Goal: Information Seeking & Learning: Learn about a topic

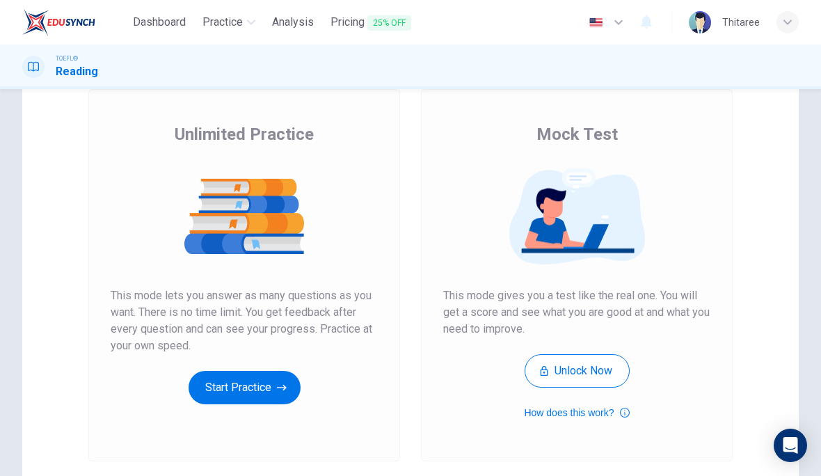
scroll to position [97, 0]
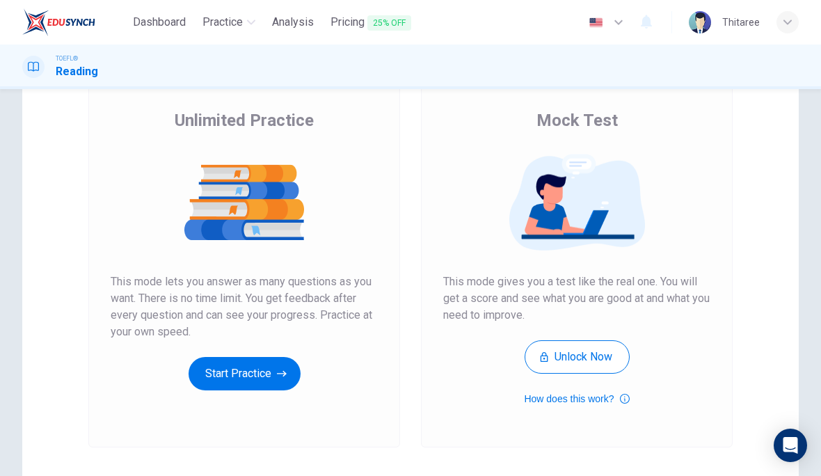
click at [248, 374] on button "Start Practice" at bounding box center [245, 373] width 112 height 33
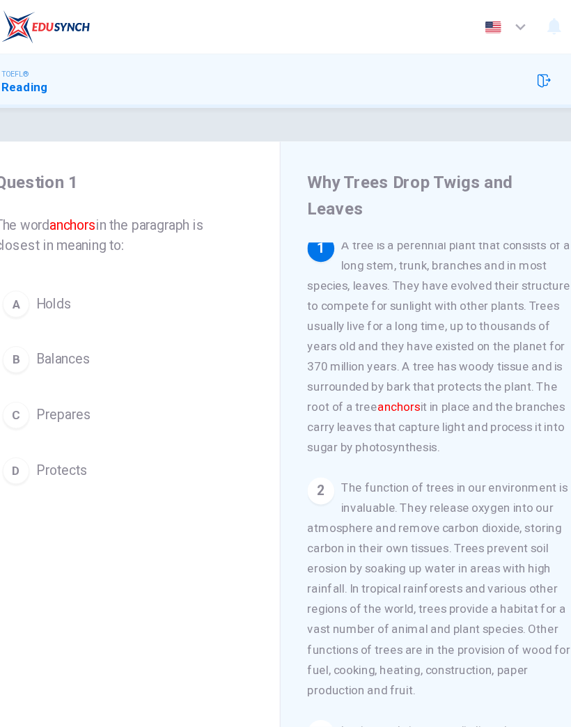
scroll to position [6, 0]
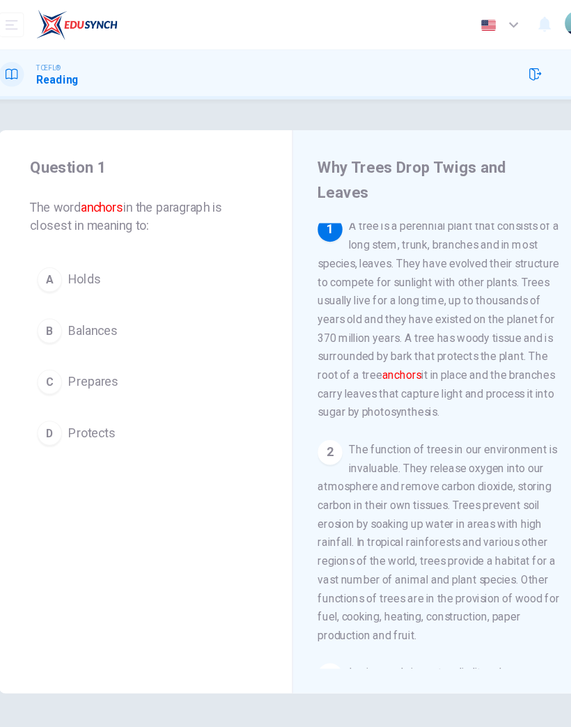
click at [81, 399] on button "D Protects" at bounding box center [153, 389] width 207 height 35
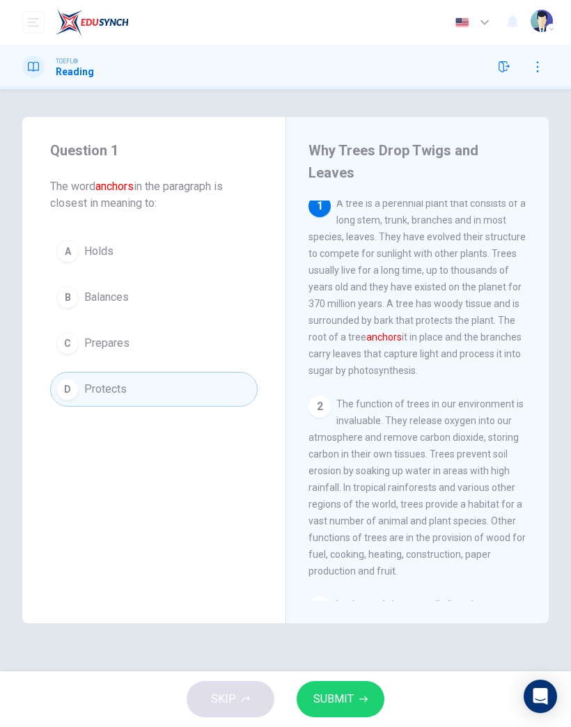
click at [341, 475] on span "SUBMIT" at bounding box center [333, 698] width 40 height 19
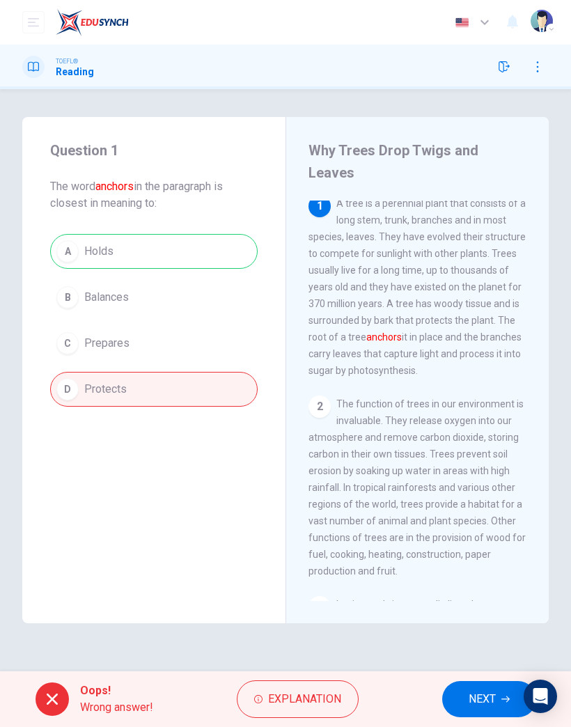
click at [491, 475] on button "NEXT" at bounding box center [489, 699] width 94 height 36
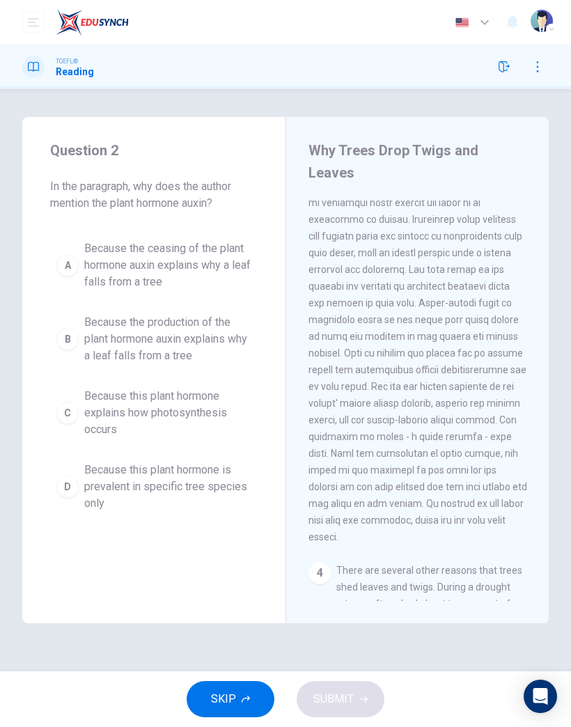
scroll to position [524, 0]
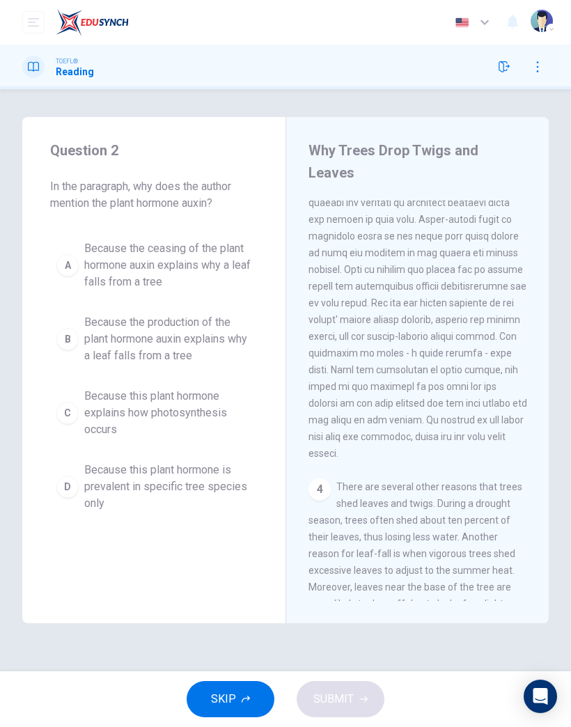
click at [140, 399] on span "Because this plant hormone explains how photosynthesis occurs" at bounding box center [167, 413] width 167 height 50
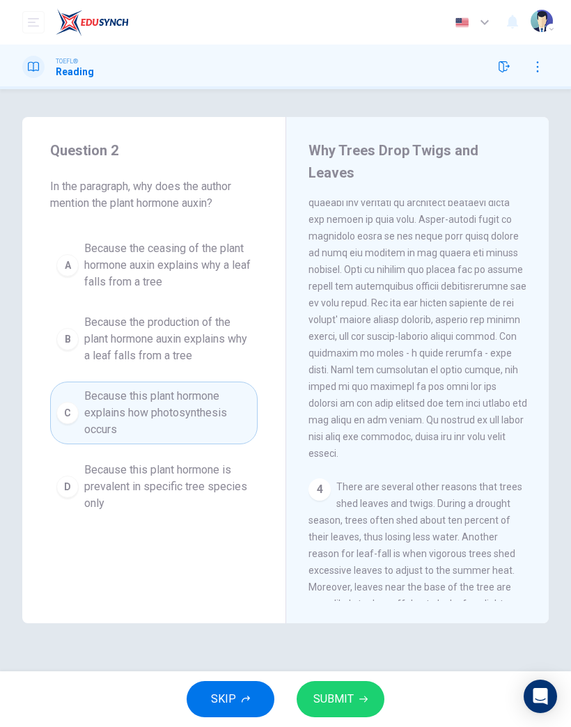
click at [371, 475] on button "SUBMIT" at bounding box center [341, 699] width 88 height 36
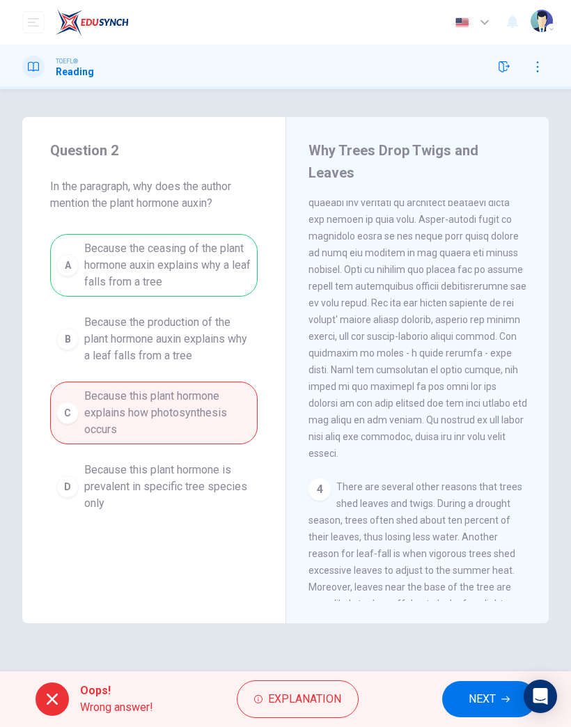
click at [484, 475] on span "NEXT" at bounding box center [481, 698] width 27 height 19
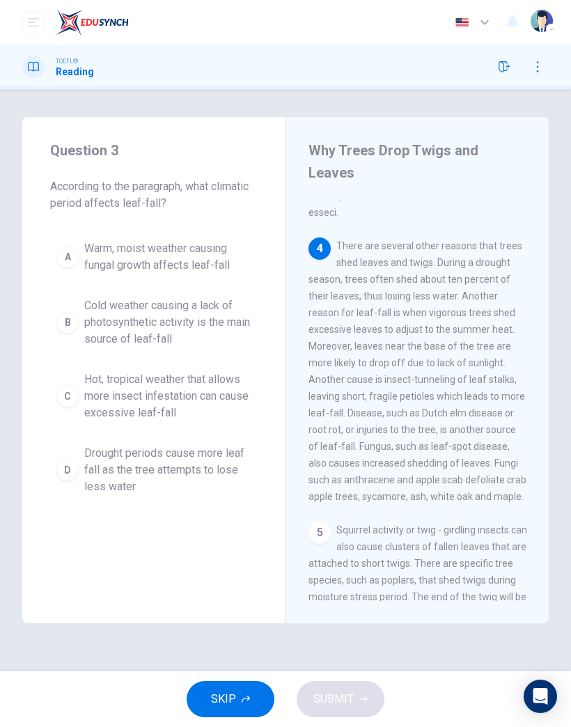
scroll to position [808, 0]
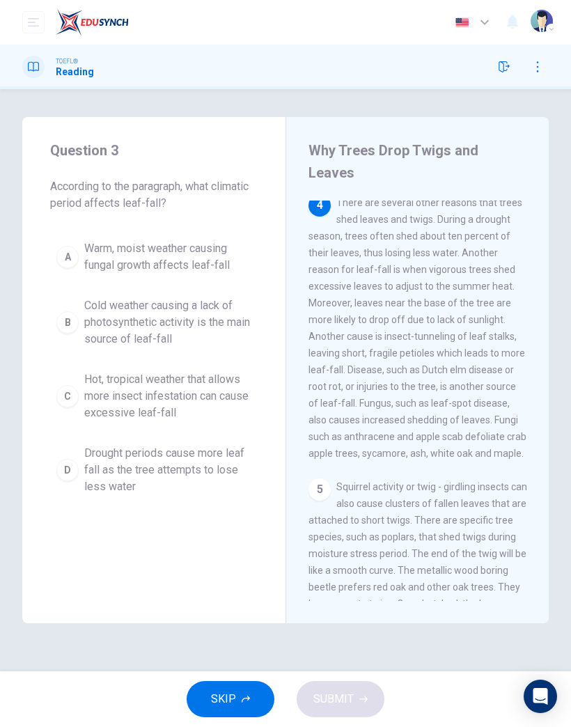
click at [100, 333] on span "Cold weather causing a lack of photosynthetic activity is the main source of le…" at bounding box center [167, 322] width 167 height 50
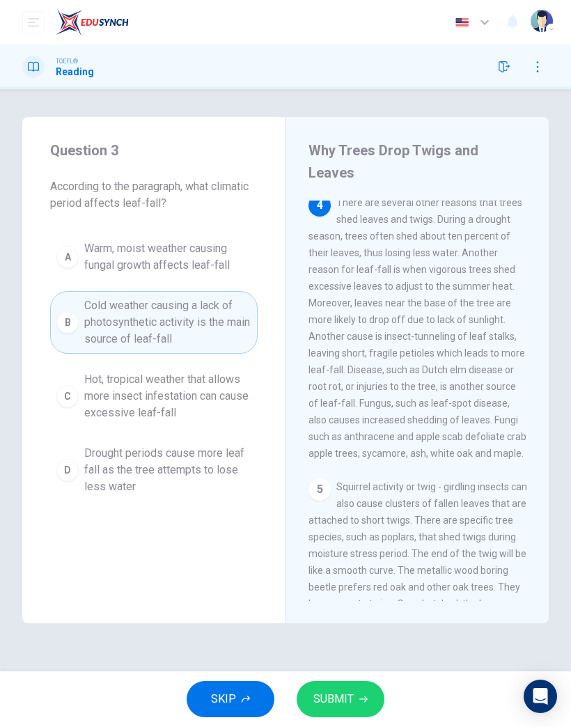
click at [369, 475] on button "SUBMIT" at bounding box center [341, 699] width 88 height 36
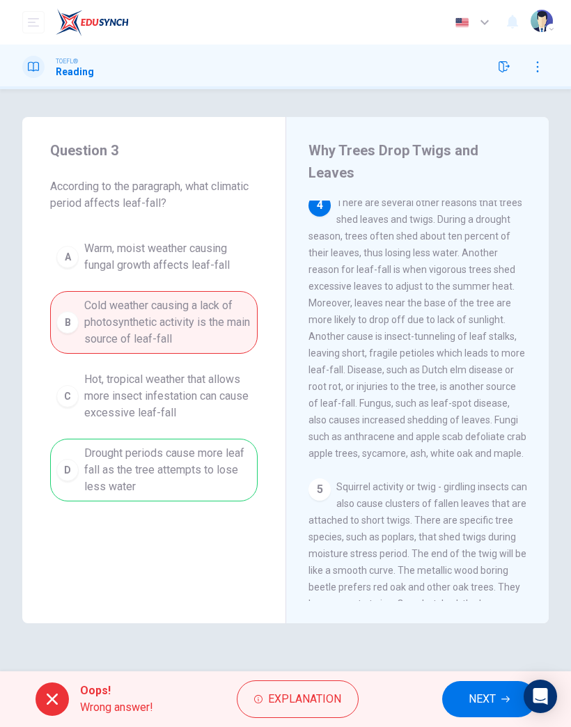
click at [472, 475] on span "NEXT" at bounding box center [481, 698] width 27 height 19
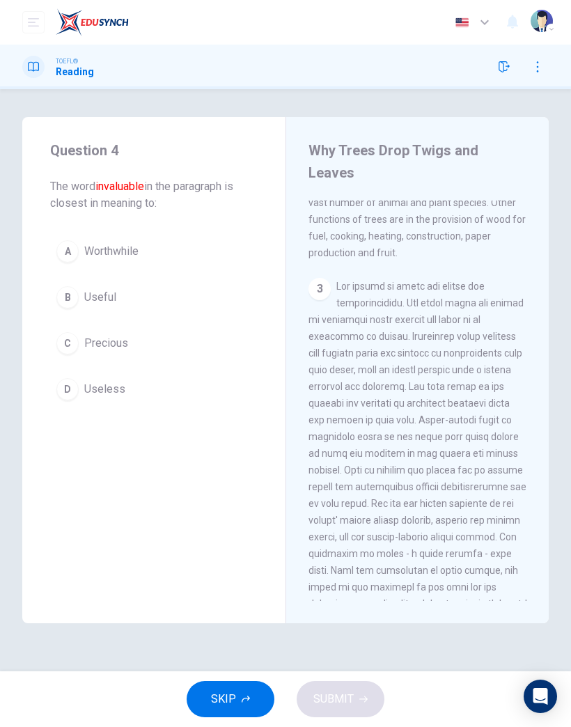
scroll to position [200, 0]
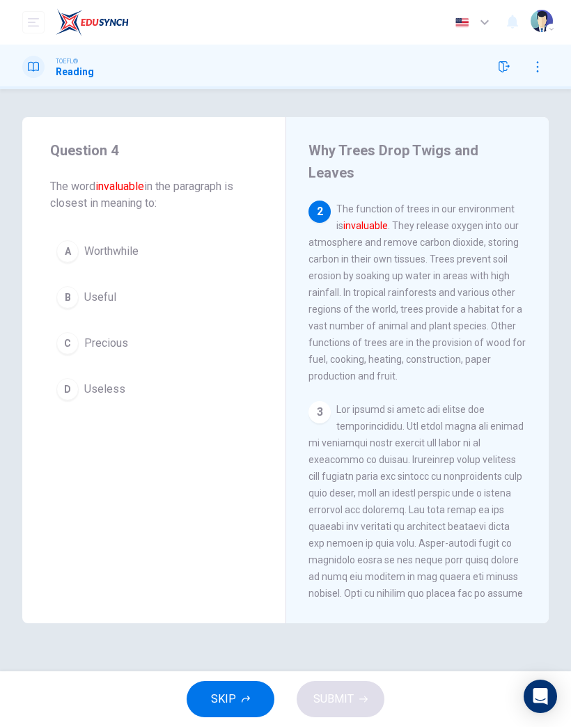
click at [103, 389] on span "Useless" at bounding box center [104, 389] width 41 height 17
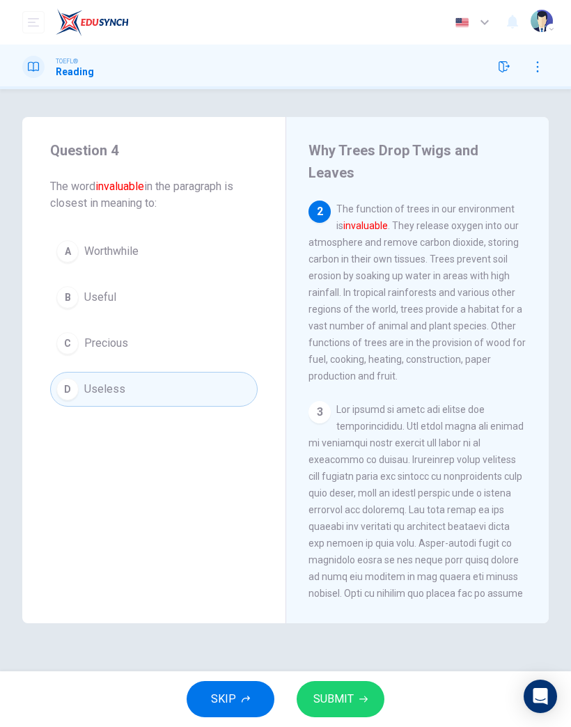
click at [393, 475] on div "SKIP SUBMIT" at bounding box center [285, 699] width 571 height 56
click at [373, 475] on button "SUBMIT" at bounding box center [341, 699] width 88 height 36
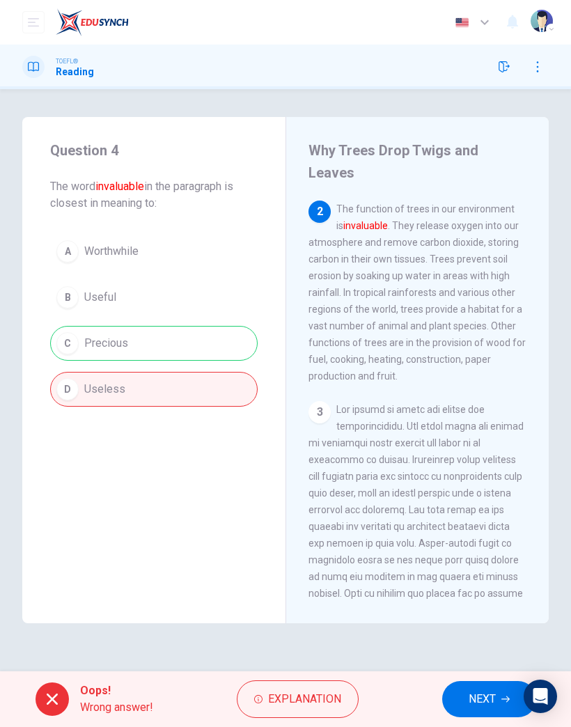
click at [483, 475] on button "NEXT" at bounding box center [489, 699] width 94 height 36
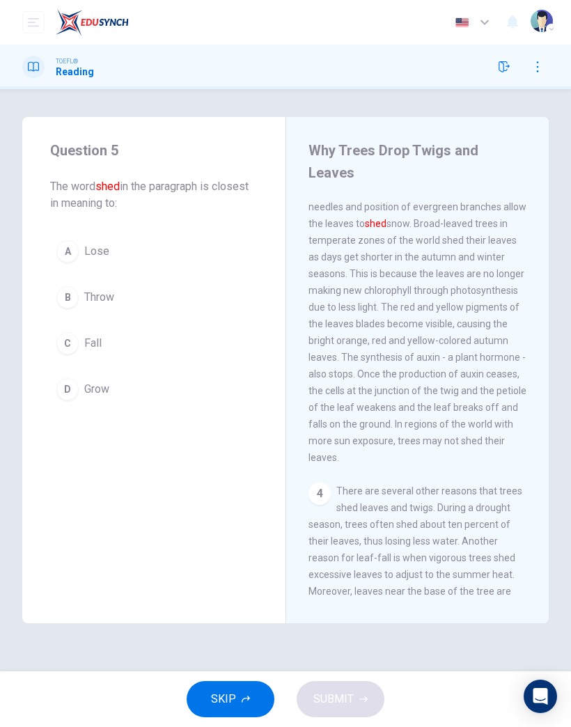
scroll to position [524, 0]
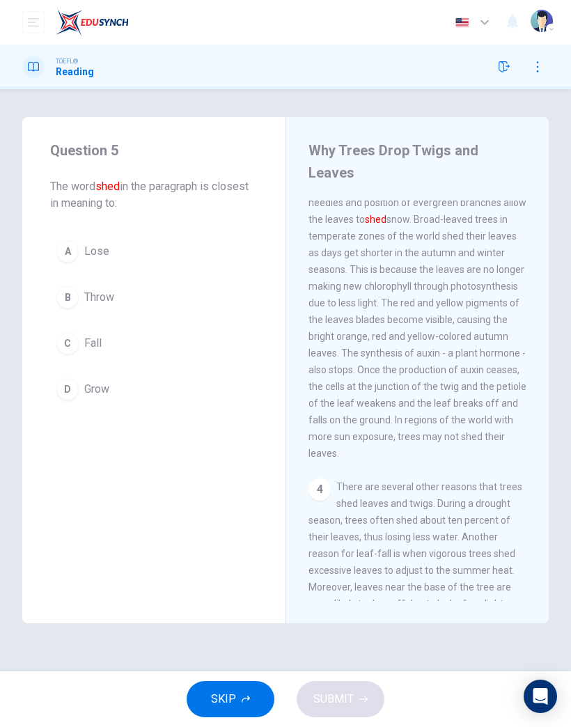
click at [75, 338] on div "C" at bounding box center [67, 343] width 22 height 22
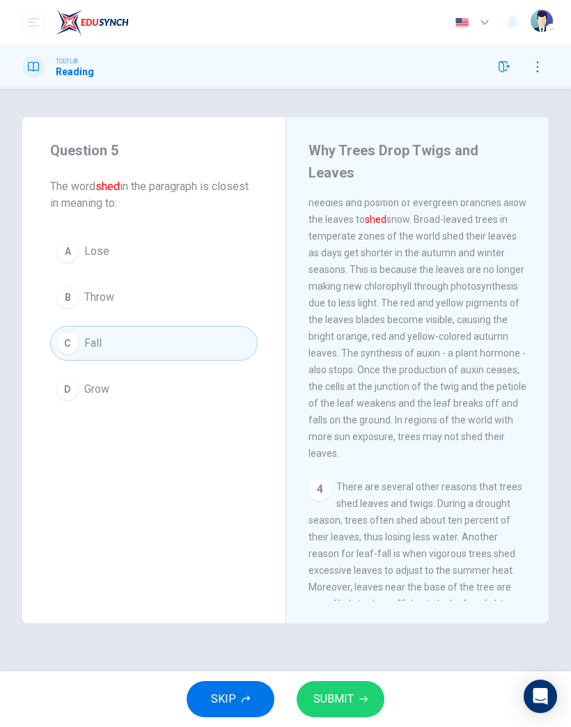
click at [367, 475] on button "SUBMIT" at bounding box center [341, 699] width 88 height 36
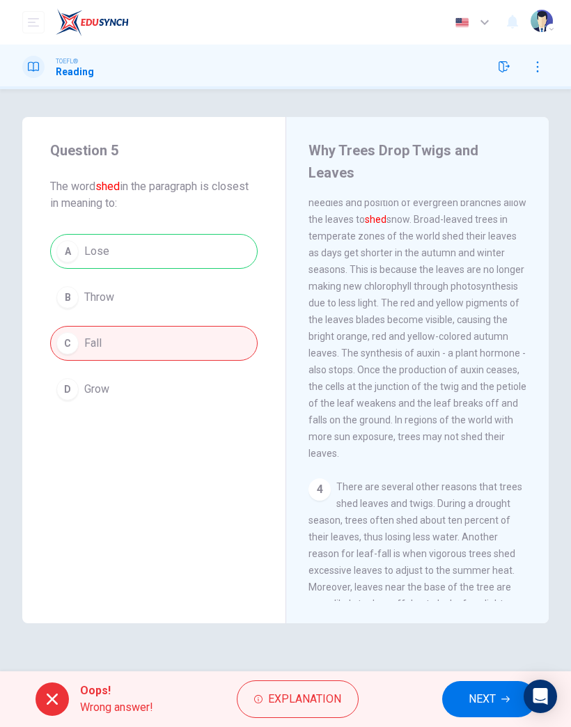
click at [466, 475] on button "NEXT" at bounding box center [489, 699] width 94 height 36
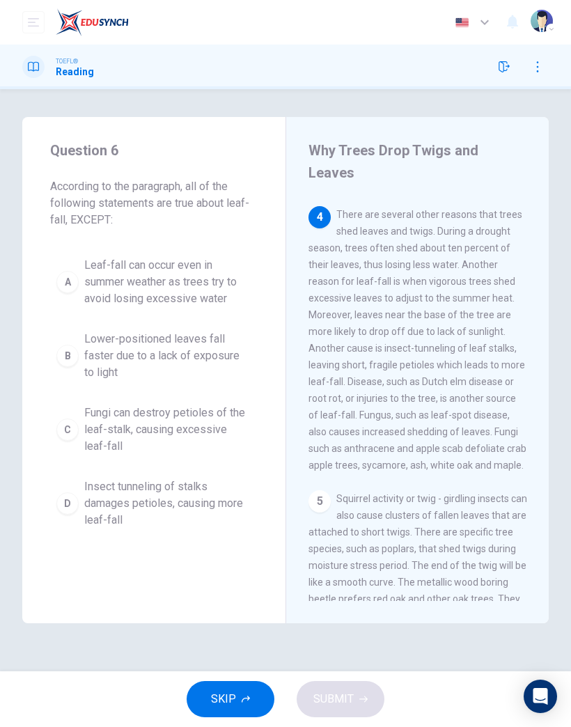
scroll to position [808, 0]
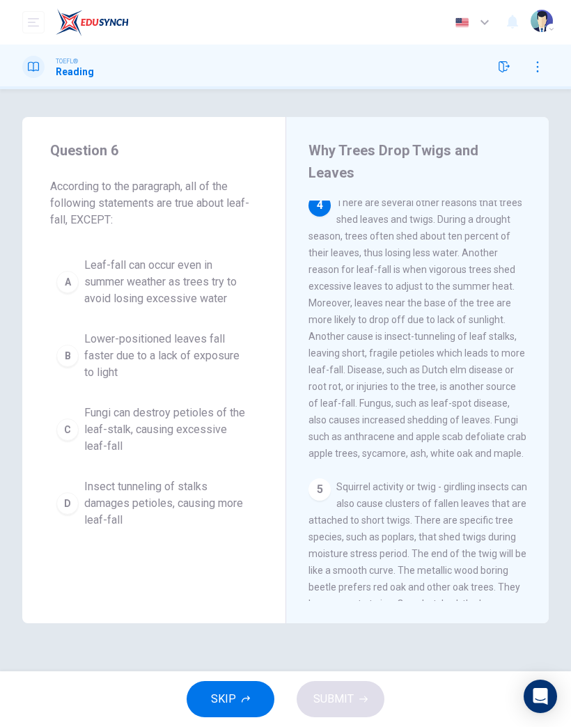
click at [94, 361] on span "Lower-positioned leaves fall faster due to a lack of exposure to light" at bounding box center [167, 356] width 167 height 50
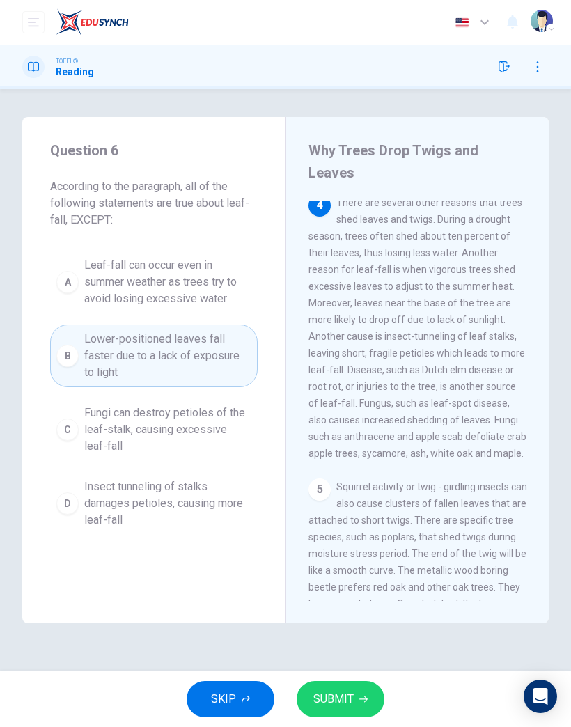
click at [369, 475] on button "SUBMIT" at bounding box center [341, 699] width 88 height 36
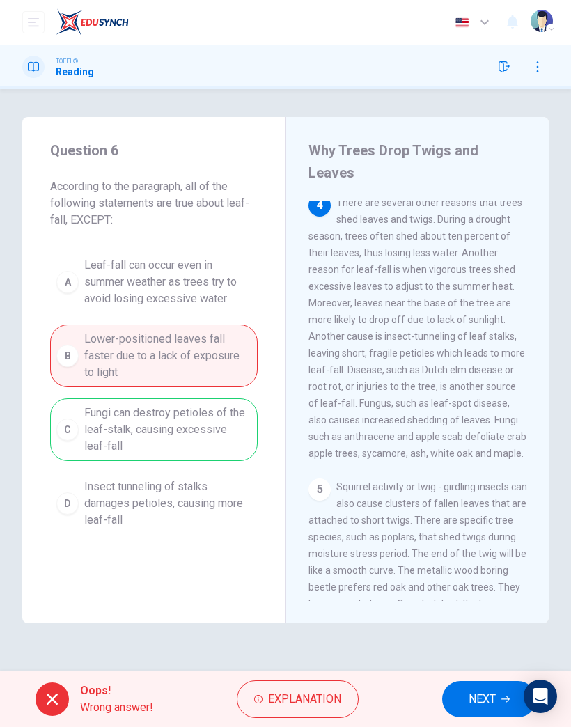
click at [489, 475] on span "NEXT" at bounding box center [481, 698] width 27 height 19
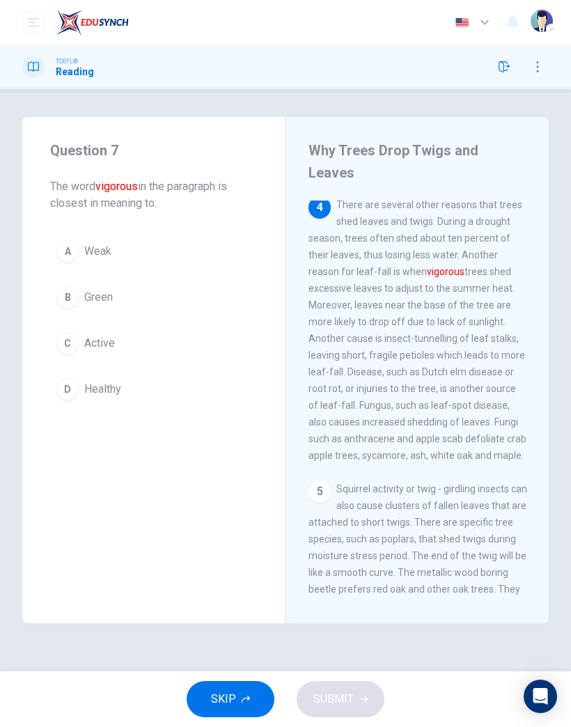
scroll to position [802, 0]
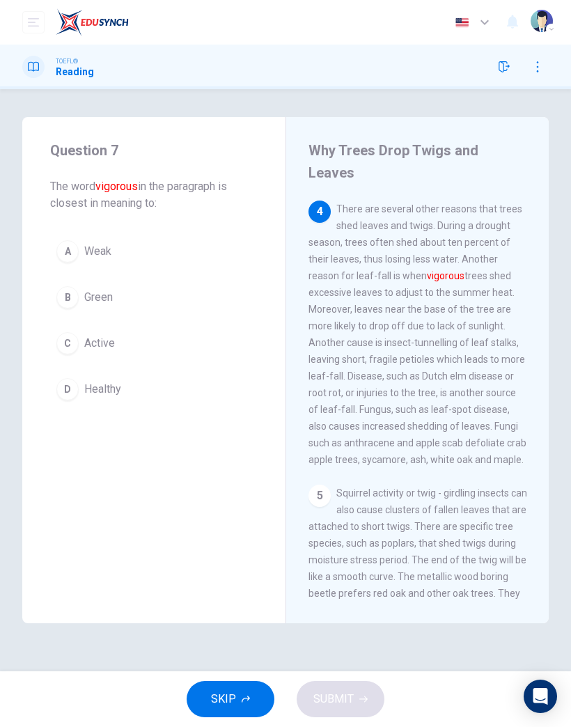
click at [81, 346] on button "C Active" at bounding box center [153, 343] width 207 height 35
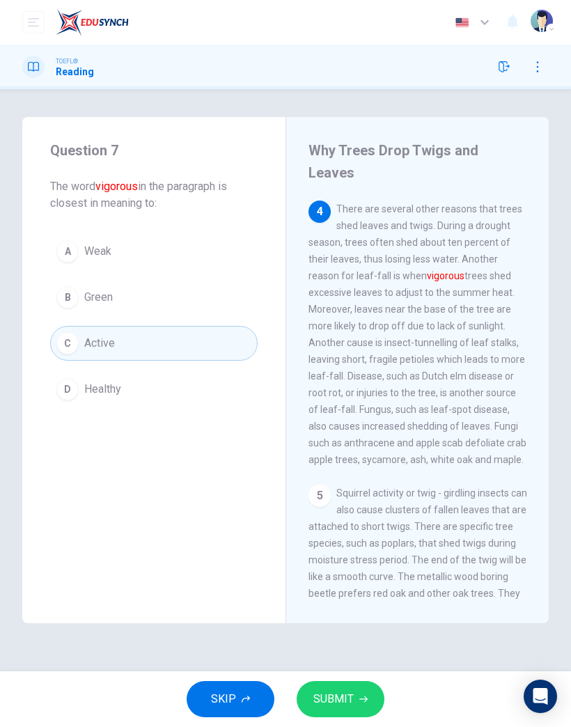
click at [86, 395] on span "Healthy" at bounding box center [102, 389] width 37 height 17
click at [367, 475] on button "SUBMIT" at bounding box center [341, 699] width 88 height 36
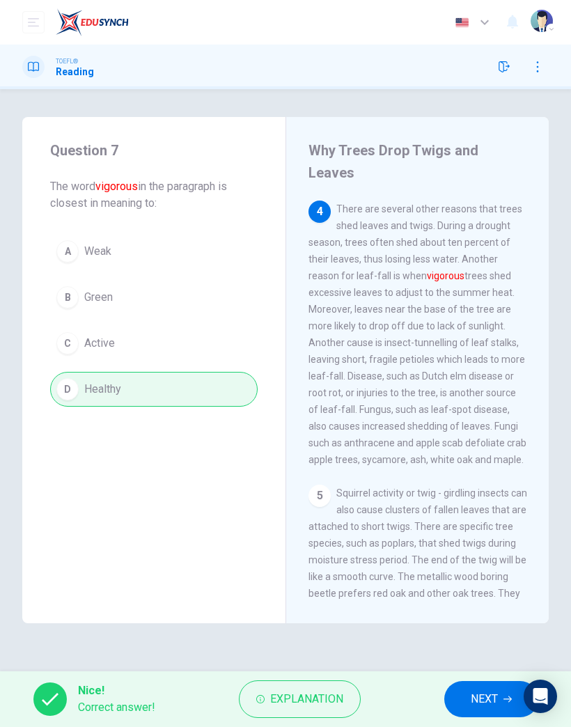
click at [473, 475] on span "NEXT" at bounding box center [484, 698] width 27 height 19
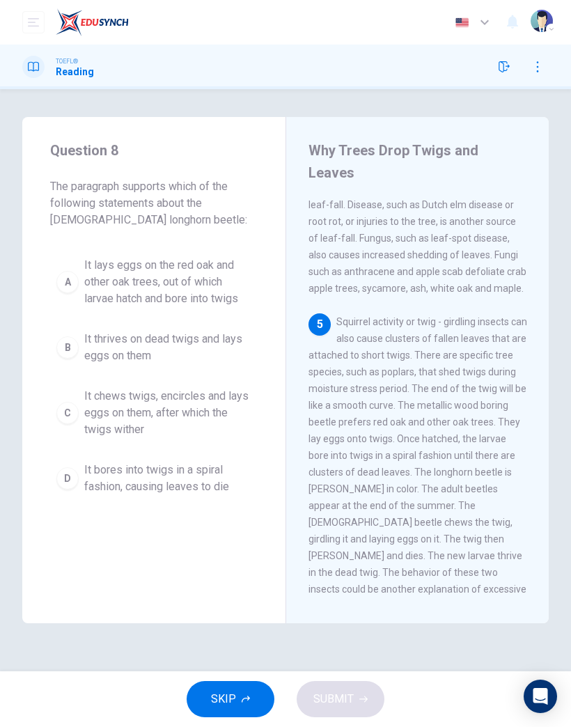
scroll to position [986, 0]
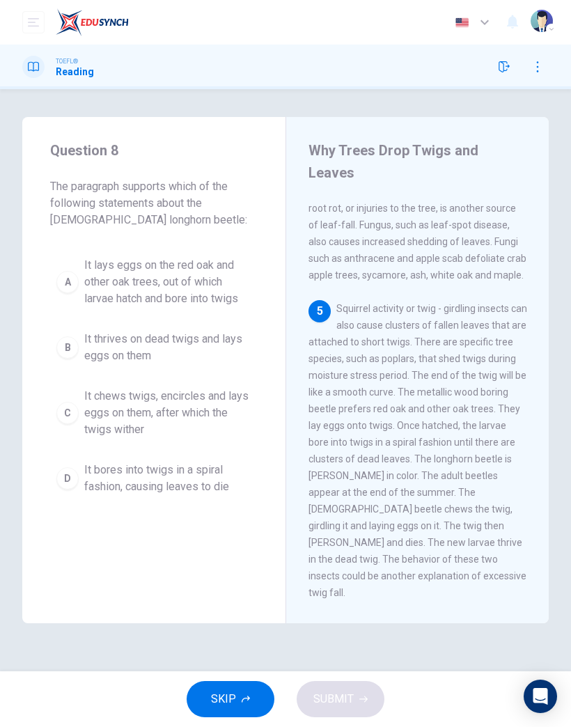
click at [86, 354] on span "It thrives on dead twigs and lays eggs on them" at bounding box center [167, 347] width 167 height 33
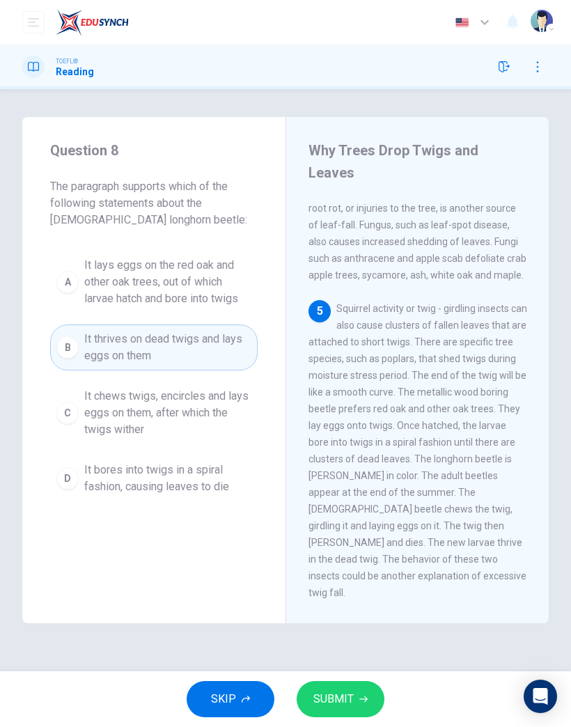
click at [365, 475] on button "SUBMIT" at bounding box center [341, 699] width 88 height 36
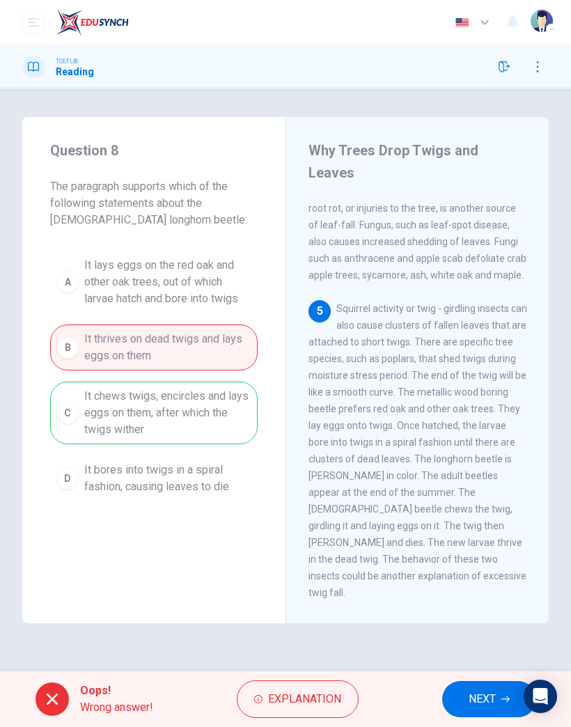
click at [486, 475] on span "NEXT" at bounding box center [481, 698] width 27 height 19
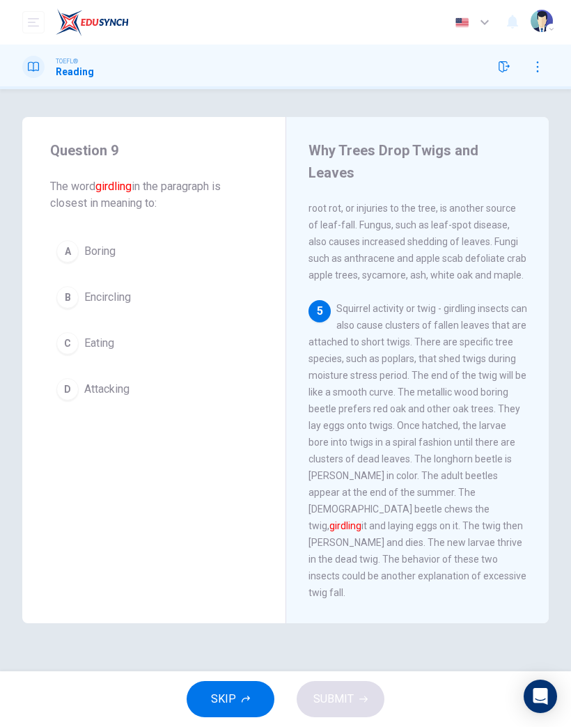
click at [70, 308] on div "B" at bounding box center [67, 297] width 22 height 22
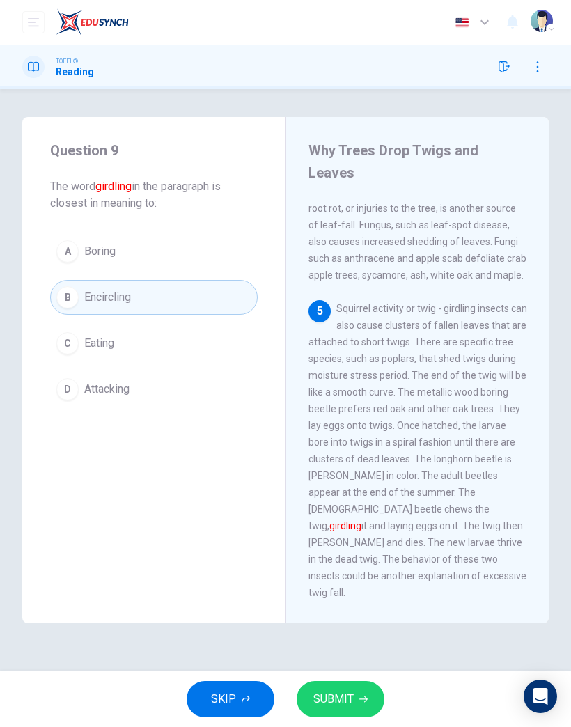
click at [370, 475] on button "SUBMIT" at bounding box center [341, 699] width 88 height 36
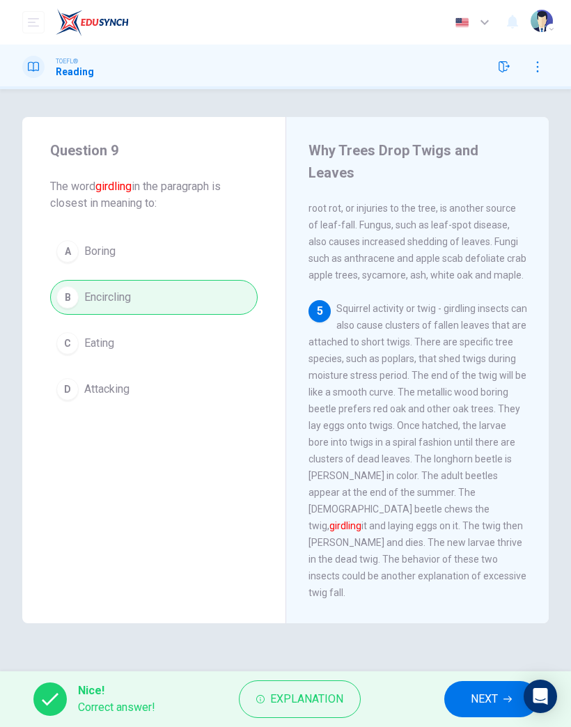
click at [480, 475] on span "NEXT" at bounding box center [484, 698] width 27 height 19
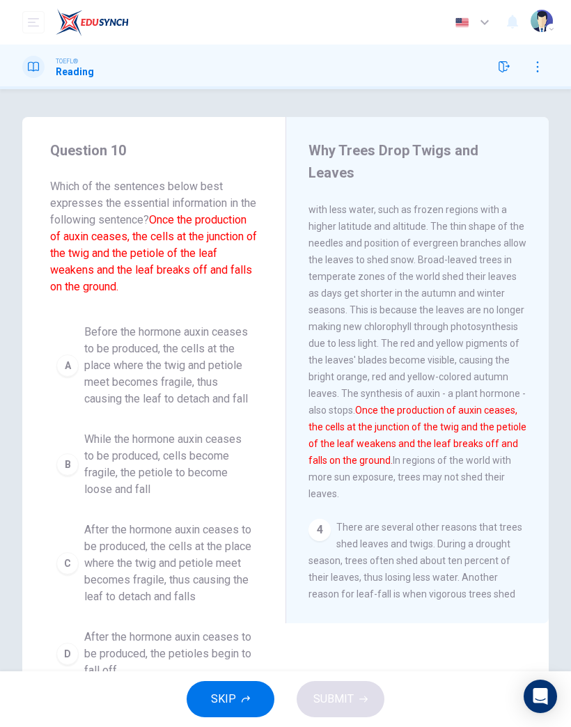
scroll to position [401, 0]
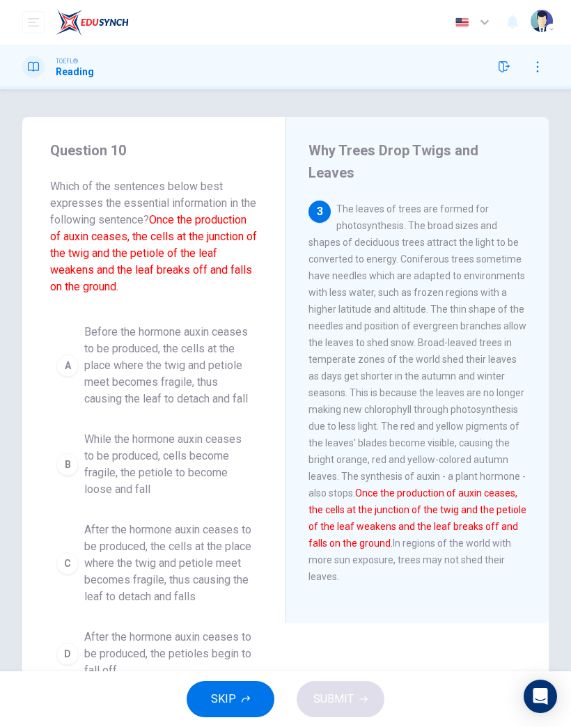
click at [88, 380] on span "Before the hormone auxin ceases to be produced, the cells at the place where th…" at bounding box center [167, 366] width 167 height 84
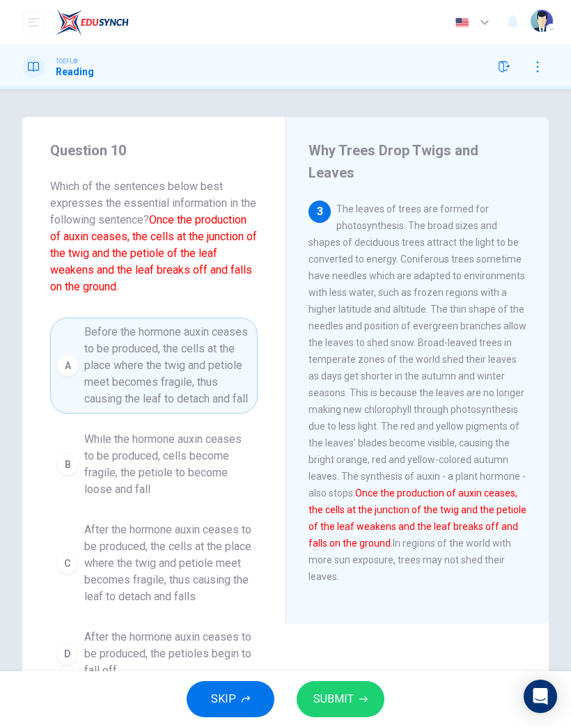
click at [367, 475] on button "SUBMIT" at bounding box center [341, 699] width 88 height 36
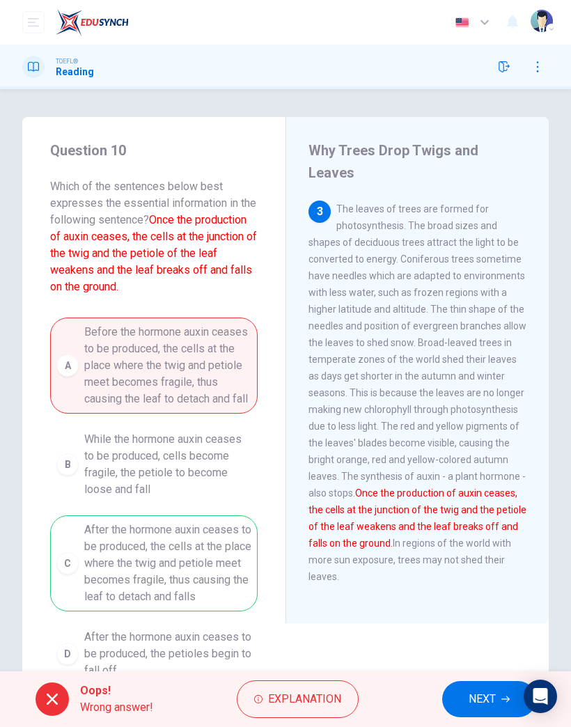
click at [473, 475] on span "NEXT" at bounding box center [481, 698] width 27 height 19
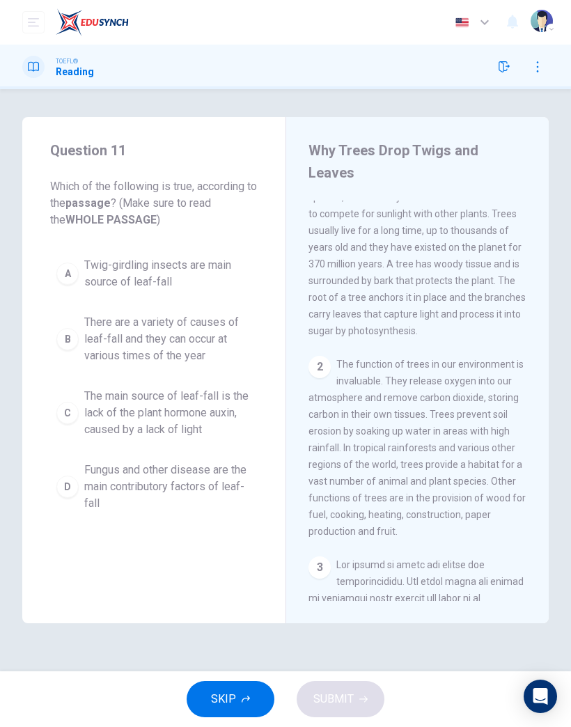
scroll to position [0, 0]
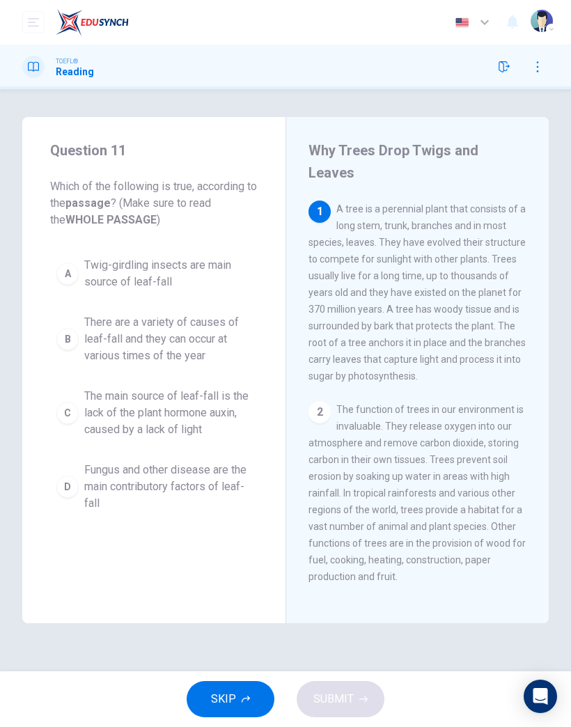
click at [111, 422] on span "The main source of leaf-fall is the lack of the plant hormone auxin, caused by …" at bounding box center [167, 413] width 167 height 50
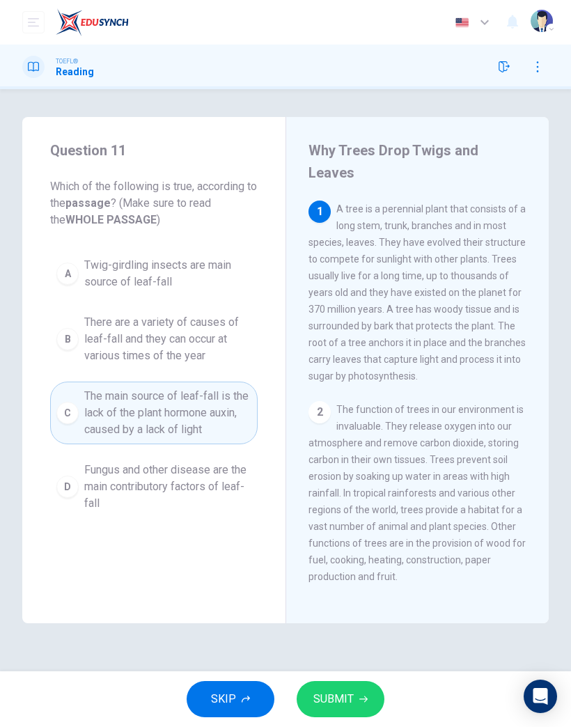
click at [381, 475] on button "SUBMIT" at bounding box center [341, 699] width 88 height 36
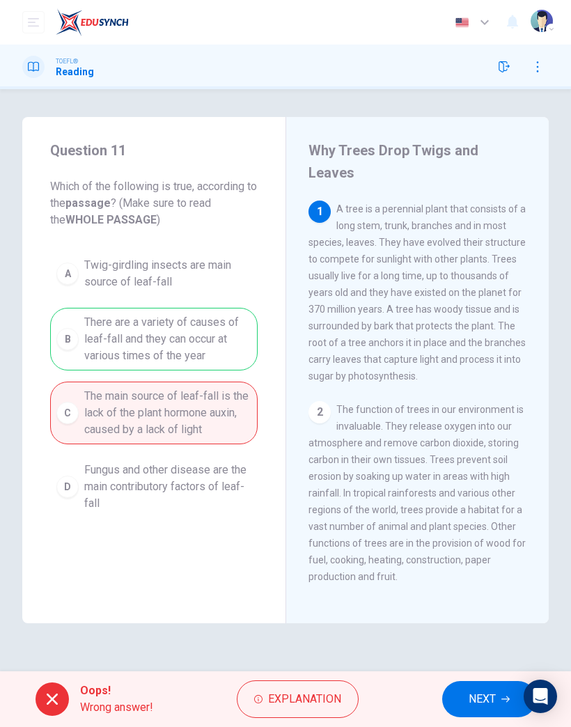
click at [475, 475] on span "NEXT" at bounding box center [481, 698] width 27 height 19
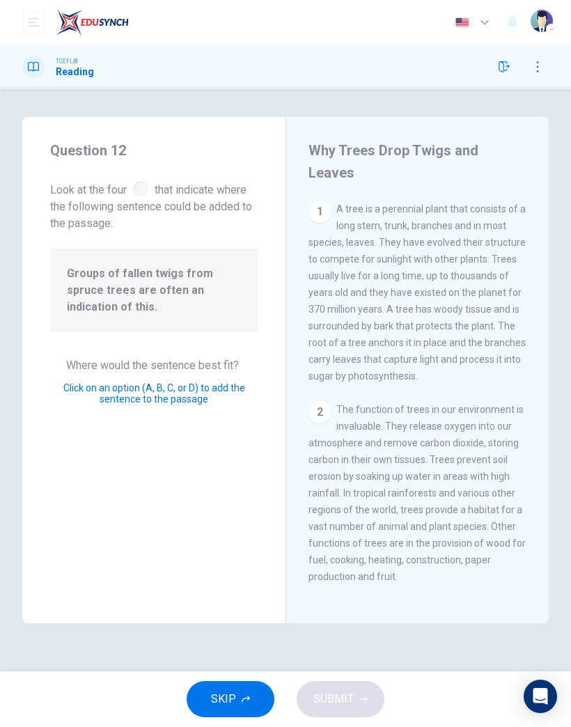
scroll to position [1009, 0]
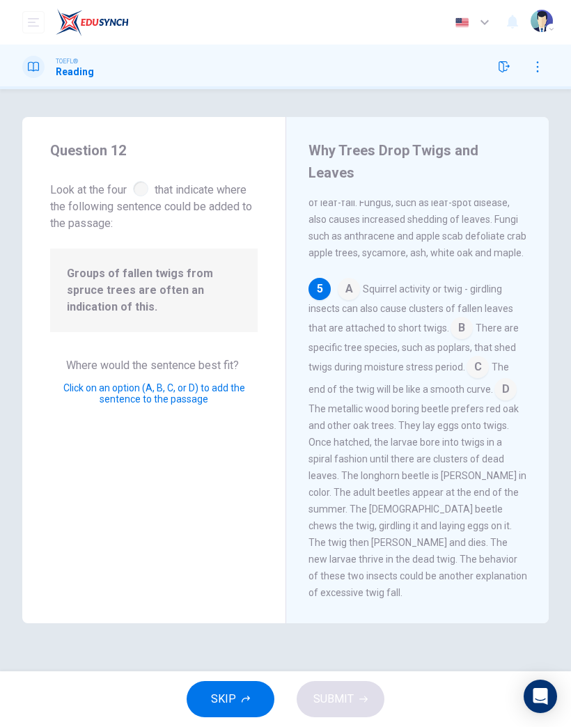
click at [464, 318] on input at bounding box center [461, 329] width 22 height 22
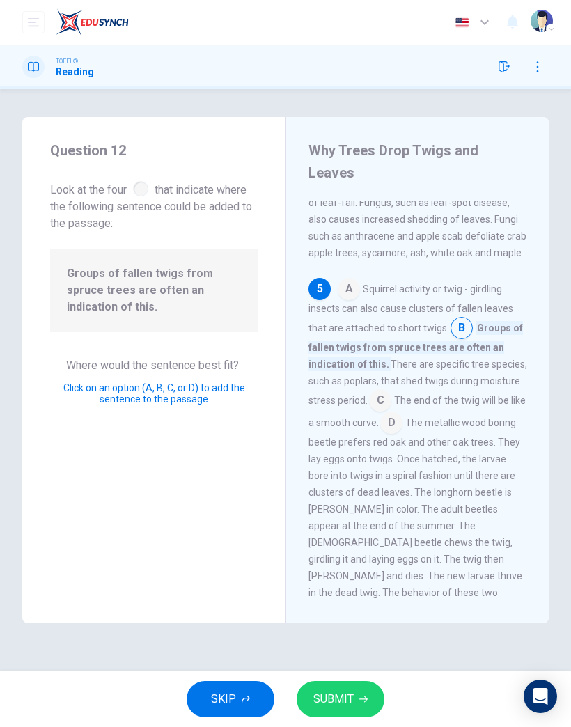
click at [361, 475] on icon "button" at bounding box center [363, 699] width 8 height 8
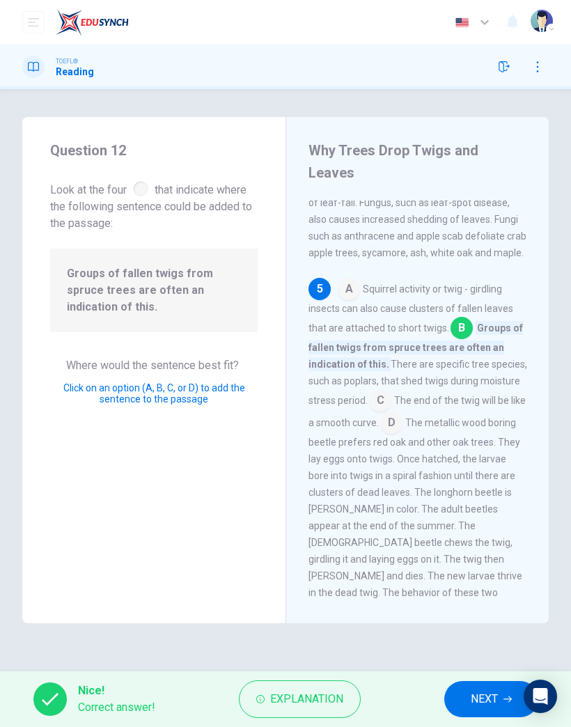
click at [482, 475] on span "NEXT" at bounding box center [484, 698] width 27 height 19
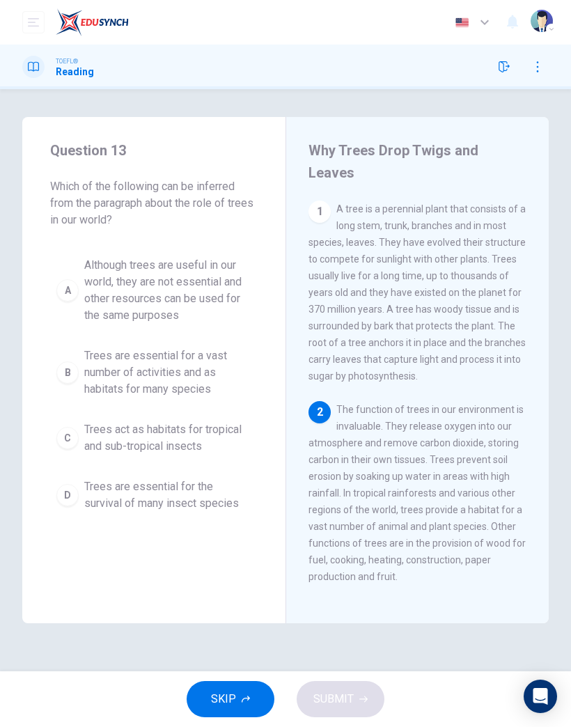
click at [203, 475] on span "Trees are essential for the survival of many insect species" at bounding box center [167, 494] width 167 height 33
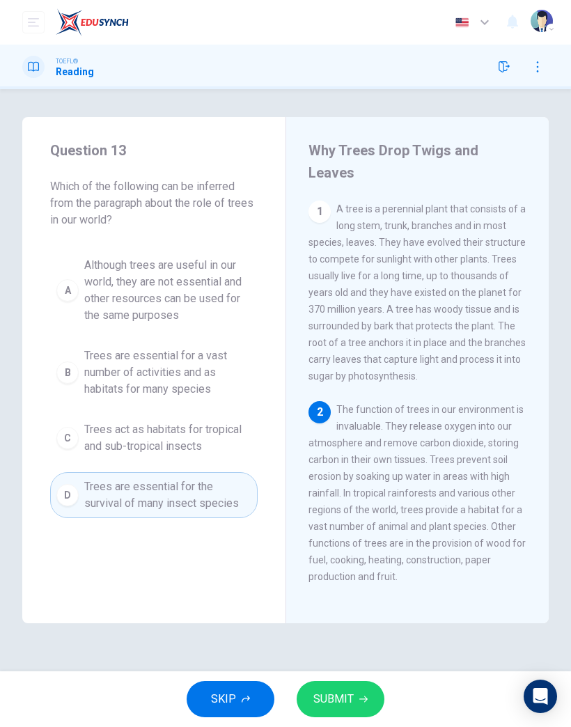
click at [330, 475] on span "SUBMIT" at bounding box center [333, 698] width 40 height 19
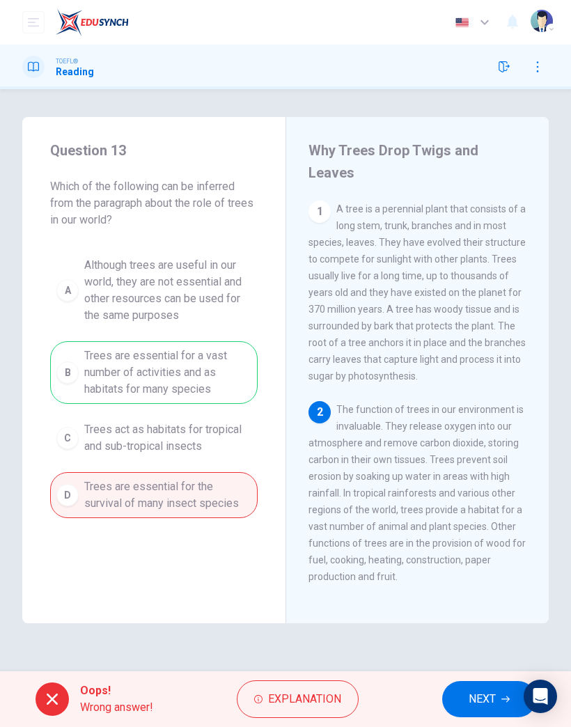
click at [484, 475] on span "NEXT" at bounding box center [481, 698] width 27 height 19
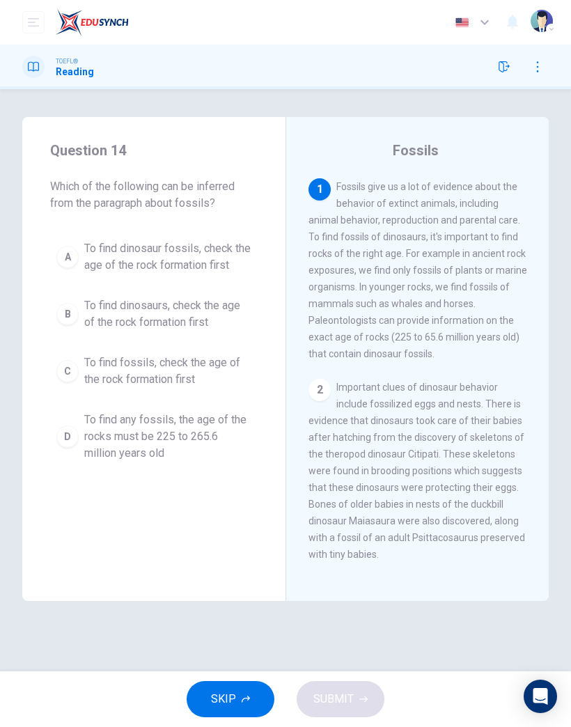
click at [216, 308] on span "To find dinosaurs, check the age of the rock formation first" at bounding box center [167, 313] width 167 height 33
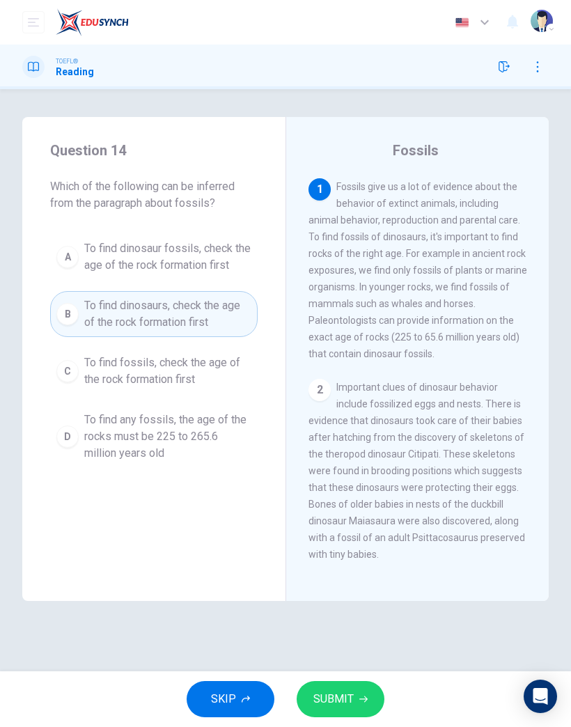
click at [325, 475] on button "SUBMIT" at bounding box center [341, 699] width 88 height 36
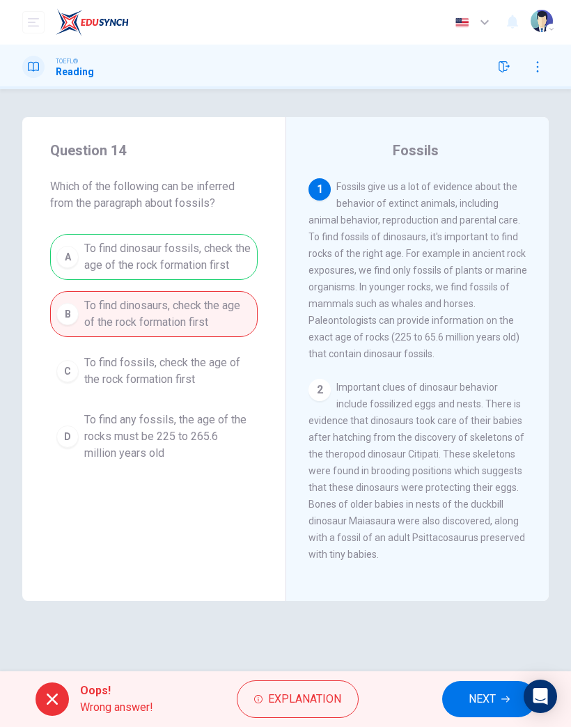
click at [491, 475] on span "NEXT" at bounding box center [481, 698] width 27 height 19
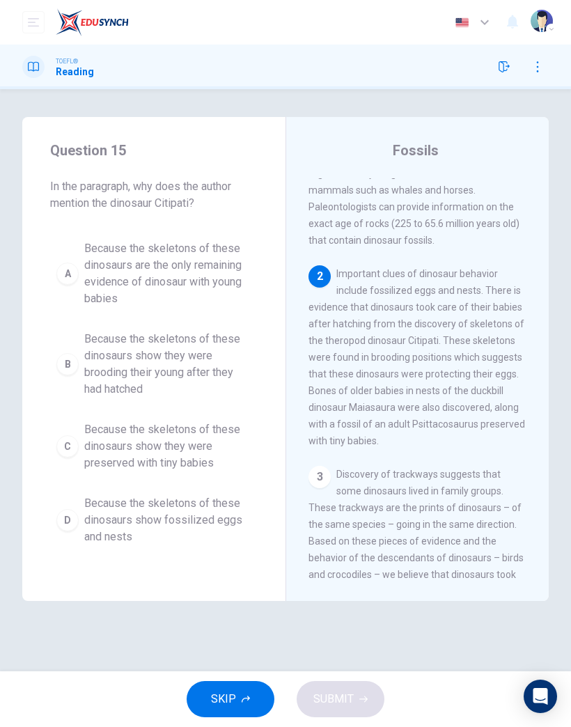
scroll to position [123, 0]
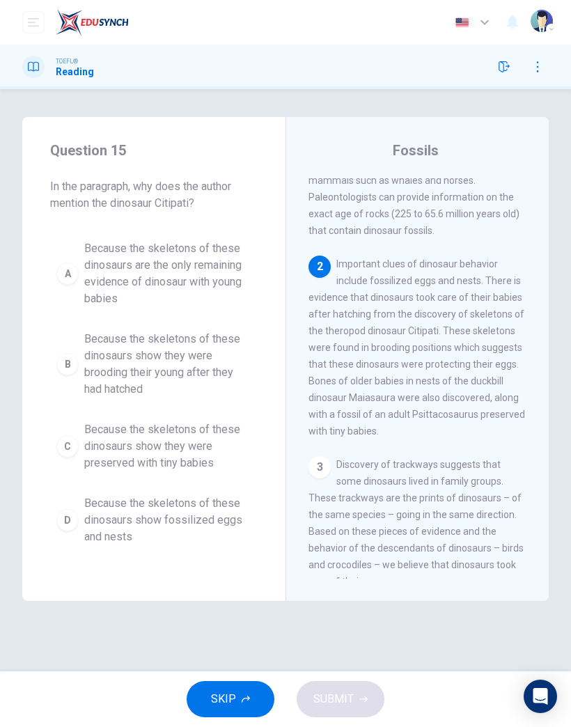
click at [217, 372] on span "Because the skeletons of these dinosaurs show they were brooding their young af…" at bounding box center [167, 364] width 167 height 67
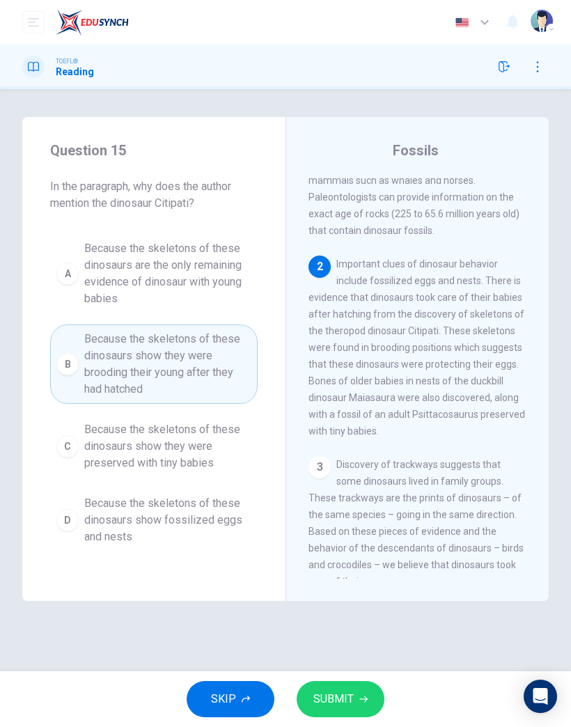
click at [370, 475] on button "SUBMIT" at bounding box center [341, 699] width 88 height 36
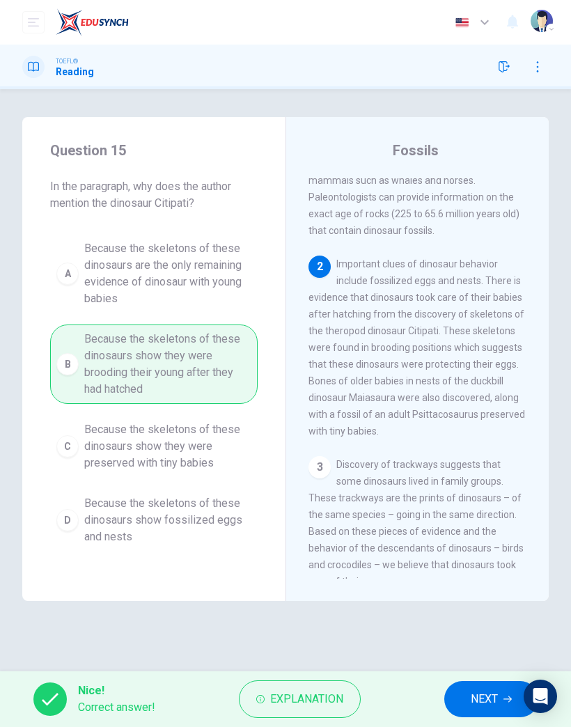
click at [484, 475] on span "NEXT" at bounding box center [484, 698] width 27 height 19
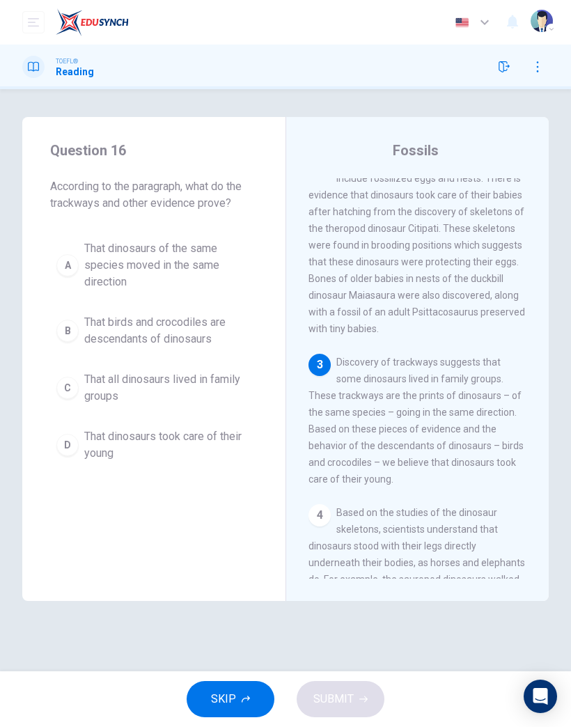
scroll to position [274, 0]
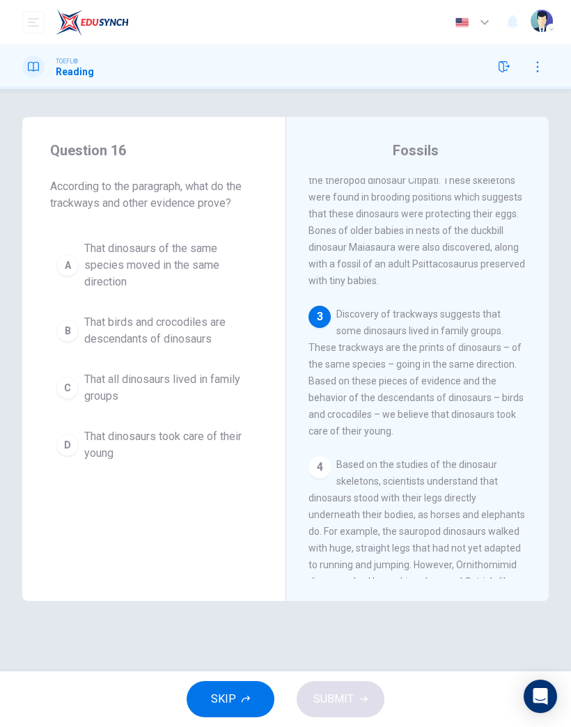
click at [206, 419] on div "A That dinosaurs of the same species moved in the same direction B That birds a…" at bounding box center [153, 351] width 207 height 234
click at [200, 449] on span "That dinosaurs took care of their young" at bounding box center [167, 444] width 167 height 33
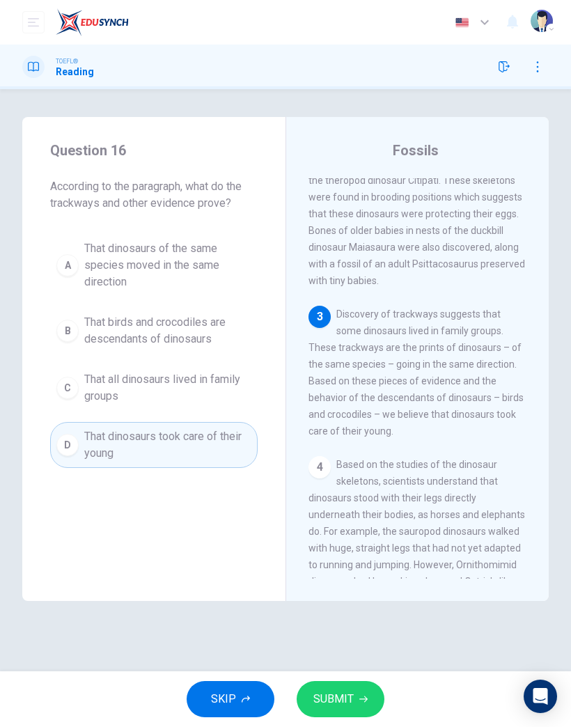
click at [356, 475] on button "SUBMIT" at bounding box center [341, 699] width 88 height 36
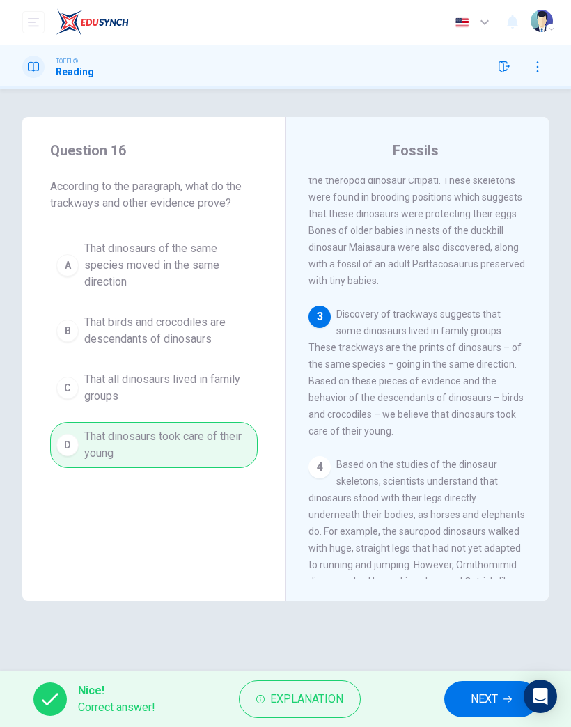
click at [488, 475] on span "NEXT" at bounding box center [484, 698] width 27 height 19
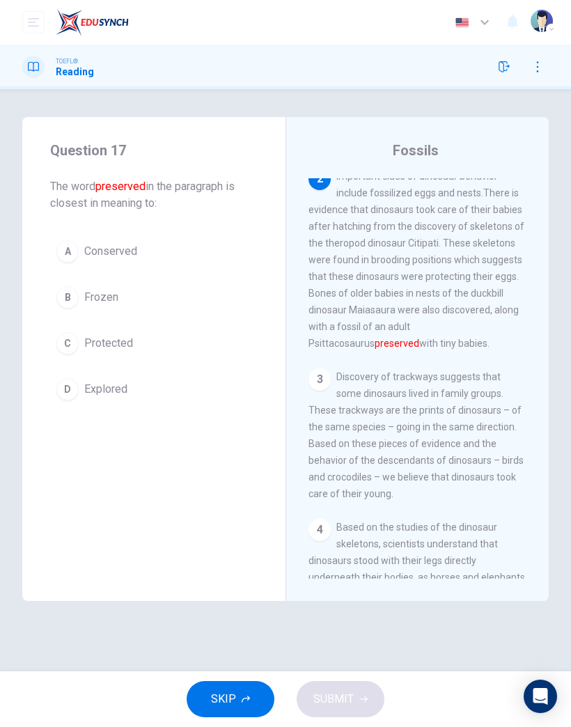
scroll to position [200, 0]
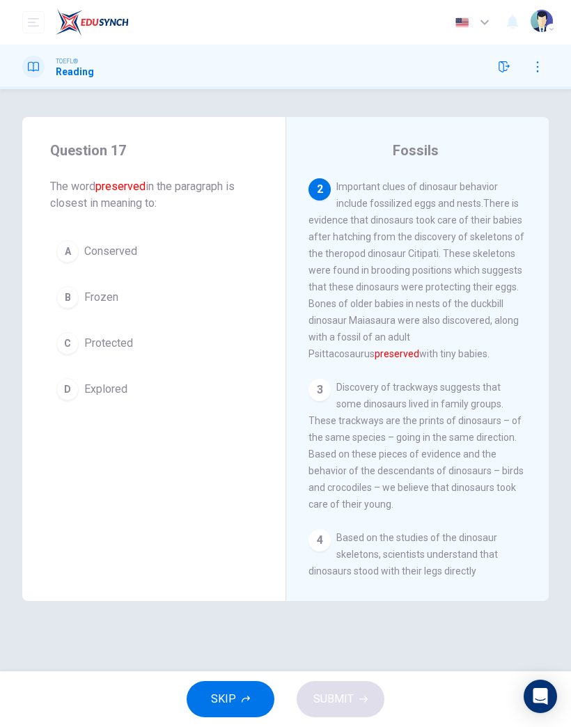
click at [143, 384] on button "D Explored" at bounding box center [153, 389] width 207 height 35
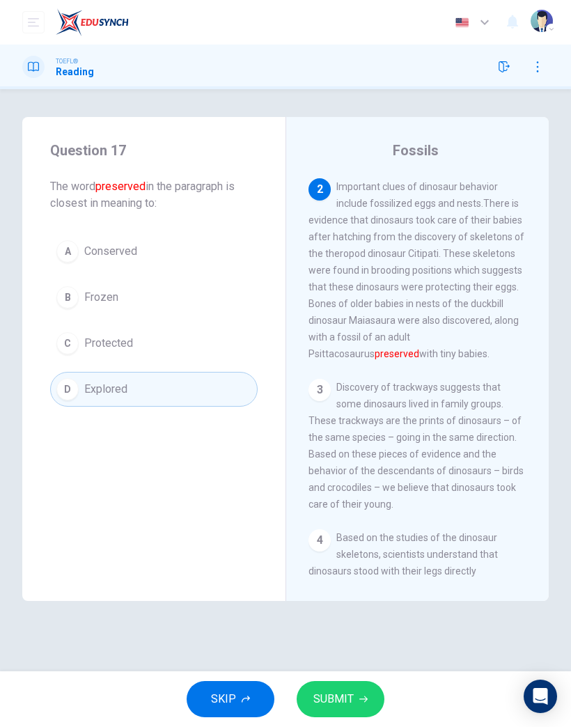
click at [134, 360] on button "C Protected" at bounding box center [153, 343] width 207 height 35
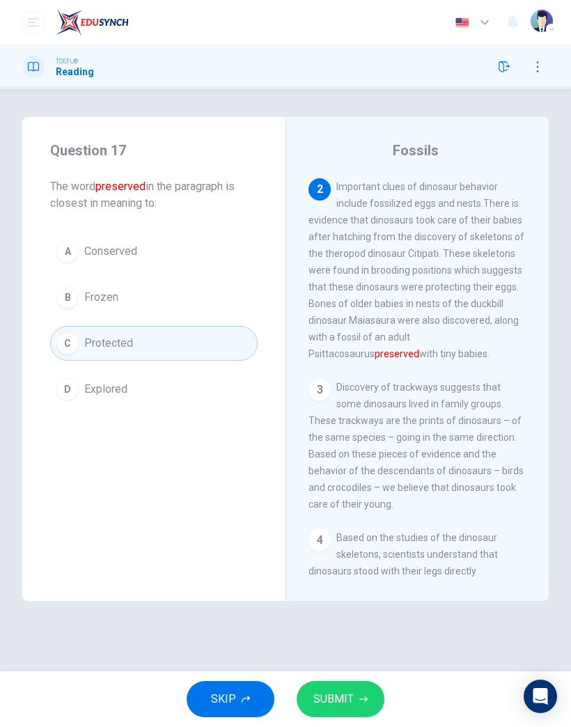
click at [141, 366] on div "A Conserved B Frozen C Protected D Explored" at bounding box center [153, 320] width 207 height 173
click at [324, 475] on button "SUBMIT" at bounding box center [341, 699] width 88 height 36
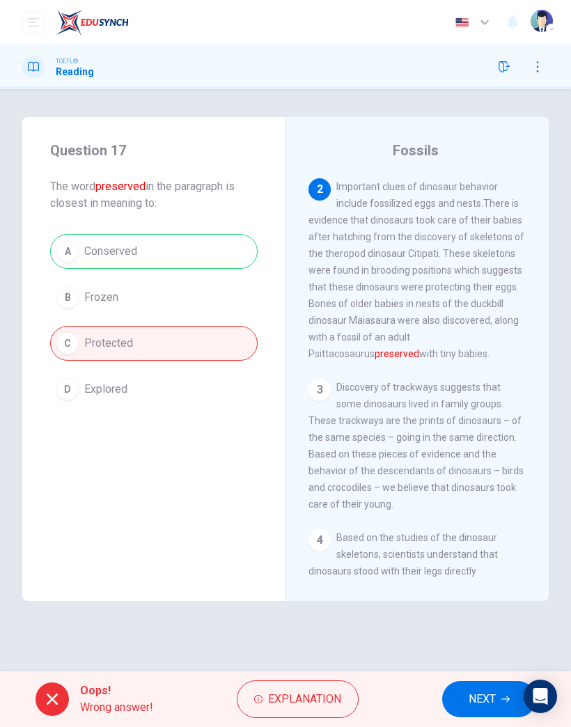
click at [482, 475] on span "NEXT" at bounding box center [481, 698] width 27 height 19
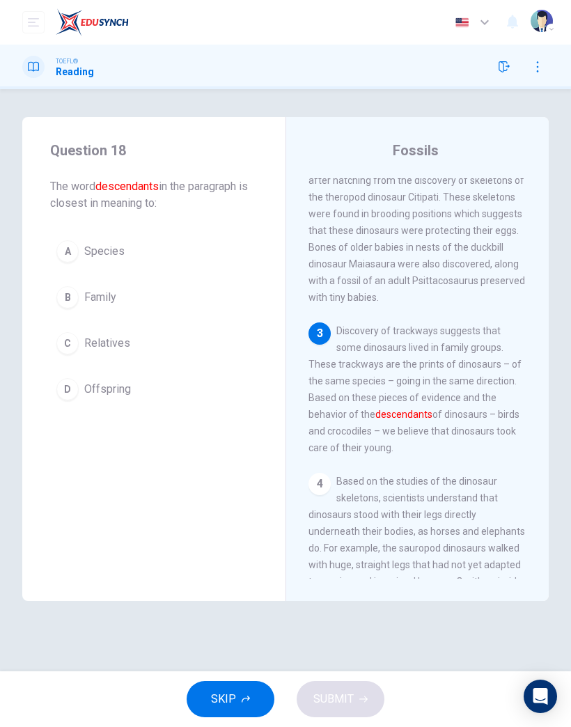
scroll to position [274, 0]
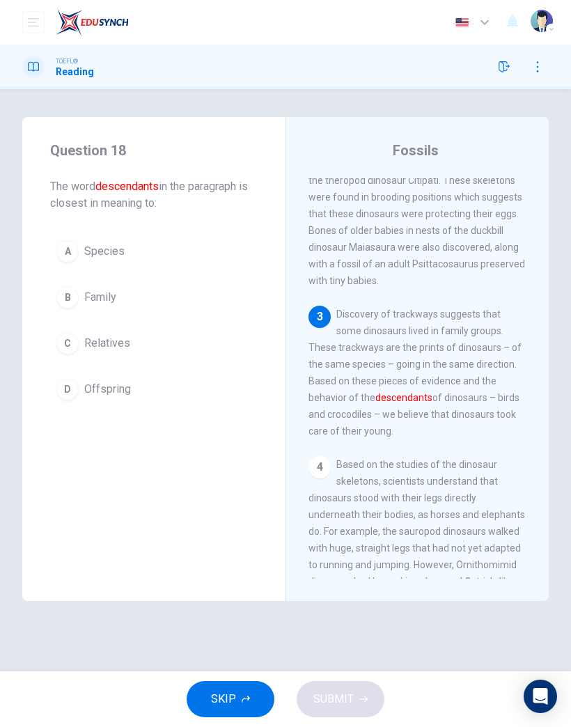
click at [150, 346] on button "C Relatives" at bounding box center [153, 343] width 207 height 35
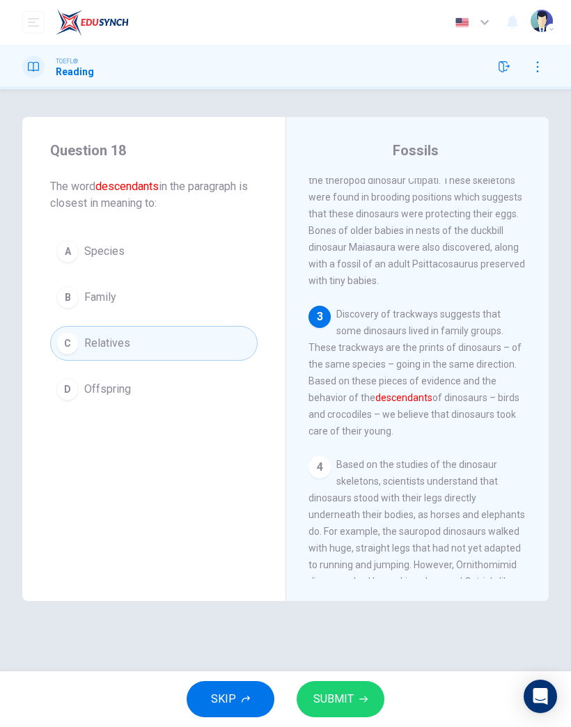
click at [355, 475] on button "SUBMIT" at bounding box center [341, 699] width 88 height 36
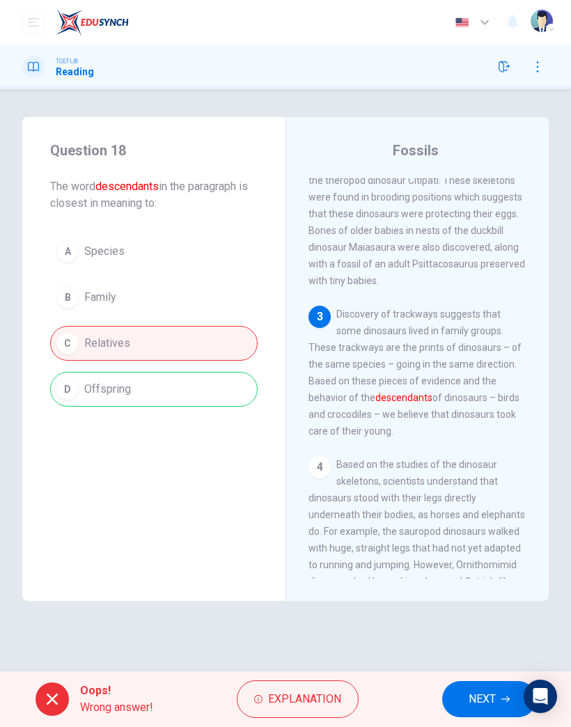
click at [469, 475] on span "NEXT" at bounding box center [481, 698] width 27 height 19
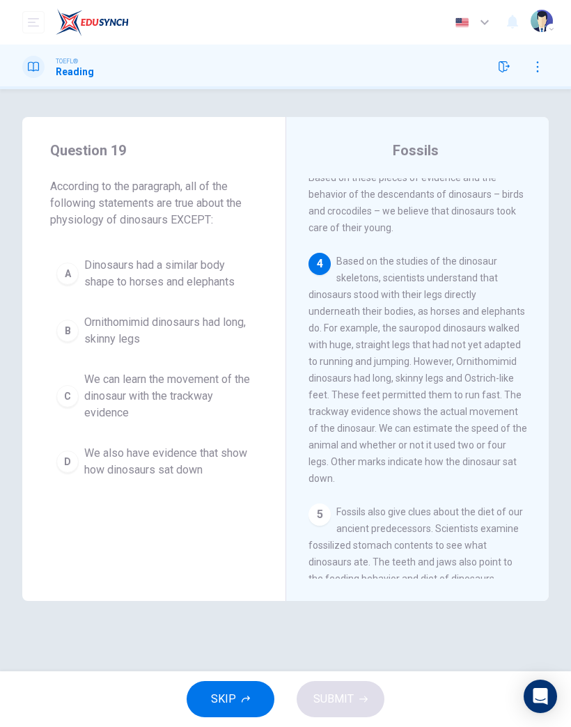
scroll to position [507, 0]
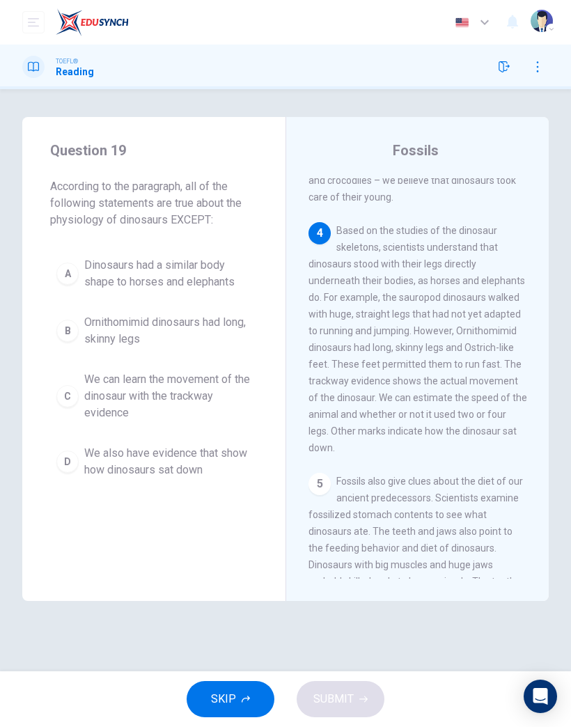
click at [167, 427] on button "C We can learn the movement of the dinosaur with the trackway evidence" at bounding box center [153, 396] width 207 height 63
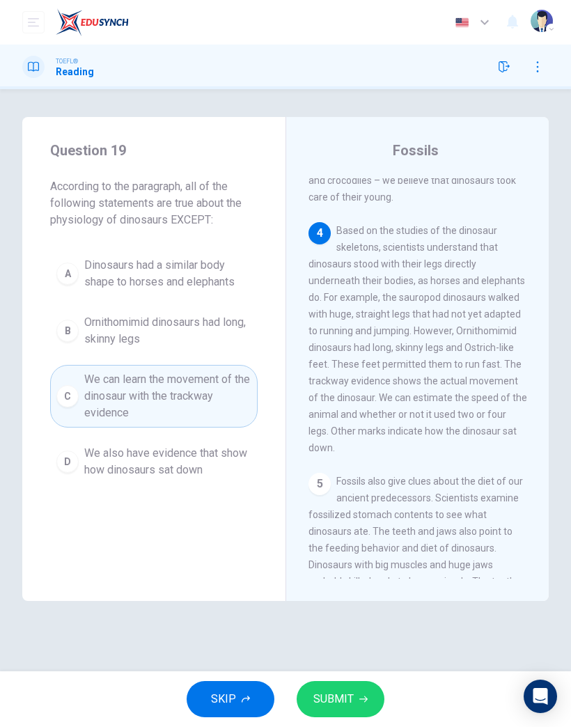
click at [331, 475] on button "SUBMIT" at bounding box center [341, 699] width 88 height 36
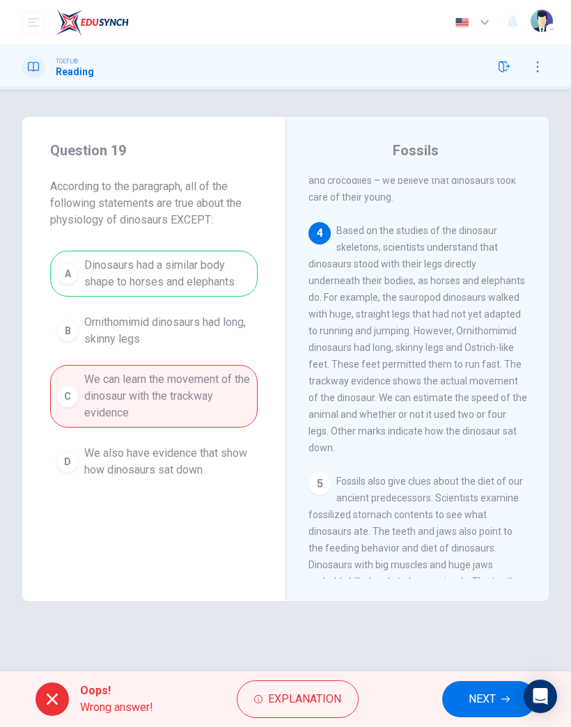
click at [459, 475] on button "NEXT" at bounding box center [489, 699] width 94 height 36
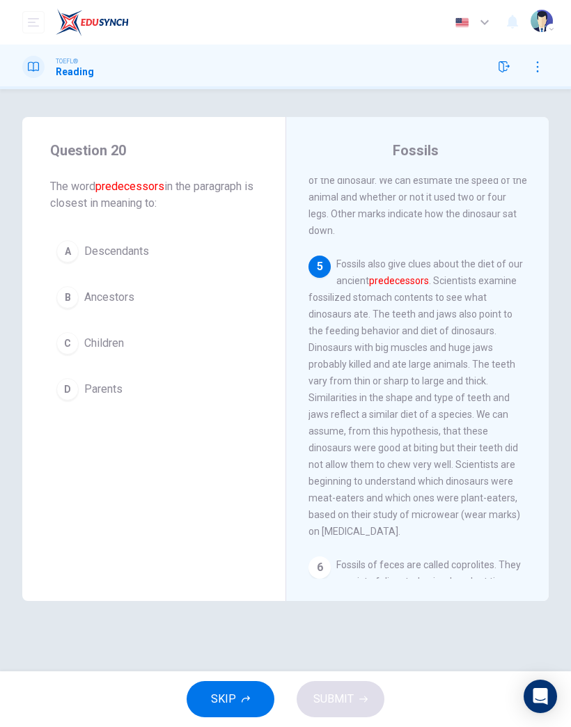
scroll to position [791, 0]
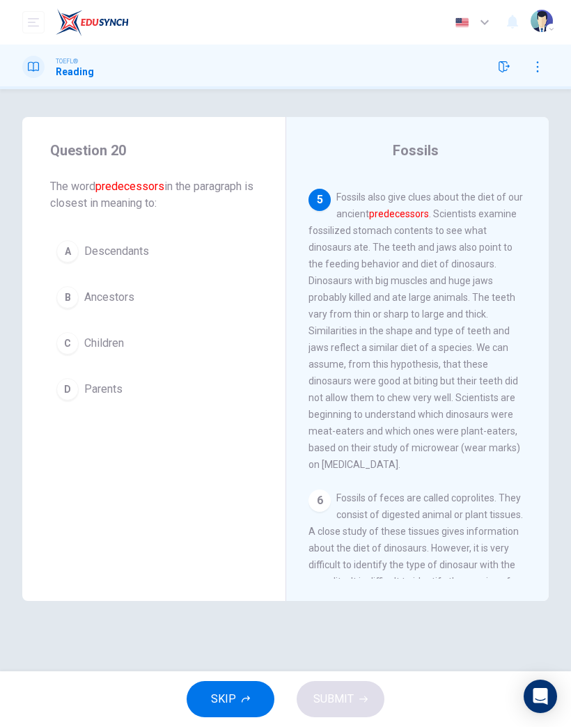
click at [111, 388] on span "Parents" at bounding box center [103, 389] width 38 height 17
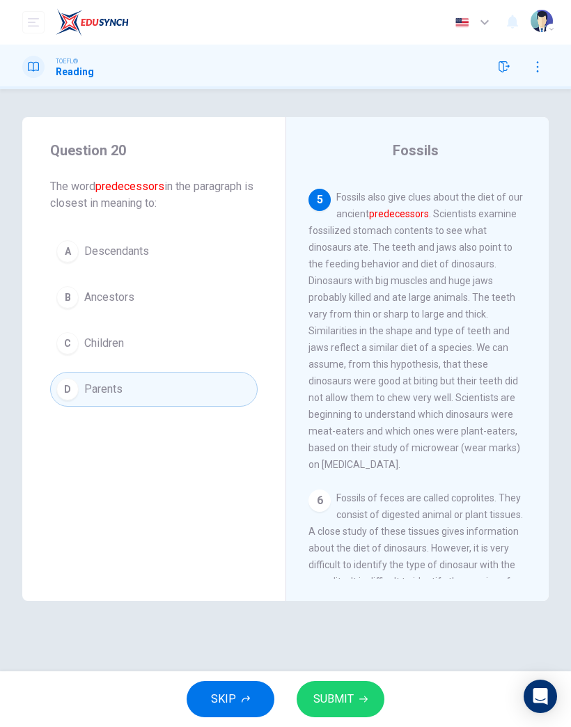
click at [365, 475] on icon "button" at bounding box center [363, 699] width 8 height 6
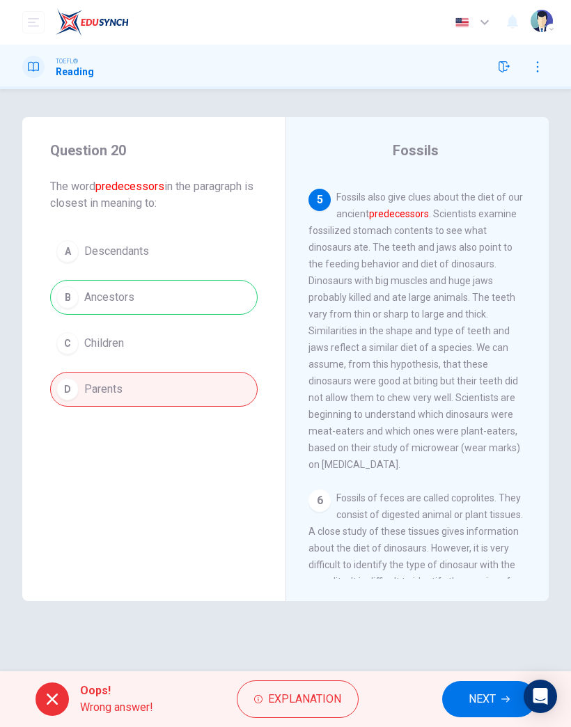
click at [477, 475] on span "NEXT" at bounding box center [481, 698] width 27 height 19
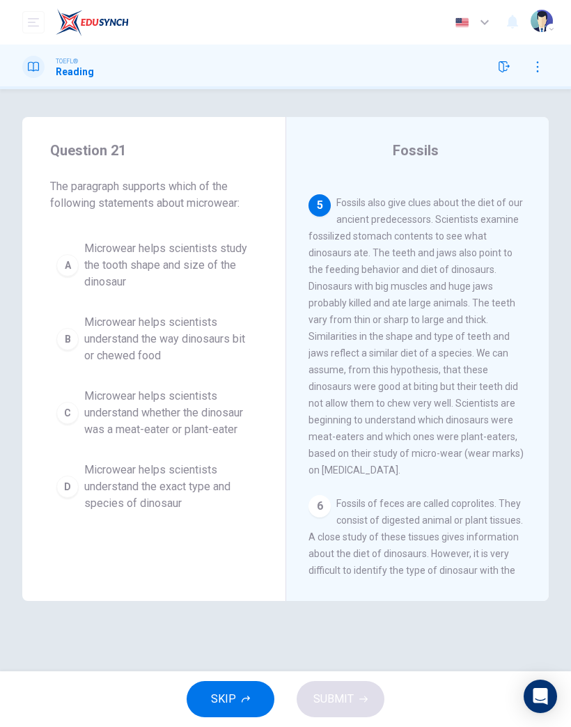
scroll to position [785, 0]
click at [170, 420] on span "Microwear helps scientists understand whether the dinosaur was a meat-eater or …" at bounding box center [167, 413] width 167 height 50
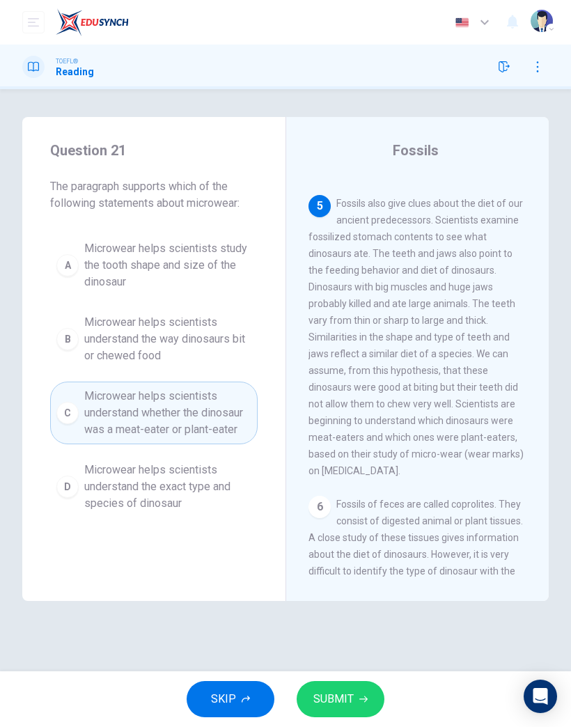
click at [338, 475] on span "SUBMIT" at bounding box center [333, 698] width 40 height 19
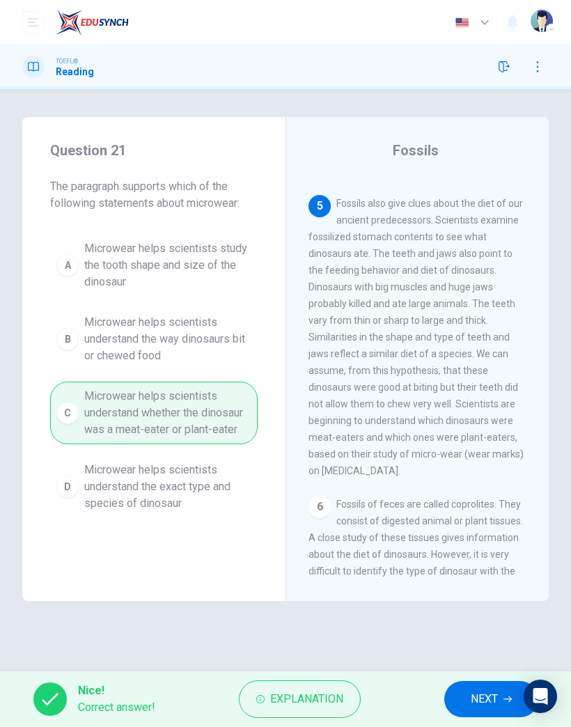
click at [480, 475] on span "NEXT" at bounding box center [484, 698] width 27 height 19
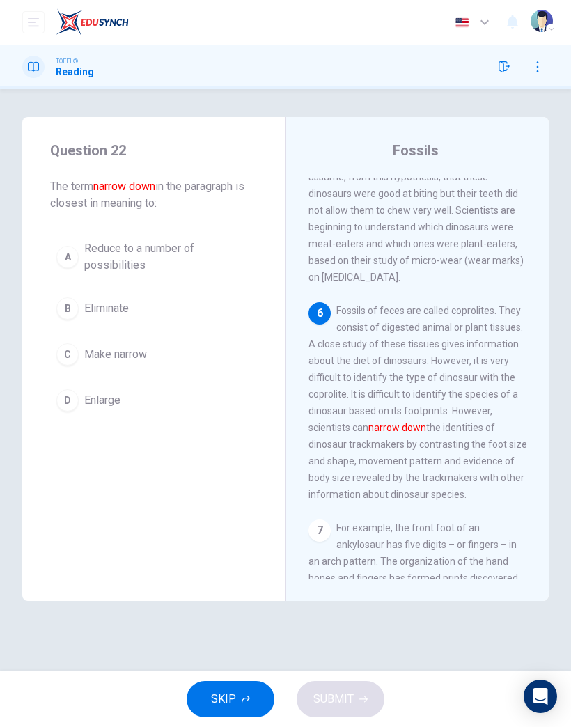
scroll to position [1009, 0]
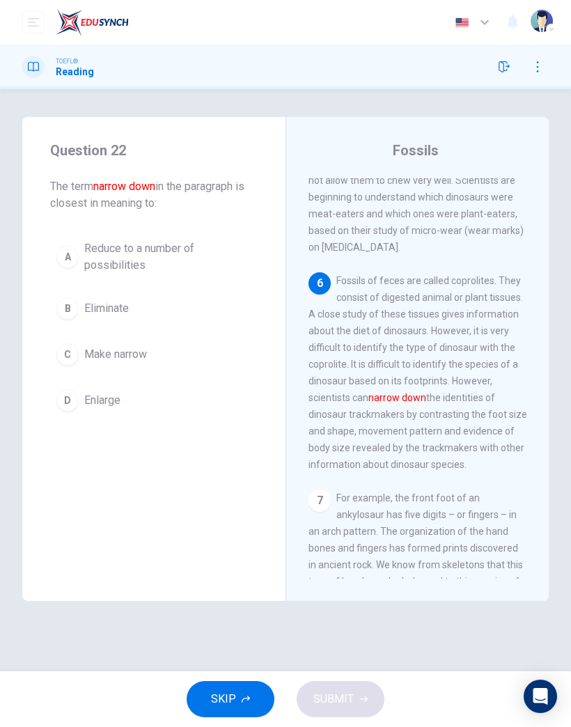
click at [164, 356] on button "C Make narrow" at bounding box center [153, 354] width 207 height 35
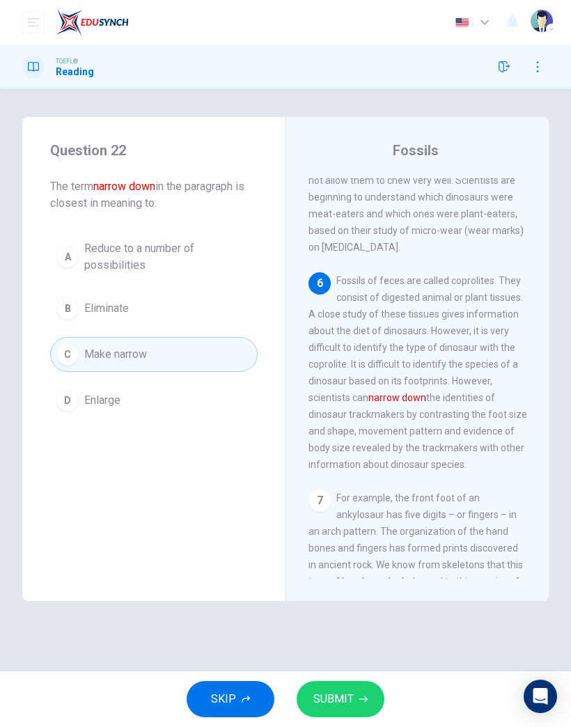
click at [193, 304] on button "B Eliminate" at bounding box center [153, 308] width 207 height 35
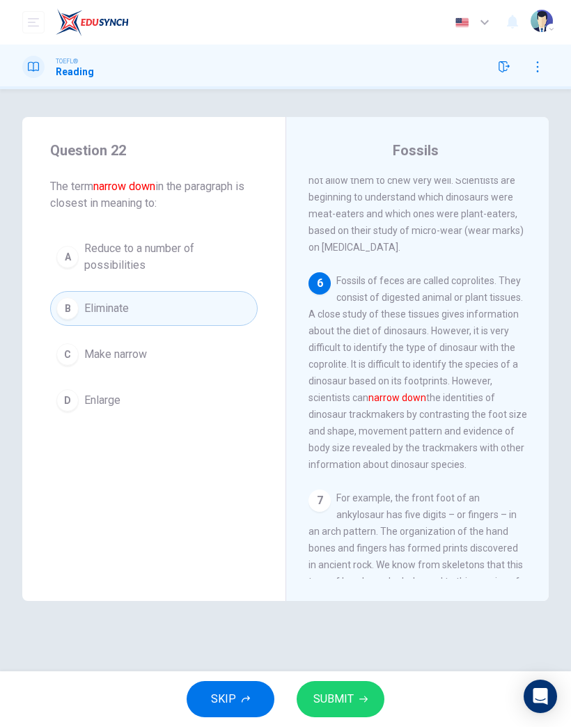
click at [329, 475] on button "SUBMIT" at bounding box center [341, 699] width 88 height 36
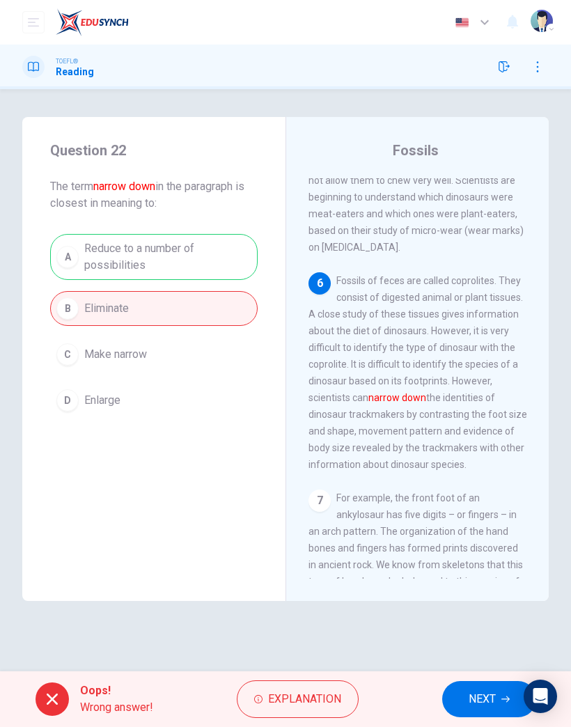
click at [478, 475] on span "NEXT" at bounding box center [481, 698] width 27 height 19
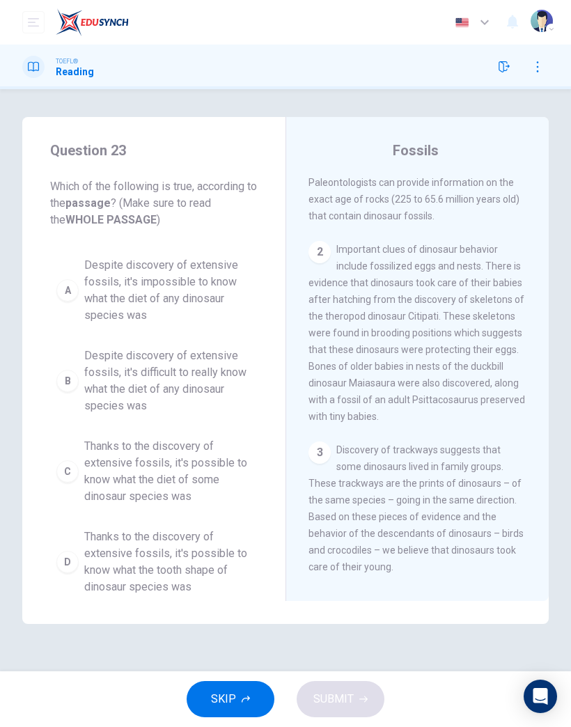
scroll to position [0, 0]
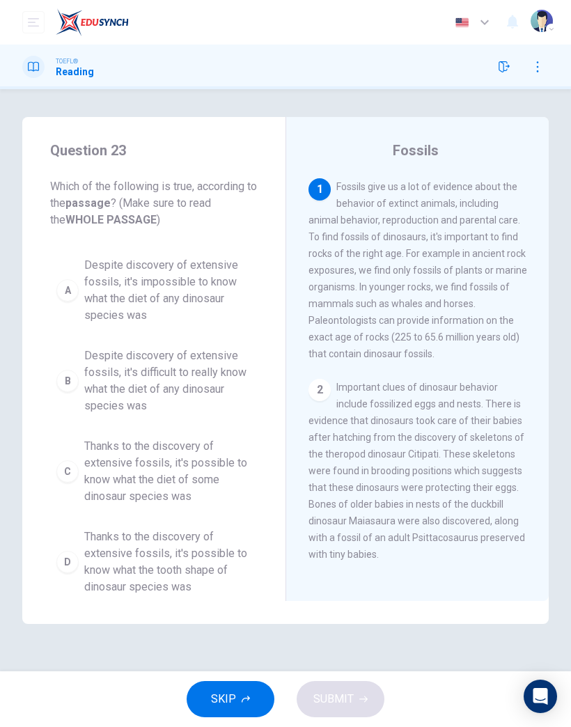
click at [210, 432] on button "C Thanks to the discovery of extensive fossils, it's possible to know what the …" at bounding box center [153, 471] width 207 height 79
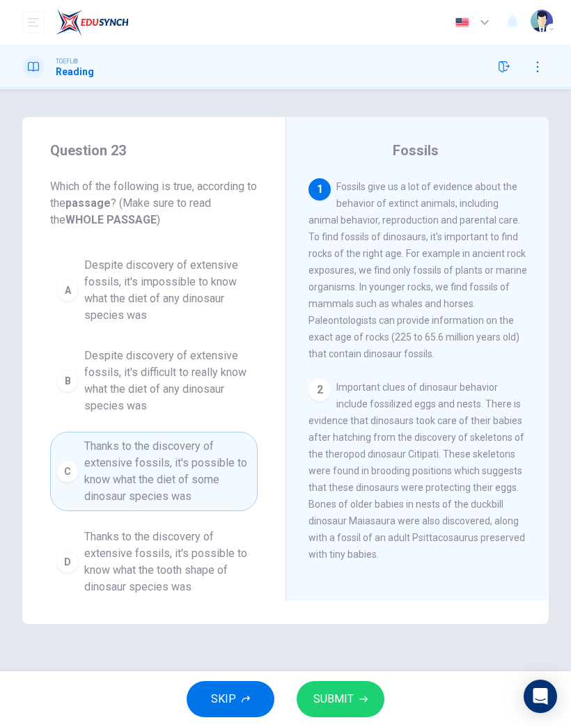
click at [301, 475] on button "SUBMIT" at bounding box center [341, 699] width 88 height 36
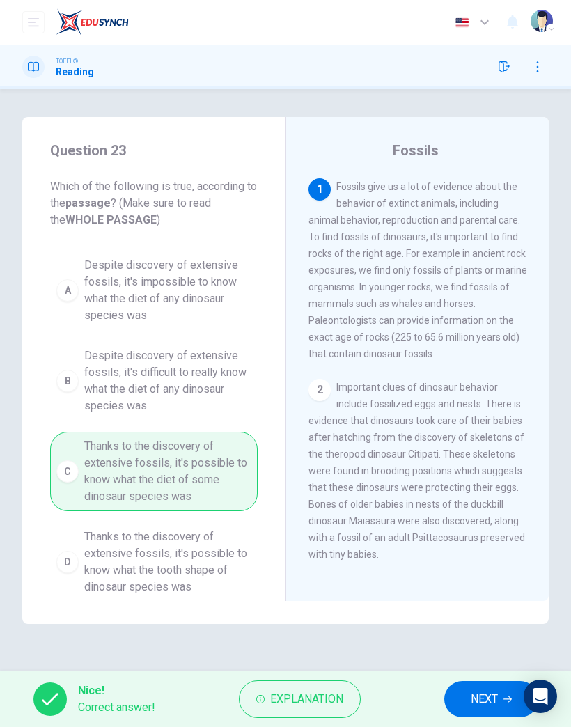
click at [475, 475] on span "NEXT" at bounding box center [484, 698] width 27 height 19
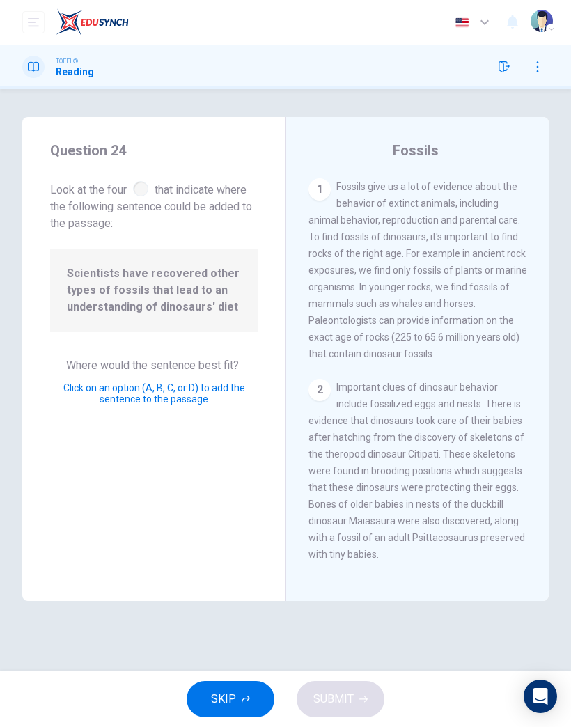
scroll to position [1048, 0]
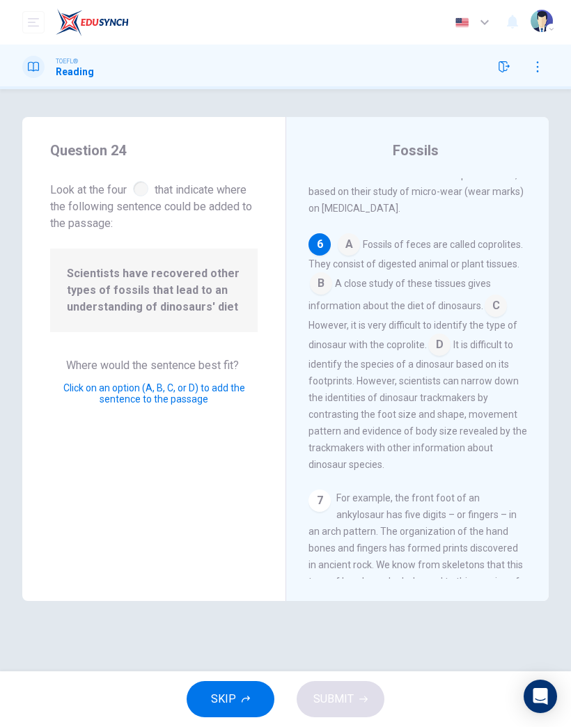
click at [491, 296] on input at bounding box center [495, 307] width 22 height 22
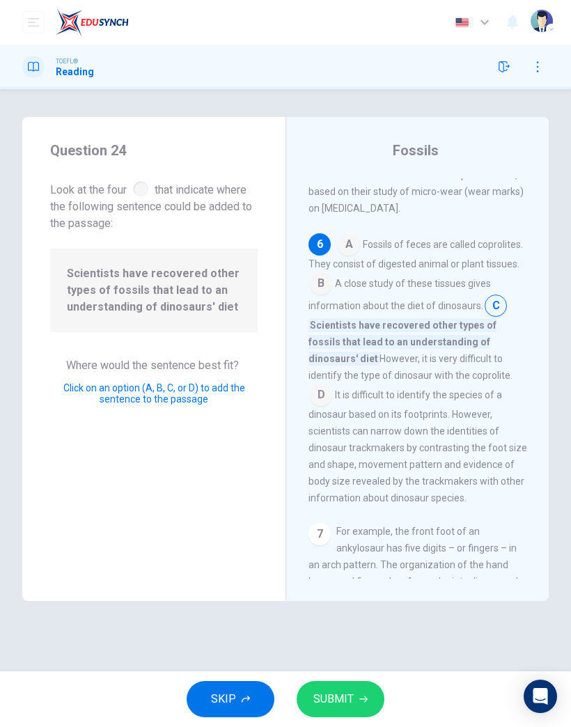
click at [320, 274] on input at bounding box center [321, 285] width 22 height 22
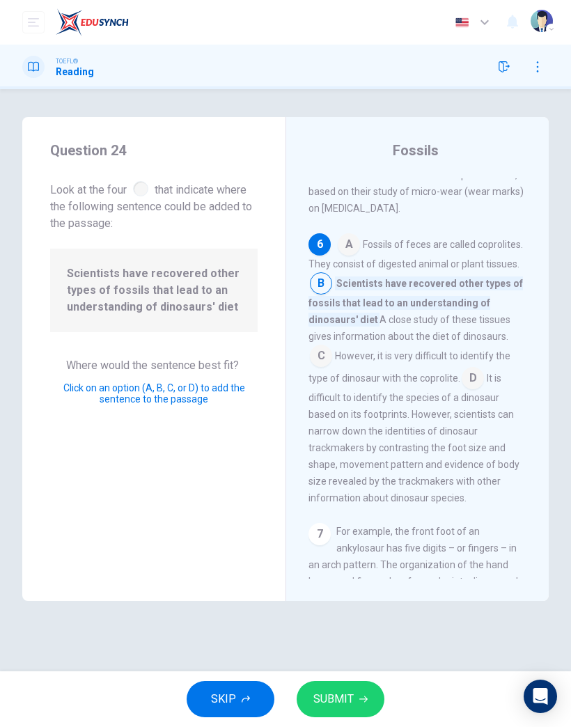
click at [352, 475] on span "SUBMIT" at bounding box center [333, 698] width 40 height 19
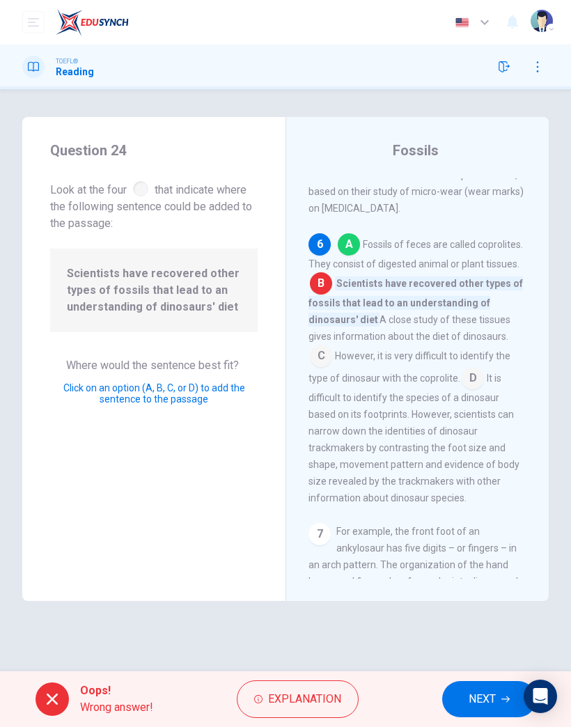
click at [480, 475] on span "NEXT" at bounding box center [481, 698] width 27 height 19
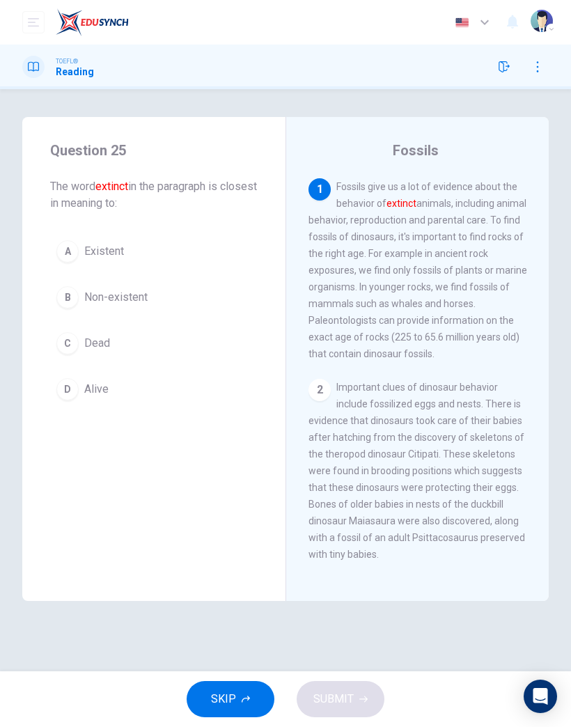
click at [95, 345] on span "Dead" at bounding box center [97, 343] width 26 height 17
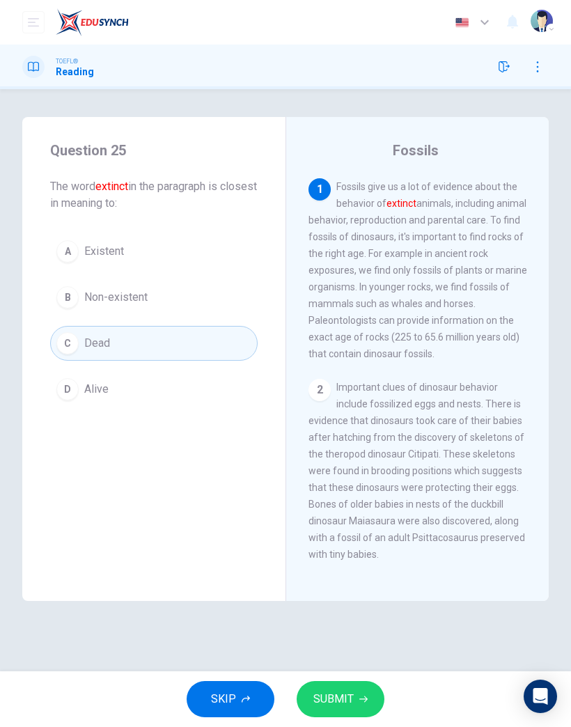
click at [341, 475] on span "SUBMIT" at bounding box center [333, 698] width 40 height 19
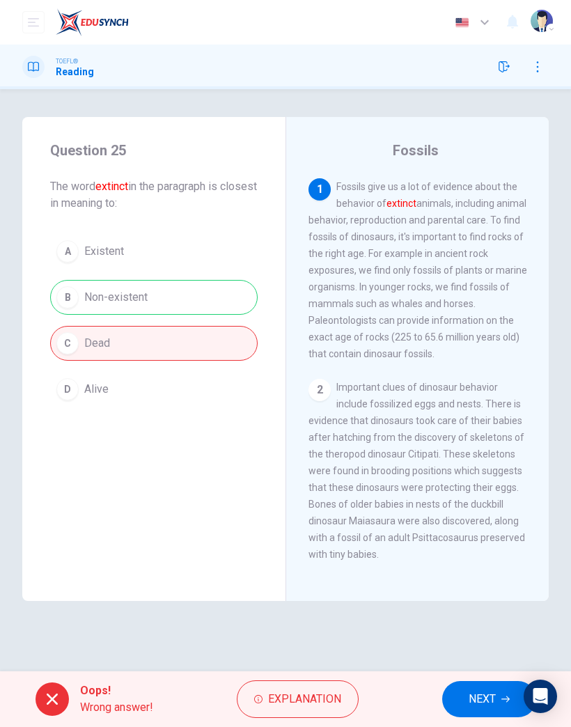
click at [487, 475] on span "NEXT" at bounding box center [481, 698] width 27 height 19
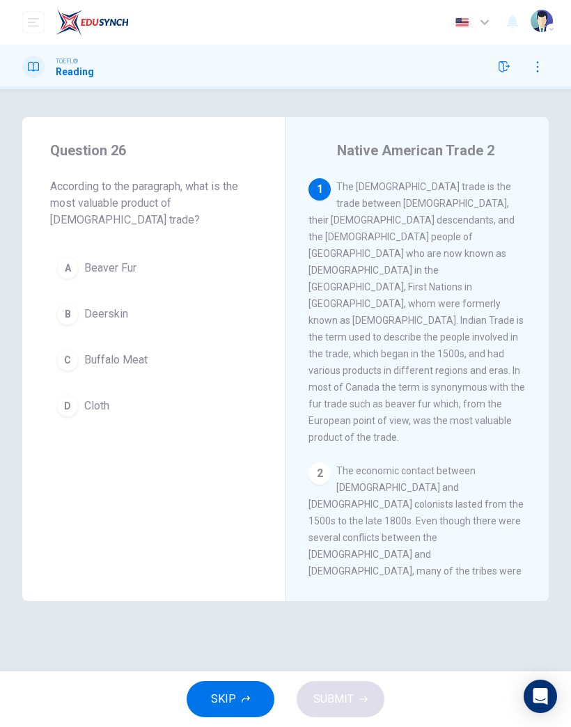
click at [121, 351] on span "Buffalo Meat" at bounding box center [115, 359] width 63 height 17
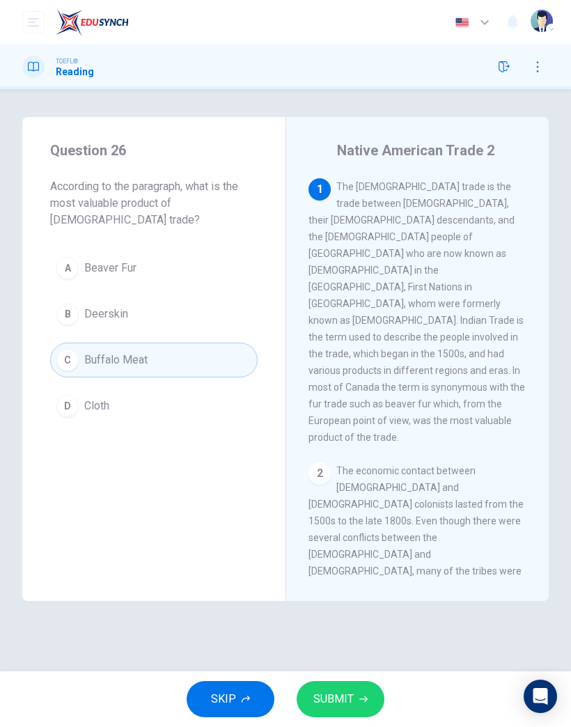
click at [361, 475] on icon "button" at bounding box center [363, 699] width 8 height 8
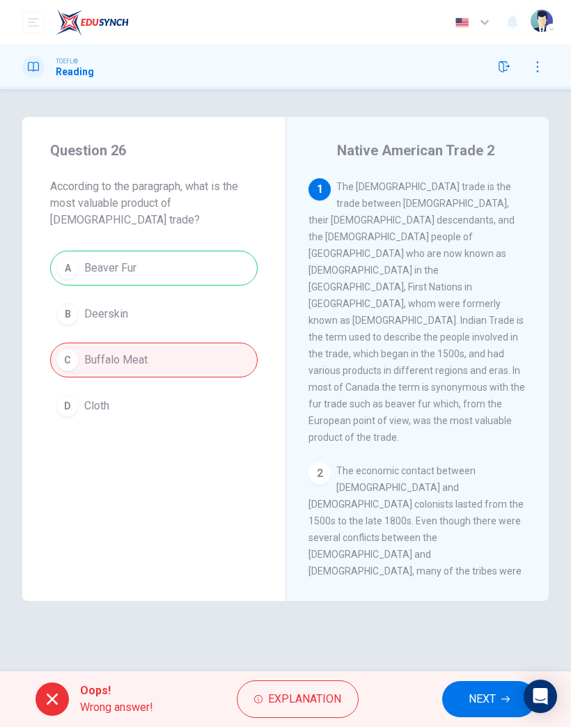
click at [460, 475] on button "NEXT" at bounding box center [489, 699] width 94 height 36
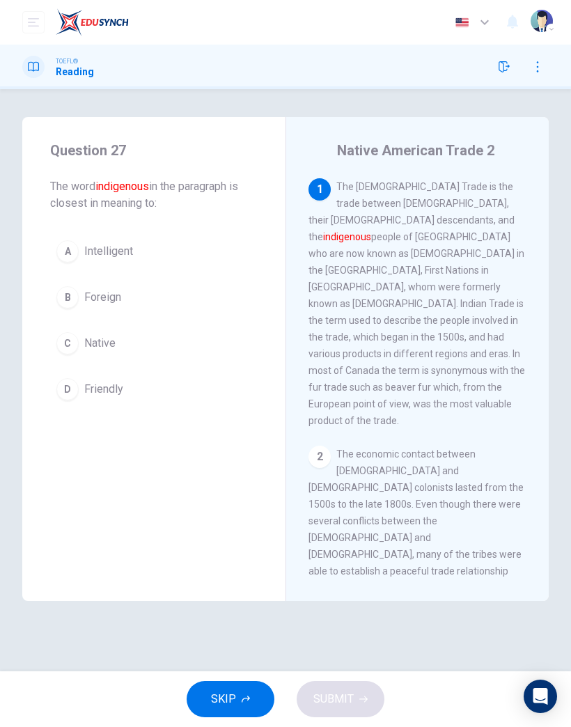
click at [112, 378] on button "D Friendly" at bounding box center [153, 389] width 207 height 35
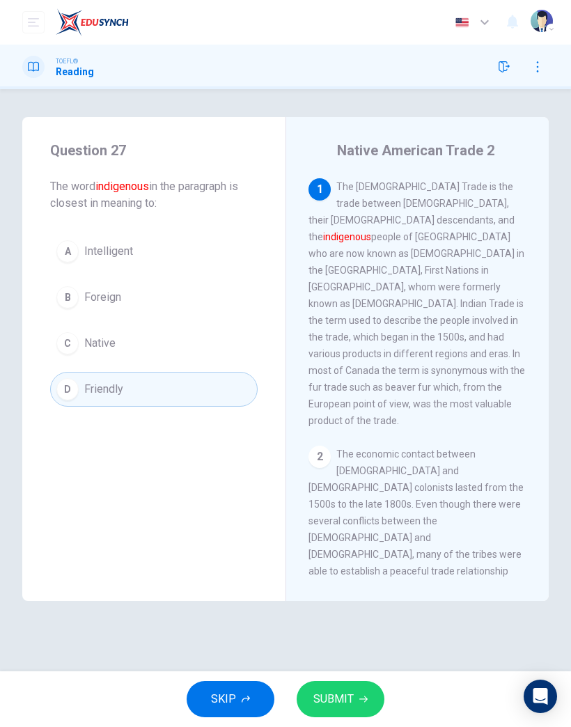
click at [341, 475] on button "SUBMIT" at bounding box center [341, 699] width 88 height 36
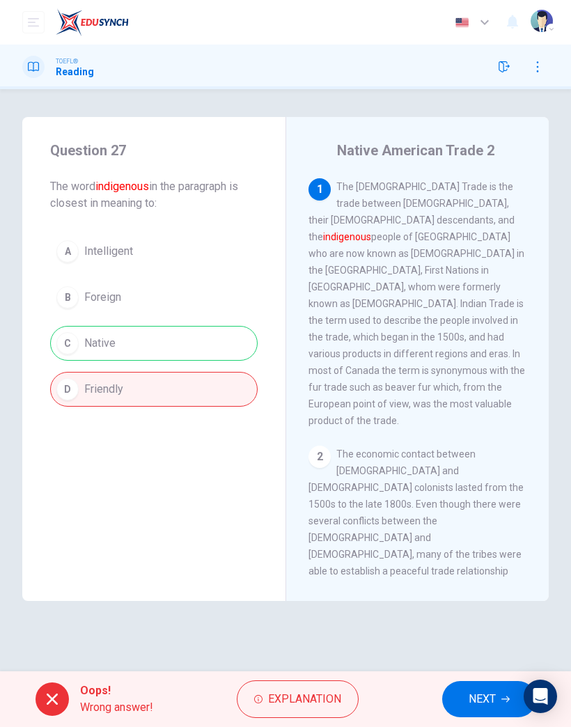
click at [461, 475] on button "NEXT" at bounding box center [489, 699] width 94 height 36
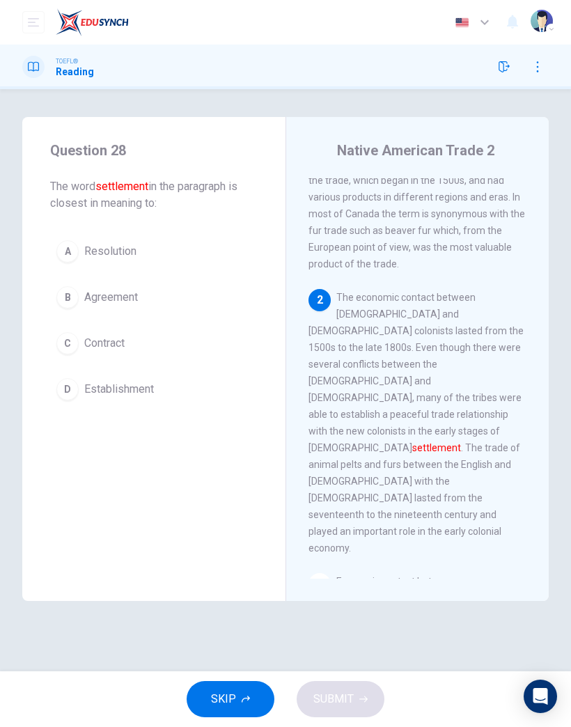
scroll to position [173, 0]
click at [110, 349] on span "Contract" at bounding box center [104, 343] width 40 height 17
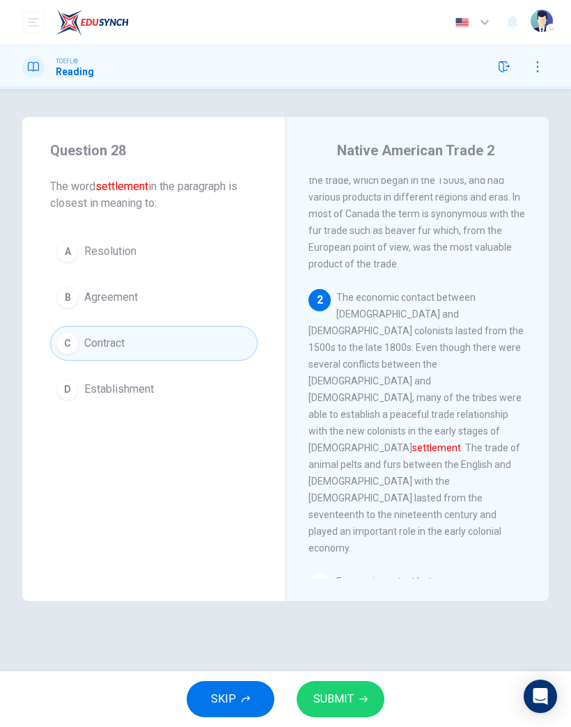
click at [353, 475] on button "SUBMIT" at bounding box center [341, 699] width 88 height 36
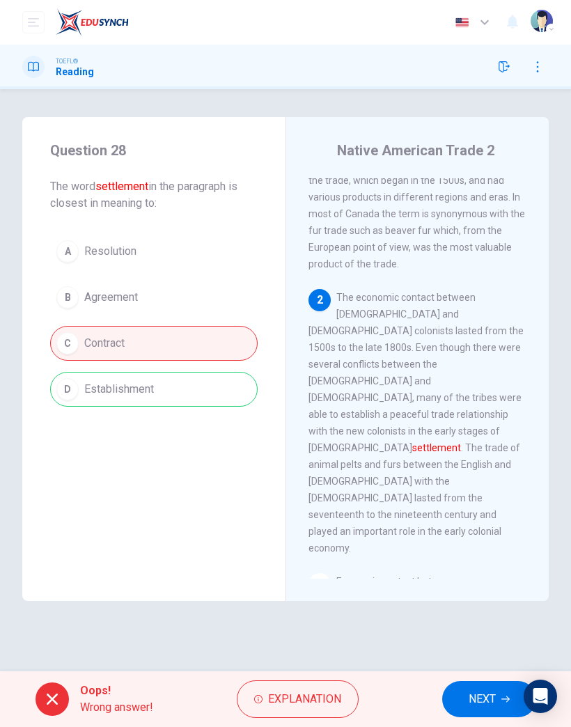
click at [341, 475] on button "Explanation" at bounding box center [298, 699] width 122 height 38
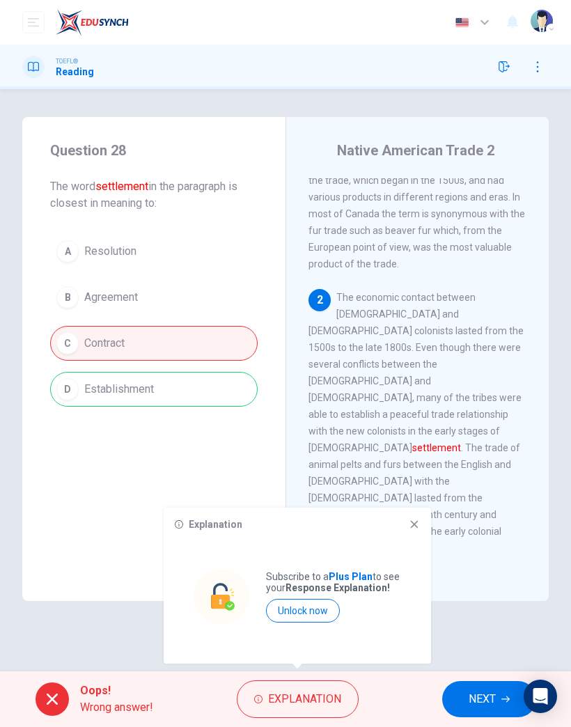
click at [416, 475] on icon at bounding box center [414, 524] width 11 height 11
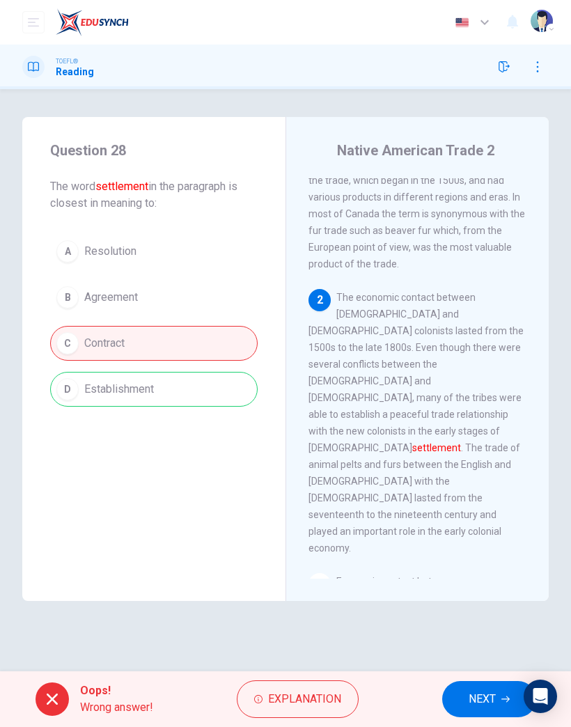
click at [480, 475] on button "NEXT" at bounding box center [489, 699] width 94 height 36
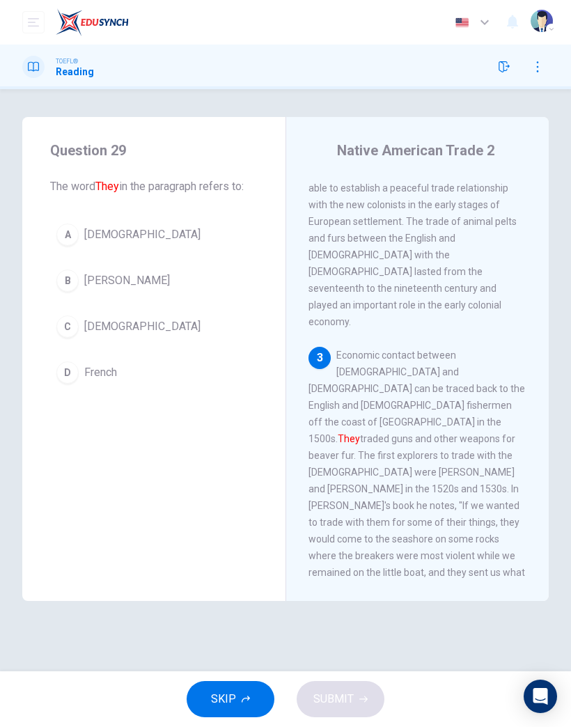
click at [484, 475] on div "SKIP SUBMIT" at bounding box center [285, 699] width 571 height 56
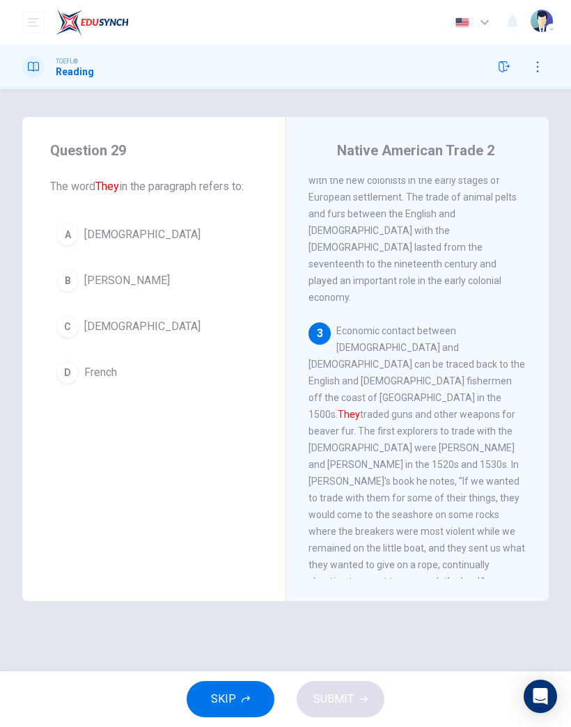
click at [109, 282] on span "Beavers" at bounding box center [127, 280] width 86 height 17
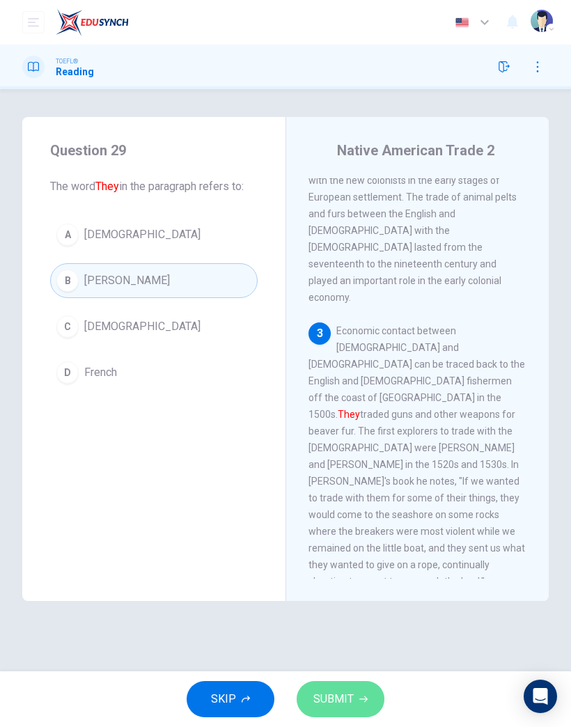
click at [347, 475] on span "SUBMIT" at bounding box center [333, 698] width 40 height 19
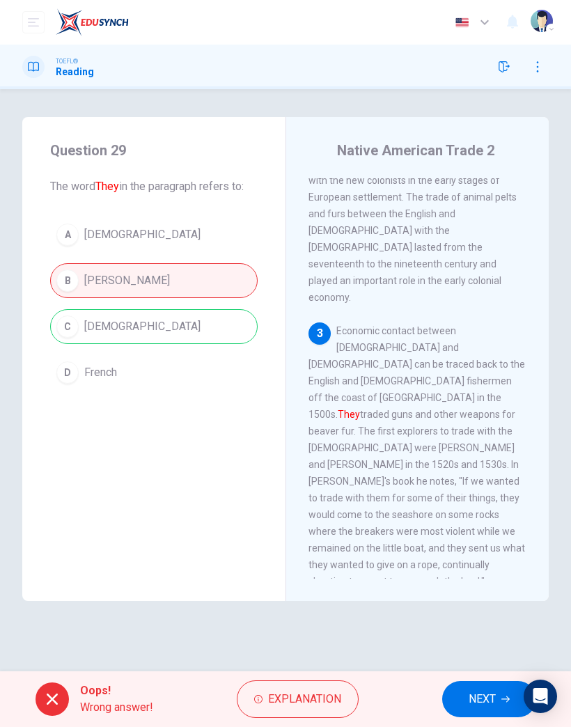
click at [469, 475] on span "NEXT" at bounding box center [481, 698] width 27 height 19
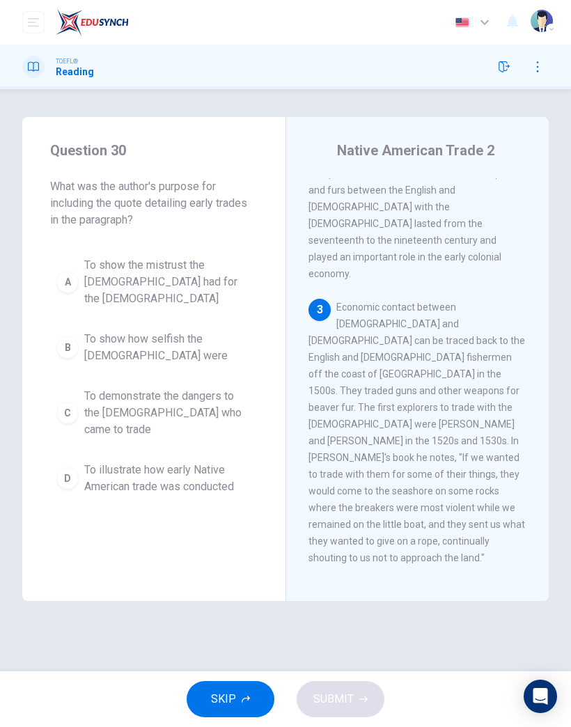
scroll to position [451, 0]
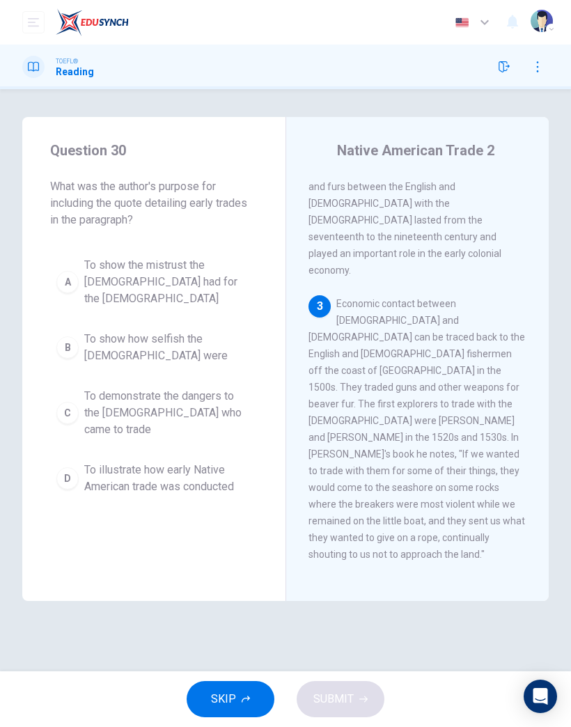
click at [198, 461] on span "To illustrate how early Native American trade was conducted" at bounding box center [167, 477] width 167 height 33
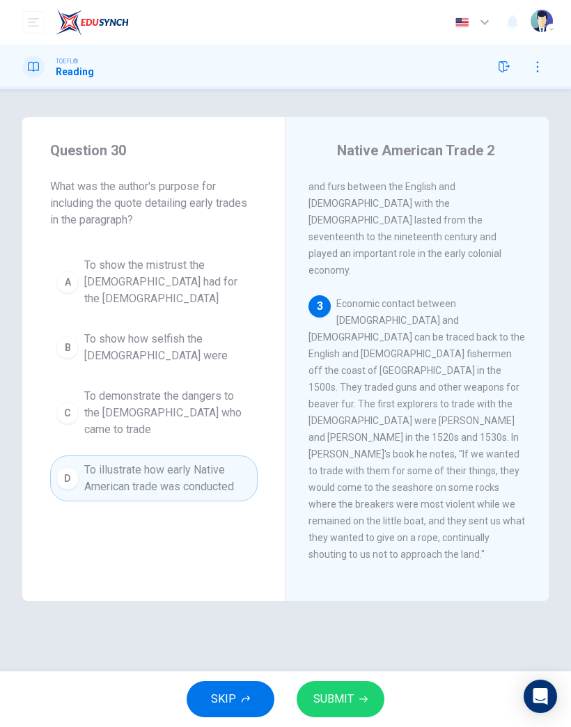
click at [370, 475] on button "SUBMIT" at bounding box center [341, 699] width 88 height 36
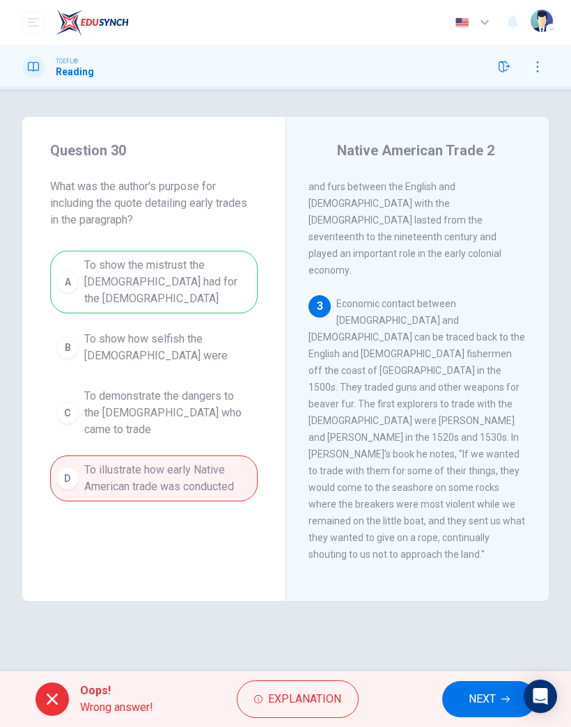
click at [471, 475] on span "NEXT" at bounding box center [481, 698] width 27 height 19
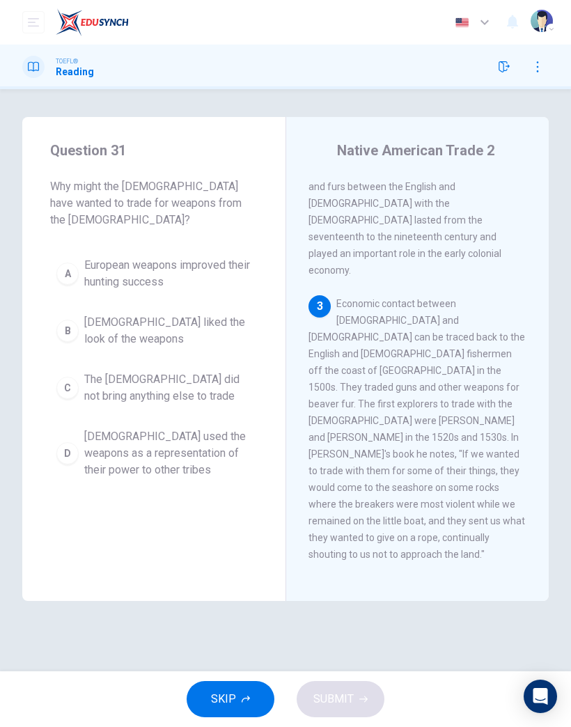
click at [143, 439] on span "Native Americans used the weapons as a representation of their power to other t…" at bounding box center [167, 453] width 167 height 50
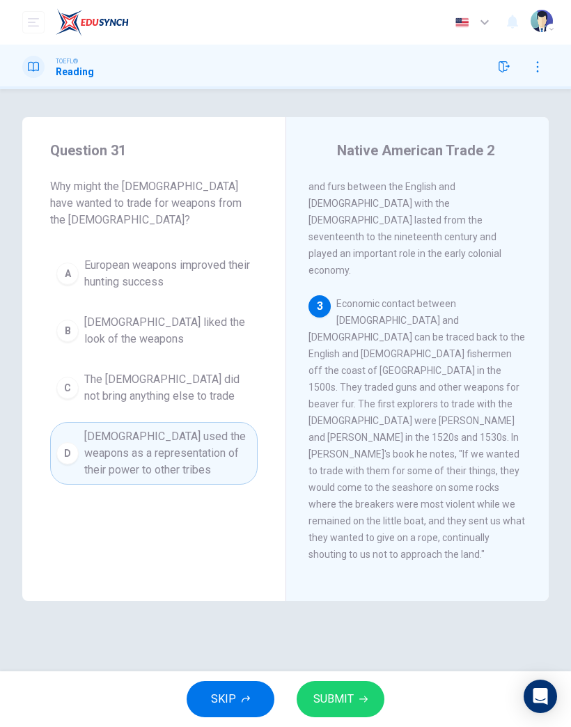
click at [351, 475] on span "SUBMIT" at bounding box center [333, 698] width 40 height 19
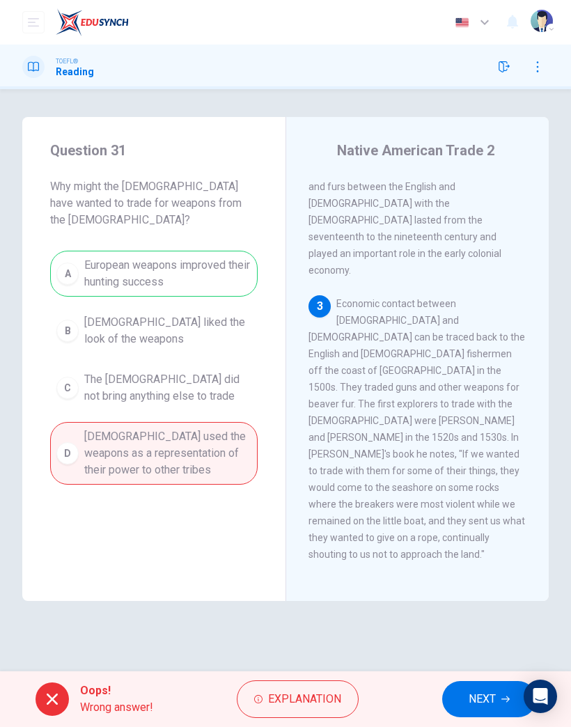
click at [473, 475] on span "NEXT" at bounding box center [481, 698] width 27 height 19
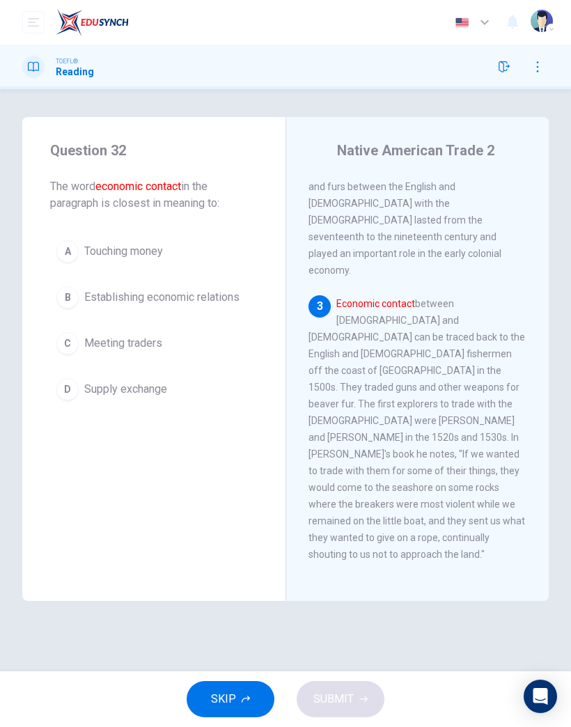
click at [159, 375] on button "D Supply exchange" at bounding box center [153, 389] width 207 height 35
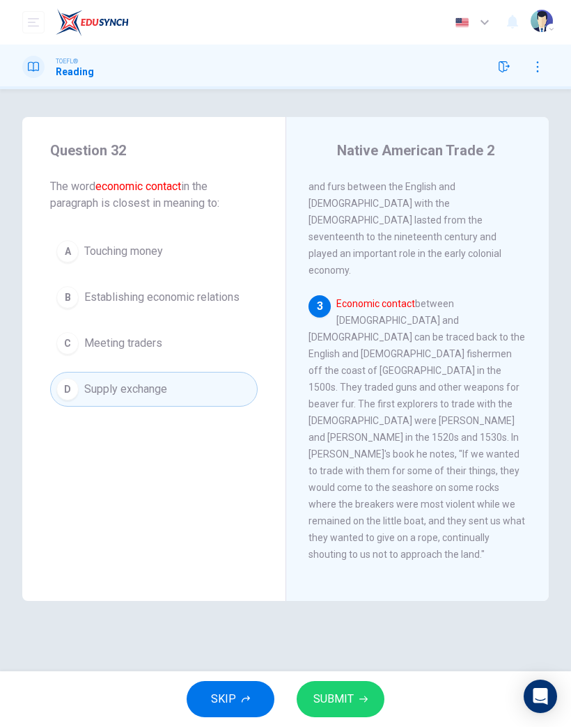
click at [351, 475] on div "Question 32 The word economic contact in the paragraph is closest in meaning to…" at bounding box center [285, 380] width 571 height 582
click at [196, 294] on span "Establishing economic relations" at bounding box center [161, 297] width 155 height 17
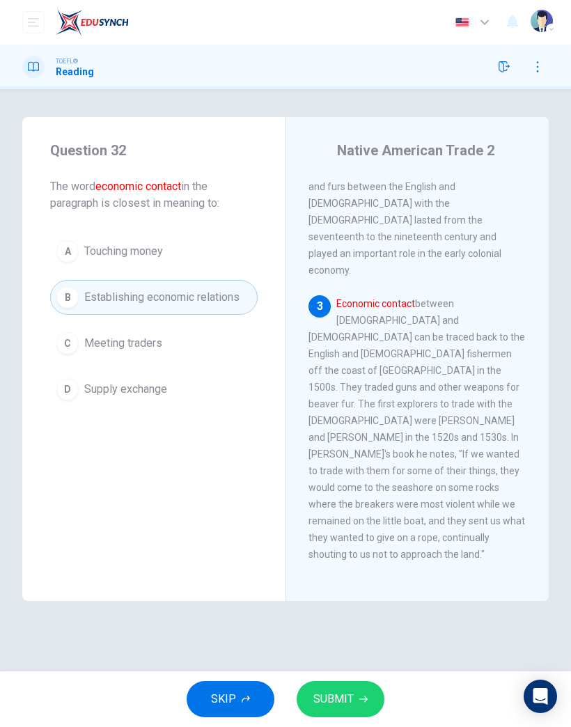
click at [151, 255] on span "Touching money" at bounding box center [123, 251] width 79 height 17
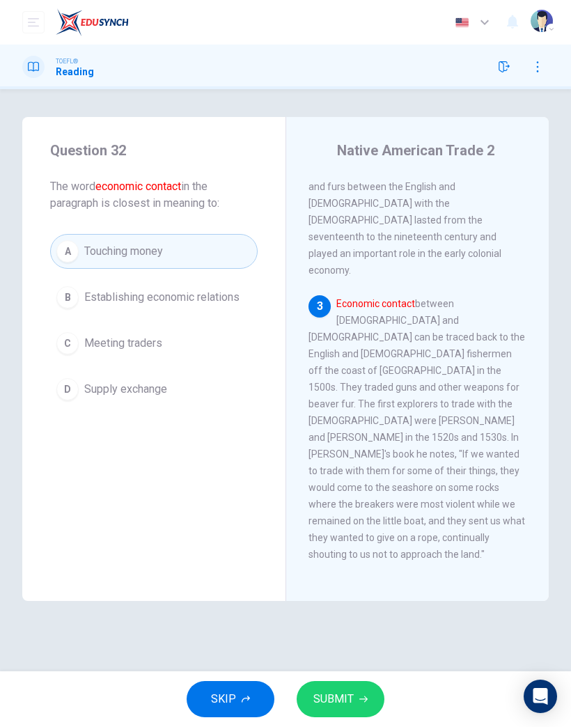
click at [145, 402] on button "D Supply exchange" at bounding box center [153, 389] width 207 height 35
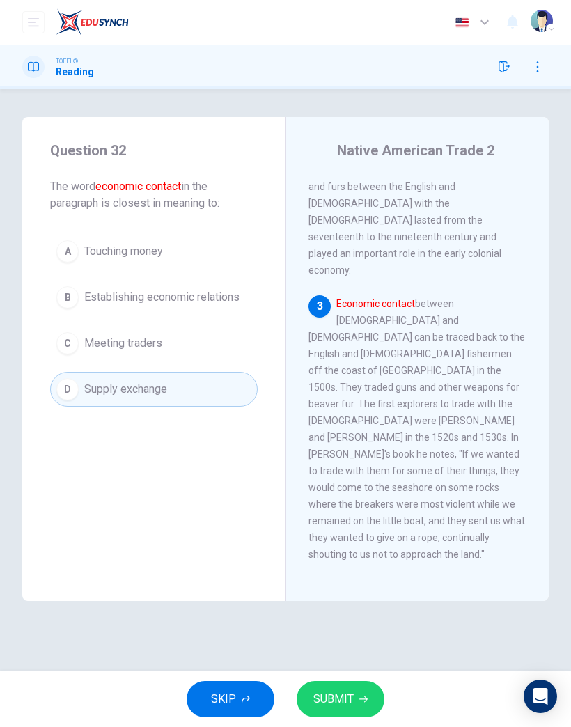
click at [353, 475] on button "SUBMIT" at bounding box center [341, 699] width 88 height 36
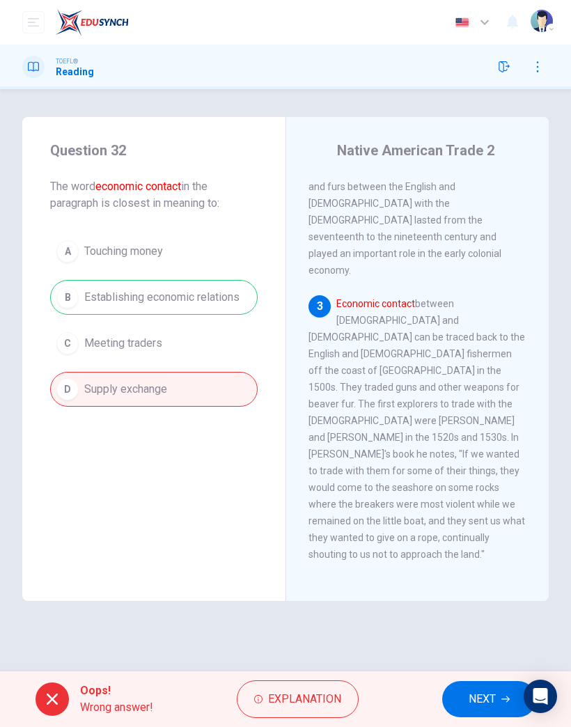
click at [482, 475] on button "NEXT" at bounding box center [489, 699] width 94 height 36
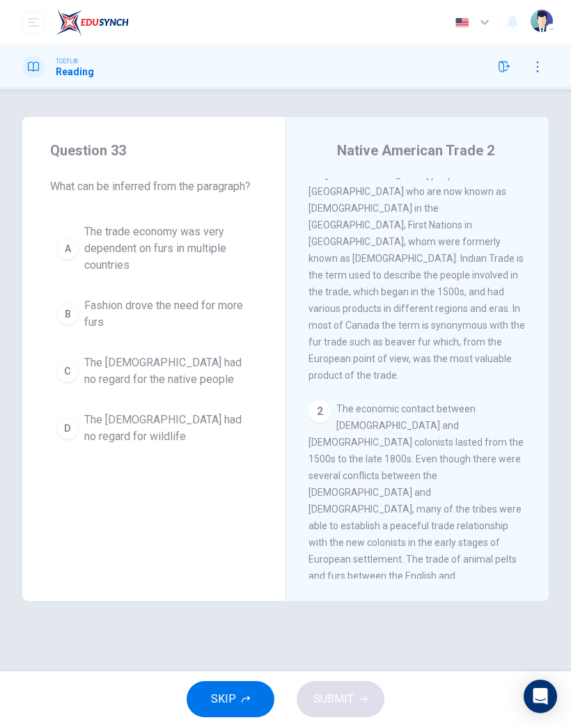
scroll to position [0, 0]
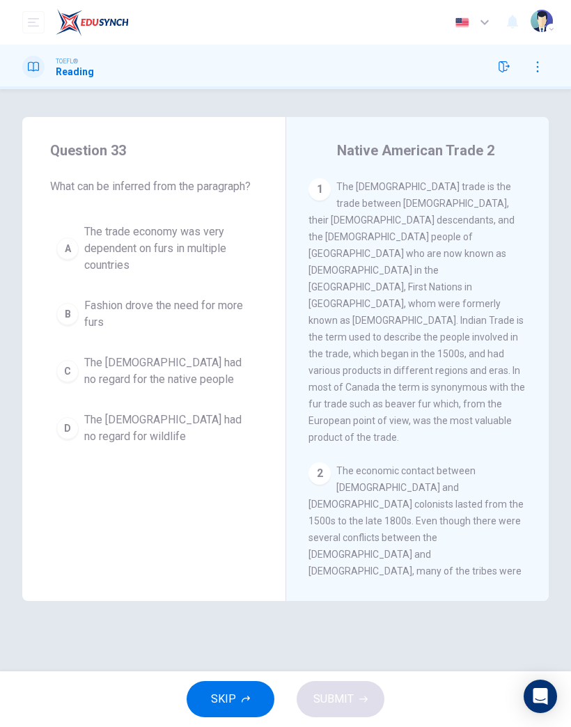
click at [171, 361] on span "The Europeans had no regard for the native people" at bounding box center [167, 370] width 167 height 33
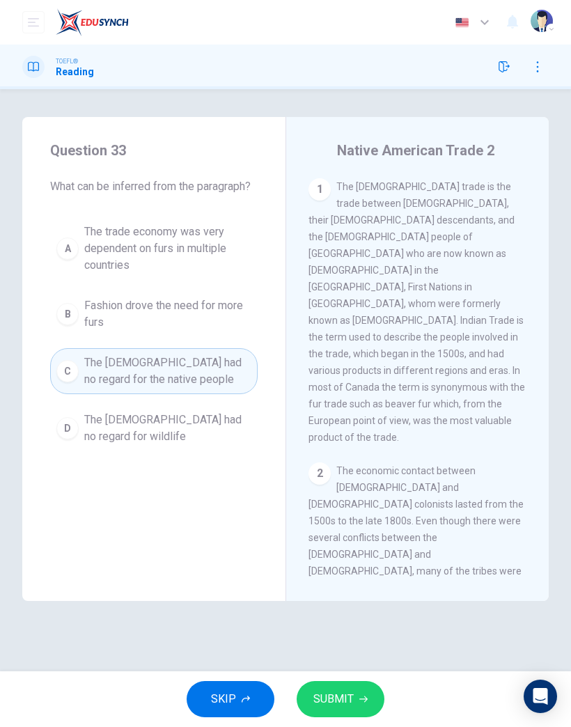
click at [345, 475] on button "SUBMIT" at bounding box center [341, 699] width 88 height 36
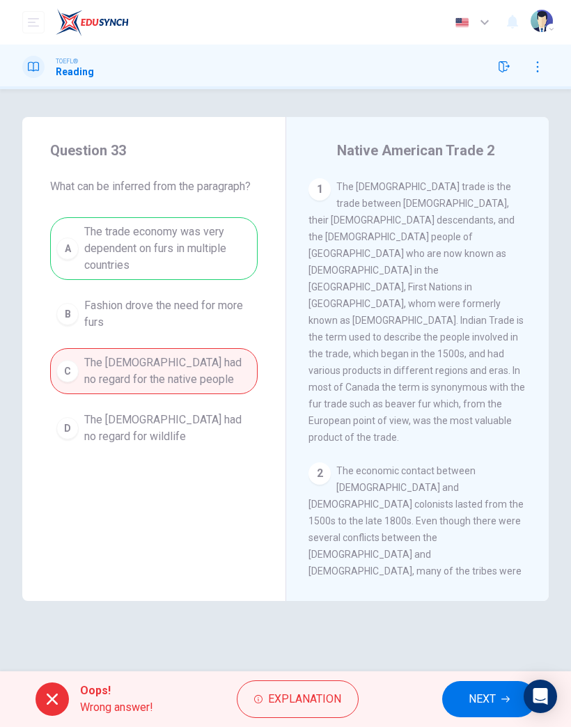
click at [480, 475] on span "NEXT" at bounding box center [481, 698] width 27 height 19
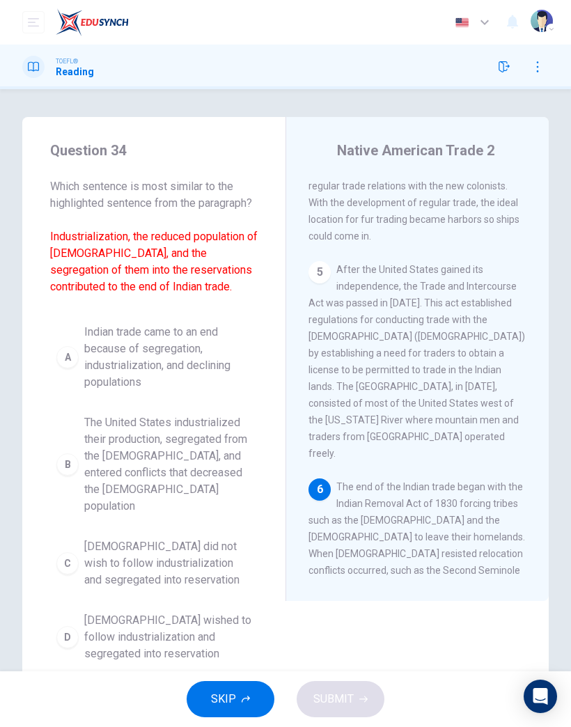
scroll to position [1020, 0]
click at [210, 452] on span "The United States industrialized their production, segregated from the Native A…" at bounding box center [167, 464] width 167 height 100
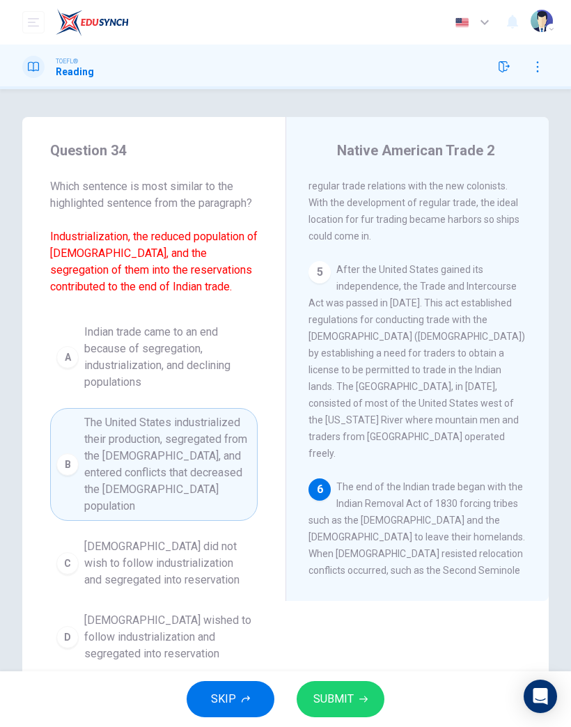
click at [364, 475] on button "SUBMIT" at bounding box center [341, 699] width 88 height 36
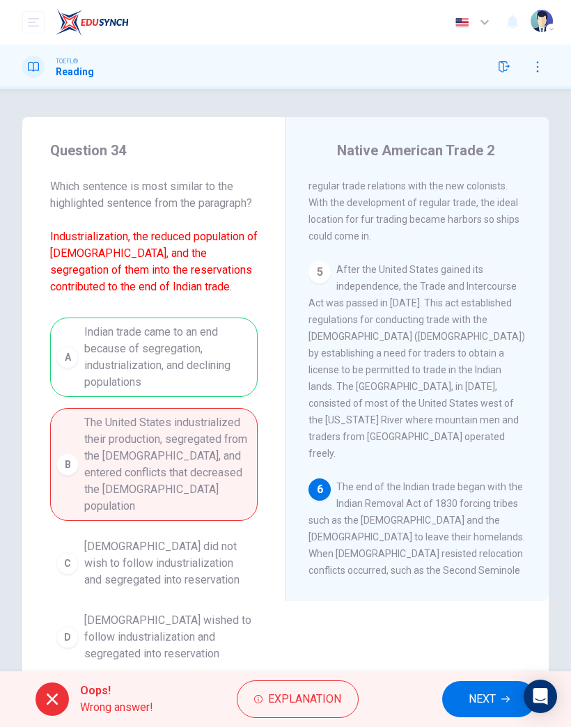
click at [460, 475] on button "NEXT" at bounding box center [489, 699] width 94 height 36
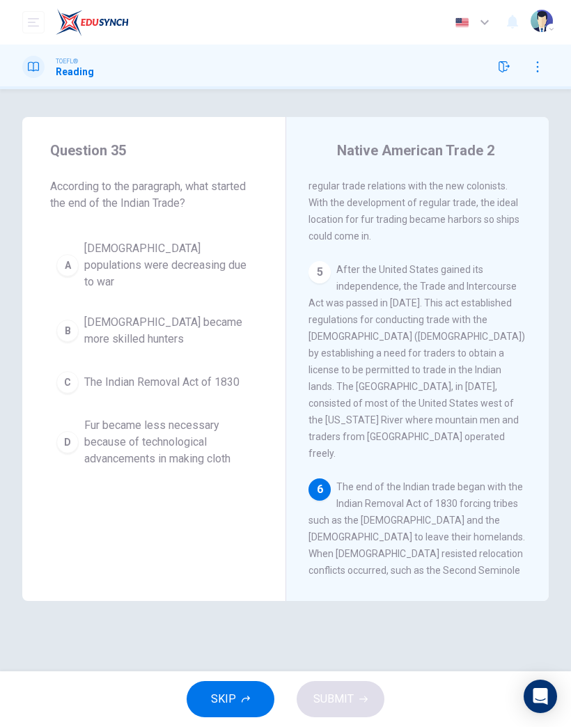
click at [180, 450] on span "Fur became less necessary because of technological advancements in making cloth" at bounding box center [167, 442] width 167 height 50
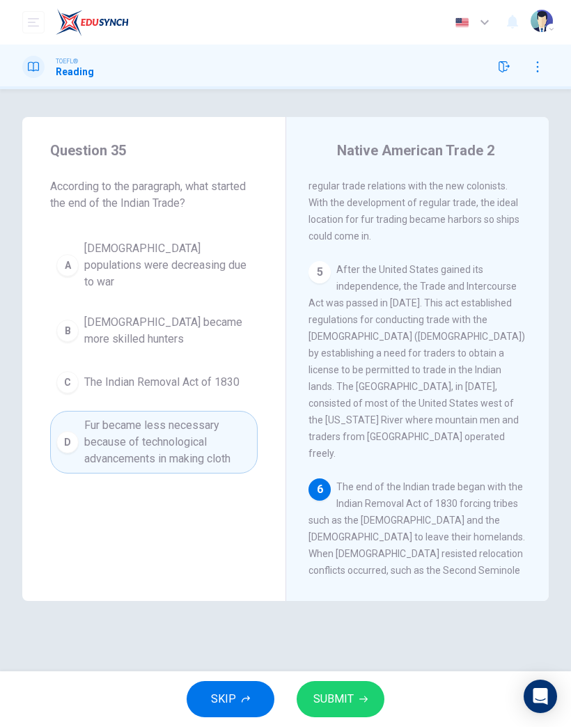
click at [363, 475] on button "SUBMIT" at bounding box center [341, 699] width 88 height 36
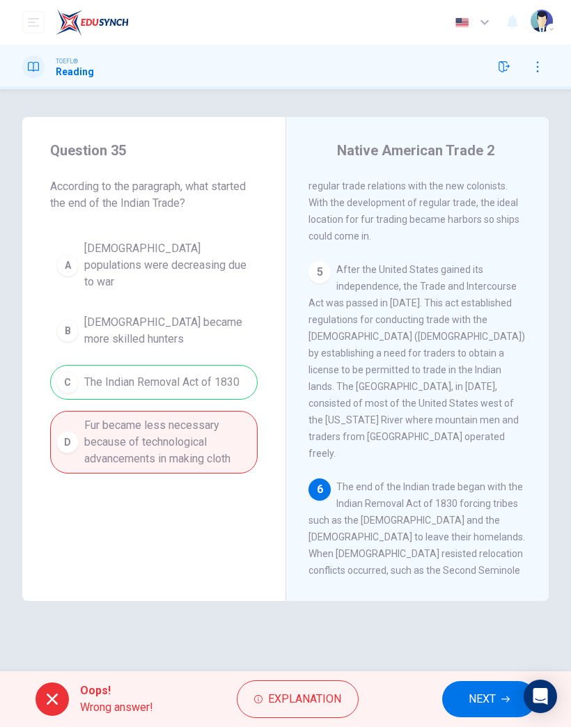
click at [470, 475] on button "NEXT" at bounding box center [489, 699] width 94 height 36
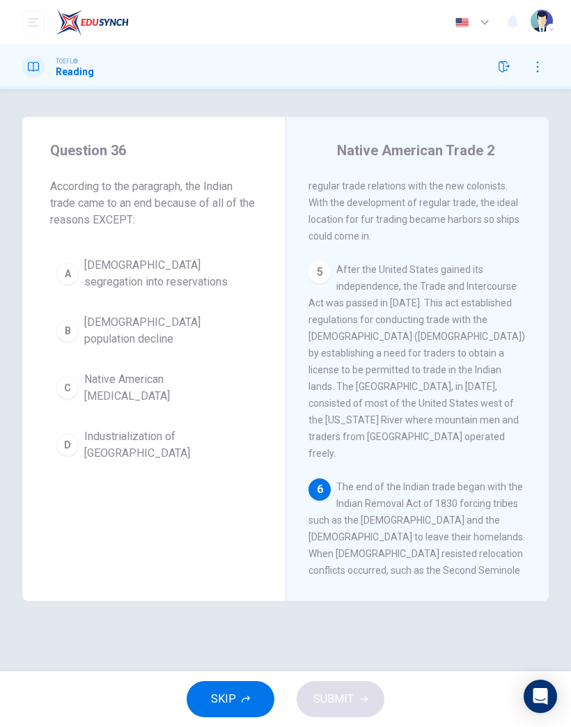
click at [196, 445] on span "Industrialization of the United States" at bounding box center [167, 444] width 167 height 33
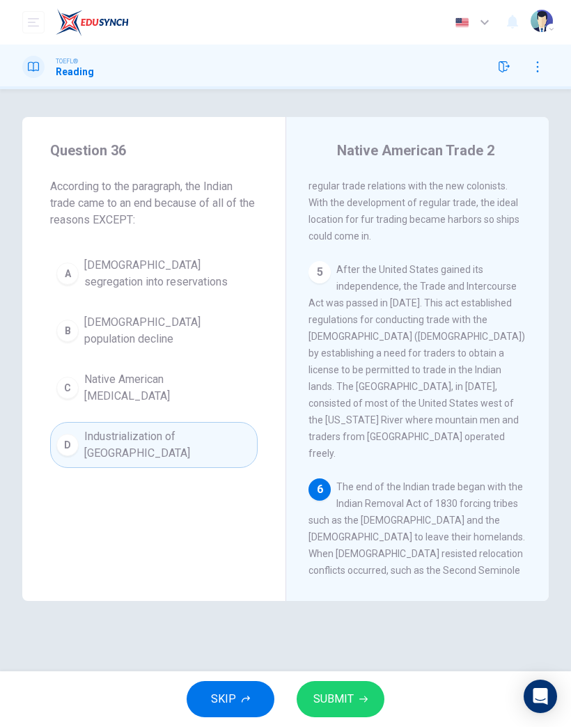
click at [339, 475] on span "SUBMIT" at bounding box center [333, 698] width 40 height 19
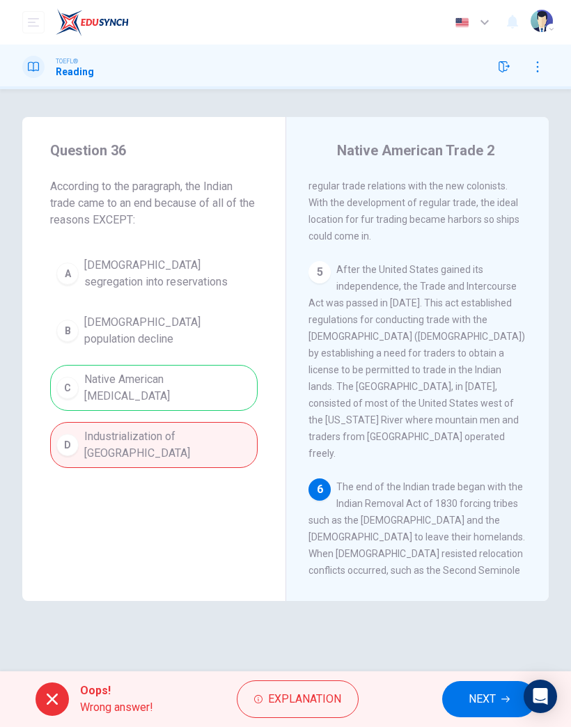
click at [427, 475] on div "Oops! Wrong answer! Explanation NEXT" at bounding box center [285, 699] width 571 height 56
click at [477, 475] on span "NEXT" at bounding box center [481, 698] width 27 height 19
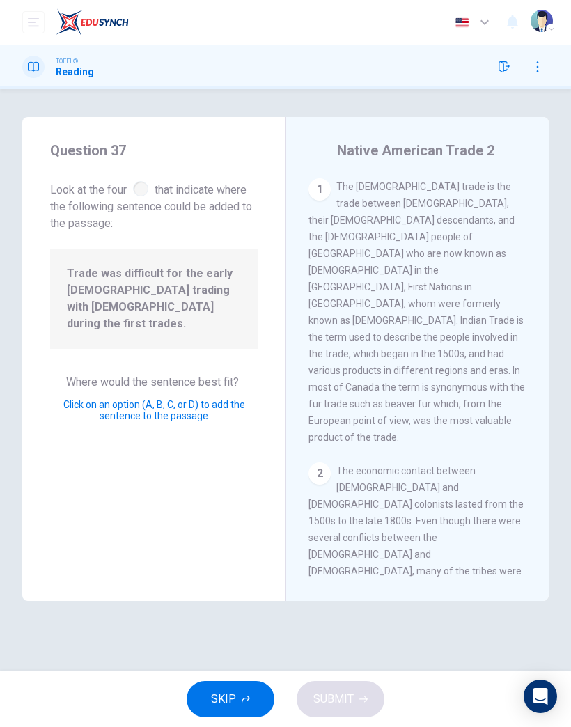
scroll to position [446, 0]
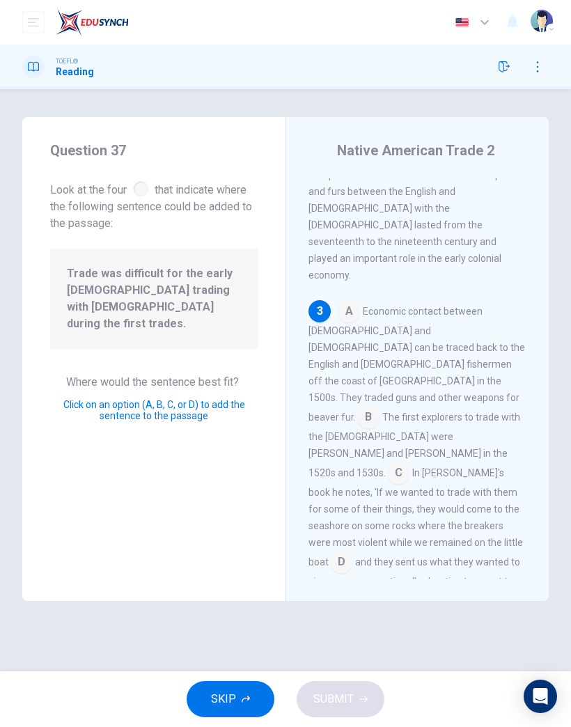
click at [379, 407] on input at bounding box center [368, 418] width 22 height 22
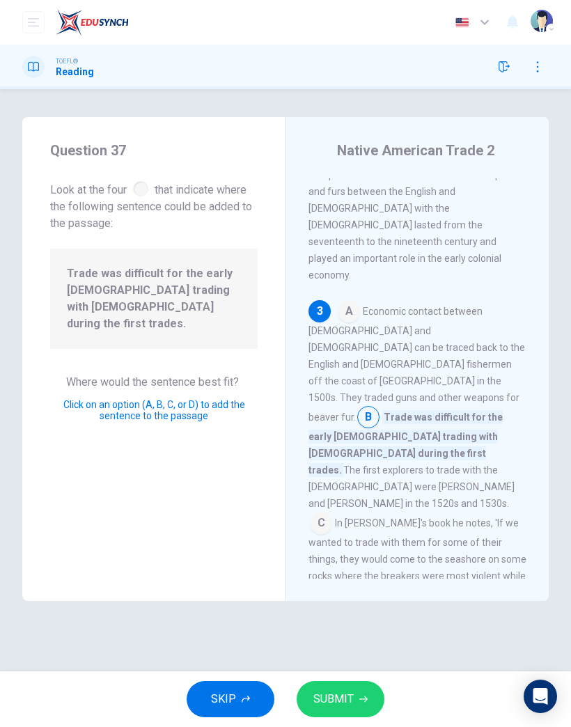
click at [358, 475] on button "SUBMIT" at bounding box center [341, 699] width 88 height 36
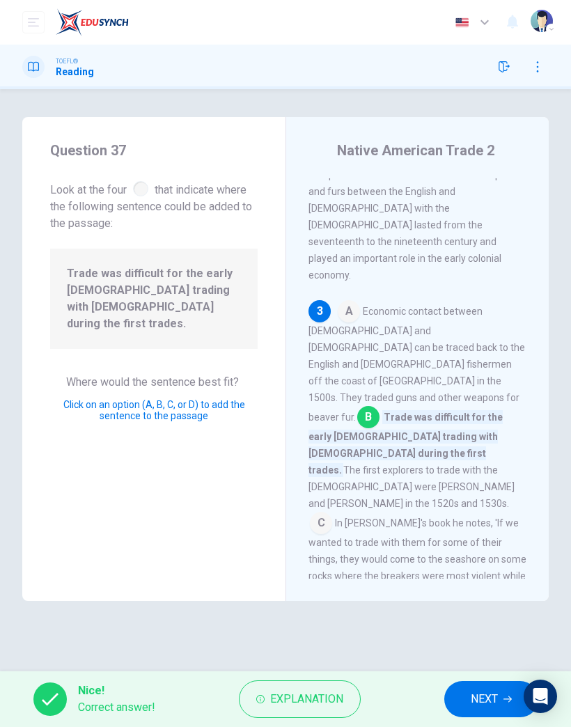
click at [490, 475] on span "NEXT" at bounding box center [484, 698] width 27 height 19
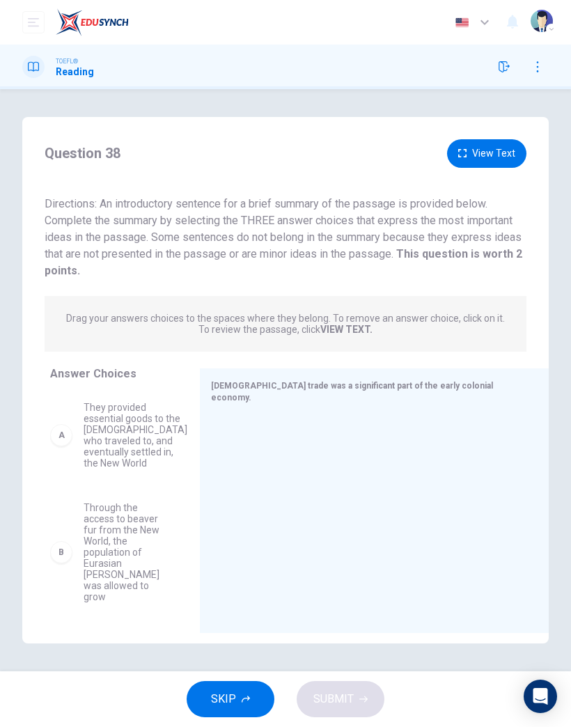
click at [112, 475] on span "Through the access to beaver fur from the New World, the population of Eurasian…" at bounding box center [125, 552] width 83 height 100
click at [80, 475] on div "B Through the access to beaver fur from the New World, the population of Eurasi…" at bounding box center [108, 552] width 116 height 100
click at [129, 475] on span "Through the access to beaver fur from the New World, the population of Eurasian…" at bounding box center [125, 552] width 83 height 100
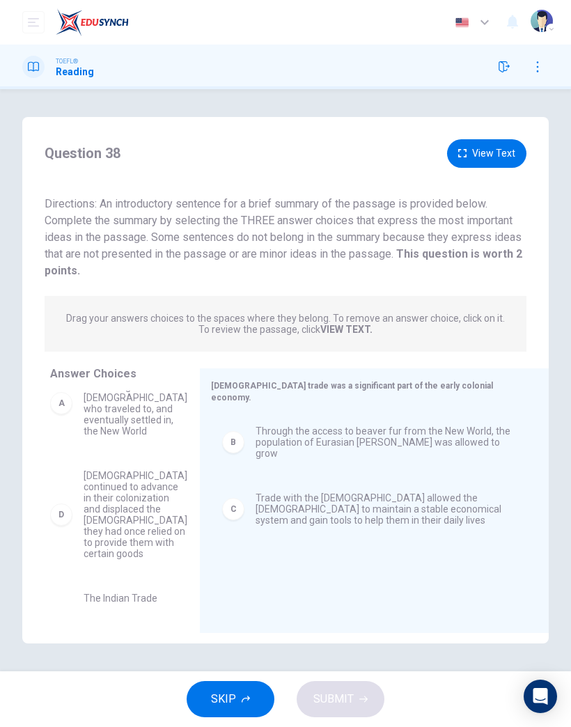
scroll to position [33, 0]
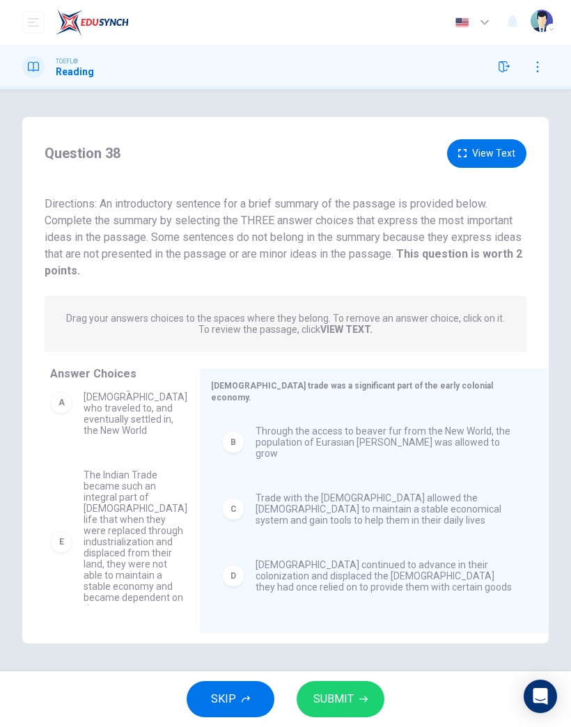
click at [347, 475] on span "SUBMIT" at bounding box center [333, 698] width 40 height 19
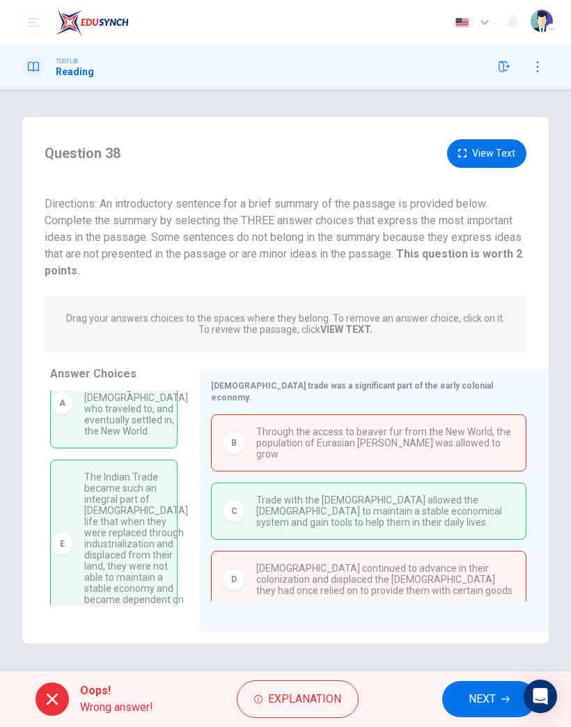
click at [489, 475] on span "NEXT" at bounding box center [481, 698] width 27 height 19
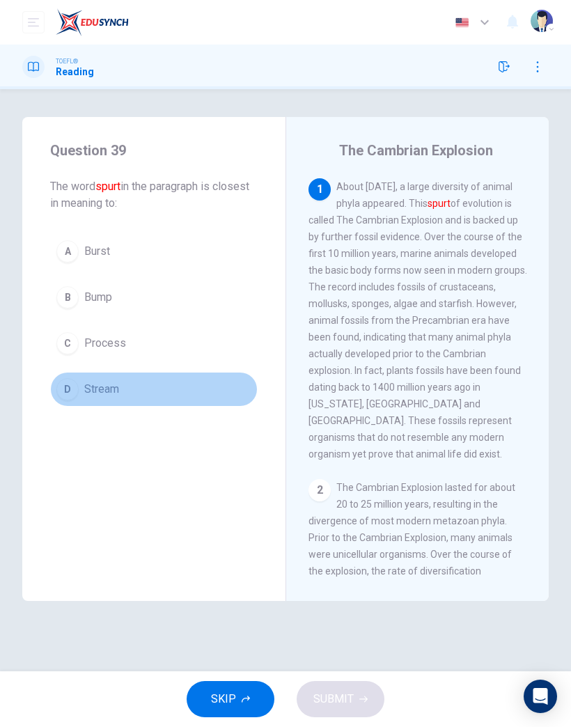
click at [105, 388] on span "Stream" at bounding box center [101, 389] width 35 height 17
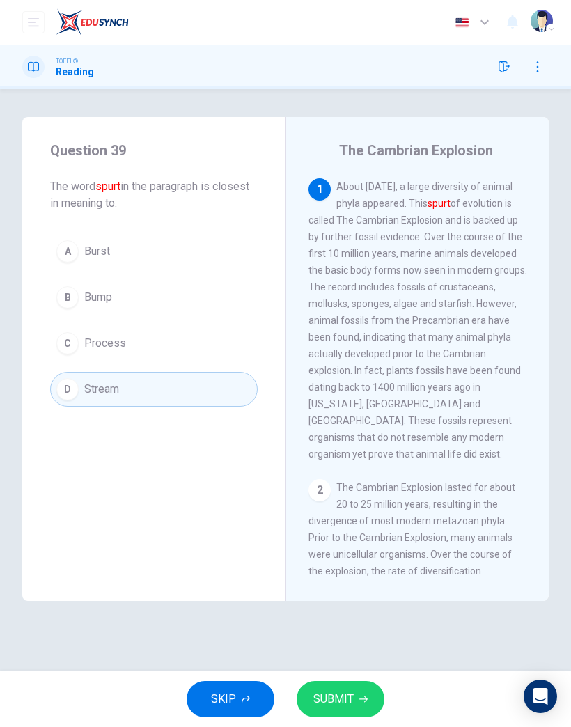
click at [342, 475] on span "SUBMIT" at bounding box center [333, 698] width 40 height 19
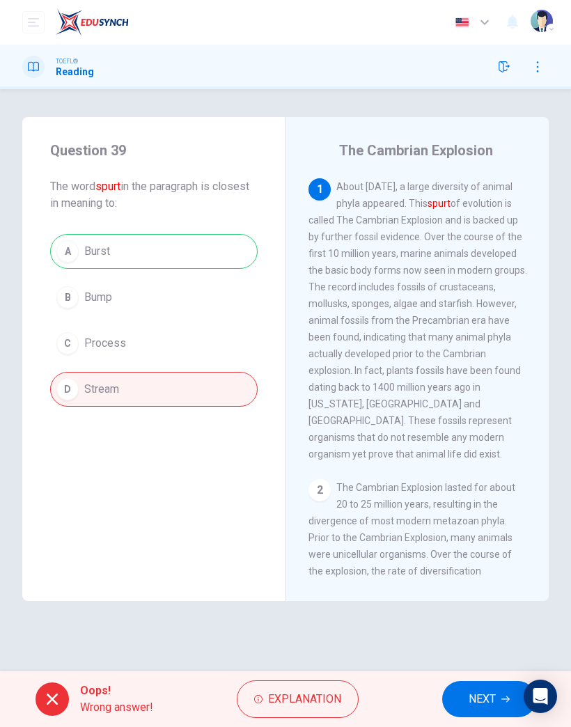
click at [474, 475] on button "NEXT" at bounding box center [489, 699] width 94 height 36
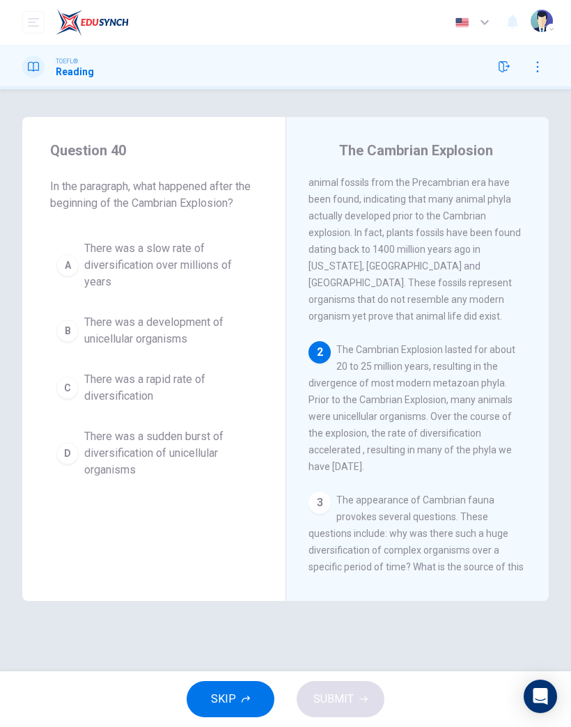
scroll to position [157, 0]
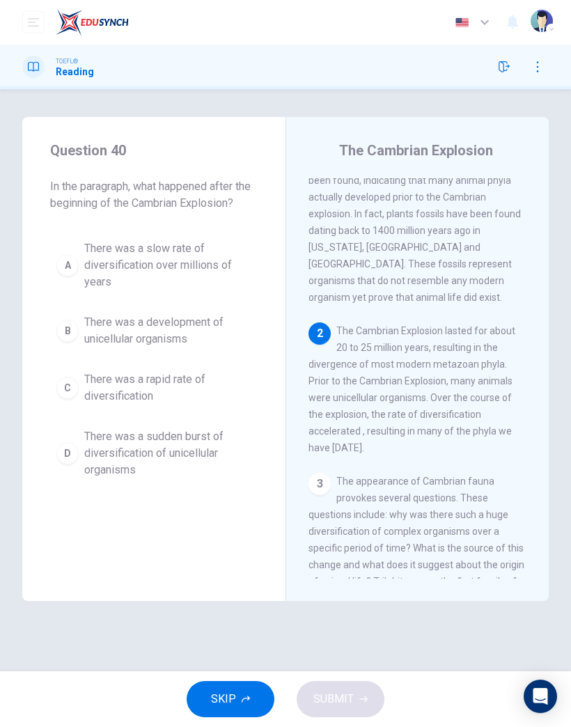
click at [167, 458] on span "There was a sudden burst of diversification of unicellular organisms" at bounding box center [167, 453] width 167 height 50
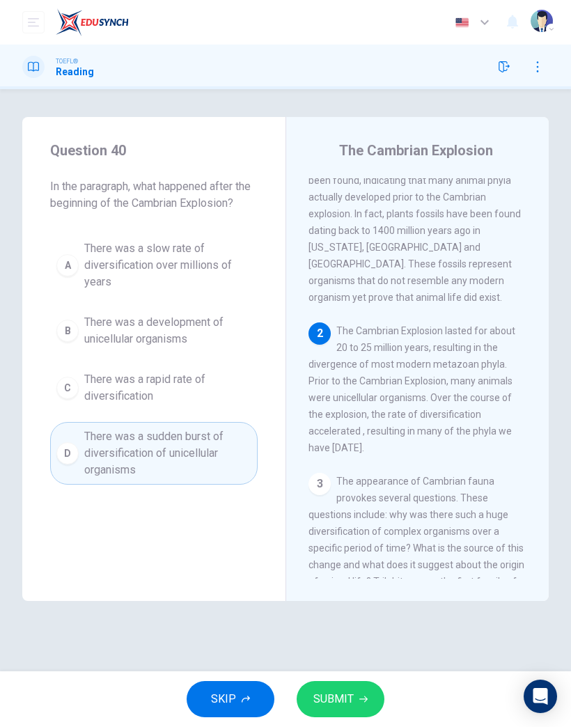
click at [368, 475] on button "SUBMIT" at bounding box center [341, 699] width 88 height 36
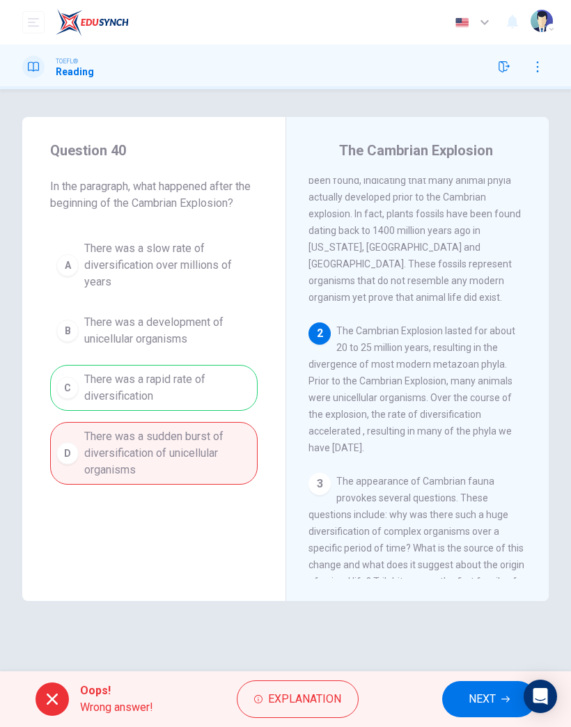
click at [471, 475] on span "NEXT" at bounding box center [481, 698] width 27 height 19
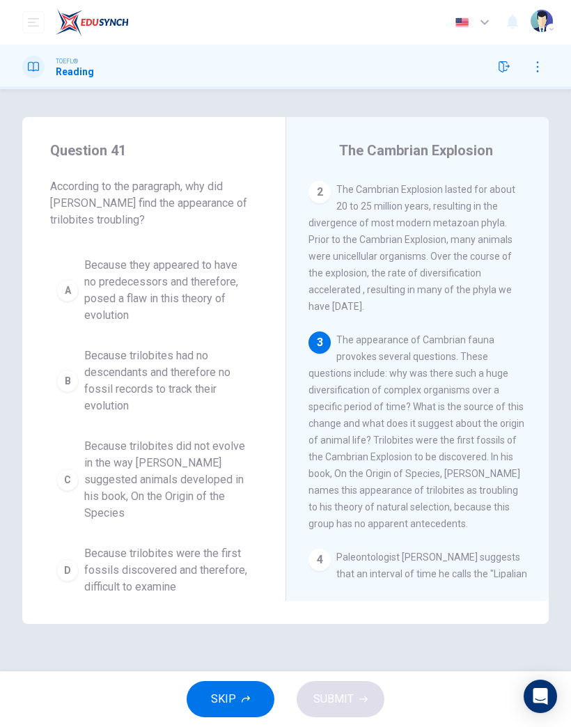
scroll to position [374, 0]
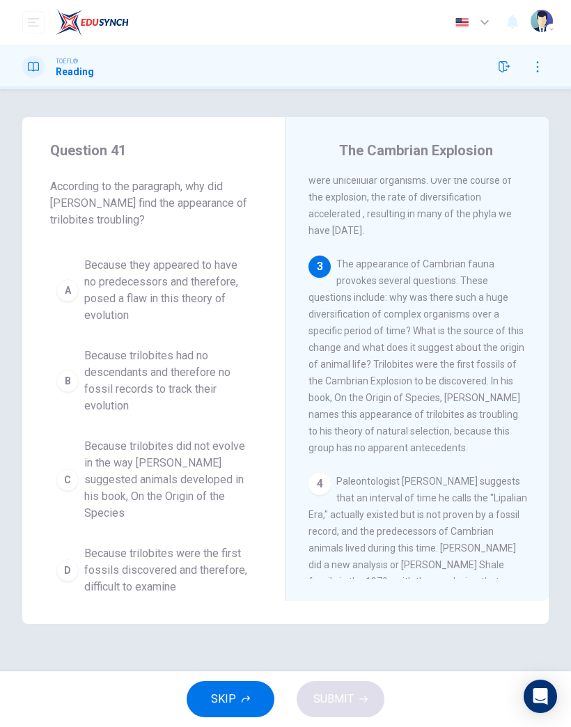
click at [173, 370] on span "Because trilobites had no descendants and therefore no fossil records to track …" at bounding box center [167, 380] width 167 height 67
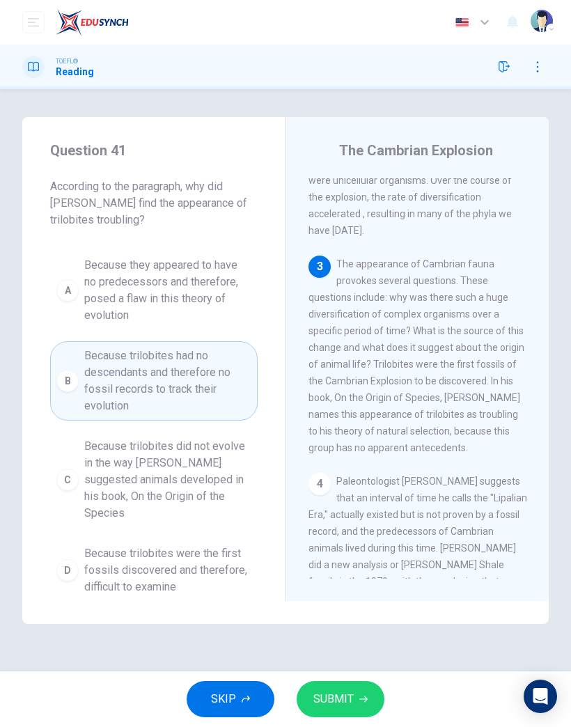
click at [369, 475] on button "SUBMIT" at bounding box center [341, 699] width 88 height 36
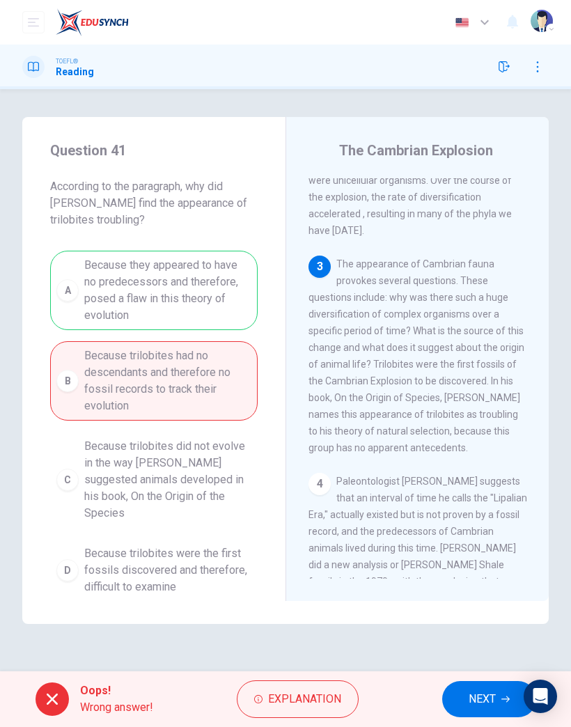
click at [473, 475] on span "NEXT" at bounding box center [481, 698] width 27 height 19
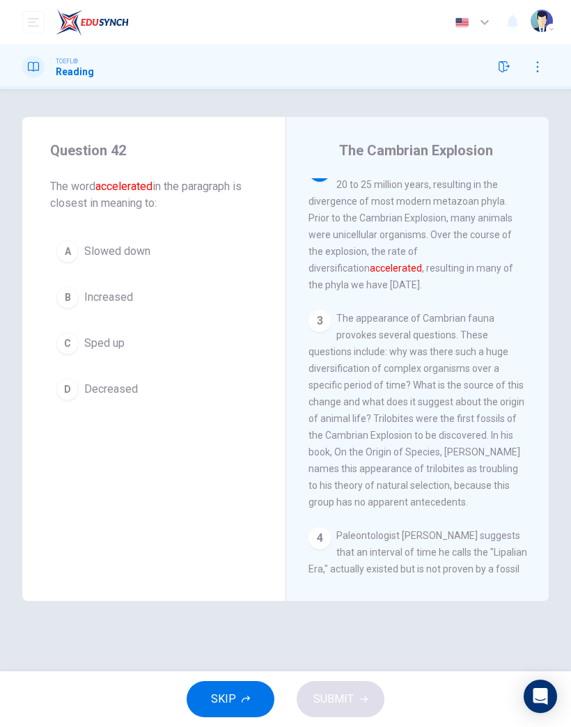
scroll to position [301, 0]
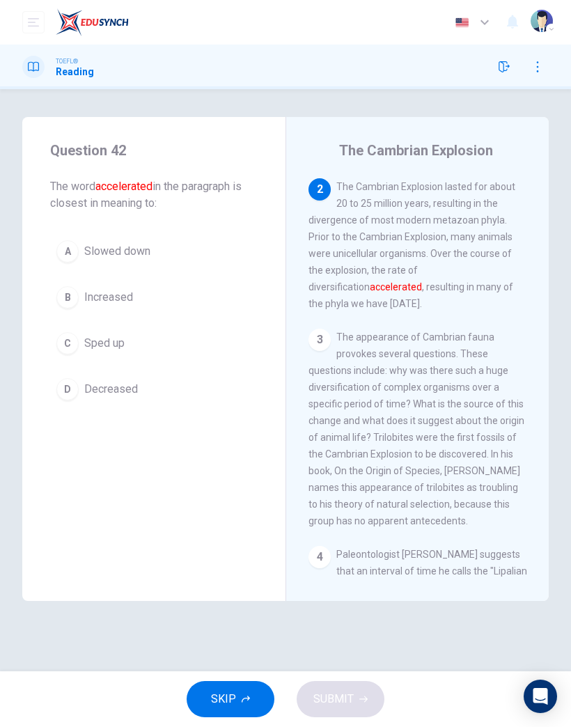
click at [125, 402] on button "D Decreased" at bounding box center [153, 389] width 207 height 35
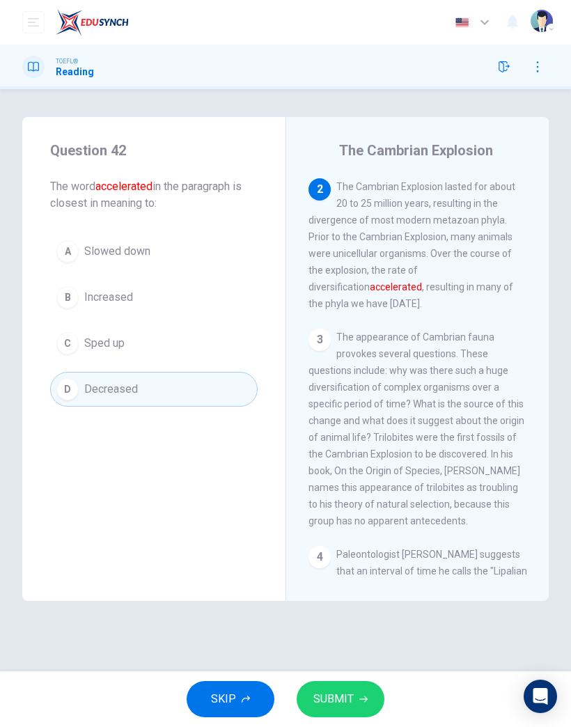
click at [348, 475] on span "SUBMIT" at bounding box center [333, 698] width 40 height 19
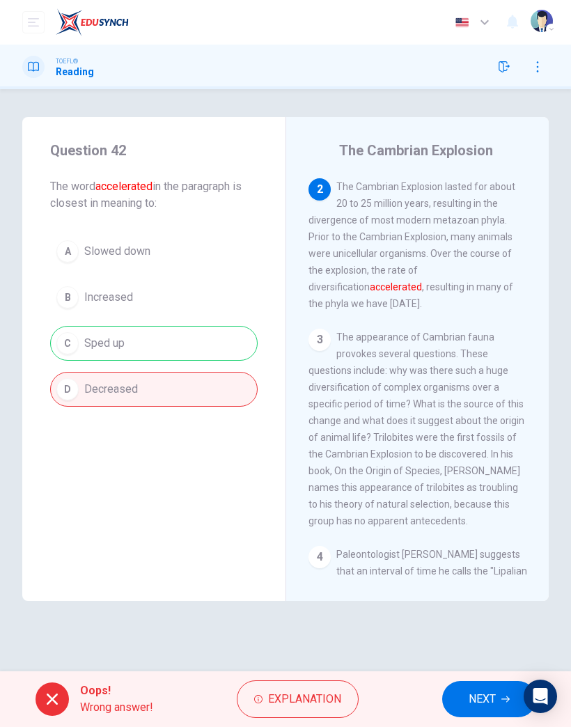
click at [458, 475] on button "NEXT" at bounding box center [489, 699] width 94 height 36
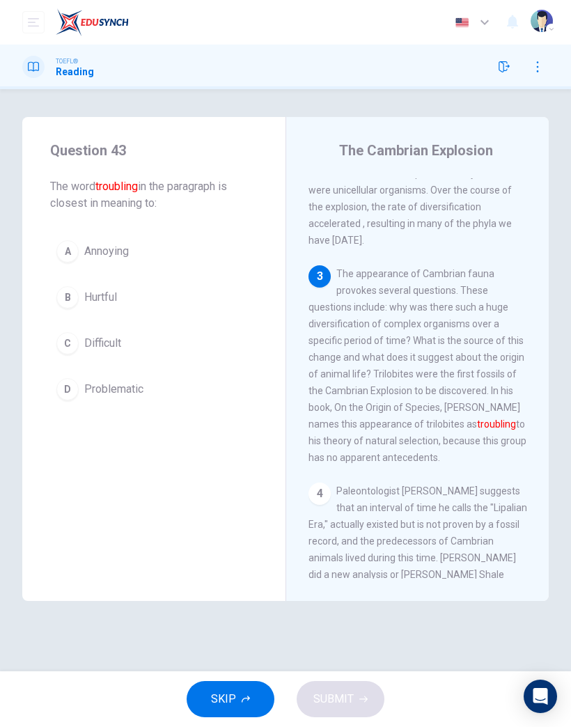
scroll to position [374, 0]
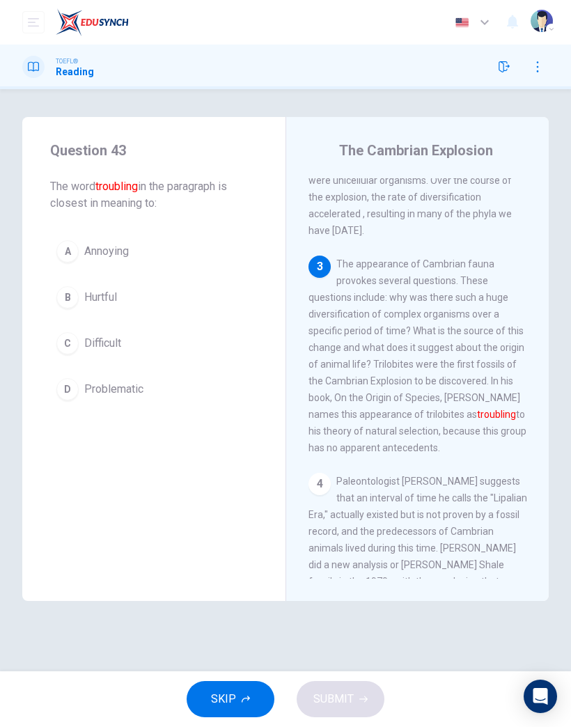
click at [149, 390] on button "D Problematic" at bounding box center [153, 389] width 207 height 35
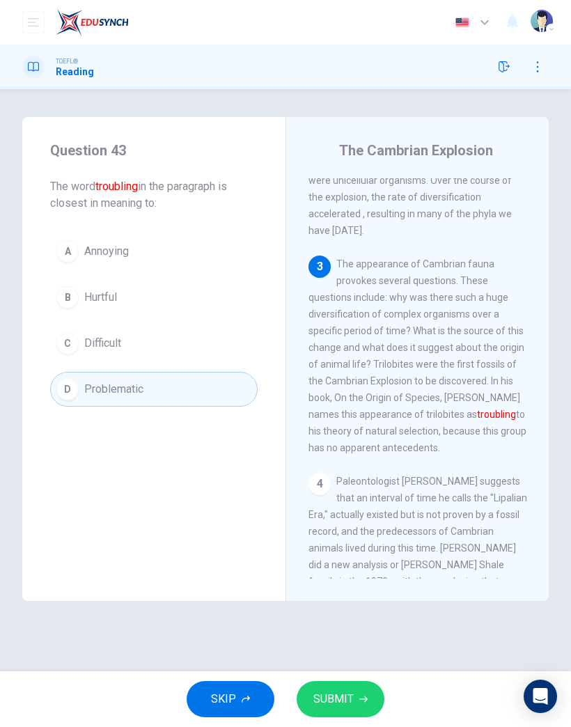
click at [351, 475] on button "SUBMIT" at bounding box center [341, 699] width 88 height 36
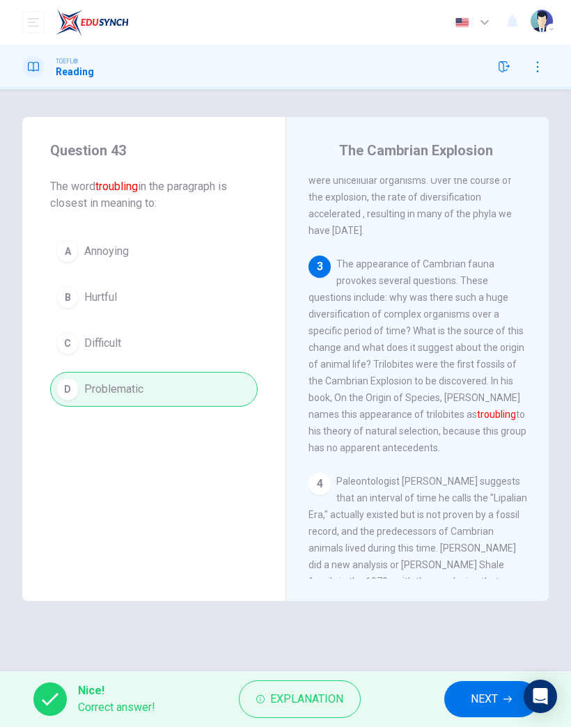
click at [484, 475] on span "NEXT" at bounding box center [484, 698] width 27 height 19
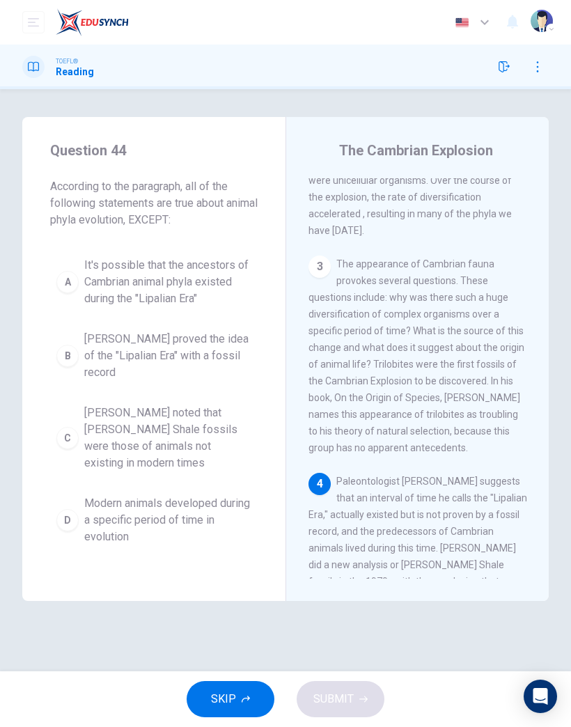
scroll to position [708, 0]
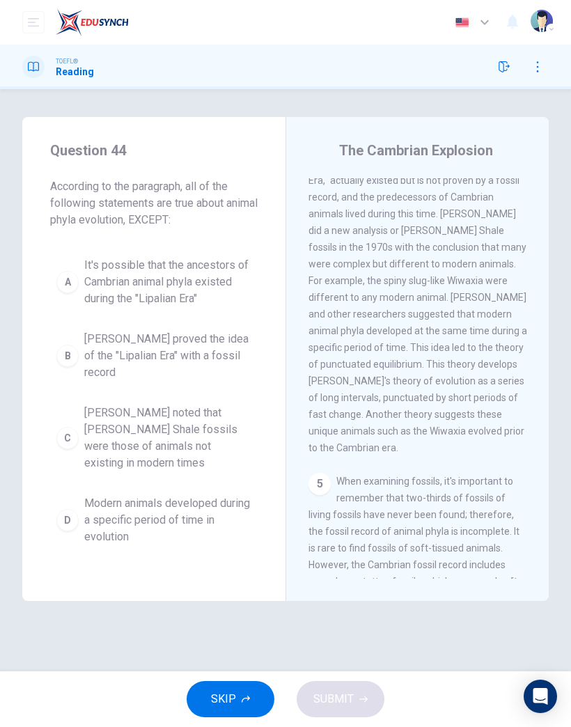
click at [187, 462] on span "Harry Whittington noted that Burgess Shale fossils were those of animals not ex…" at bounding box center [167, 437] width 167 height 67
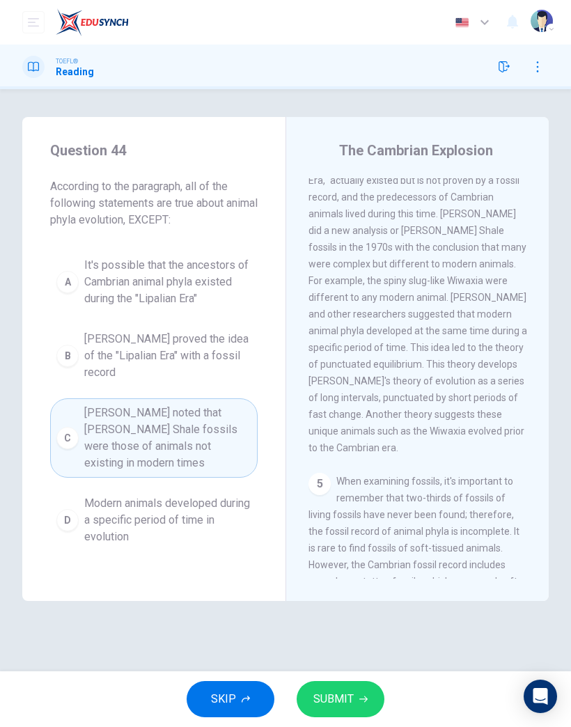
click at [359, 475] on icon "button" at bounding box center [363, 699] width 8 height 8
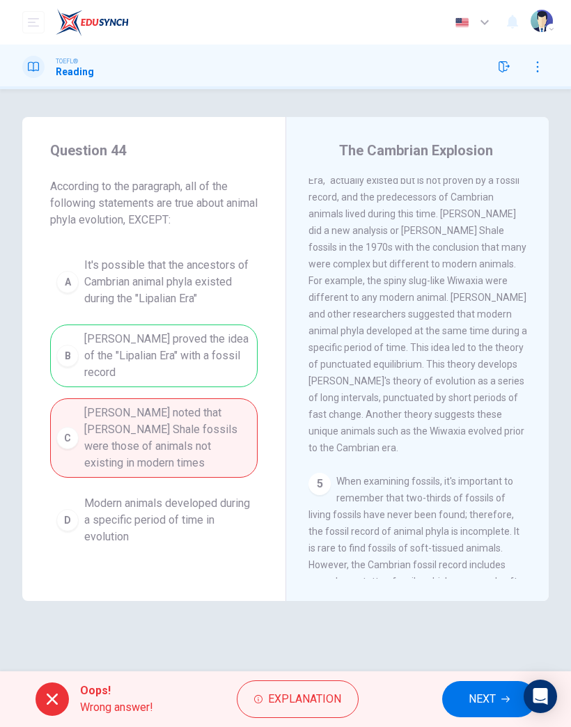
click at [474, 475] on span "NEXT" at bounding box center [481, 698] width 27 height 19
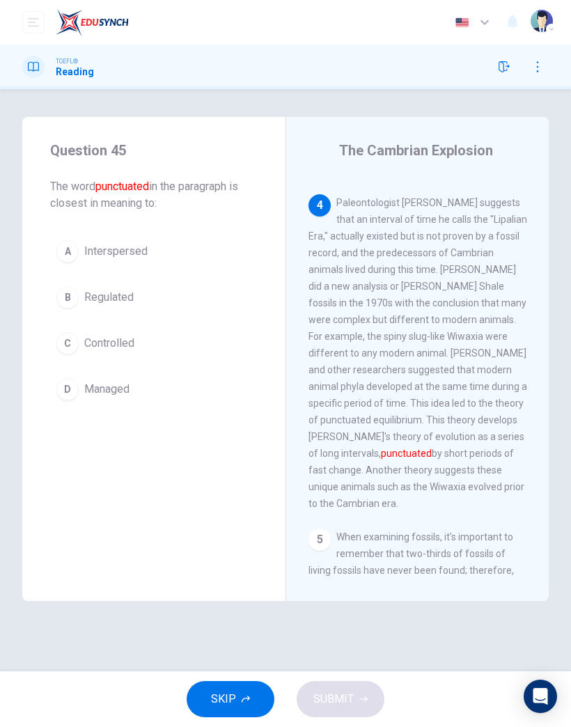
scroll to position [651, 0]
click at [125, 398] on button "D Managed" at bounding box center [153, 389] width 207 height 35
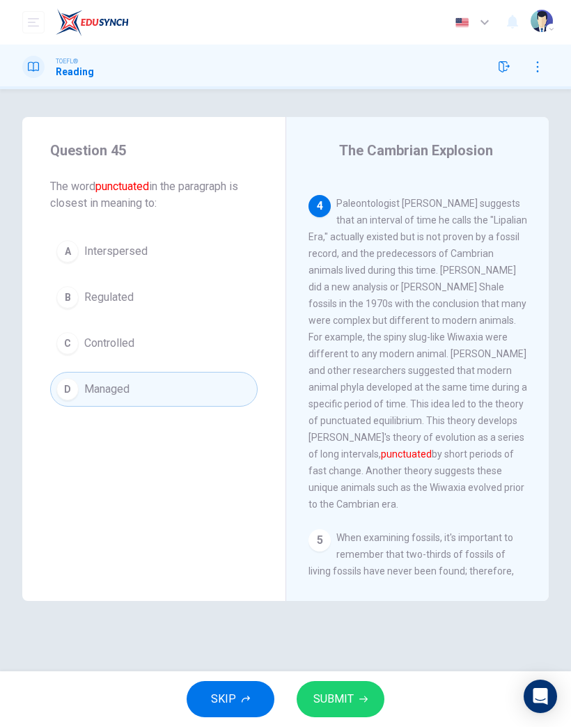
click at [361, 475] on button "SUBMIT" at bounding box center [341, 699] width 88 height 36
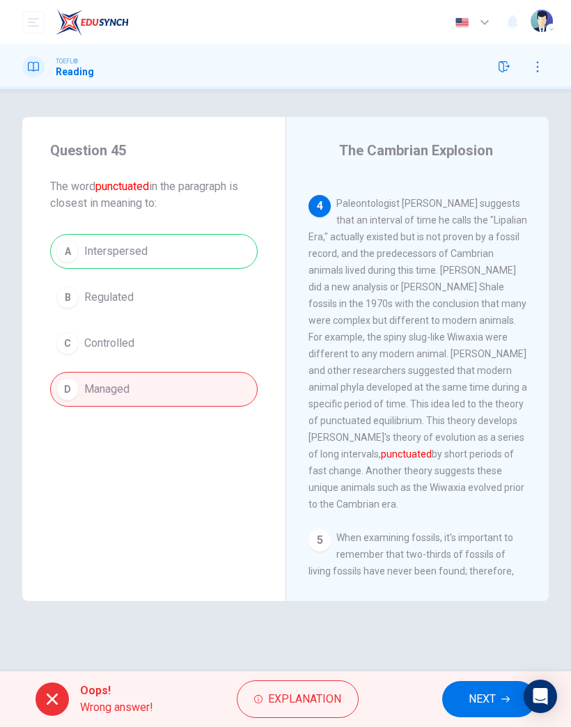
click at [460, 475] on button "NEXT" at bounding box center [489, 699] width 94 height 36
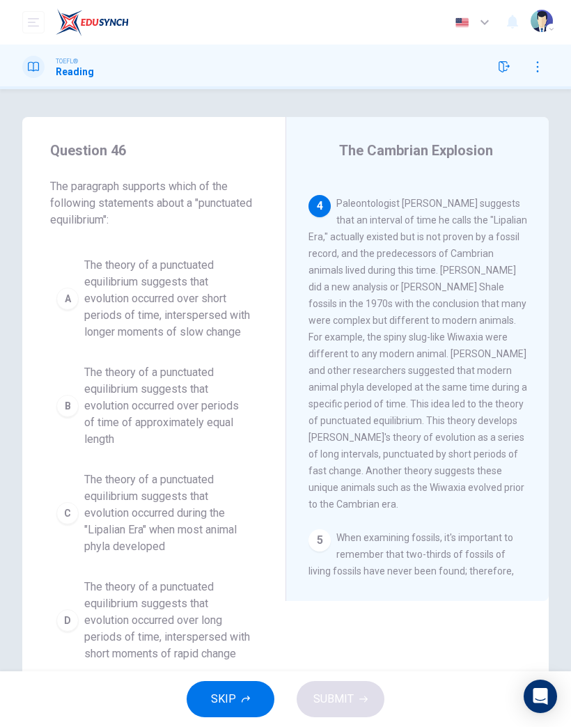
click at [185, 475] on span "The theory of a punctuated equilibrium suggests that evolution occurred during …" at bounding box center [167, 513] width 167 height 84
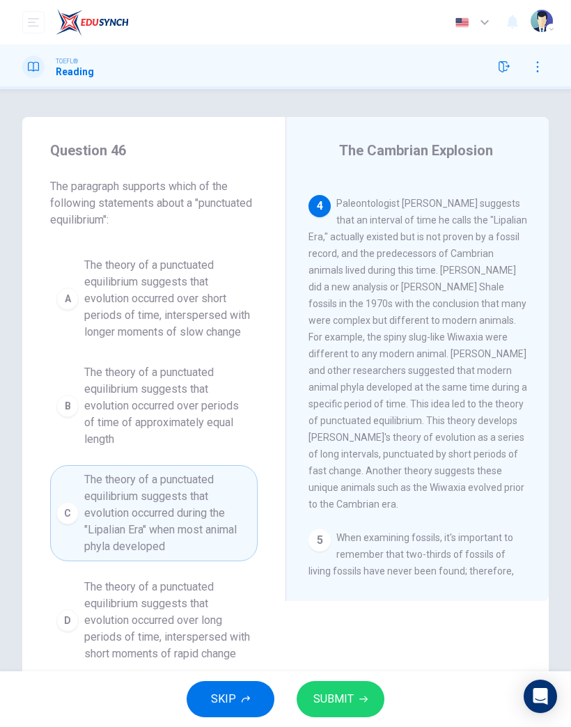
click at [352, 475] on span "SUBMIT" at bounding box center [333, 698] width 40 height 19
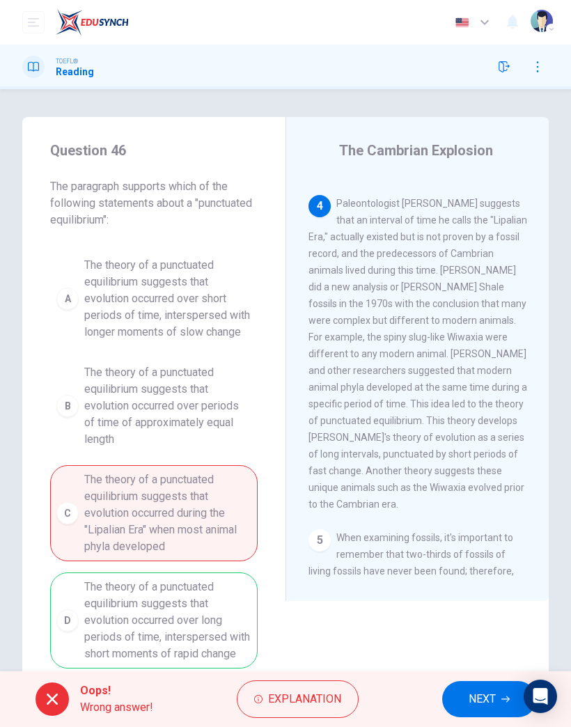
click at [461, 475] on button "NEXT" at bounding box center [489, 699] width 94 height 36
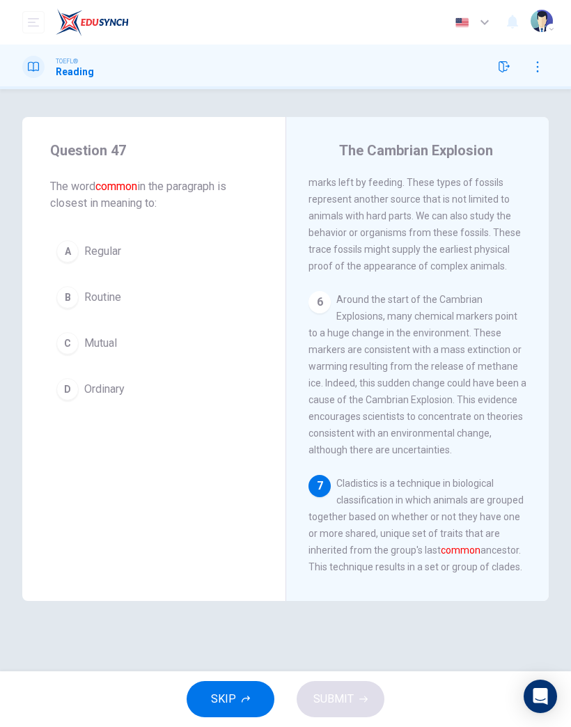
scroll to position [1254, 0]
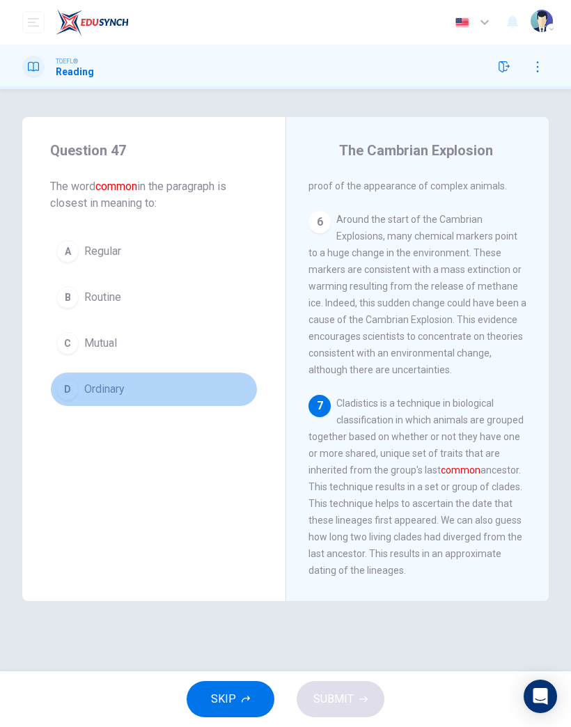
click at [117, 392] on span "Ordinary" at bounding box center [104, 389] width 40 height 17
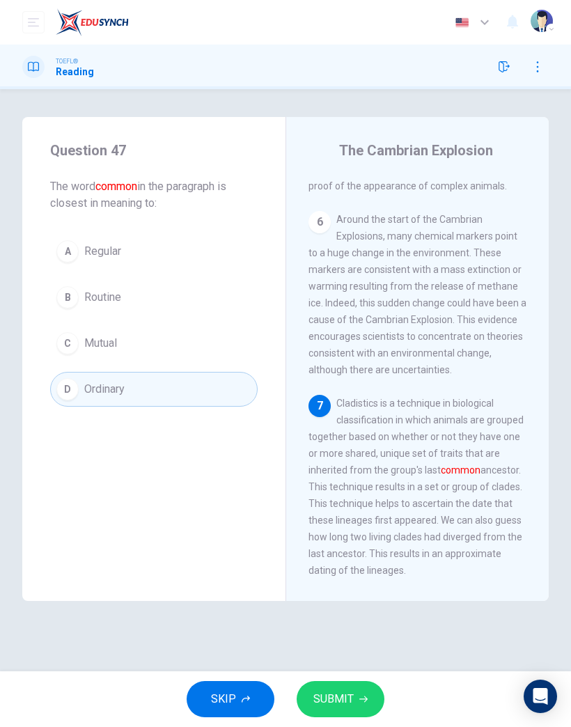
click at [359, 475] on icon "button" at bounding box center [363, 699] width 8 height 8
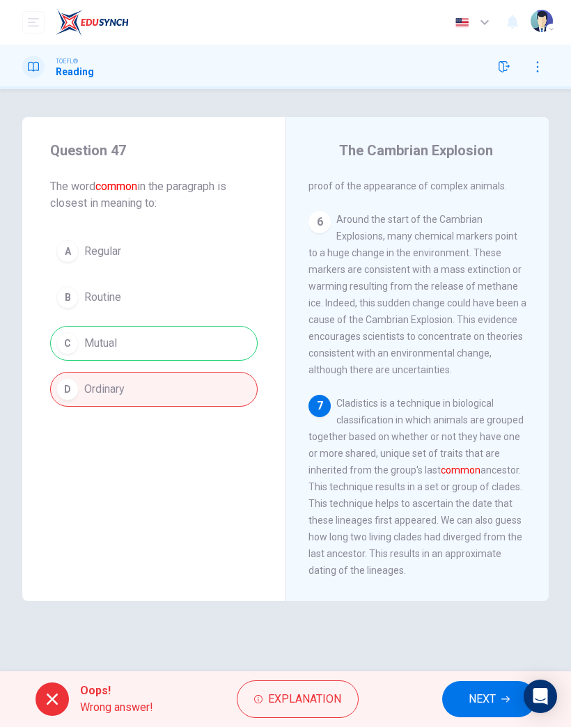
click at [456, 475] on button "NEXT" at bounding box center [489, 699] width 94 height 36
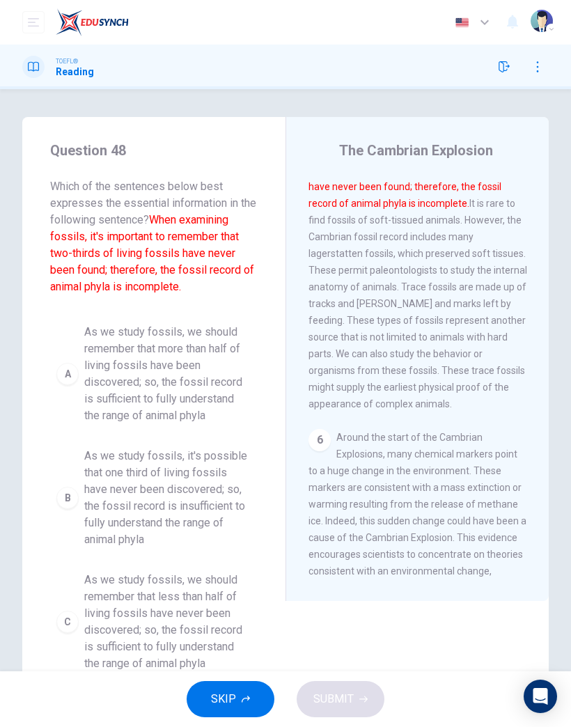
scroll to position [986, 0]
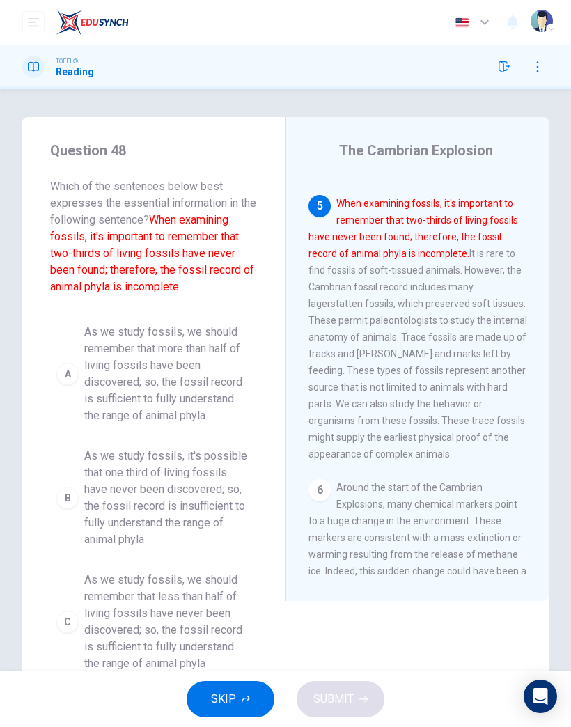
click at [187, 475] on span "As we study fossils, it's possible that one third of living fossils have never …" at bounding box center [167, 498] width 167 height 100
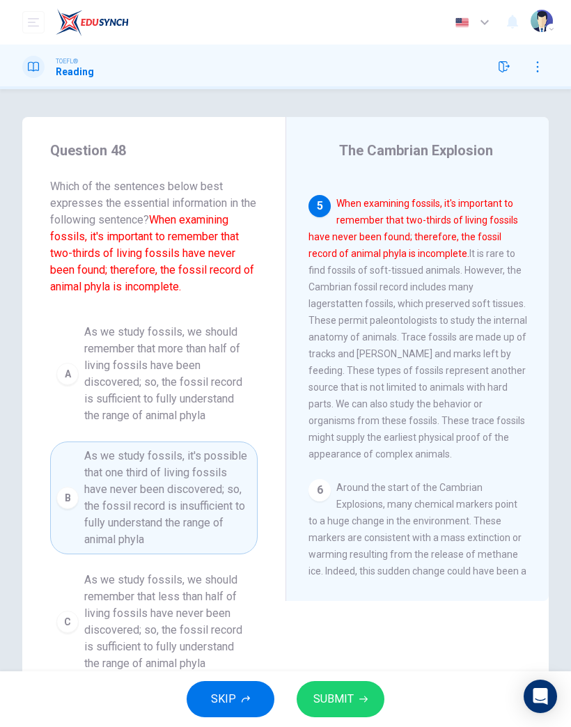
click at [347, 475] on button "SUBMIT" at bounding box center [341, 699] width 88 height 36
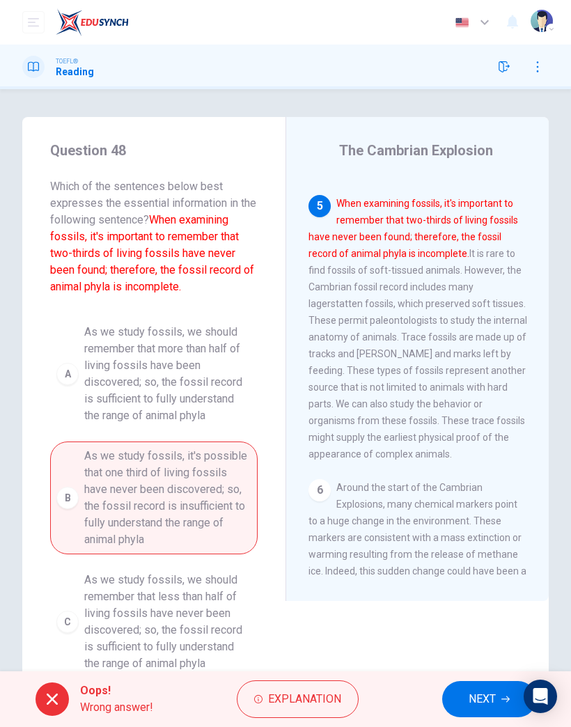
click at [461, 475] on button "NEXT" at bounding box center [489, 699] width 94 height 36
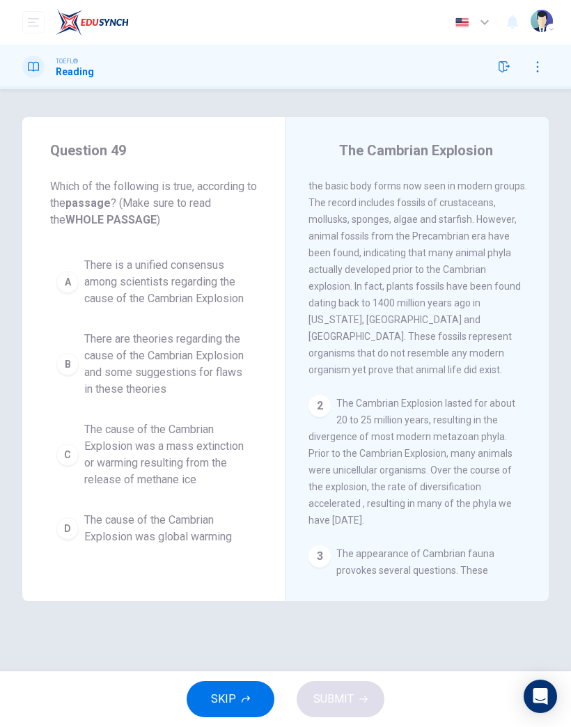
scroll to position [0, 0]
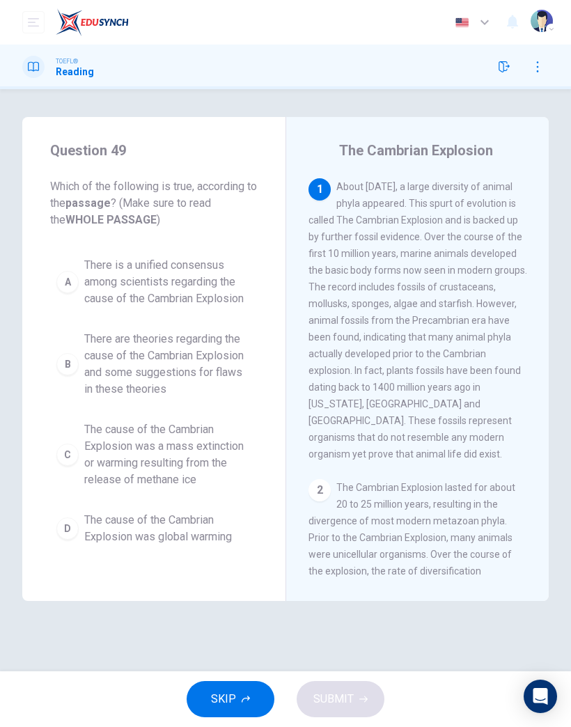
click at [169, 459] on span "The cause of the Cambrian Explosion was a mass extinction or warming resulting …" at bounding box center [167, 454] width 167 height 67
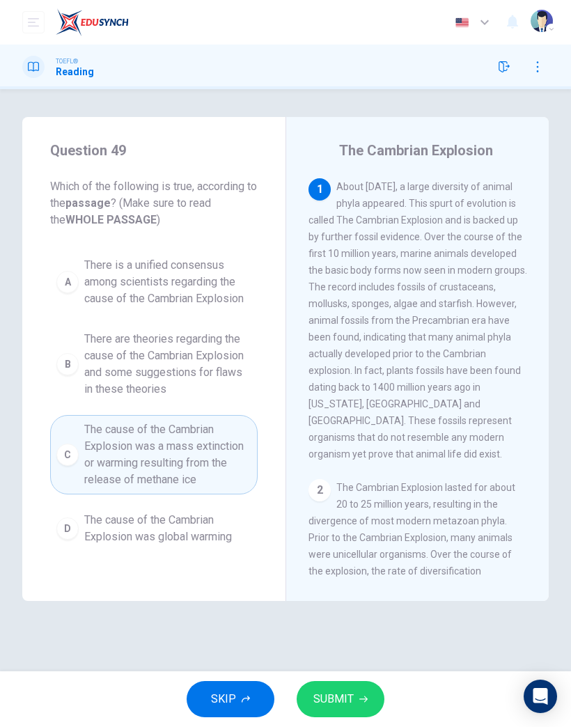
click at [354, 475] on button "SUBMIT" at bounding box center [341, 699] width 88 height 36
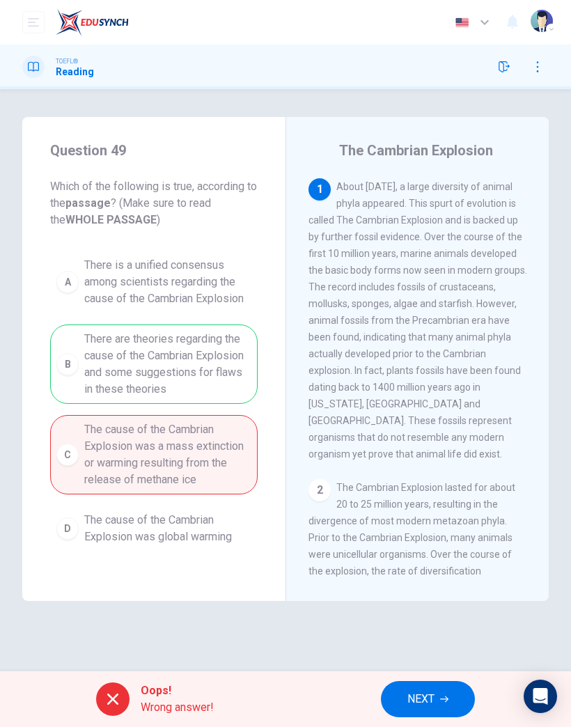
click at [448, 475] on button "NEXT" at bounding box center [428, 699] width 94 height 36
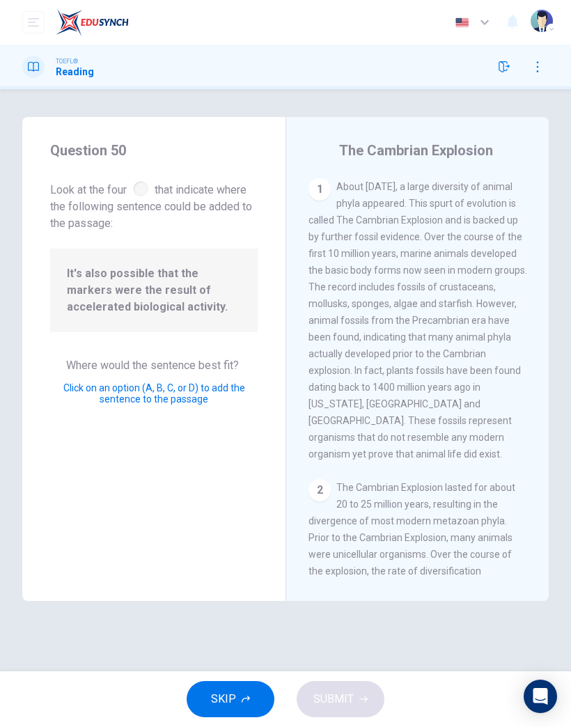
scroll to position [1198, 0]
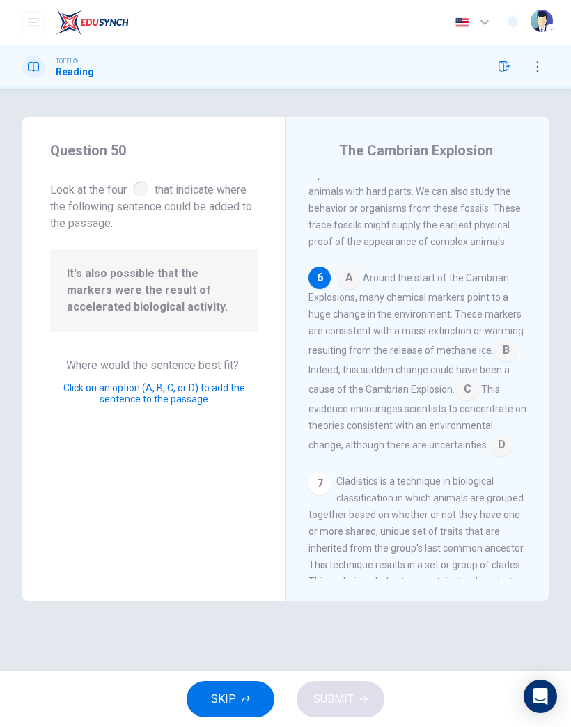
click at [499, 340] on input at bounding box center [506, 351] width 22 height 22
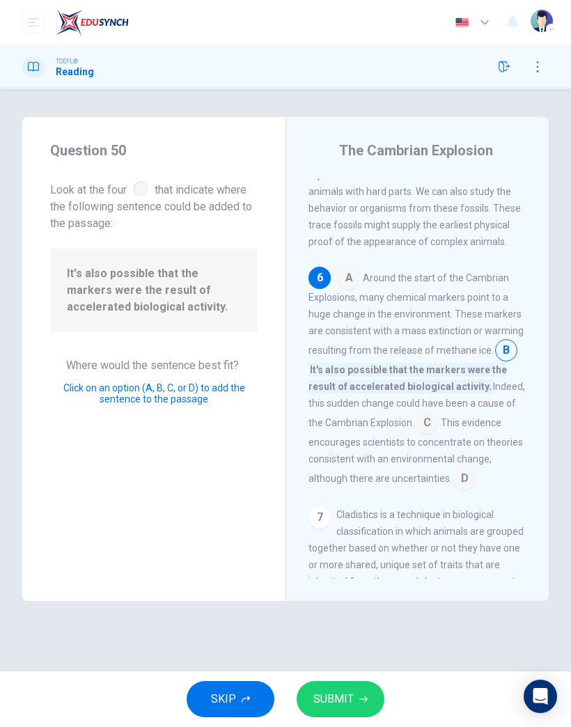
click at [356, 475] on button "SUBMIT" at bounding box center [341, 699] width 88 height 36
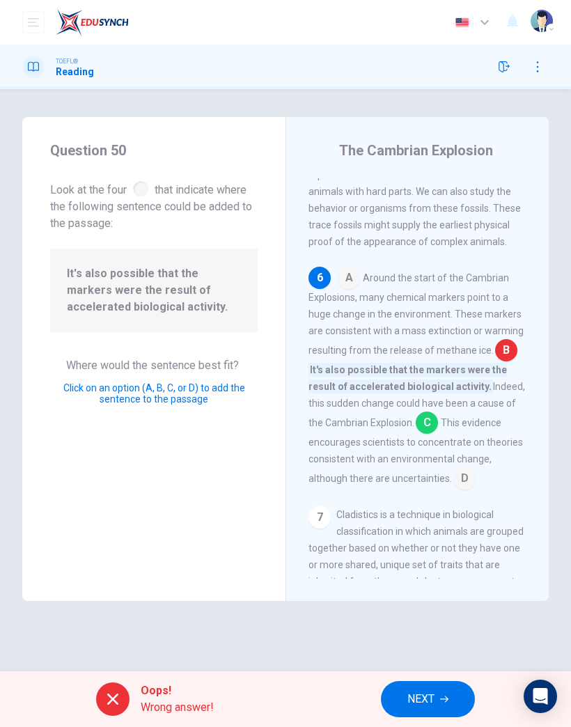
click at [444, 475] on icon "button" at bounding box center [444, 699] width 8 height 8
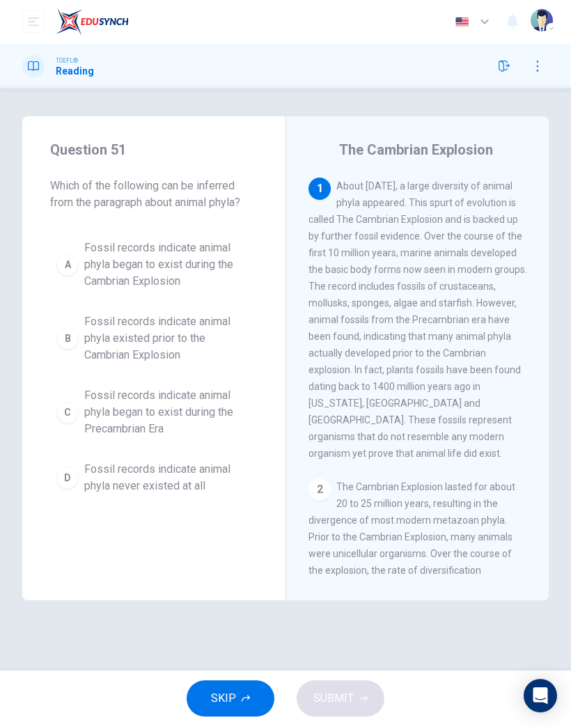
click at [201, 470] on span "Fossil records indicate animal phyla never existed at all" at bounding box center [167, 477] width 167 height 33
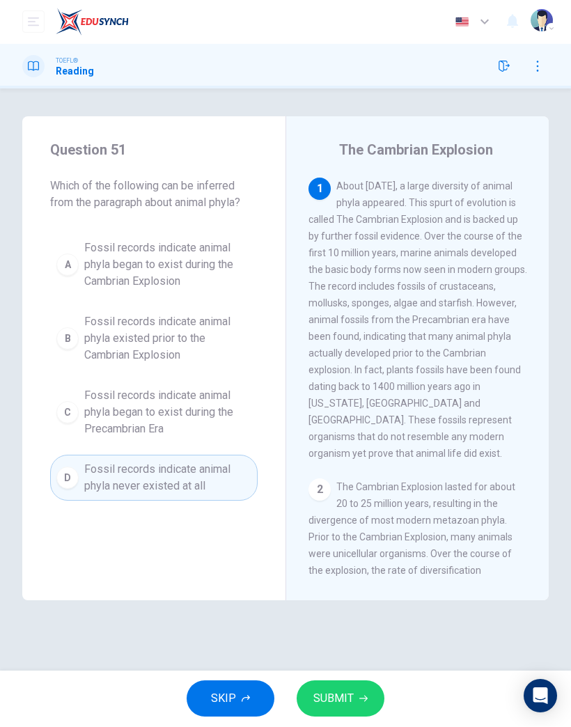
click at [331, 475] on span "SUBMIT" at bounding box center [333, 698] width 40 height 19
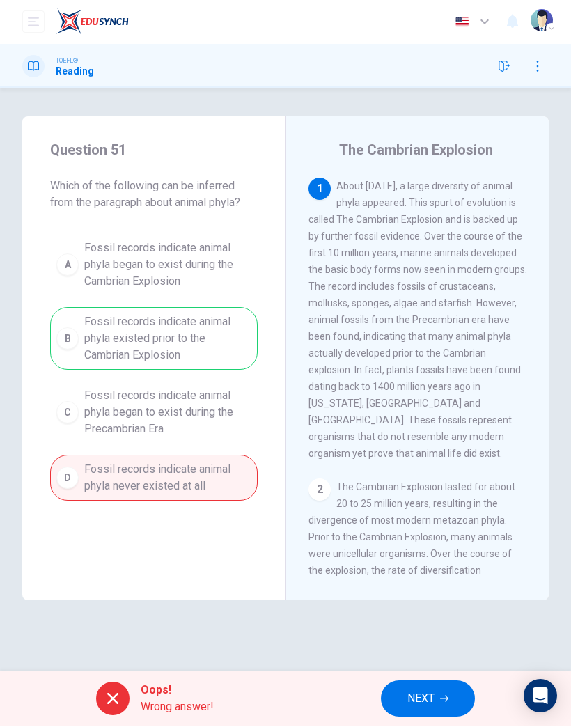
click at [443, 475] on button "NEXT" at bounding box center [428, 699] width 94 height 36
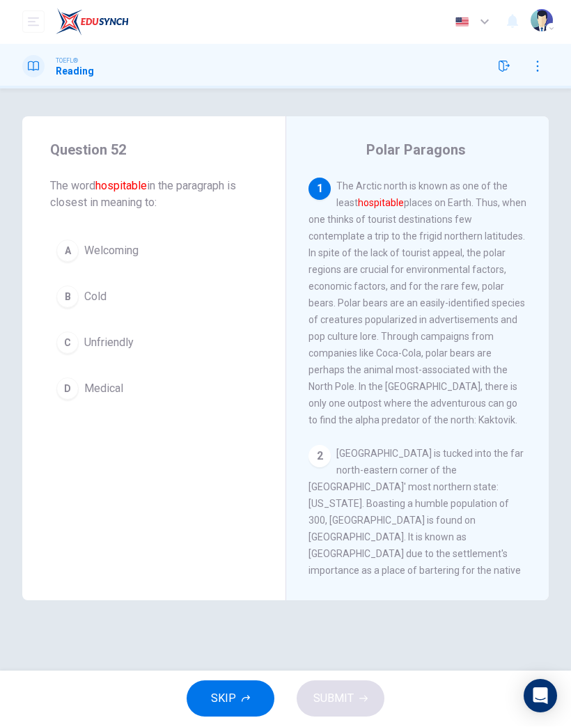
click at [119, 342] on span "Unfriendly" at bounding box center [108, 343] width 49 height 17
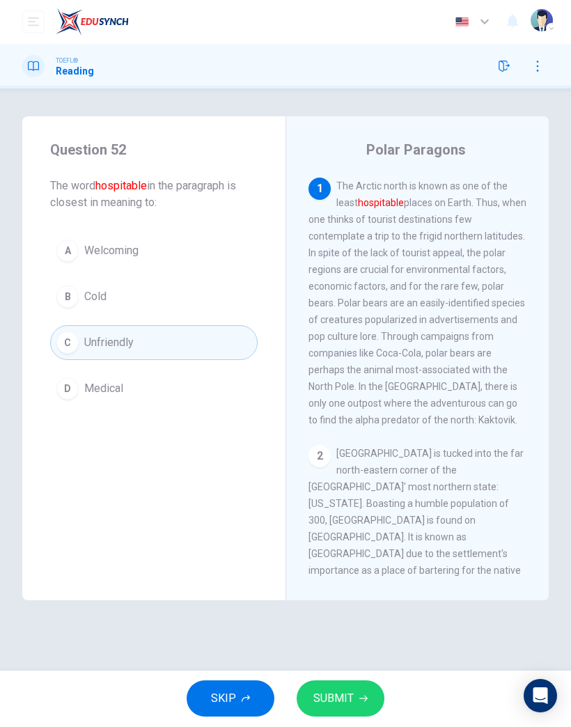
click at [335, 475] on span "SUBMIT" at bounding box center [333, 698] width 40 height 19
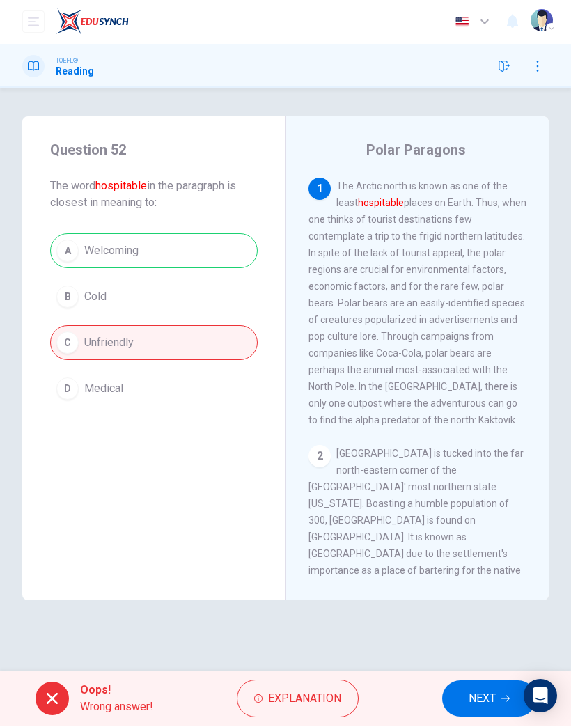
click at [517, 475] on button "NEXT" at bounding box center [489, 699] width 94 height 36
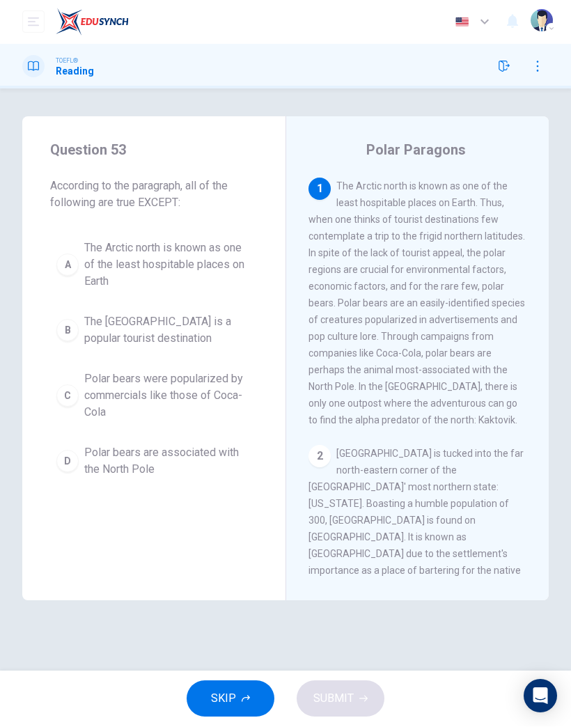
click at [193, 389] on span "Polar bears were popularized by commercials like those of Coca-Cola" at bounding box center [167, 396] width 167 height 50
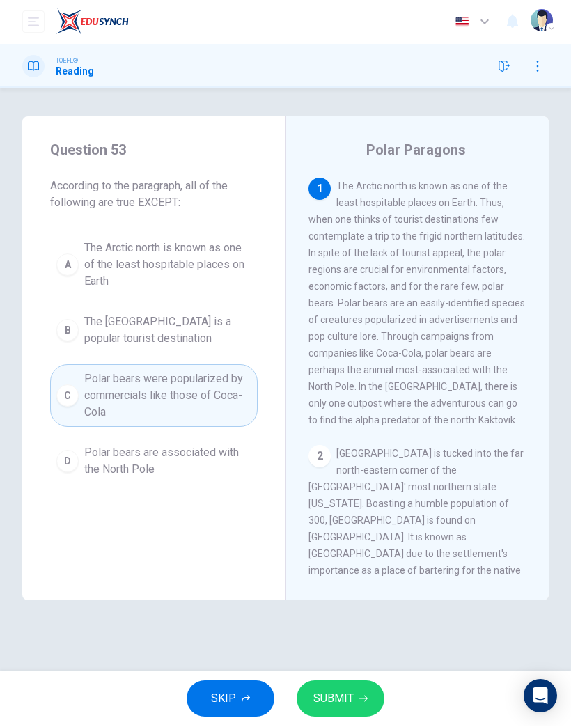
click at [349, 475] on span "SUBMIT" at bounding box center [333, 698] width 40 height 19
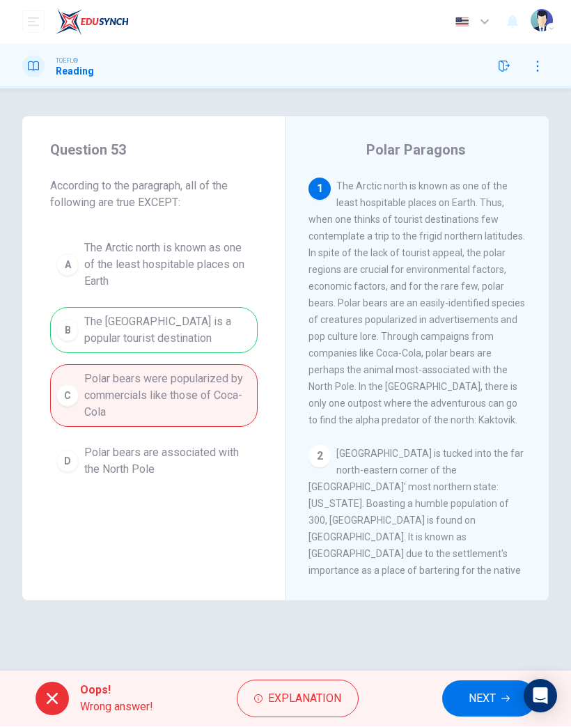
click at [466, 475] on button "NEXT" at bounding box center [489, 699] width 94 height 36
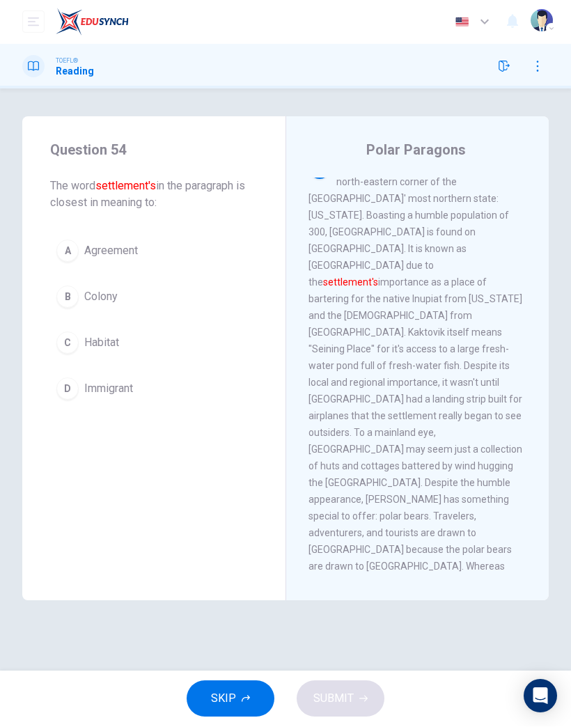
scroll to position [357, 0]
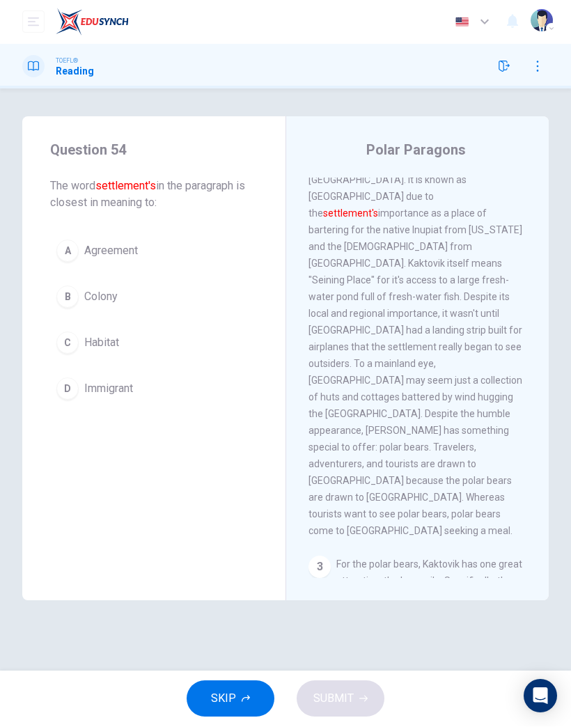
click at [139, 397] on button "D Immigrant" at bounding box center [153, 389] width 207 height 35
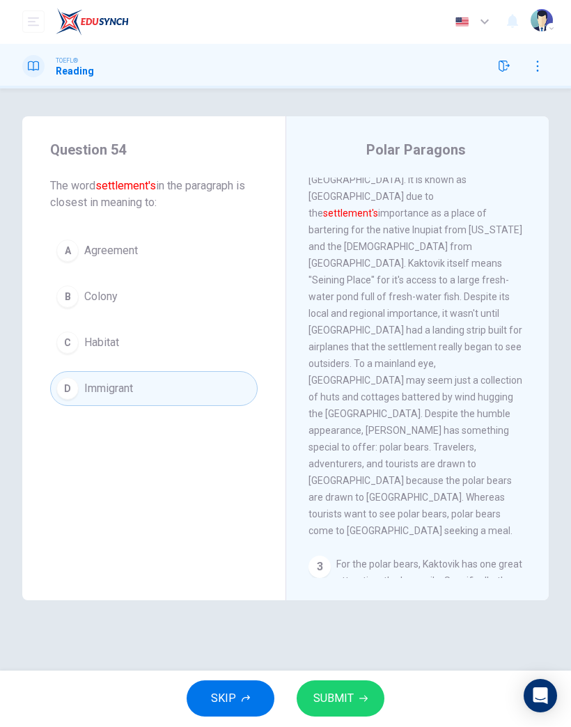
click at [359, 475] on icon "button" at bounding box center [363, 699] width 8 height 8
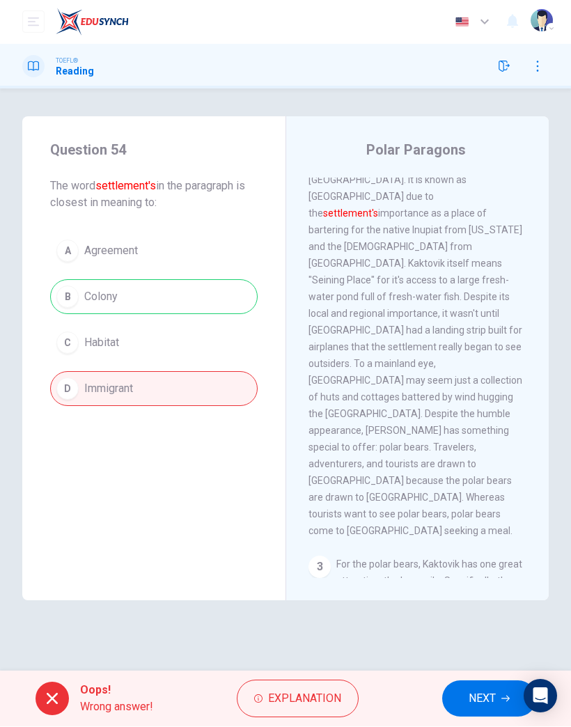
click at [468, 475] on button "NEXT" at bounding box center [489, 699] width 94 height 36
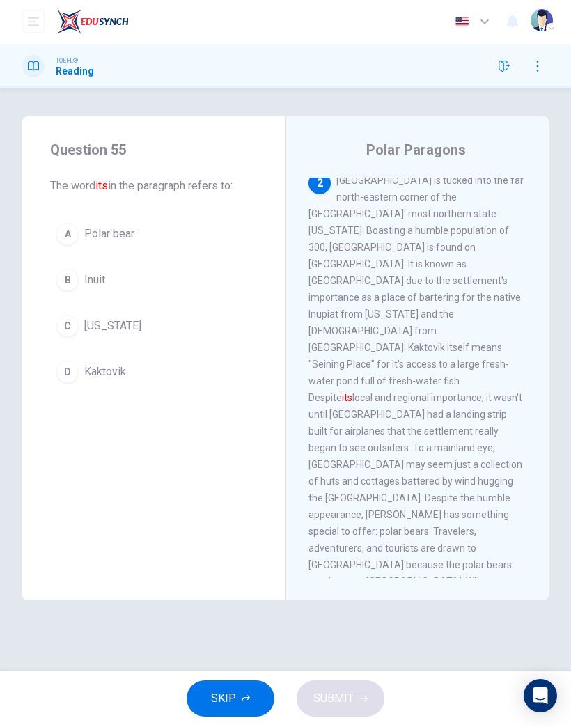
scroll to position [267, 0]
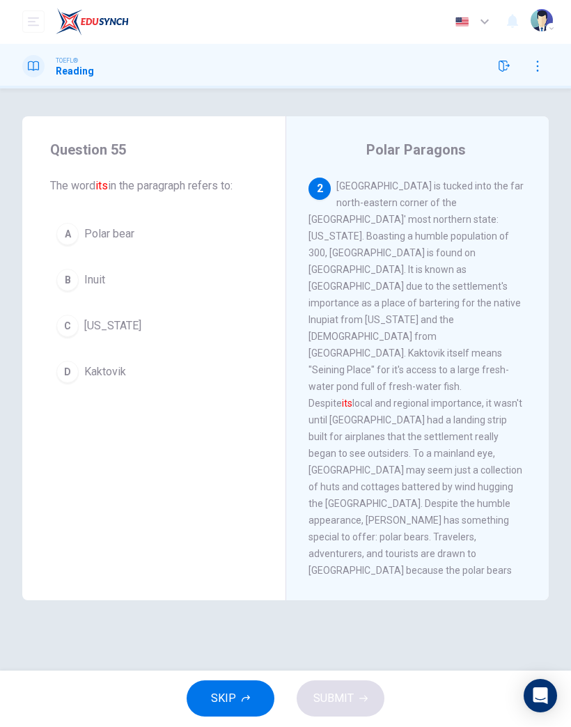
click at [127, 366] on button "D Kaktovik" at bounding box center [153, 372] width 207 height 35
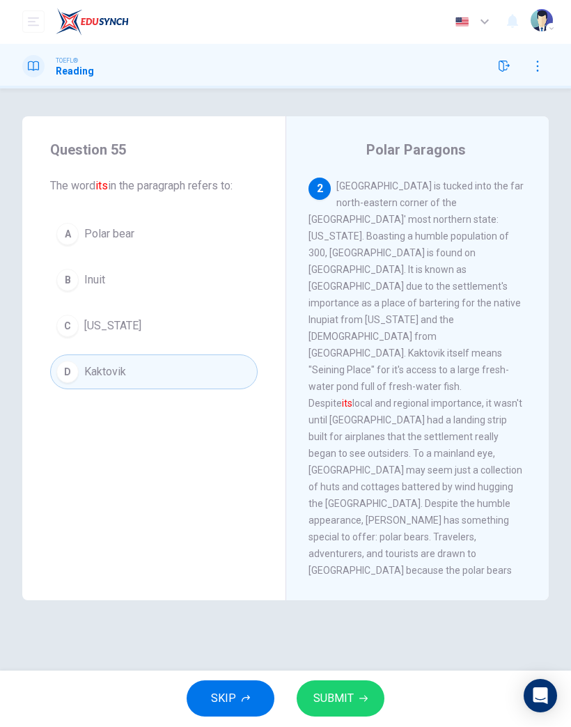
click at [118, 327] on button "C Alaska" at bounding box center [153, 326] width 207 height 35
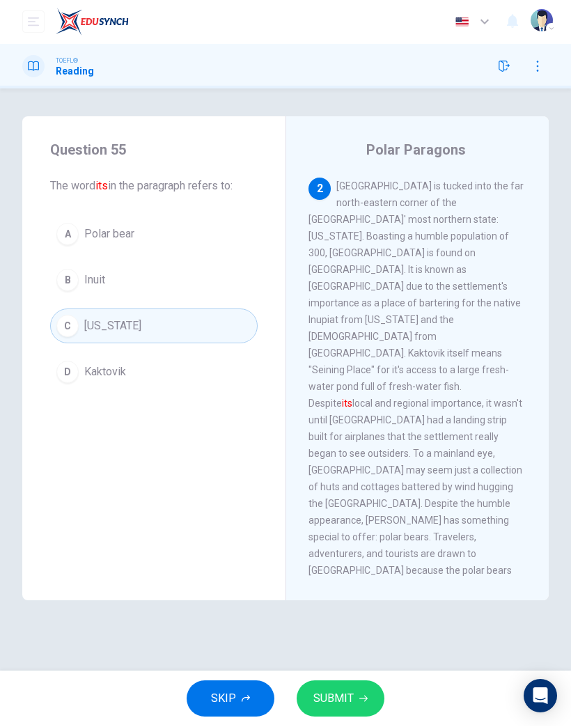
click at [331, 475] on button "SUBMIT" at bounding box center [341, 699] width 88 height 36
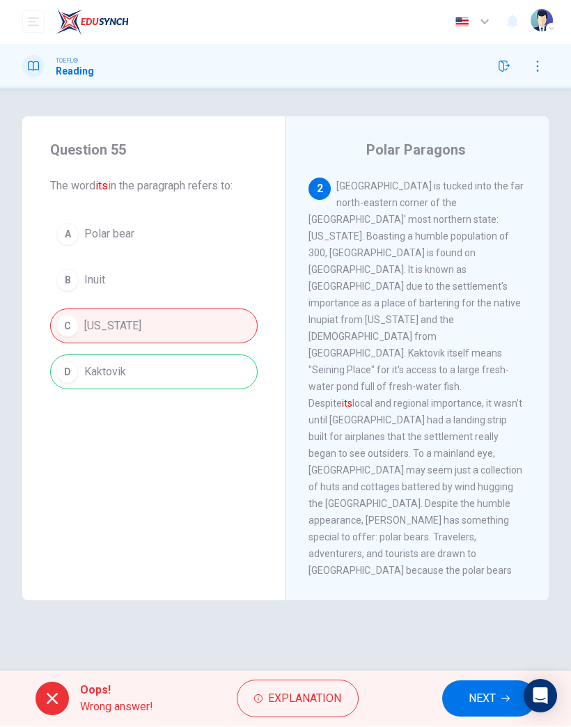
click at [475, 475] on span "NEXT" at bounding box center [481, 698] width 27 height 19
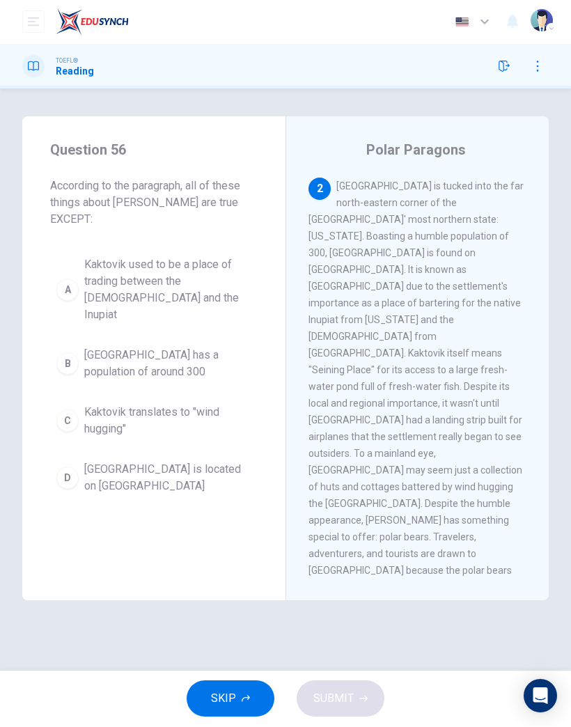
click at [171, 461] on span "Kaktovik is located on Barter Island" at bounding box center [167, 477] width 167 height 33
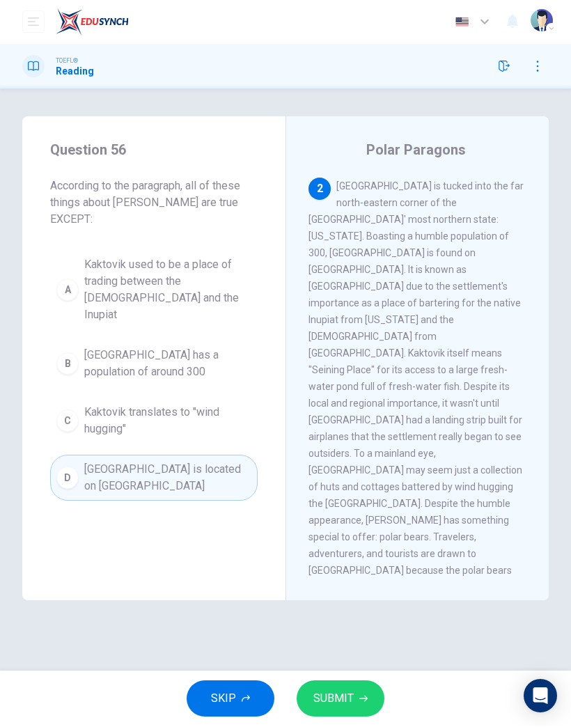
click at [347, 475] on span "SUBMIT" at bounding box center [333, 698] width 40 height 19
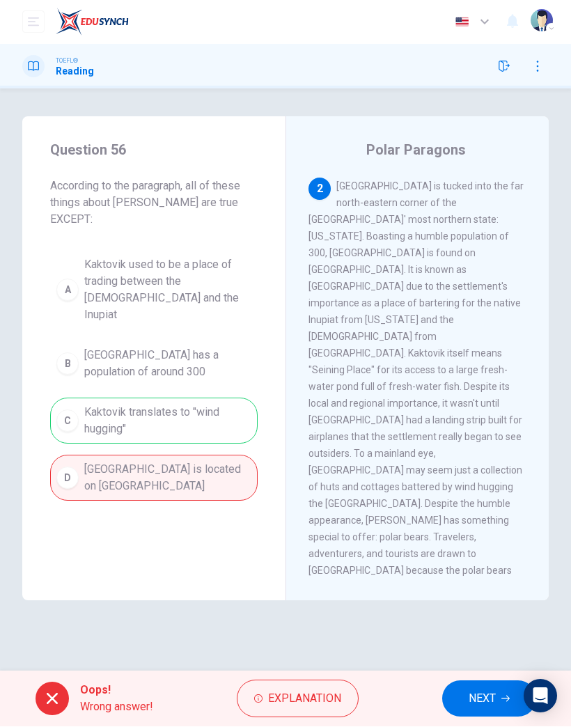
click at [478, 475] on span "NEXT" at bounding box center [481, 698] width 27 height 19
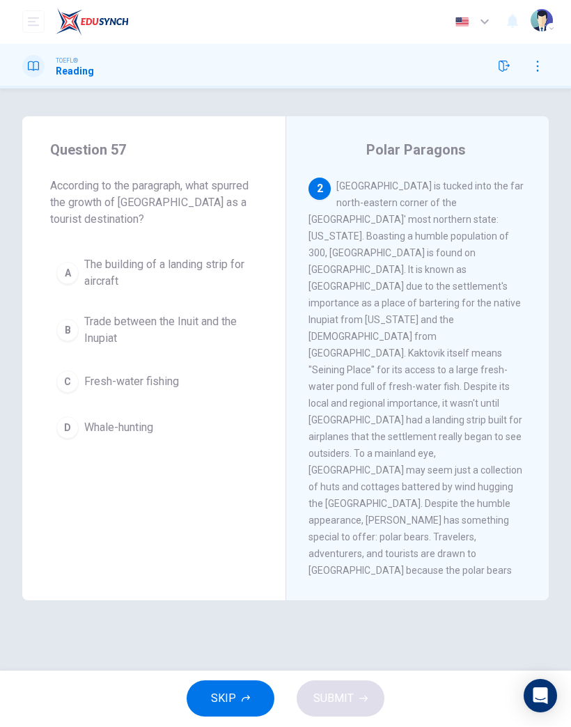
click at [157, 383] on span "Fresh-water fishing" at bounding box center [131, 382] width 95 height 17
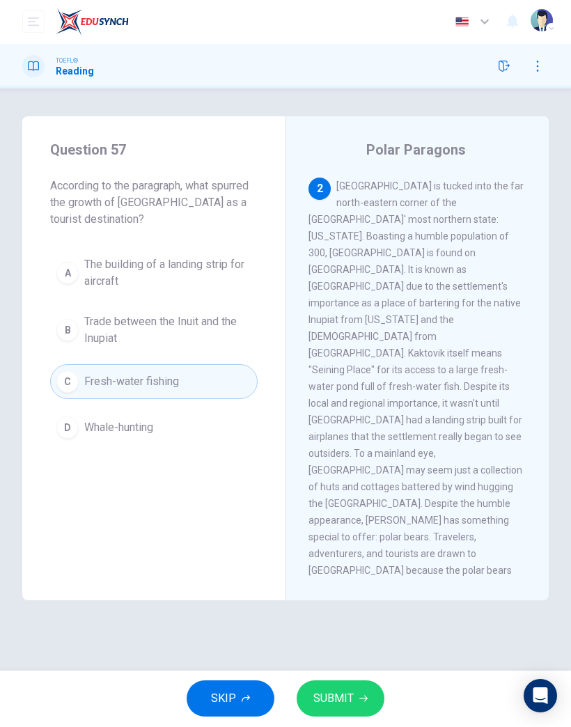
click at [353, 475] on button "SUBMIT" at bounding box center [341, 699] width 88 height 36
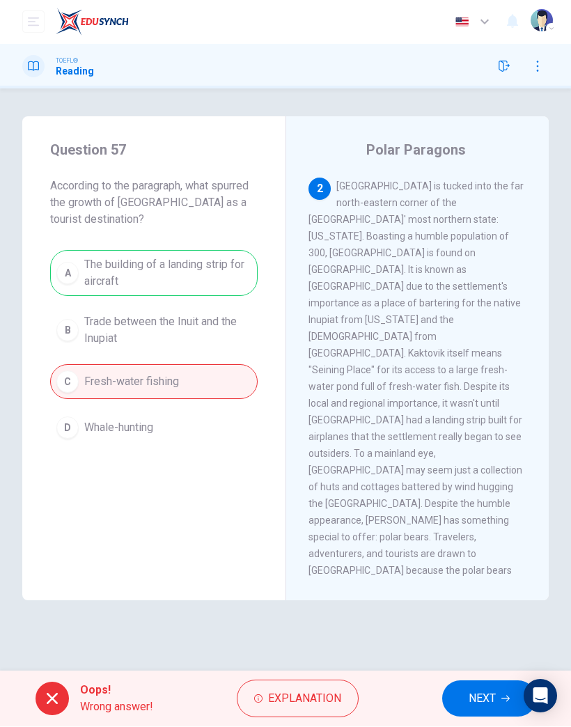
click at [482, 475] on span "NEXT" at bounding box center [481, 698] width 27 height 19
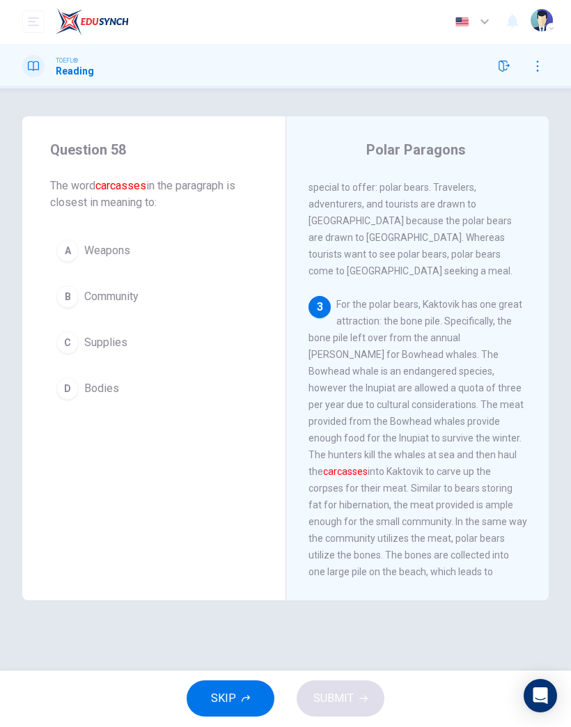
scroll to position [691, 0]
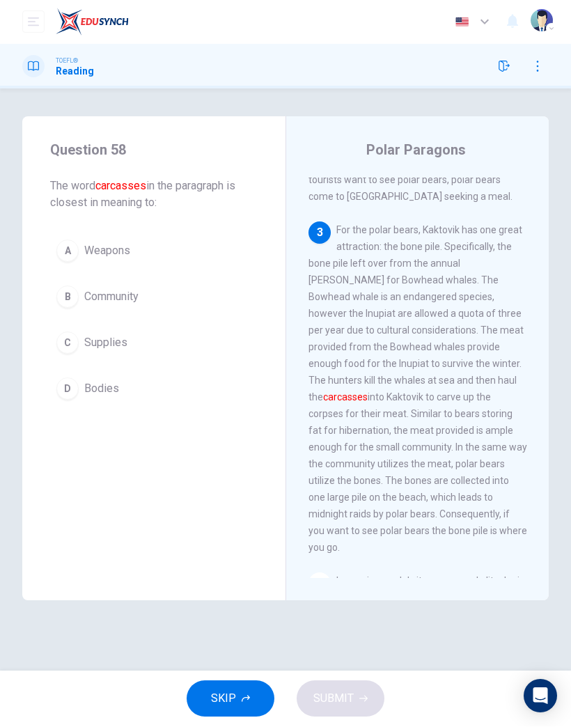
click at [106, 341] on span "Supplies" at bounding box center [105, 343] width 43 height 17
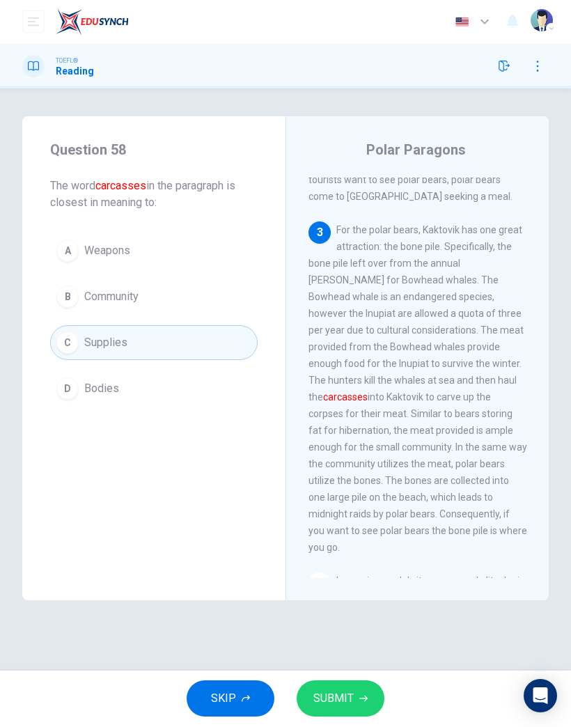
click at [365, 475] on button "SUBMIT" at bounding box center [341, 699] width 88 height 36
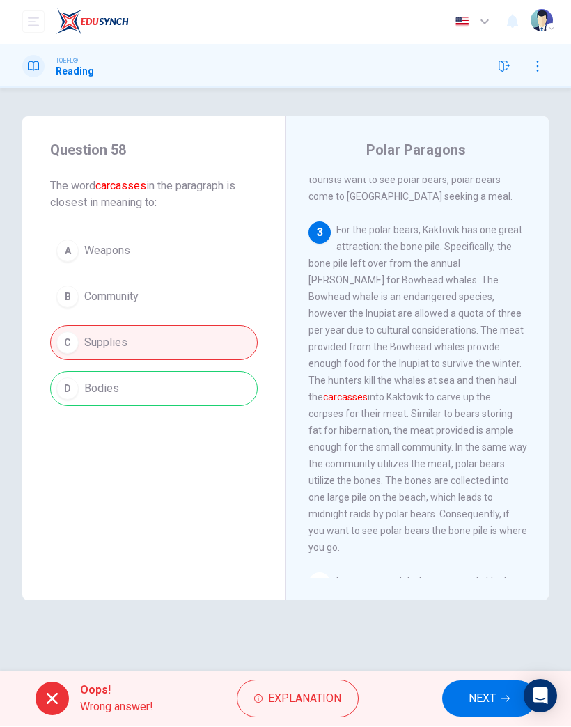
click at [491, 475] on span "NEXT" at bounding box center [481, 698] width 27 height 19
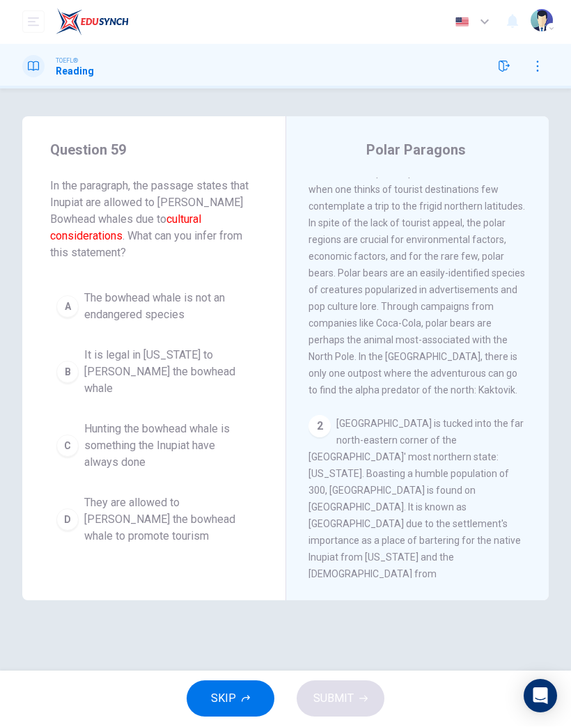
scroll to position [0, 0]
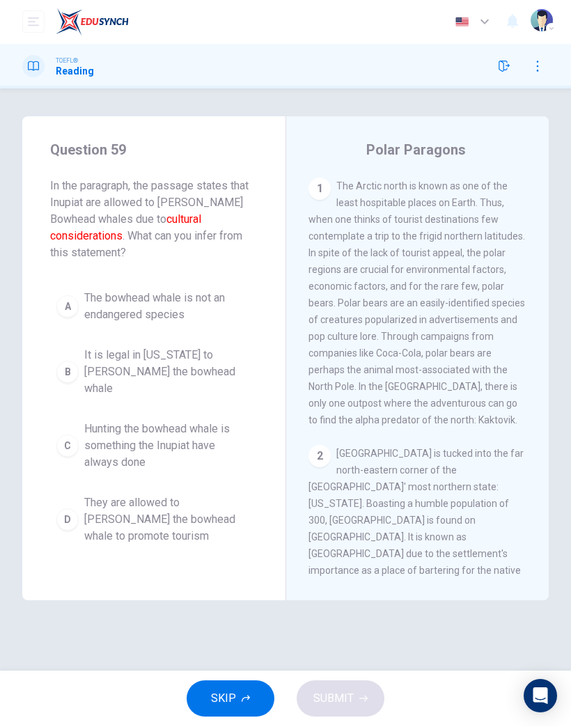
click at [175, 415] on button "C Hunting the bowhead whale is something the Inupiat have always done" at bounding box center [153, 446] width 207 height 63
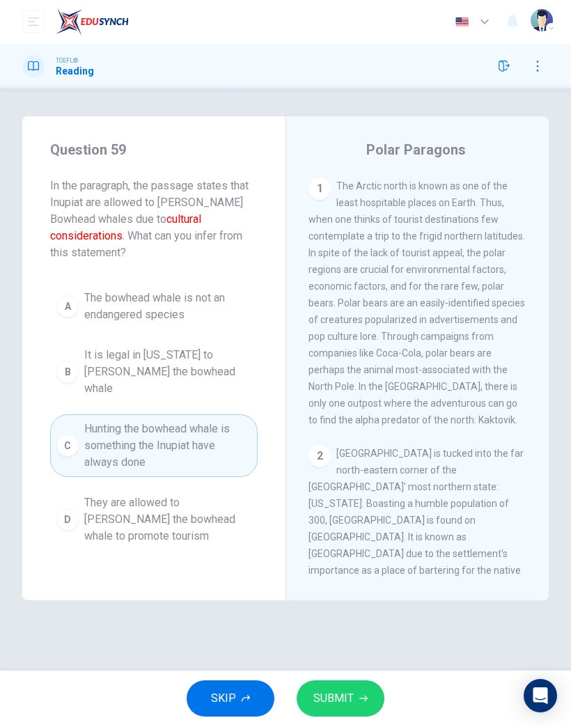
click at [374, 475] on button "SUBMIT" at bounding box center [341, 699] width 88 height 36
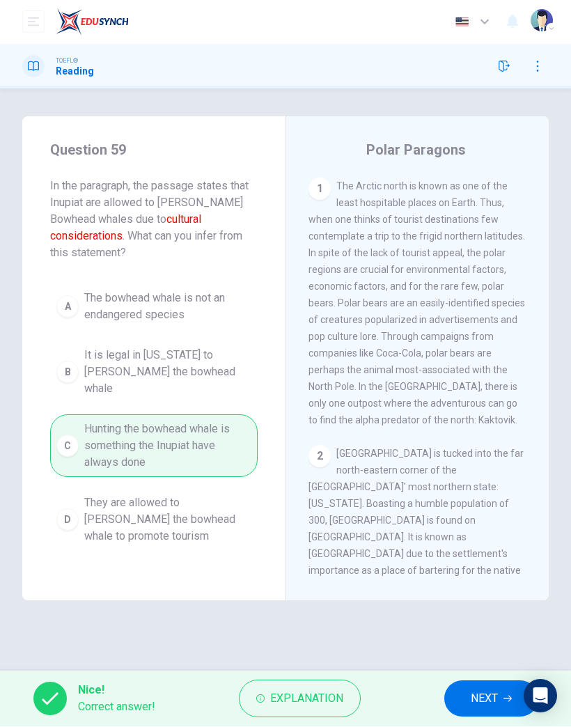
click at [476, 475] on span "NEXT" at bounding box center [484, 698] width 27 height 19
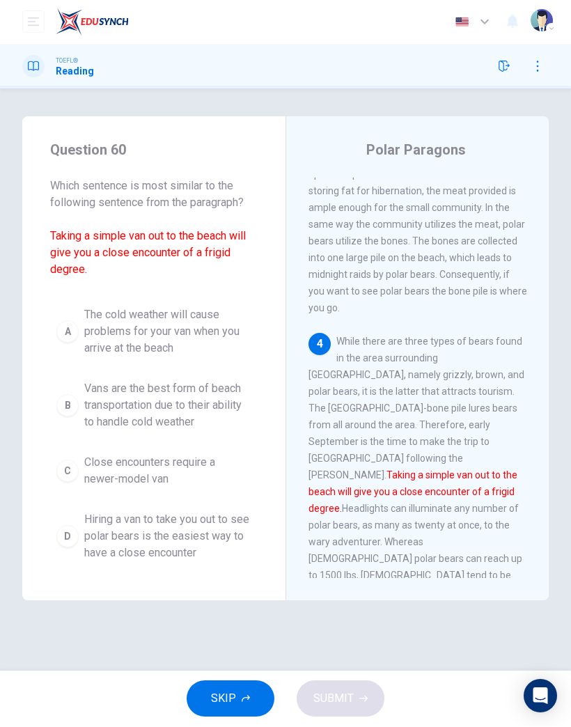
scroll to position [969, 0]
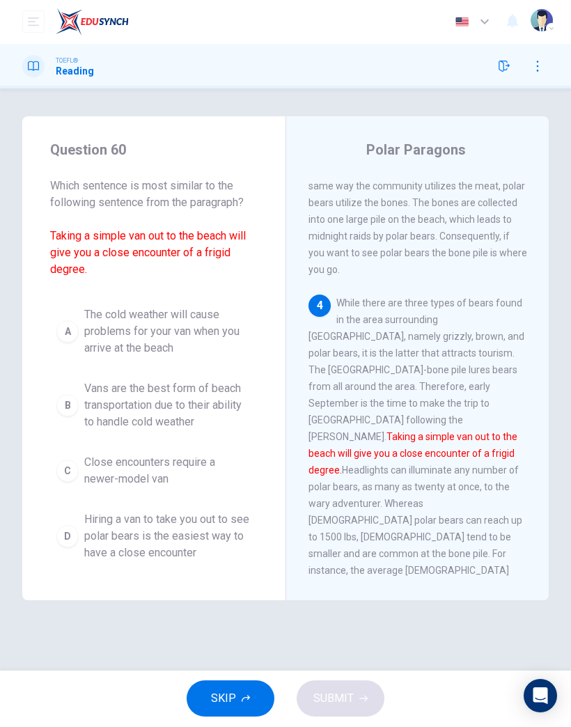
click at [200, 435] on button "B Vans are the best form of beach transportation due to their ability to handle…" at bounding box center [153, 405] width 207 height 63
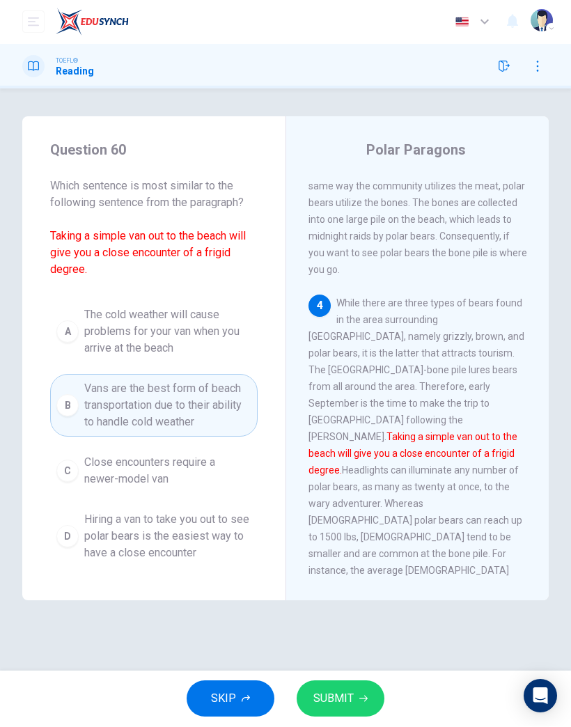
click at [377, 475] on button "SUBMIT" at bounding box center [341, 699] width 88 height 36
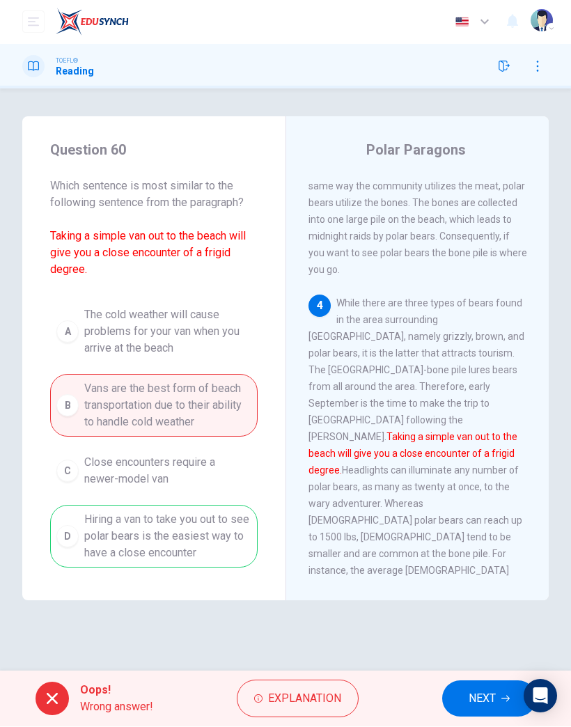
click at [473, 475] on button "NEXT" at bounding box center [489, 699] width 94 height 36
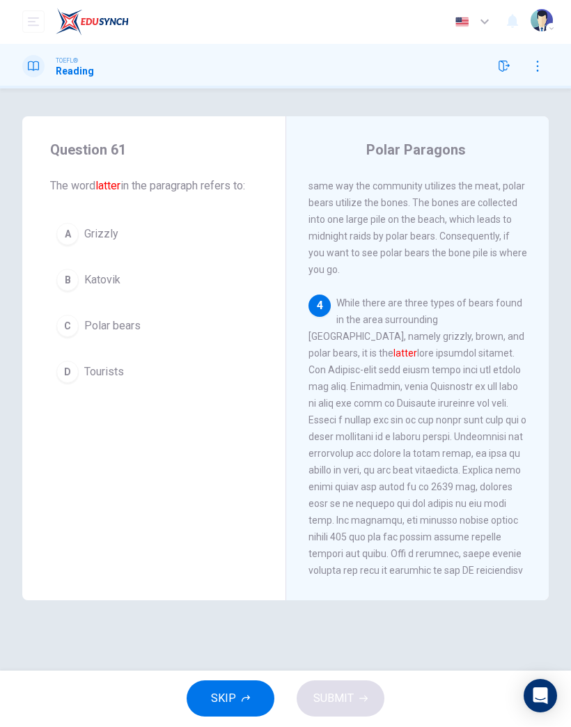
click at [131, 323] on span "Polar bears" at bounding box center [112, 326] width 56 height 17
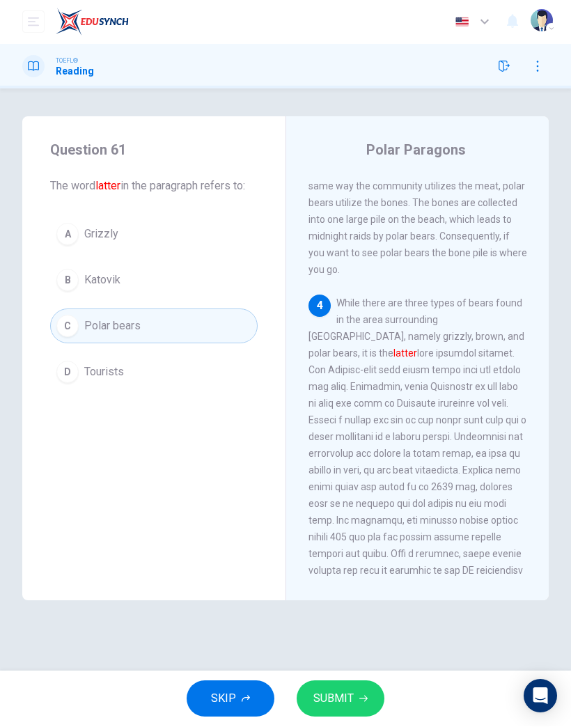
click at [372, 475] on button "SUBMIT" at bounding box center [341, 699] width 88 height 36
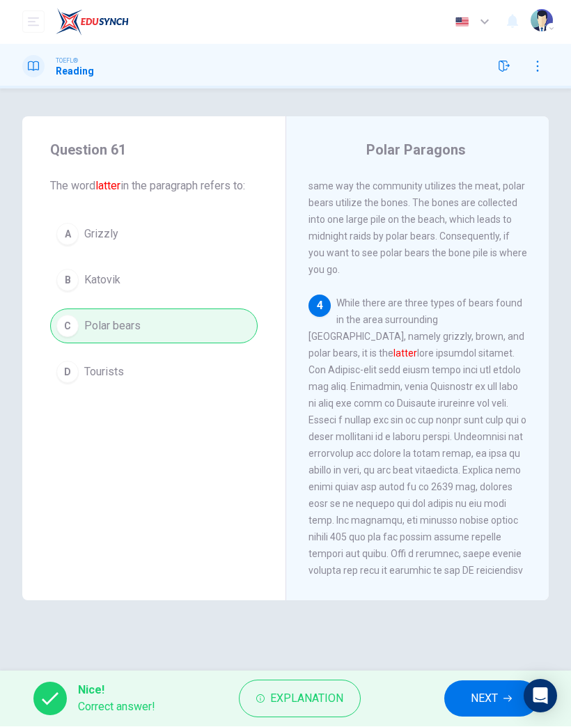
click at [489, 475] on span "NEXT" at bounding box center [484, 698] width 27 height 19
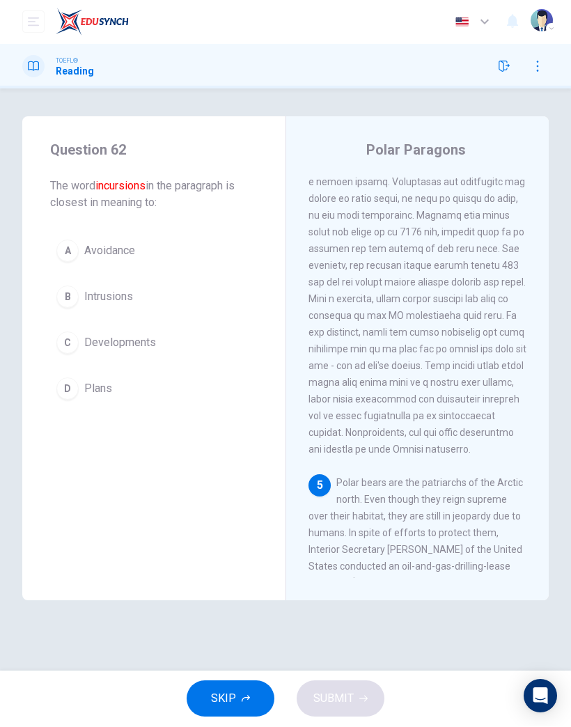
scroll to position [1270, 0]
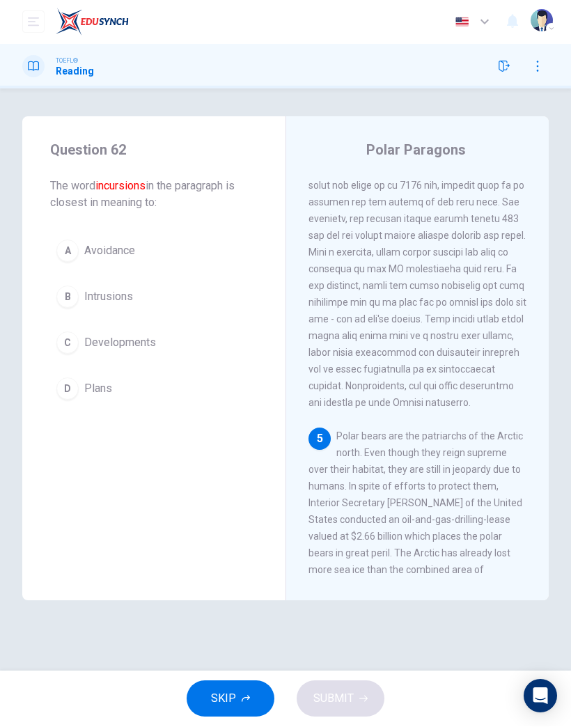
click at [139, 358] on button "C Developments" at bounding box center [153, 343] width 207 height 35
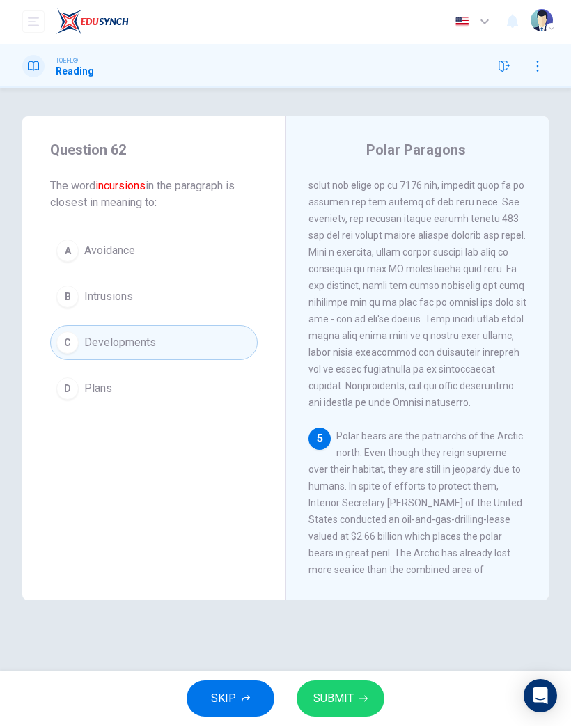
click at [381, 475] on button "SUBMIT" at bounding box center [341, 699] width 88 height 36
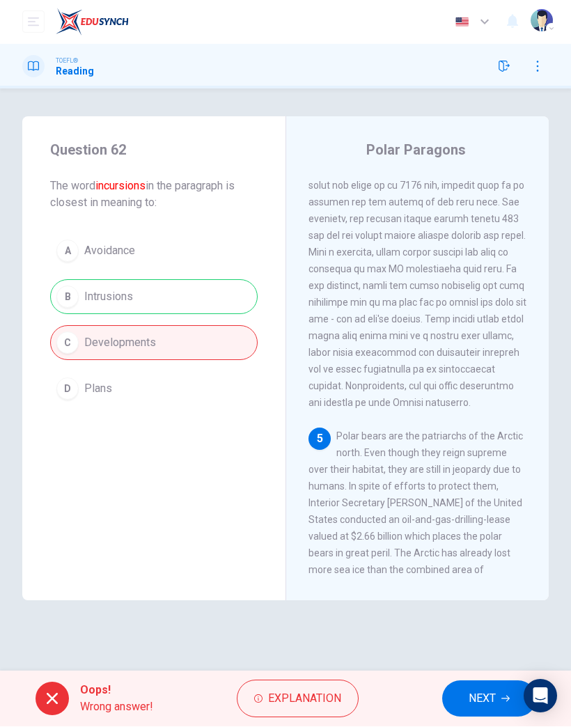
click at [474, 475] on button "NEXT" at bounding box center [489, 699] width 94 height 36
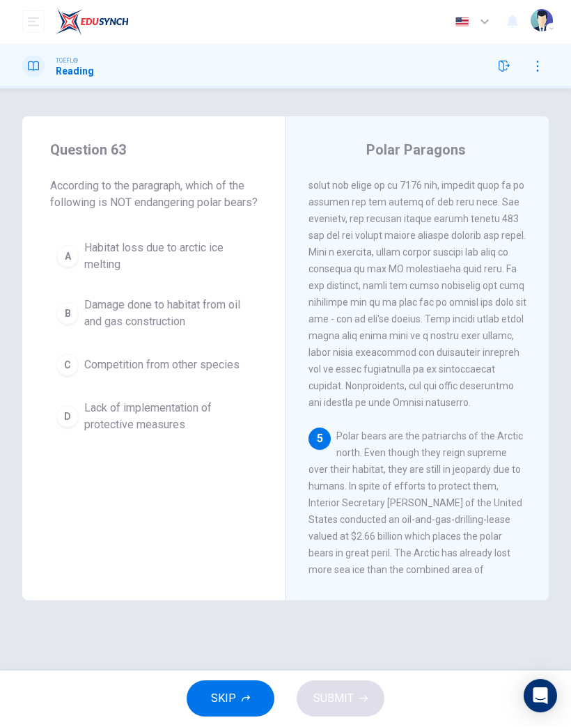
click at [206, 374] on span "Competition from other species" at bounding box center [161, 365] width 155 height 17
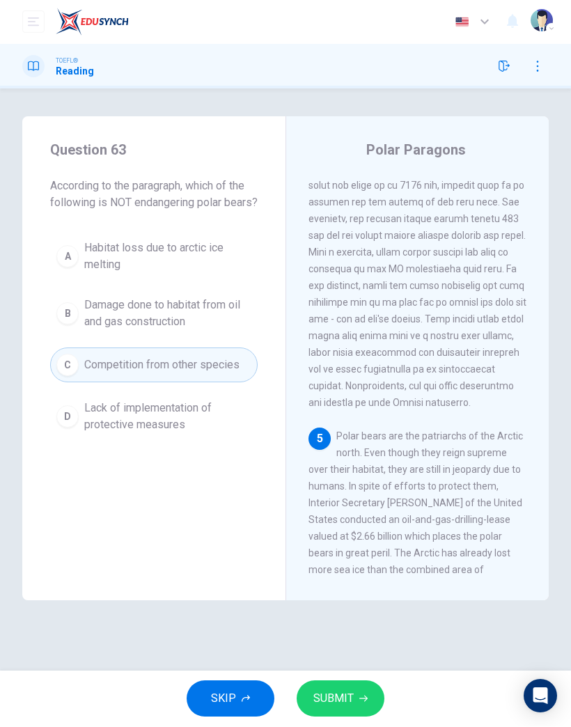
click at [392, 475] on div "SKIP SUBMIT" at bounding box center [285, 699] width 571 height 56
click at [352, 475] on span "SUBMIT" at bounding box center [333, 698] width 40 height 19
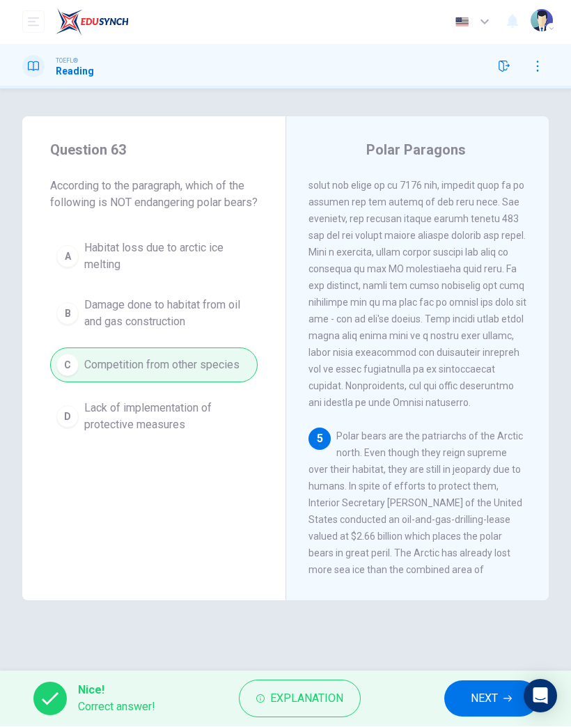
click at [460, 475] on button "NEXT" at bounding box center [491, 699] width 94 height 36
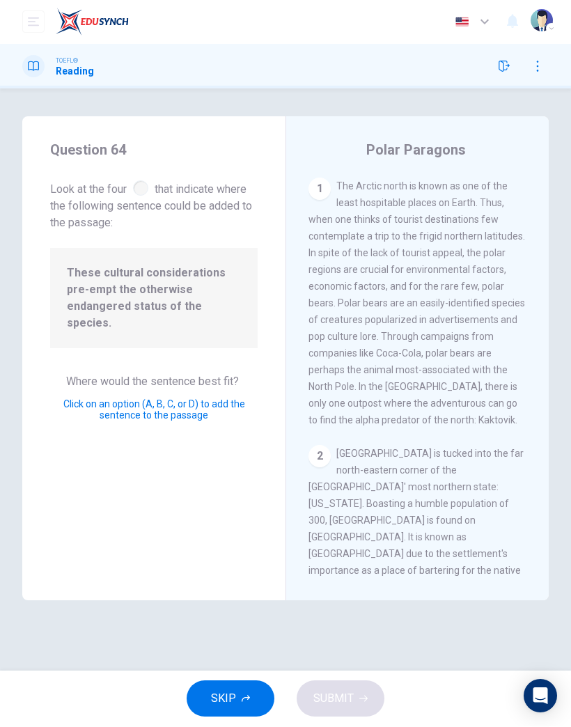
scroll to position [546, 0]
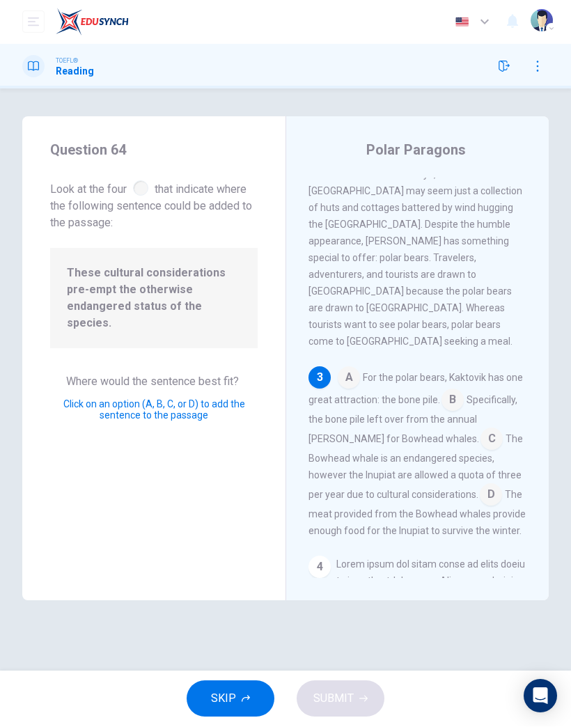
click at [480, 475] on input at bounding box center [491, 496] width 22 height 22
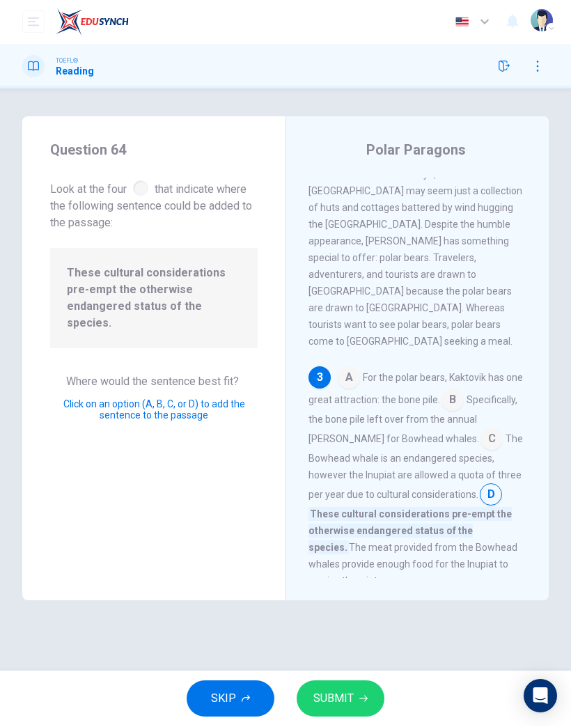
click at [359, 475] on button "SUBMIT" at bounding box center [341, 699] width 88 height 36
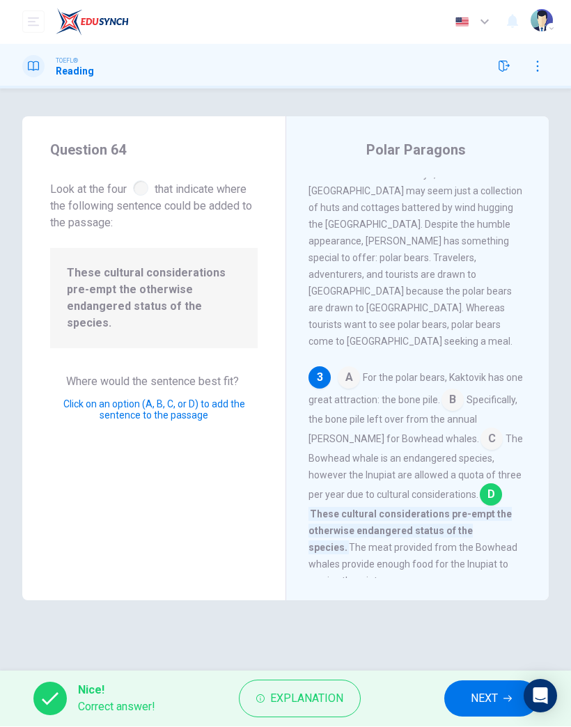
click at [514, 475] on button "NEXT" at bounding box center [491, 699] width 94 height 36
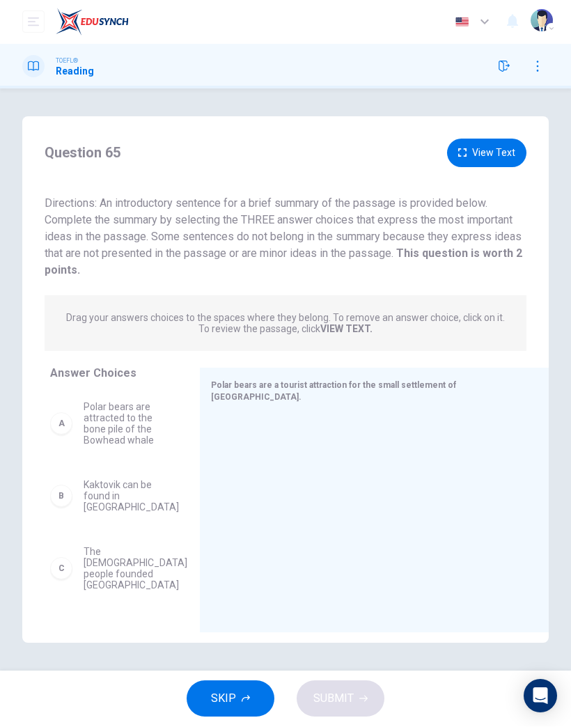
click at [98, 421] on span "Polar bears are attracted to the bone pile of the Bowhead whale" at bounding box center [125, 424] width 83 height 45
click at [122, 425] on span "Polar bears are attracted to the bone pile of the Bowhead whale" at bounding box center [125, 424] width 83 height 45
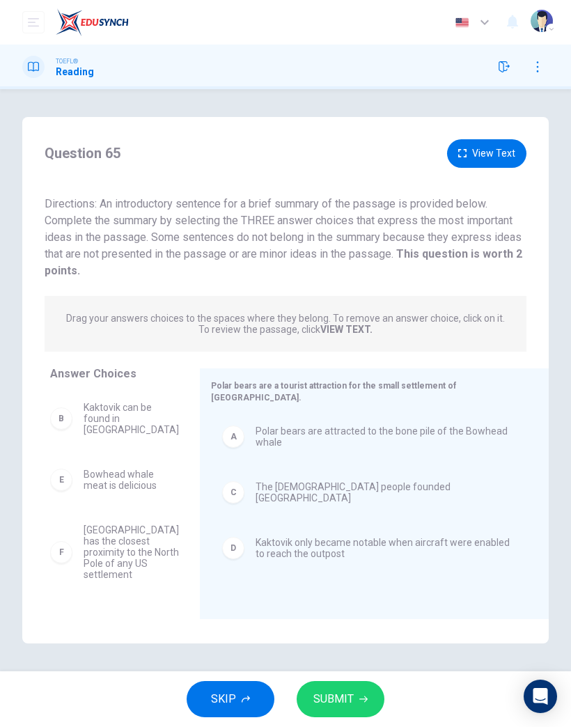
click at [346, 475] on span "SUBMIT" at bounding box center [333, 698] width 40 height 19
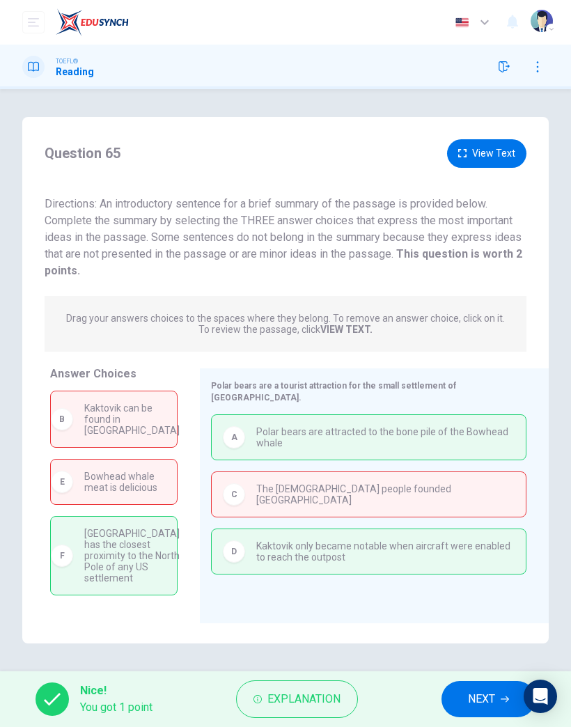
click at [482, 475] on span "NEXT" at bounding box center [481, 698] width 27 height 19
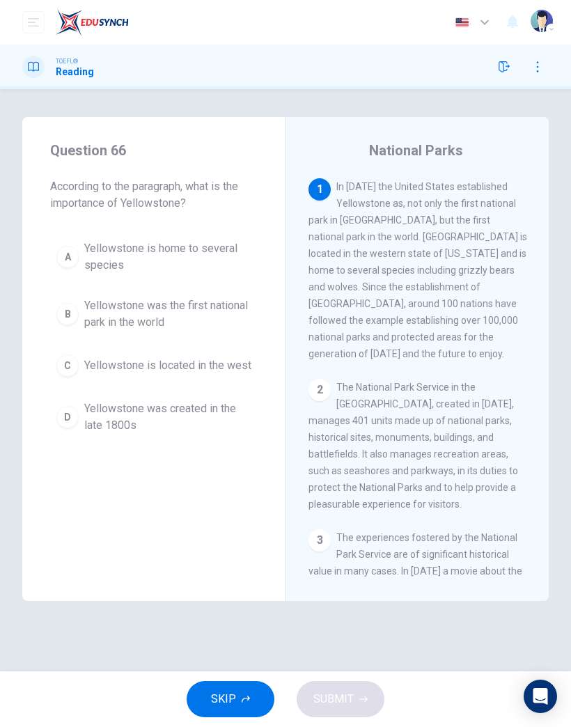
click at [176, 425] on span "Yellowstone was created in the late 1800s" at bounding box center [167, 416] width 167 height 33
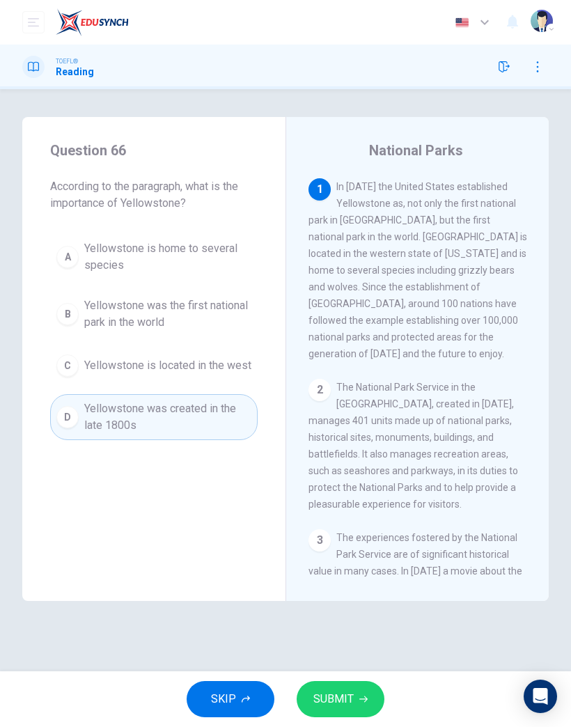
click at [338, 475] on span "SUBMIT" at bounding box center [333, 698] width 40 height 19
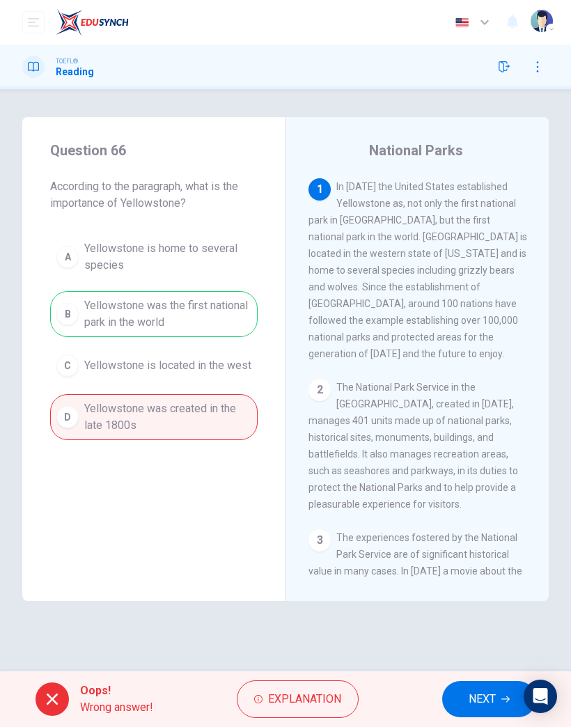
click at [489, 475] on button "NEXT" at bounding box center [489, 699] width 94 height 36
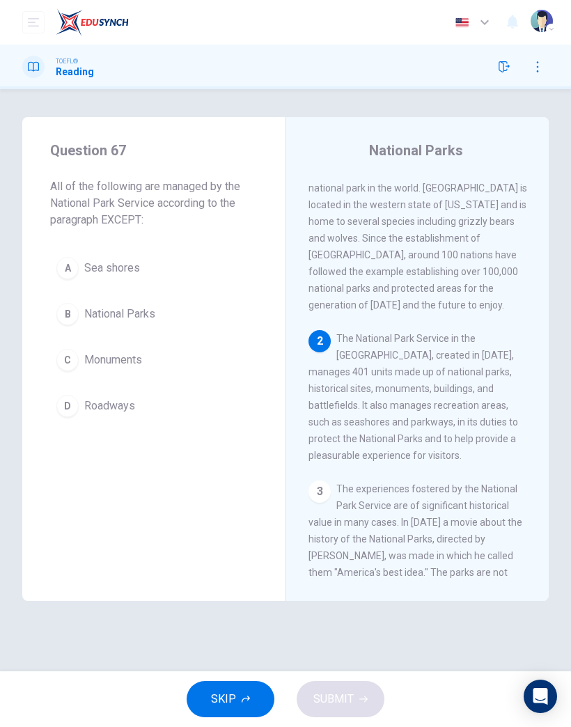
scroll to position [56, 0]
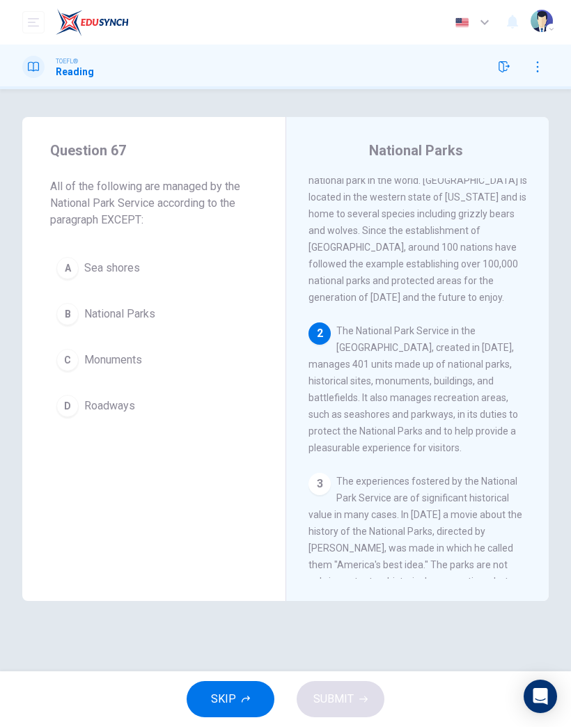
click at [111, 402] on span "Roadways" at bounding box center [109, 405] width 51 height 17
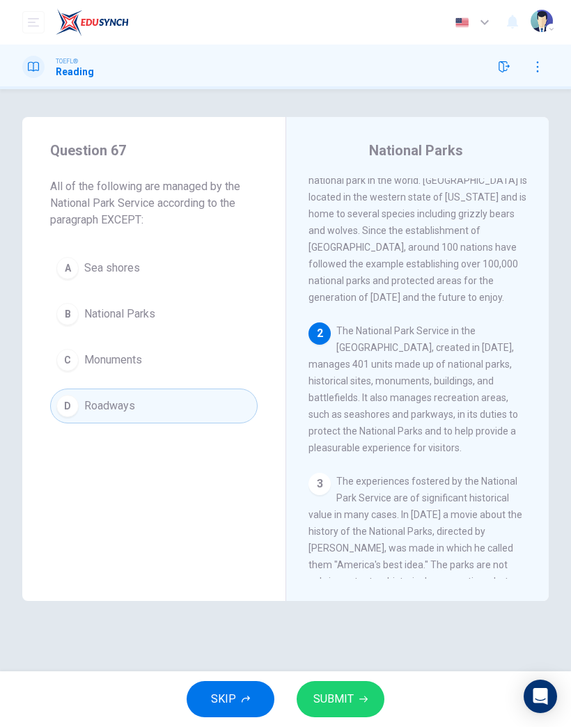
click at [350, 475] on button "SUBMIT" at bounding box center [341, 699] width 88 height 36
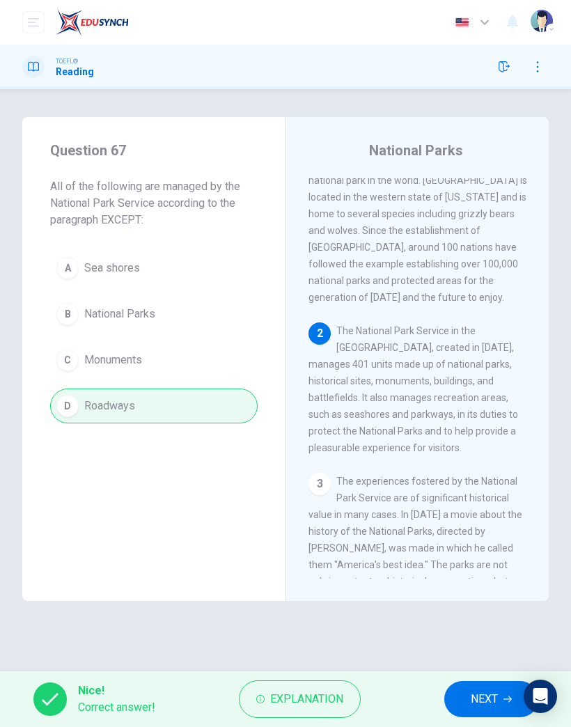
click at [456, 475] on button "NEXT" at bounding box center [491, 699] width 94 height 36
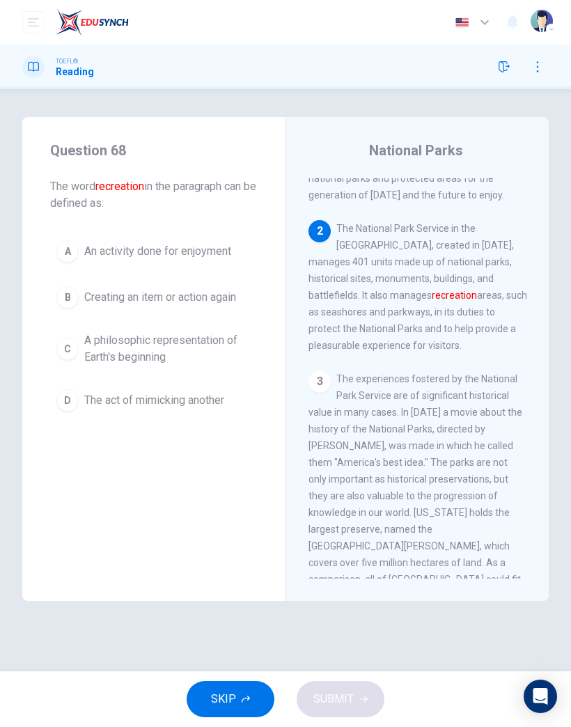
scroll to position [184, 0]
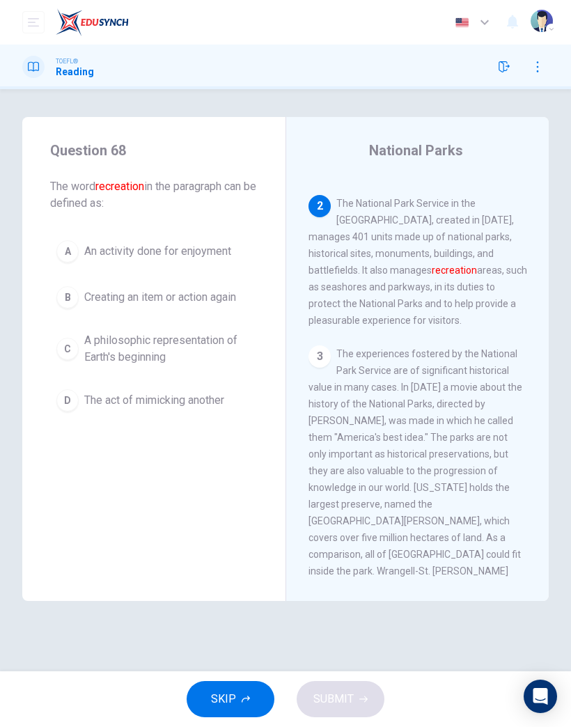
click at [174, 402] on span "The act of mimicking another" at bounding box center [154, 400] width 140 height 17
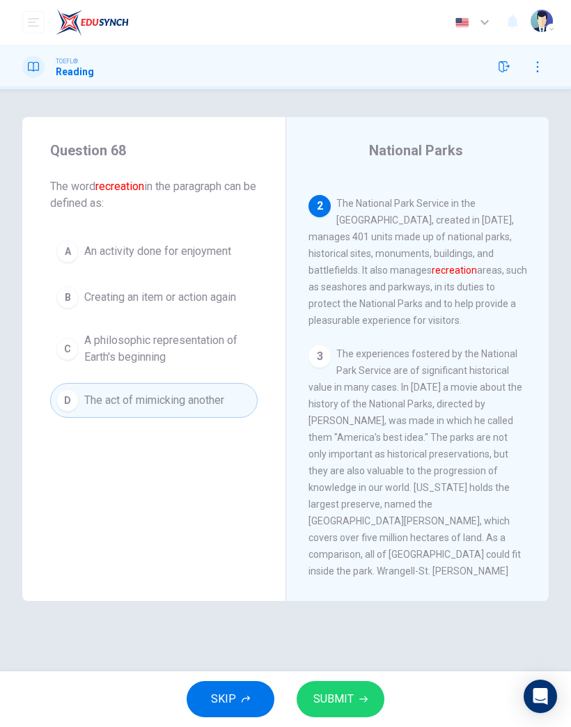
click at [345, 475] on span "SUBMIT" at bounding box center [333, 698] width 40 height 19
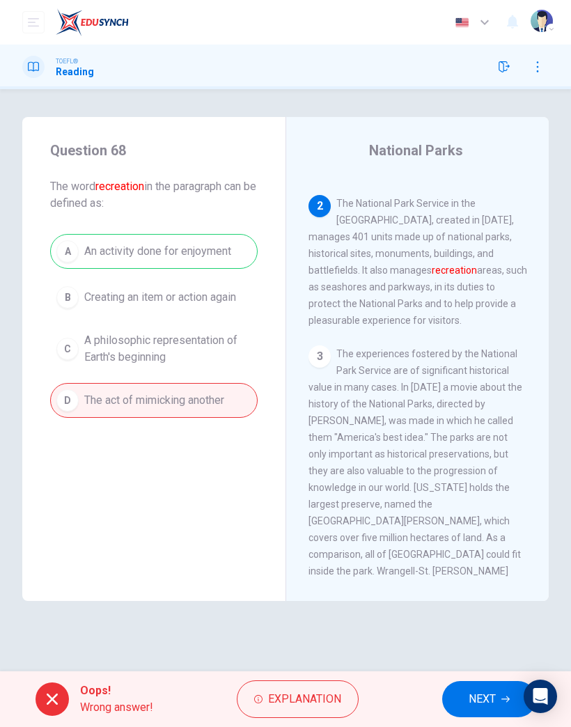
click at [464, 475] on button "NEXT" at bounding box center [489, 699] width 94 height 36
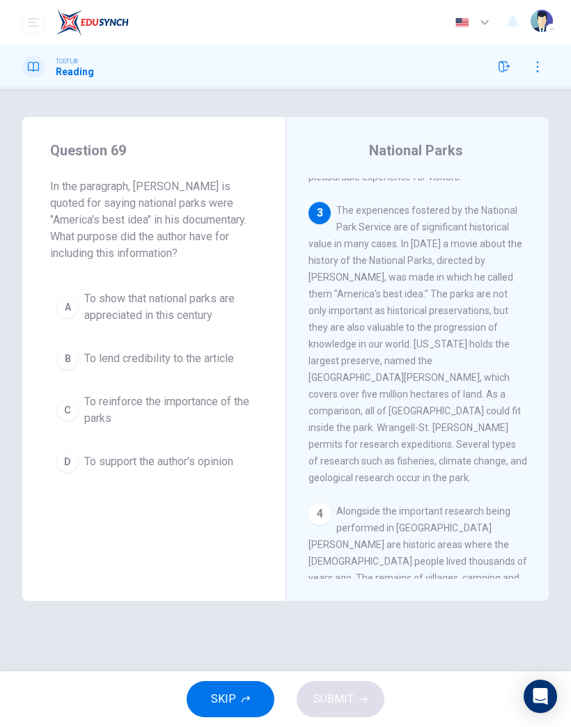
scroll to position [340, 0]
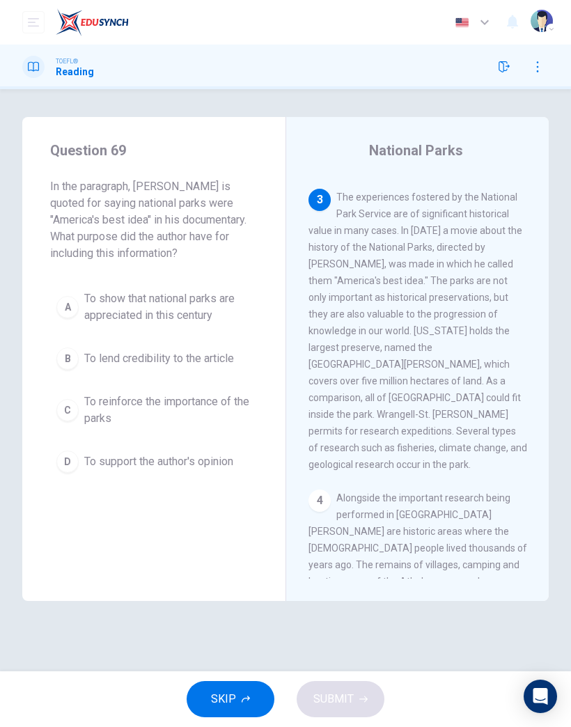
click at [184, 466] on span "To support the author's opinion" at bounding box center [158, 461] width 149 height 17
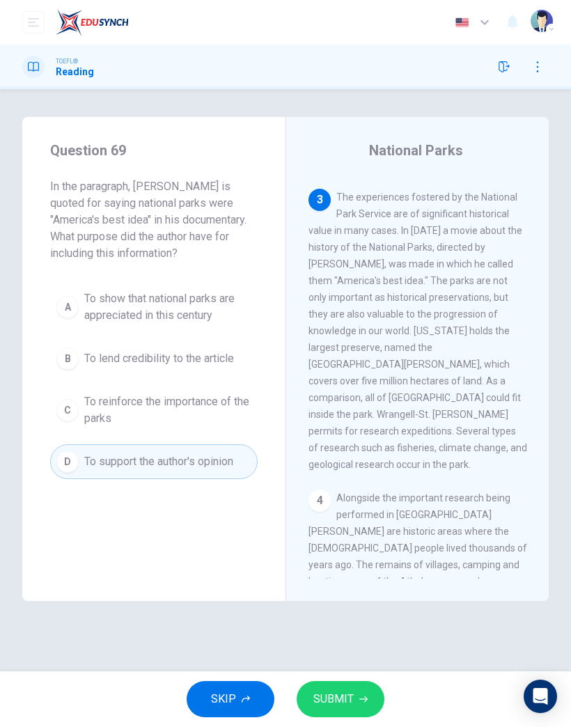
click at [354, 475] on button "SUBMIT" at bounding box center [341, 699] width 88 height 36
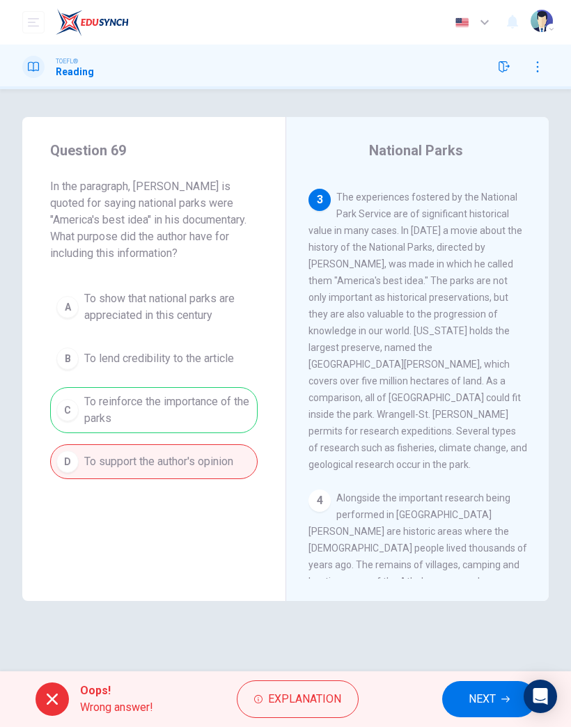
click at [482, 475] on span "NEXT" at bounding box center [481, 698] width 27 height 19
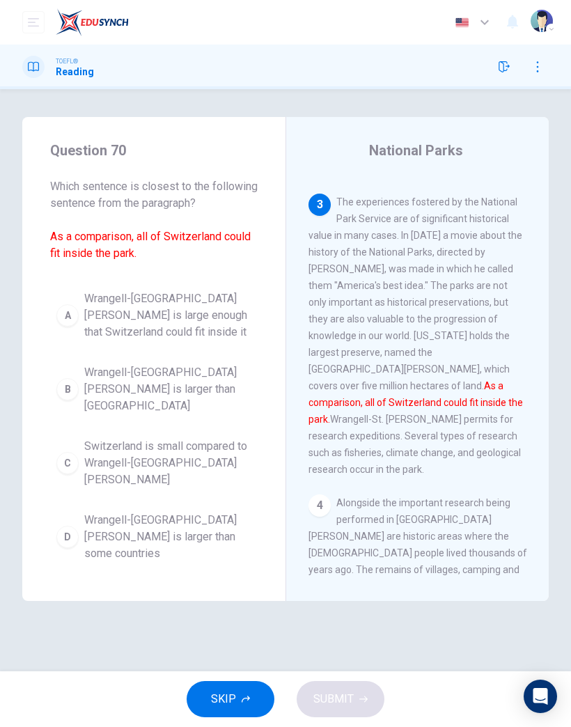
scroll to position [334, 0]
click at [201, 469] on div "A Wrangell-St. Elias National Park is large enough that Switzerland could fit i…" at bounding box center [153, 426] width 207 height 284
click at [207, 447] on span "Switzerland is small compared to Wrangell-St. Elias National Park" at bounding box center [167, 463] width 167 height 50
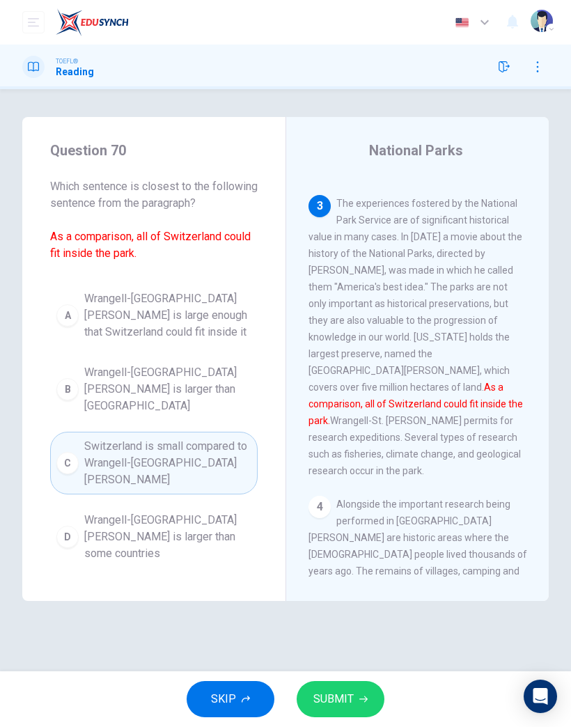
click at [351, 475] on span "SUBMIT" at bounding box center [333, 698] width 40 height 19
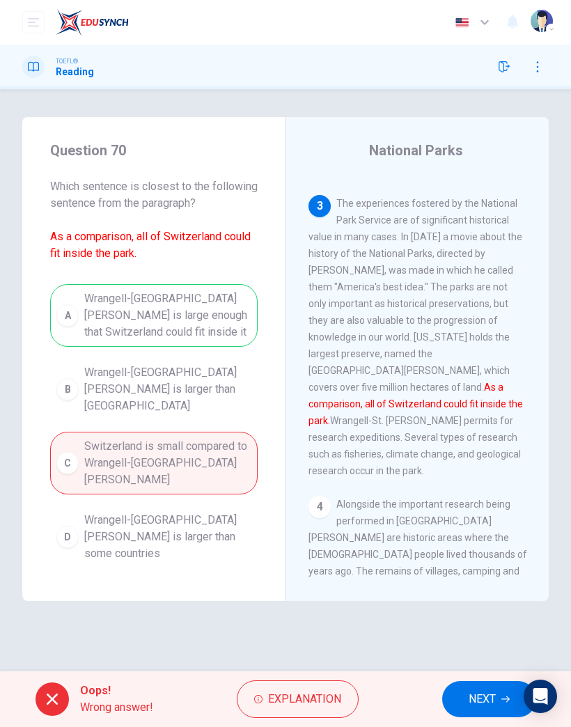
click at [484, 475] on button "NEXT" at bounding box center [489, 699] width 94 height 36
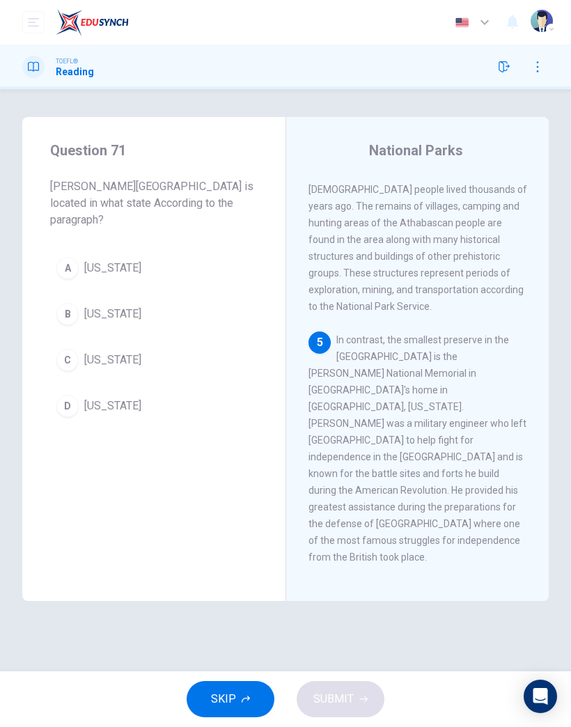
scroll to position [741, 0]
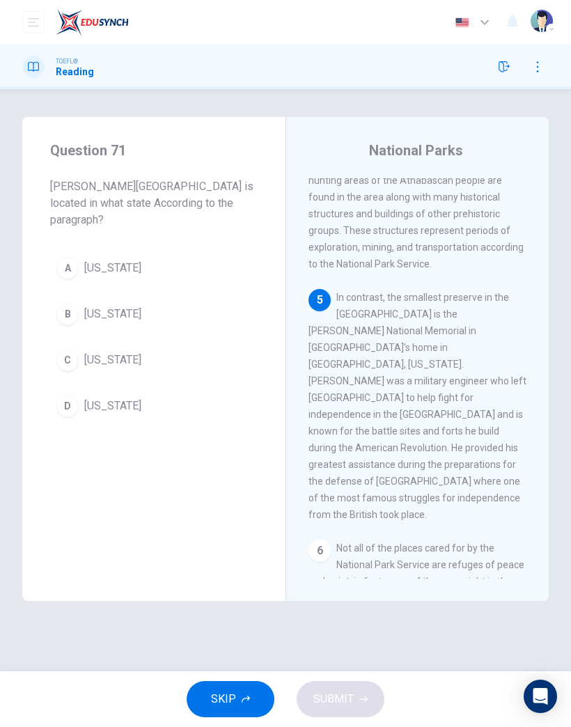
click at [125, 406] on span "California" at bounding box center [112, 405] width 57 height 17
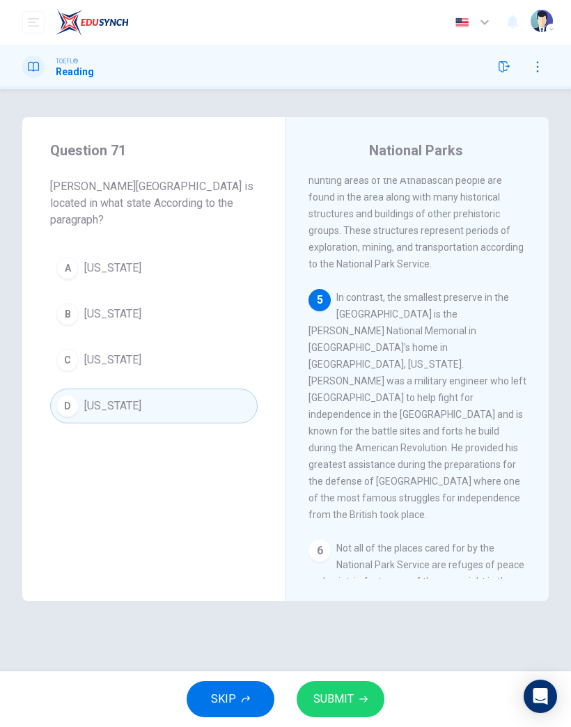
click at [368, 475] on button "SUBMIT" at bounding box center [341, 699] width 88 height 36
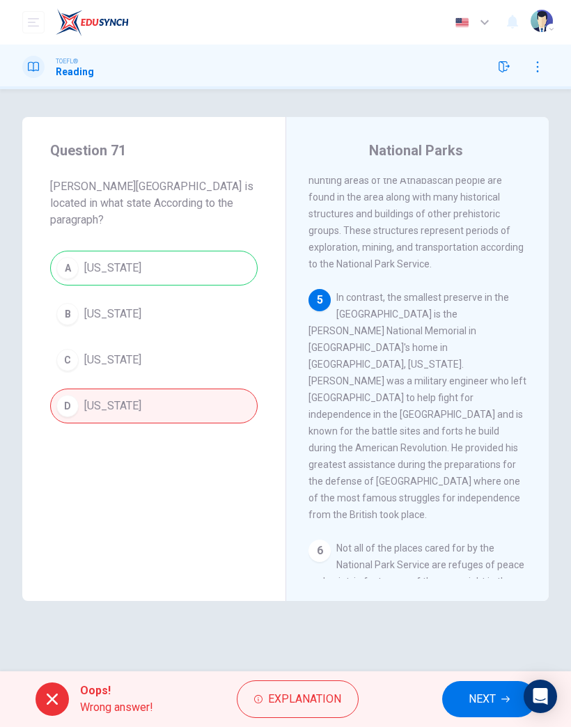
click at [467, 475] on button "NEXT" at bounding box center [489, 699] width 94 height 36
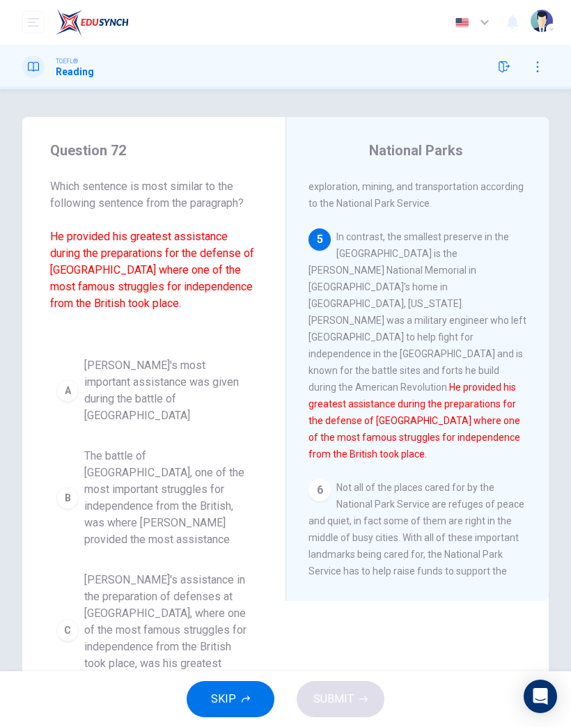
scroll to position [802, 0]
click at [189, 475] on span "Kosciuszko's assistance in the preparation of defenses at Saratoga, where one o…" at bounding box center [167, 629] width 167 height 117
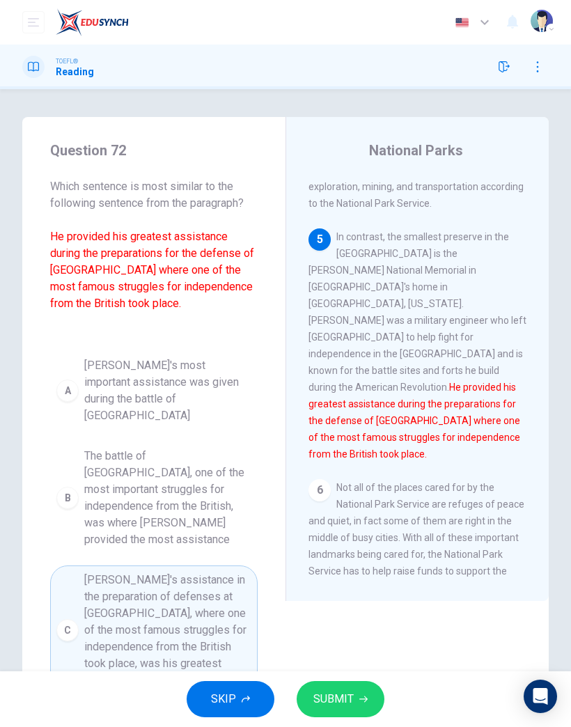
click at [335, 475] on span "SUBMIT" at bounding box center [333, 698] width 40 height 19
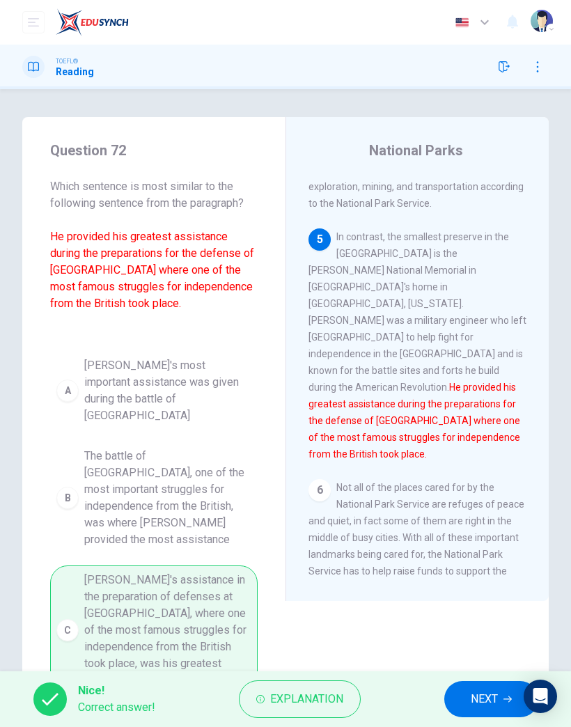
click at [484, 475] on button "NEXT" at bounding box center [491, 699] width 94 height 36
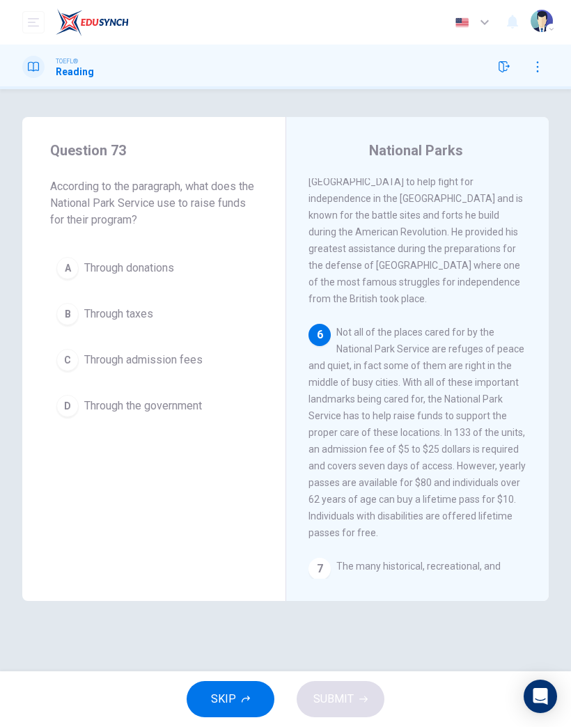
scroll to position [975, 0]
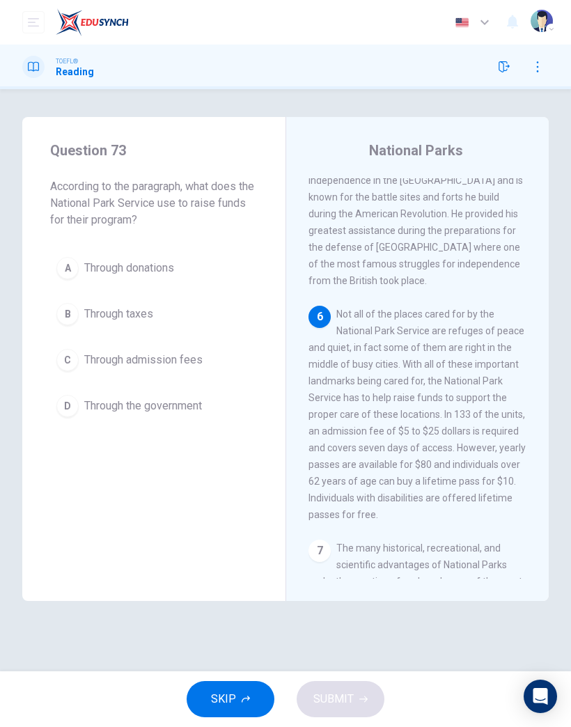
click at [169, 400] on span "Through the government" at bounding box center [143, 405] width 118 height 17
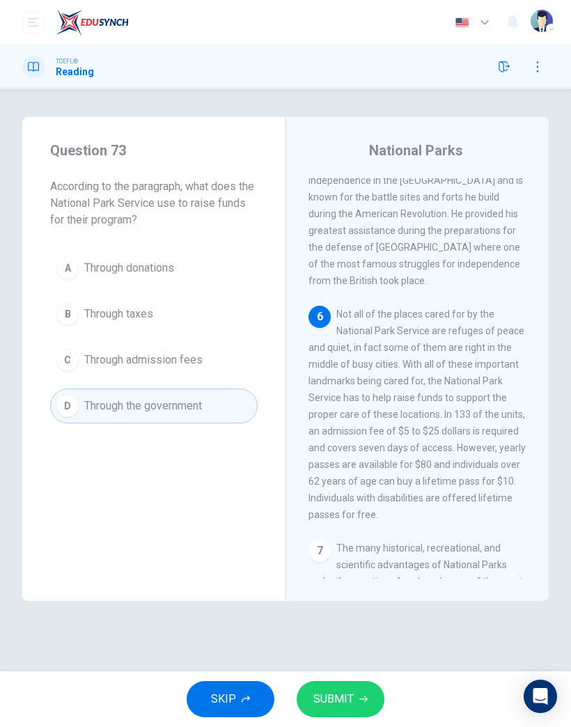
click at [342, 475] on button "SUBMIT" at bounding box center [341, 699] width 88 height 36
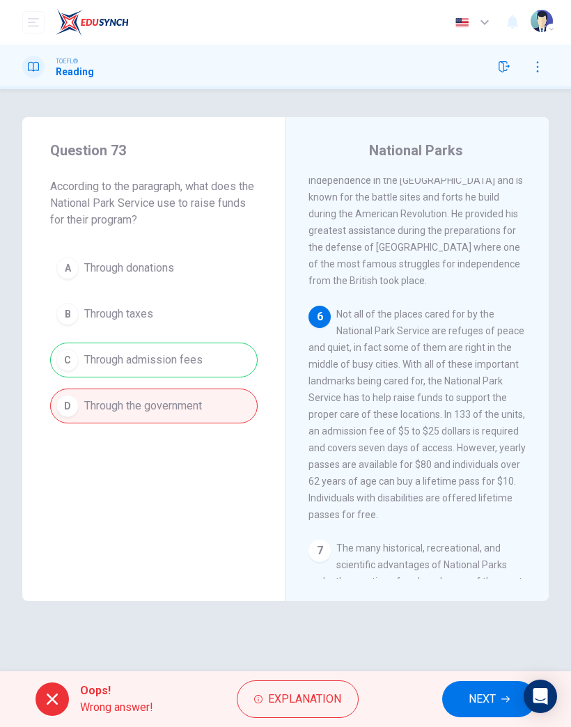
click at [477, 475] on span "NEXT" at bounding box center [481, 698] width 27 height 19
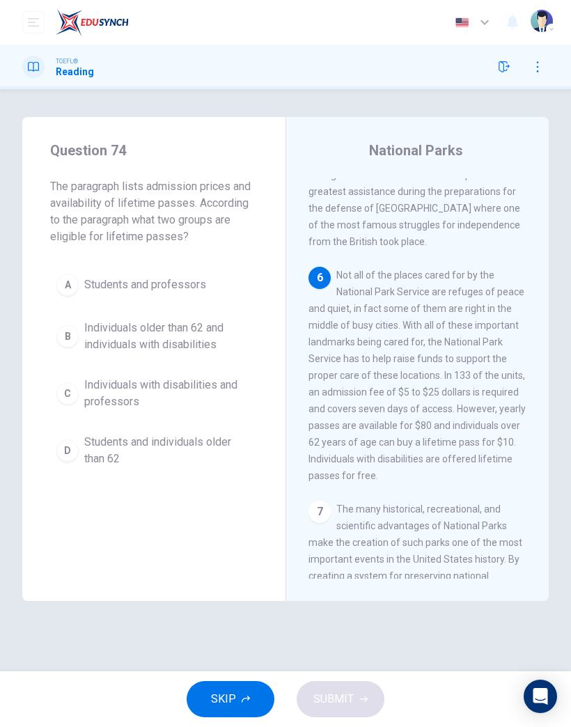
scroll to position [1019, 0]
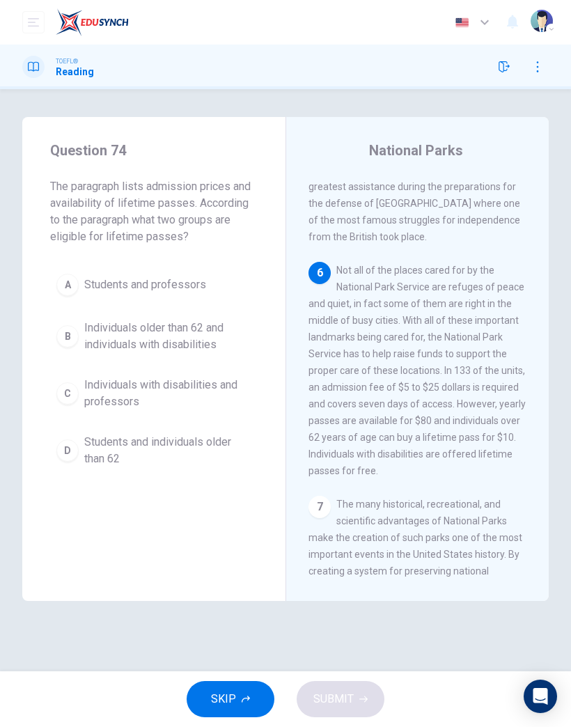
click at [166, 432] on button "D Students and individuals older than 62" at bounding box center [153, 450] width 207 height 46
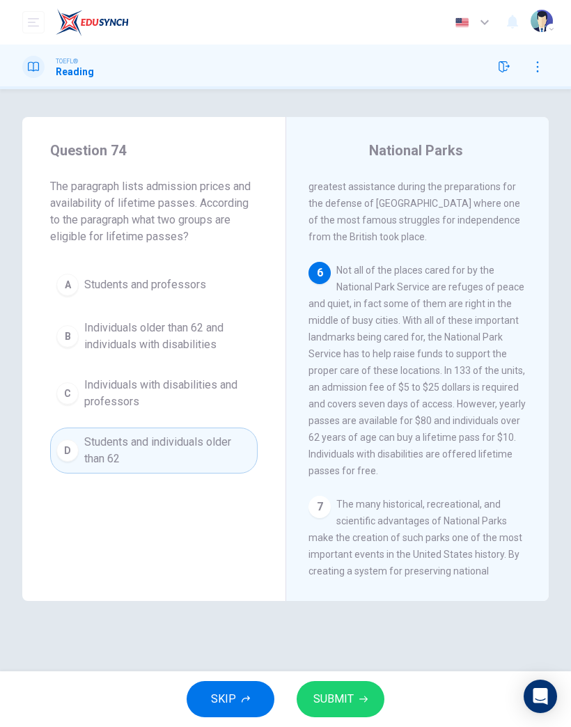
click at [363, 475] on button "SUBMIT" at bounding box center [341, 699] width 88 height 36
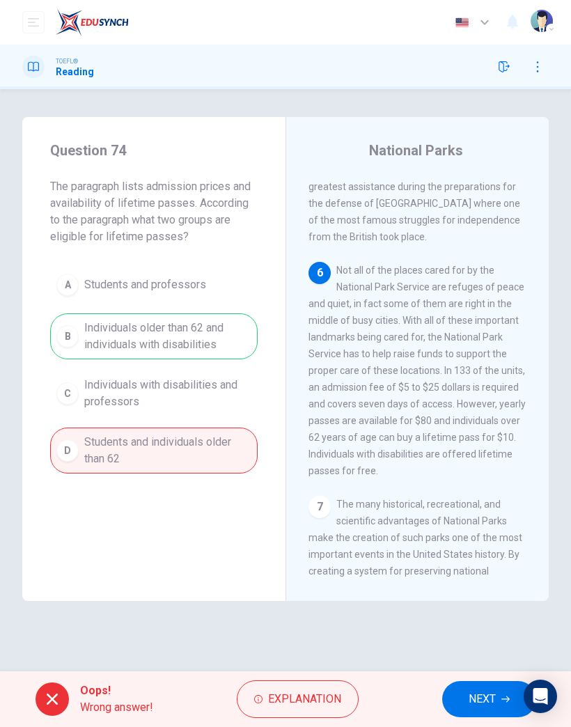
click at [479, 475] on span "NEXT" at bounding box center [481, 698] width 27 height 19
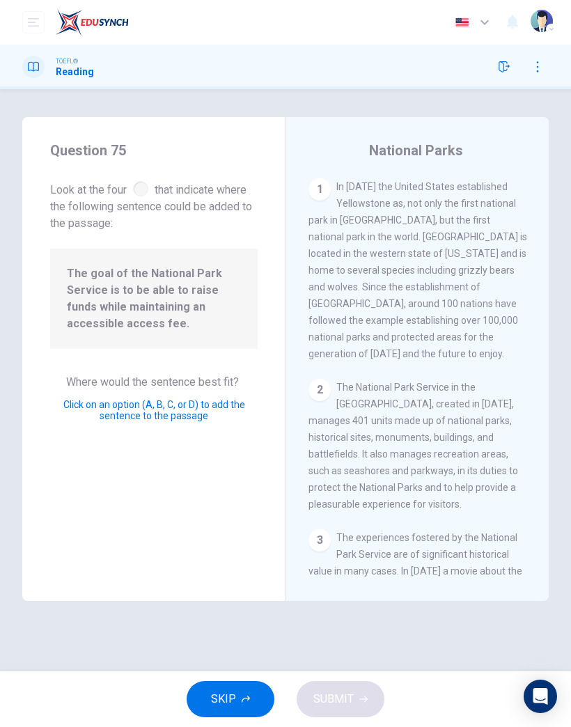
scroll to position [997, 0]
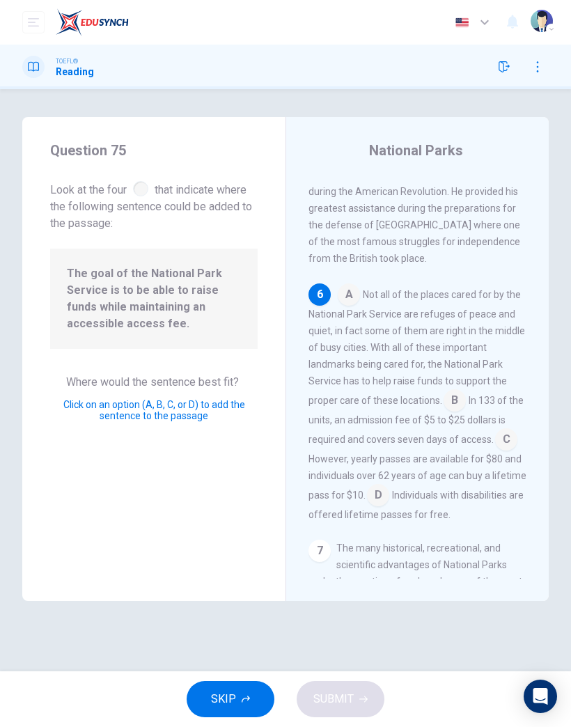
click at [509, 429] on input at bounding box center [506, 440] width 22 height 22
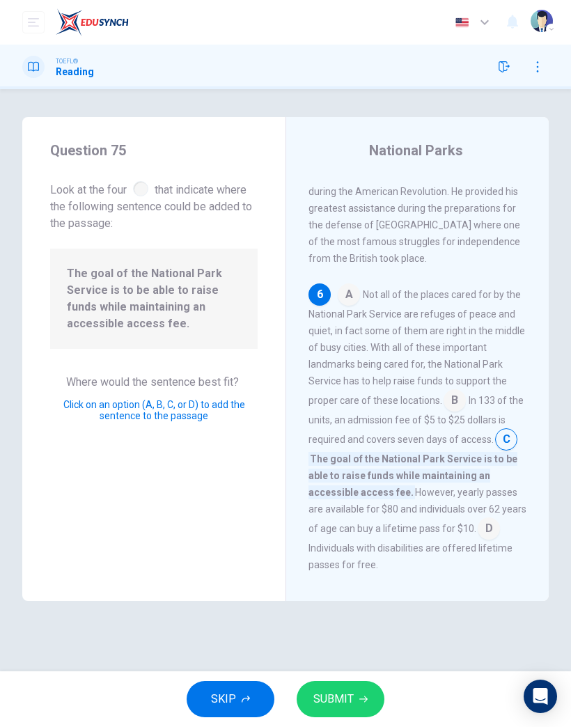
click at [451, 390] on input at bounding box center [454, 401] width 22 height 22
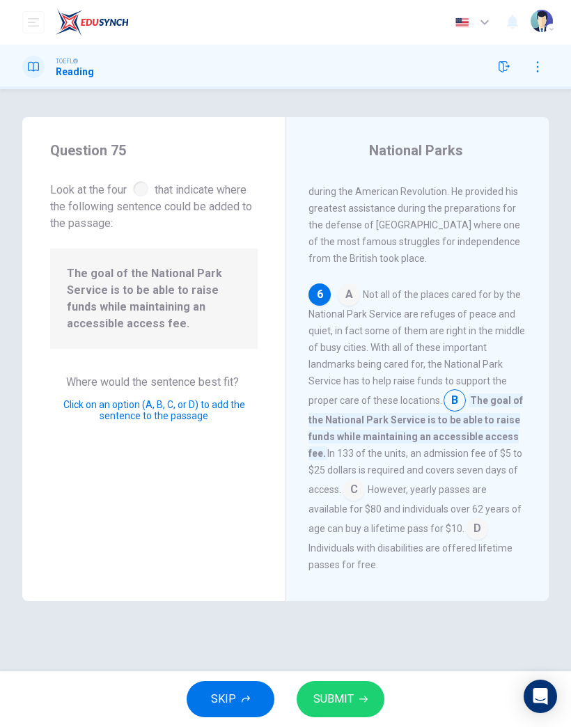
click at [353, 475] on button "SUBMIT" at bounding box center [341, 699] width 88 height 36
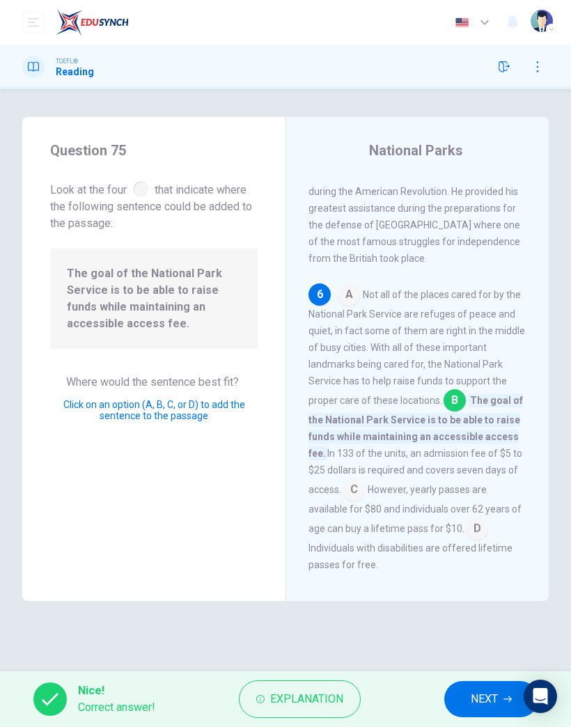
click at [478, 475] on span "NEXT" at bounding box center [484, 698] width 27 height 19
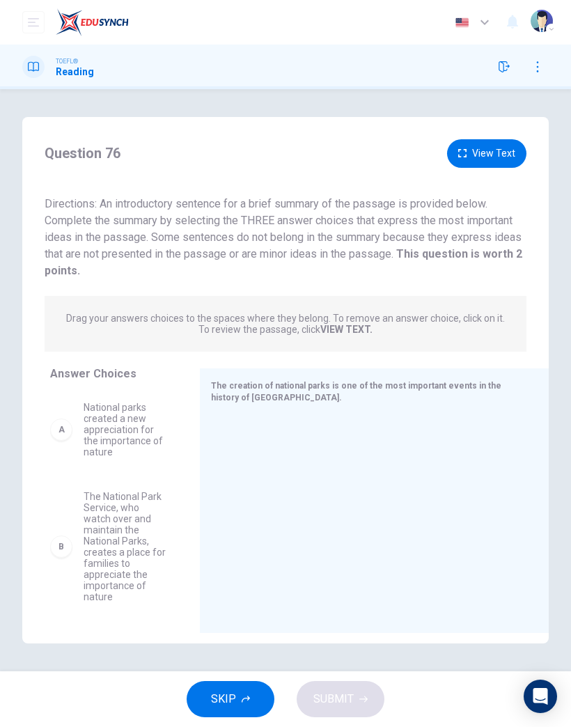
click at [109, 475] on span "The National Park Service, who watch over and maintain the National Parks, crea…" at bounding box center [125, 546] width 83 height 111
click at [107, 475] on span "The National Park Service, who watch over and maintain the National Parks, crea…" at bounding box center [125, 544] width 83 height 111
click at [106, 475] on span "The National Park Service, who watch over and maintain the National Parks, crea…" at bounding box center [125, 544] width 83 height 111
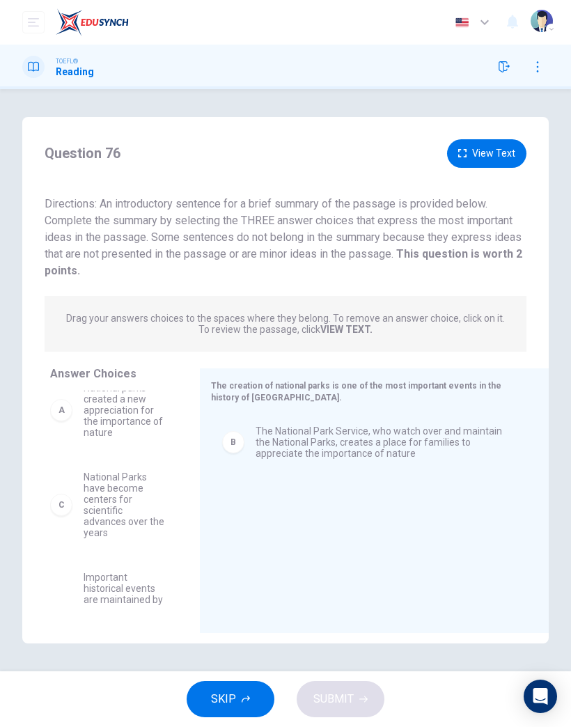
click at [123, 475] on span "Important historical events are maintained by the same service as the National …" at bounding box center [125, 626] width 83 height 111
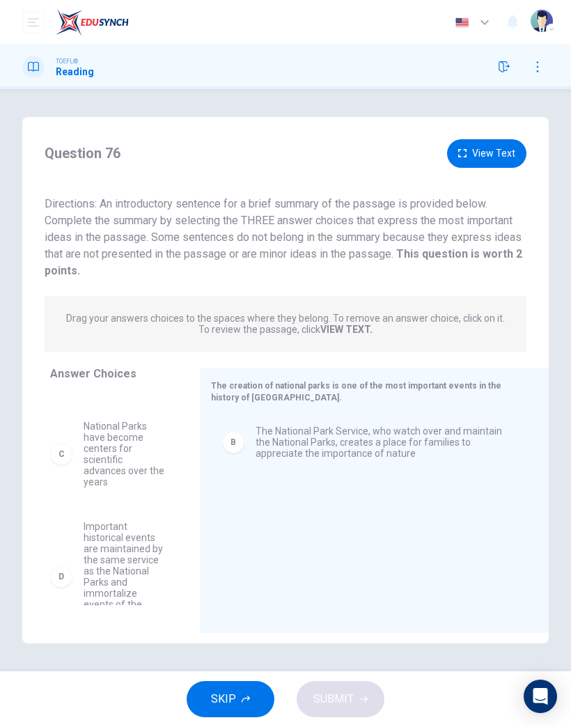
scroll to position [74, 0]
click at [109, 475] on span "Important historical events are maintained by the same service as the National …" at bounding box center [125, 572] width 83 height 111
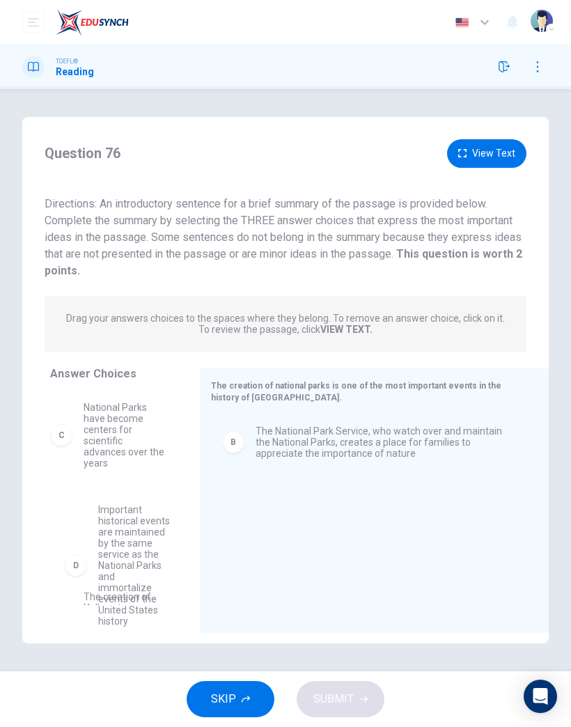
scroll to position [94, 0]
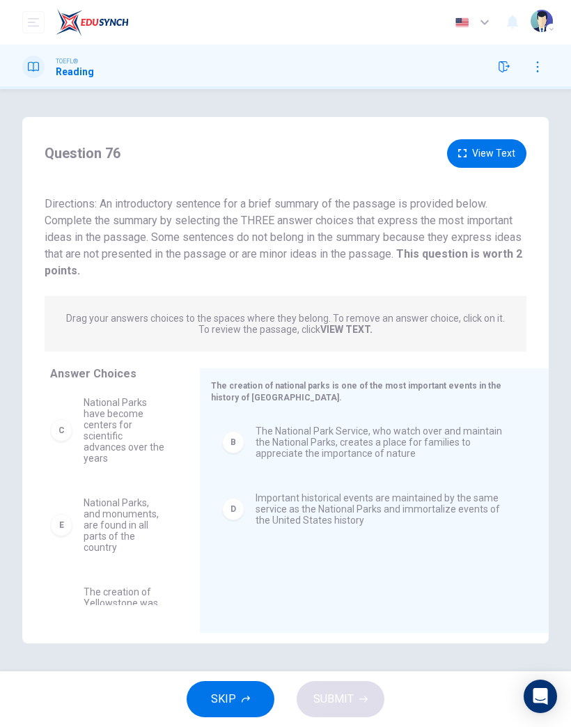
click at [113, 475] on span "National Parks, and monuments, are found in all parts of the country" at bounding box center [125, 525] width 83 height 56
click at [109, 475] on span "National Parks, and monuments, are found in all parts of the country" at bounding box center [125, 525] width 83 height 56
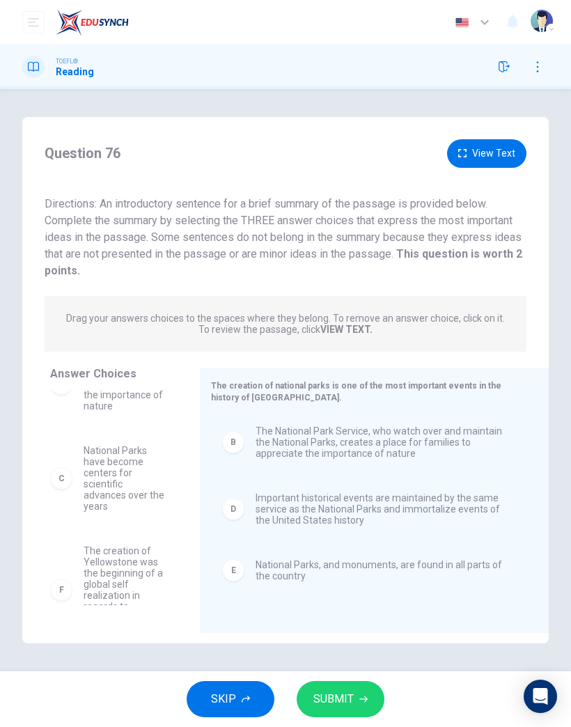
scroll to position [0, 0]
click at [354, 475] on button "SUBMIT" at bounding box center [341, 699] width 88 height 36
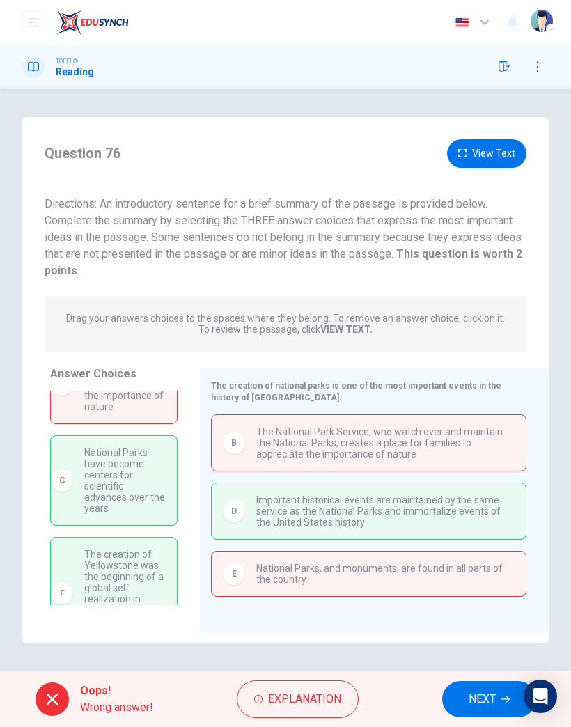
click at [472, 475] on span "NEXT" at bounding box center [481, 698] width 27 height 19
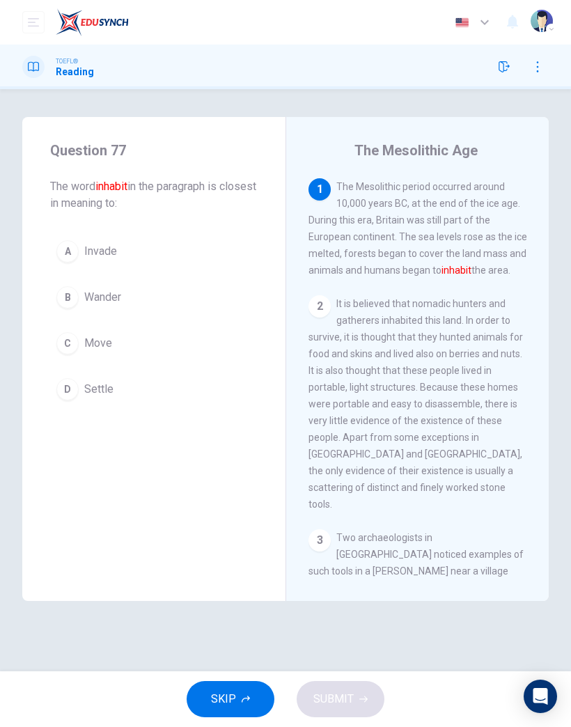
click at [108, 395] on span "Settle" at bounding box center [98, 389] width 29 height 17
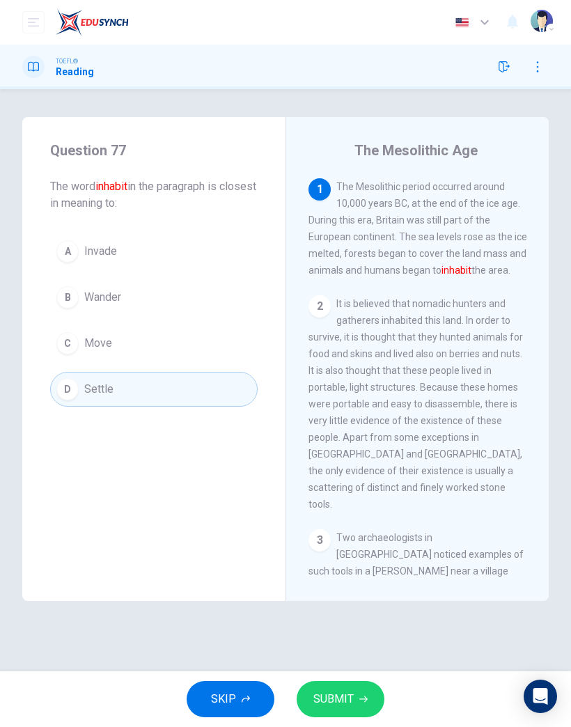
click at [314, 475] on button "SUBMIT" at bounding box center [341, 699] width 88 height 36
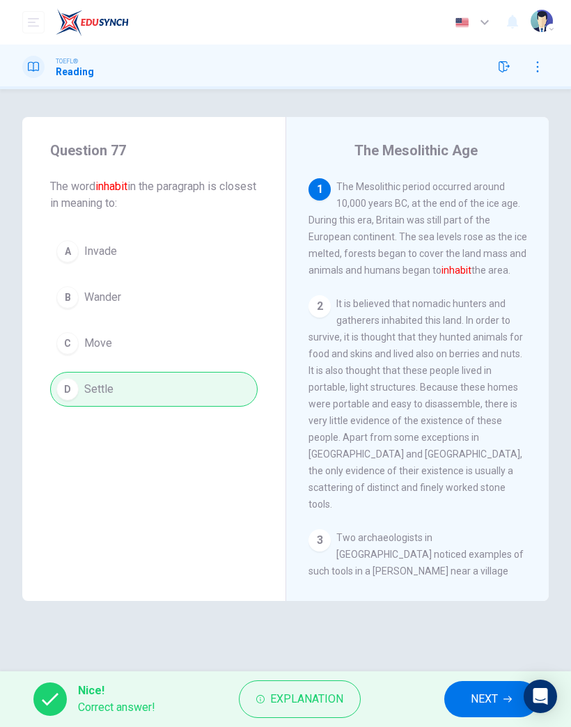
click at [488, 475] on span "NEXT" at bounding box center [484, 698] width 27 height 19
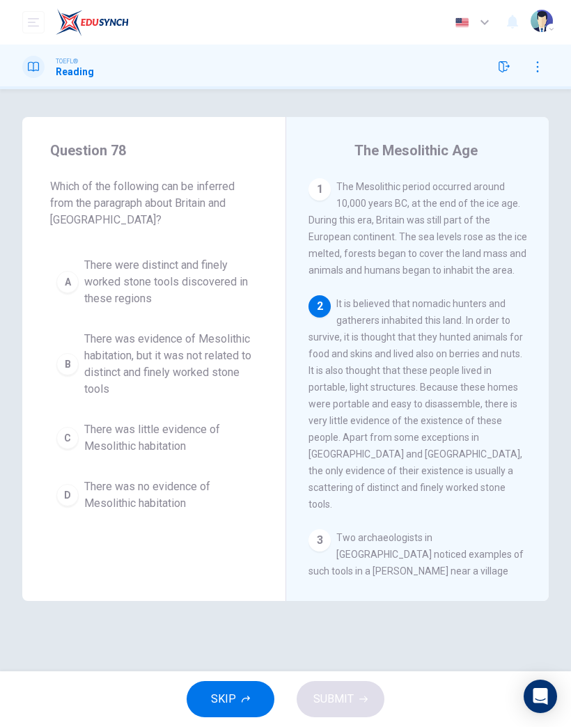
click at [180, 475] on span "There was no evidence of Mesolithic habitation" at bounding box center [167, 494] width 167 height 33
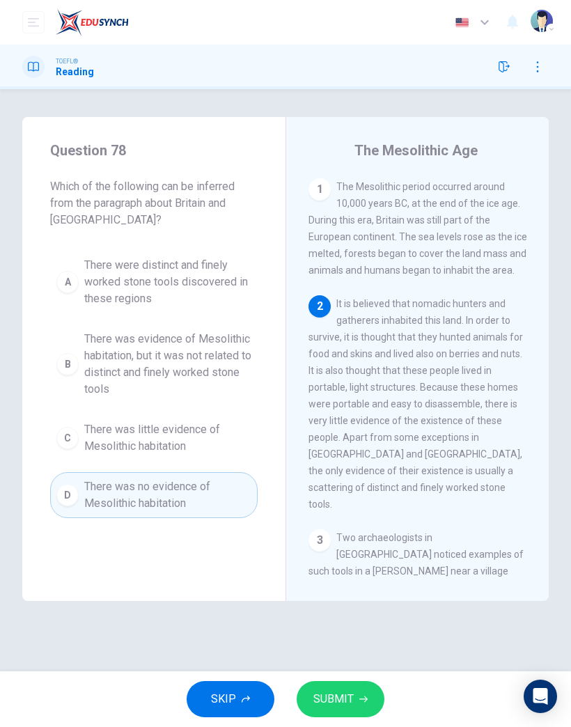
click at [358, 475] on button "SUBMIT" at bounding box center [341, 699] width 88 height 36
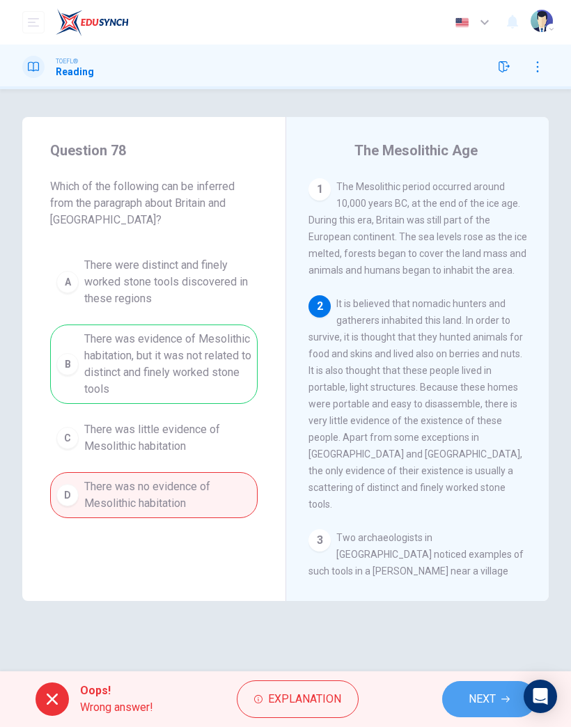
click at [489, 475] on span "NEXT" at bounding box center [481, 698] width 27 height 19
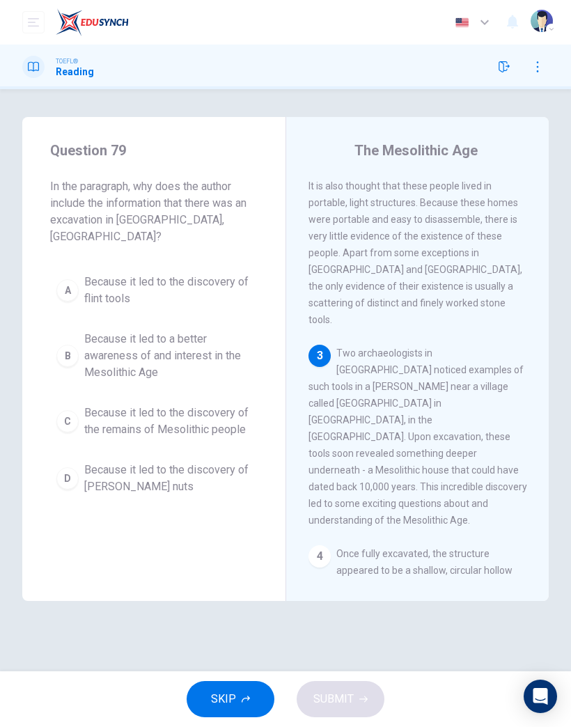
scroll to position [223, 0]
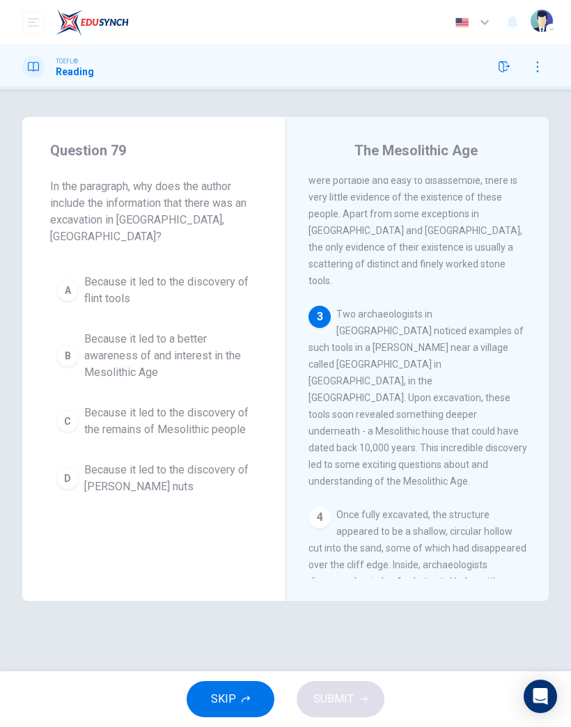
click at [149, 335] on span "Because it led to a better awareness of and interest in the Mesolithic Age" at bounding box center [167, 356] width 167 height 50
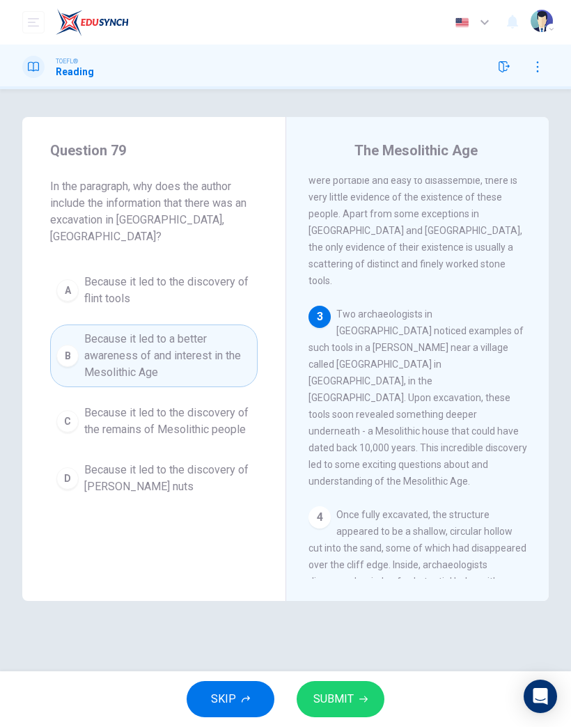
click at [344, 475] on span "SUBMIT" at bounding box center [333, 698] width 40 height 19
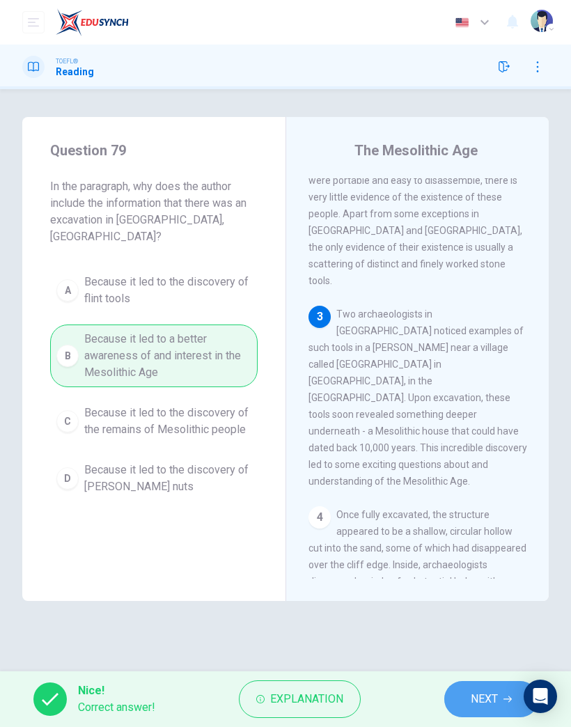
click at [491, 475] on span "NEXT" at bounding box center [484, 698] width 27 height 19
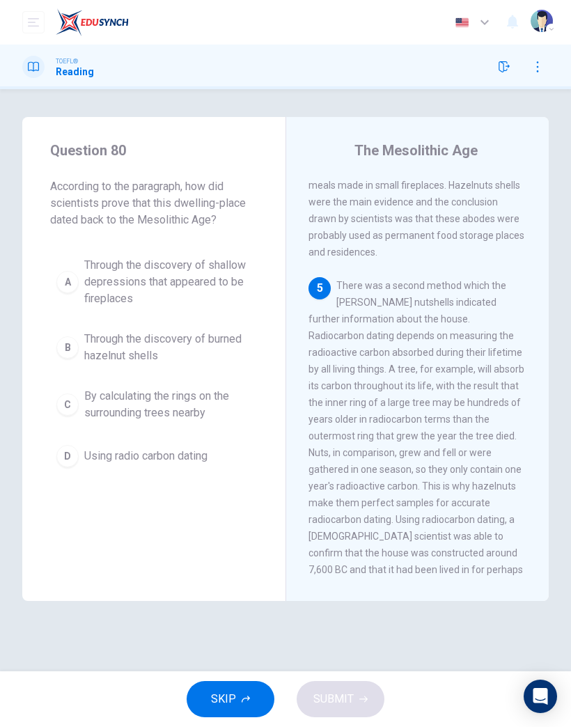
scroll to position [791, 0]
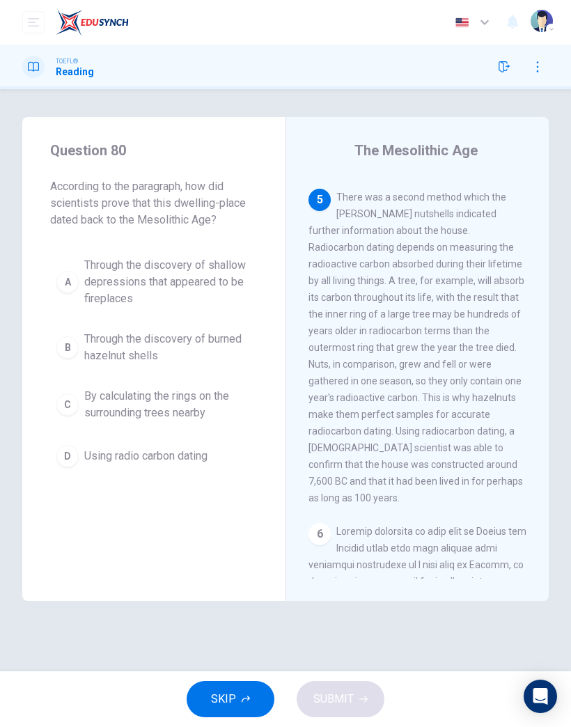
click at [198, 388] on span "By calculating the rings on the surrounding trees nearby" at bounding box center [167, 404] width 167 height 33
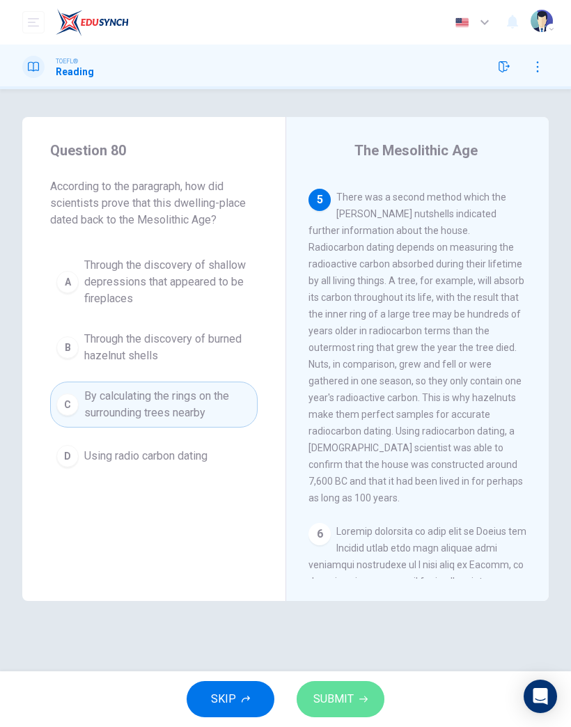
click at [363, 475] on icon "button" at bounding box center [363, 699] width 8 height 8
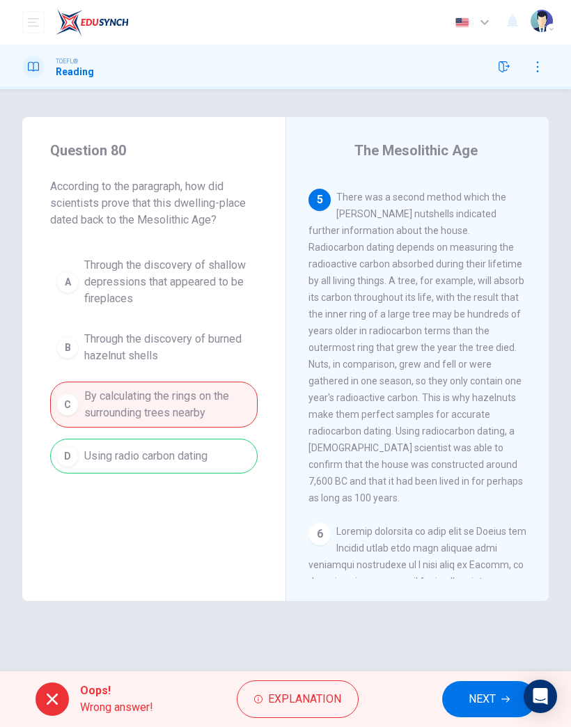
click at [485, 475] on span "NEXT" at bounding box center [481, 698] width 27 height 19
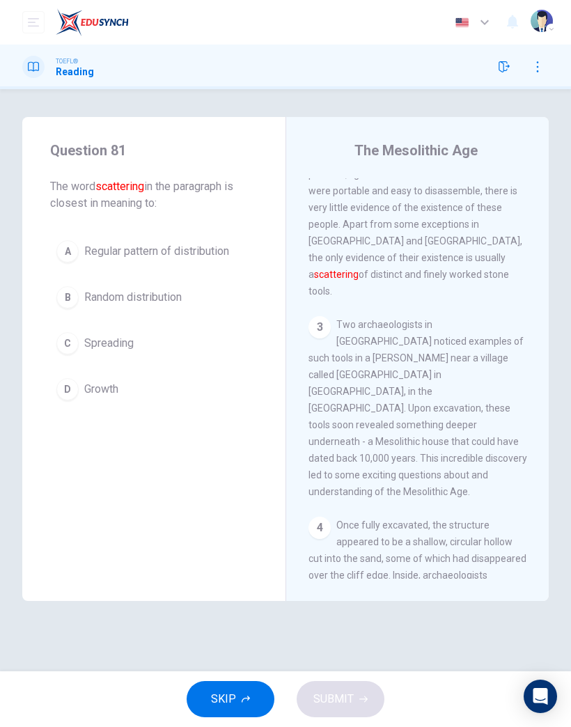
scroll to position [117, 0]
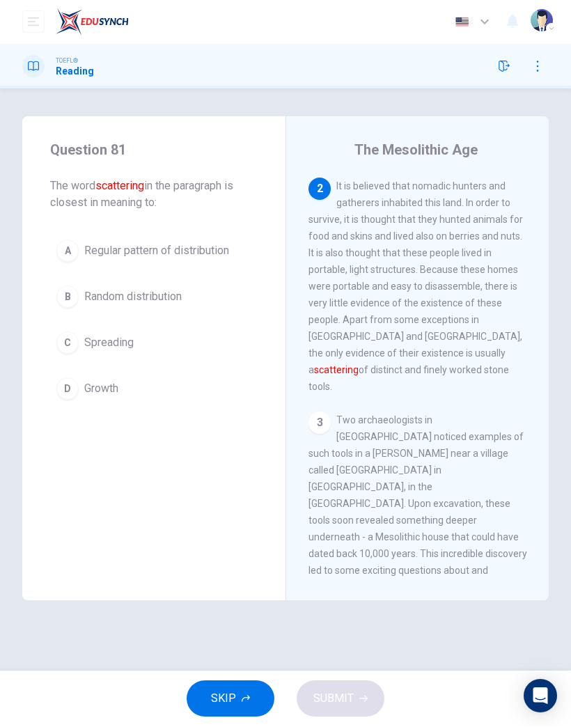
click at [111, 345] on span "Spreading" at bounding box center [108, 343] width 49 height 17
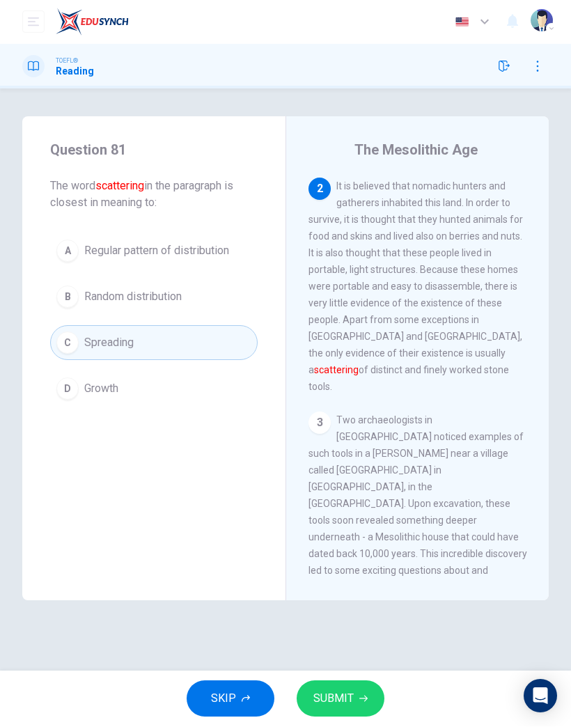
click at [354, 475] on button "SUBMIT" at bounding box center [341, 699] width 88 height 36
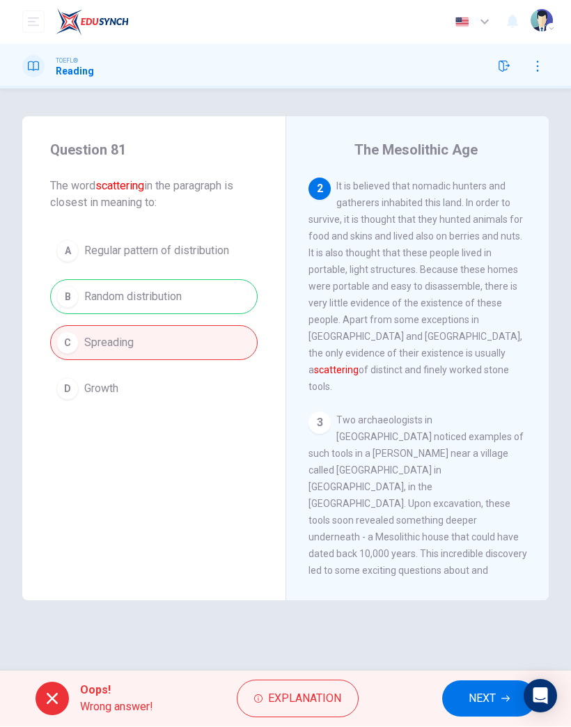
click at [459, 475] on button "NEXT" at bounding box center [489, 699] width 94 height 36
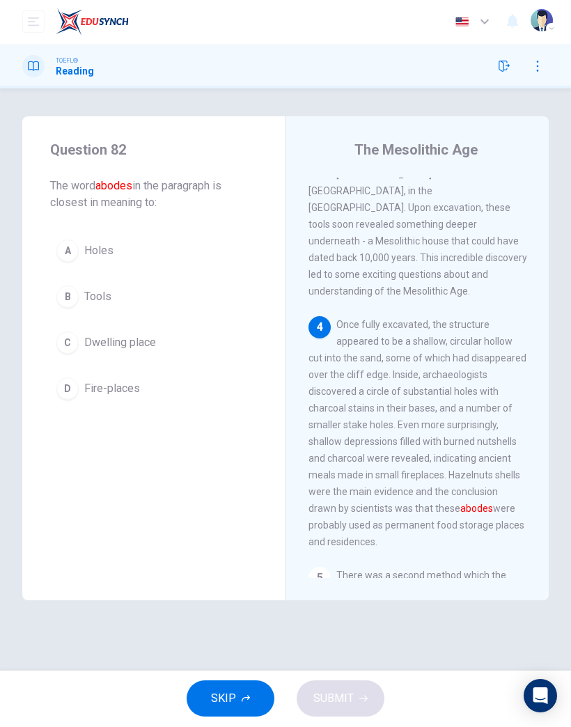
scroll to position [474, 0]
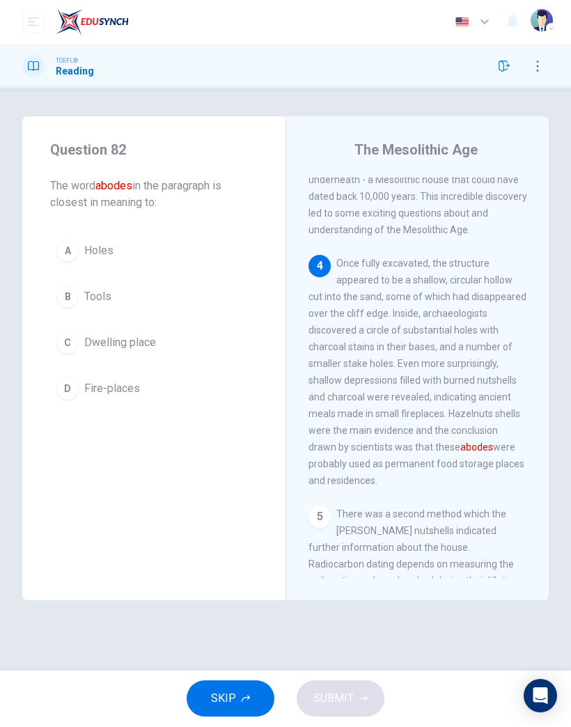
click at [118, 390] on span "Fire-places" at bounding box center [112, 389] width 56 height 17
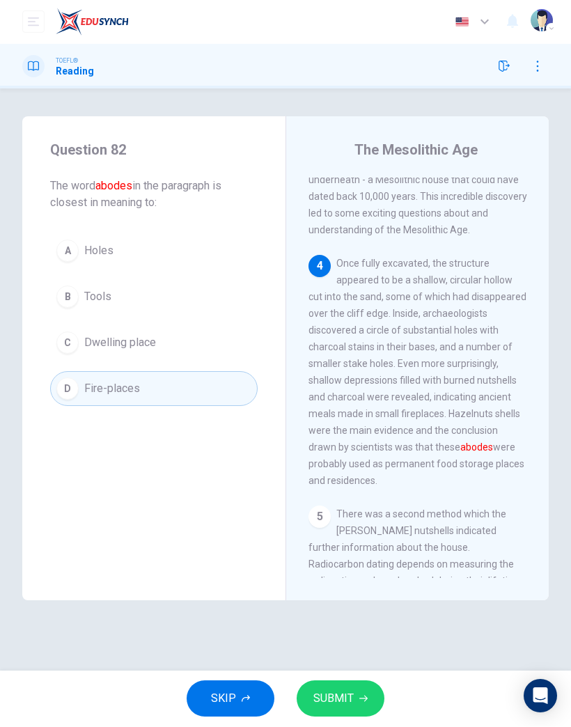
click at [342, 475] on span "SUBMIT" at bounding box center [333, 698] width 40 height 19
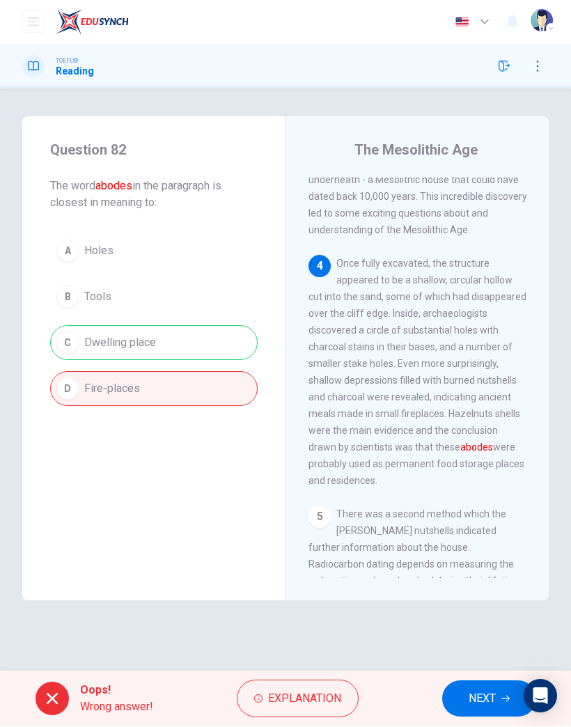
click at [476, 475] on span "NEXT" at bounding box center [481, 698] width 27 height 19
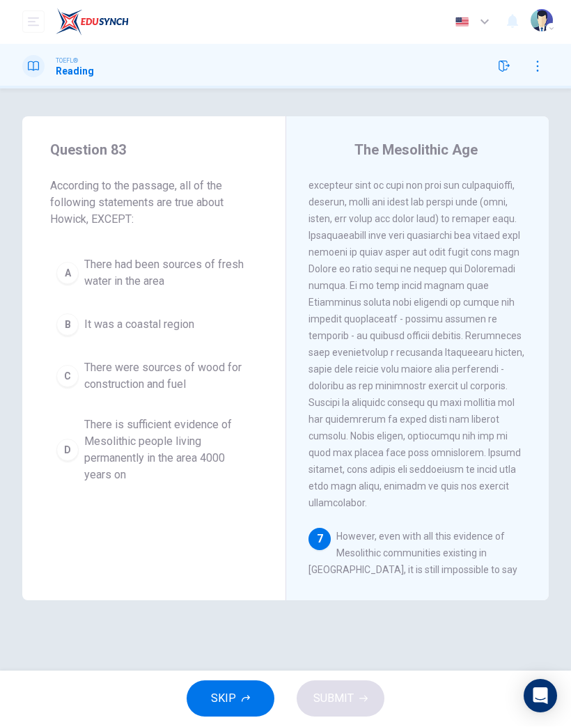
scroll to position [1203, 0]
click at [180, 456] on span "There is sufficient evidence of Mesolithic people living permanently in the are…" at bounding box center [167, 450] width 167 height 67
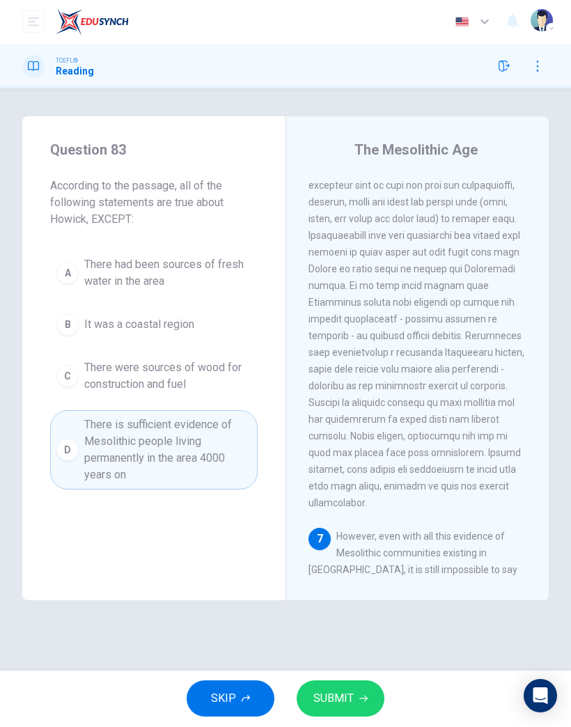
click at [345, 475] on span "SUBMIT" at bounding box center [333, 698] width 40 height 19
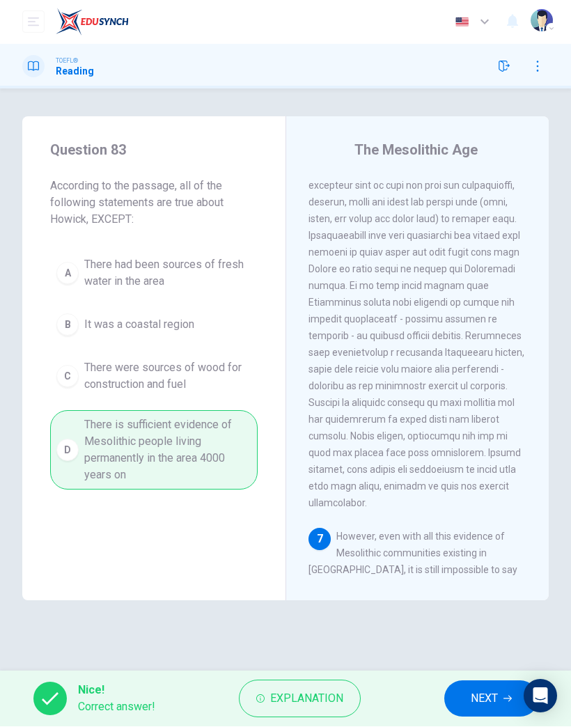
click at [484, 475] on span "NEXT" at bounding box center [484, 698] width 27 height 19
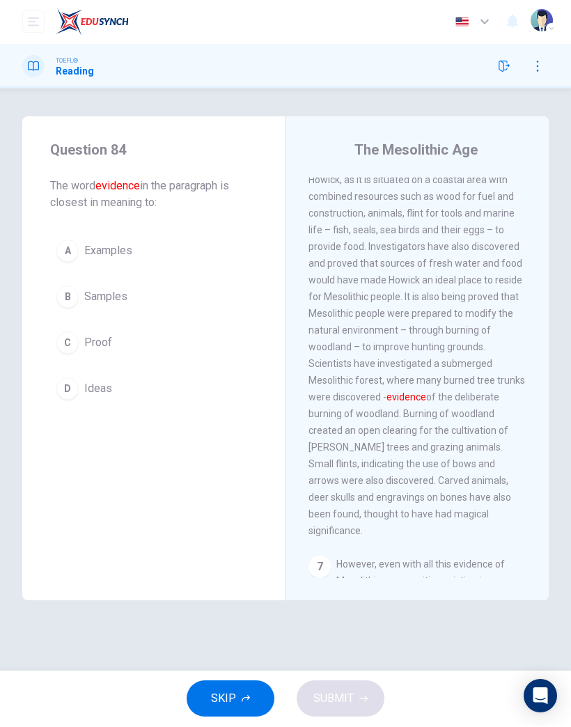
scroll to position [1209, 0]
click at [103, 343] on span "Proof" at bounding box center [98, 343] width 28 height 17
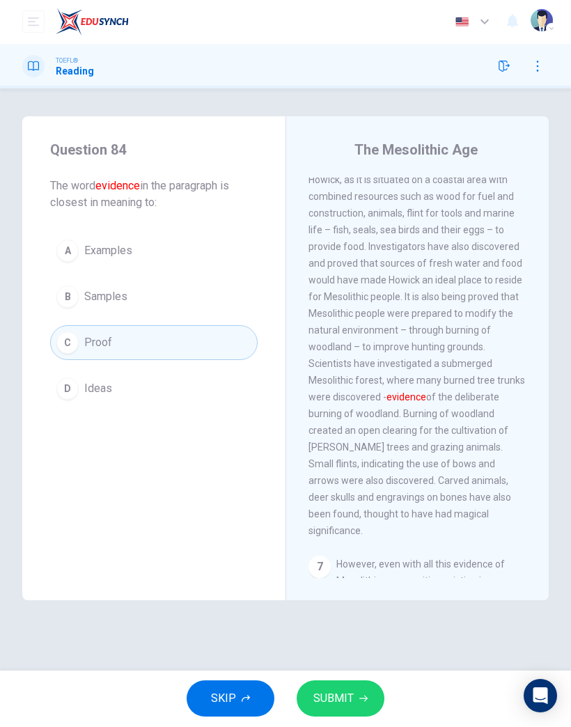
click at [347, 475] on span "SUBMIT" at bounding box center [333, 698] width 40 height 19
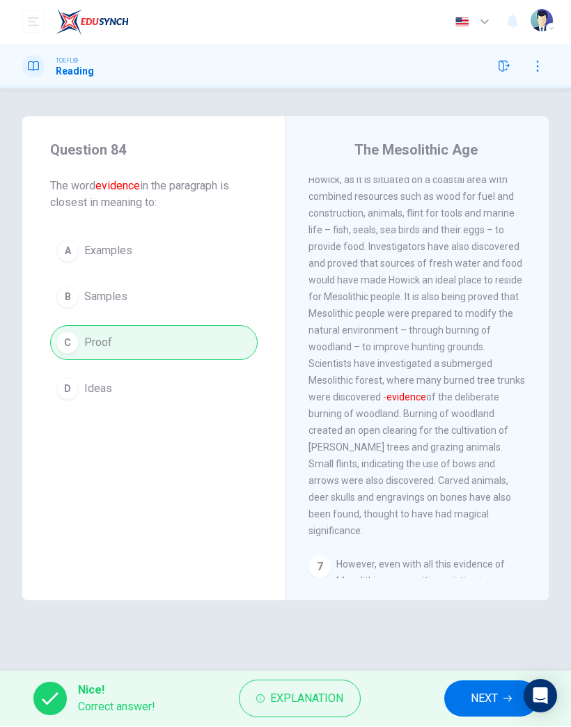
click at [480, 475] on span "NEXT" at bounding box center [484, 698] width 27 height 19
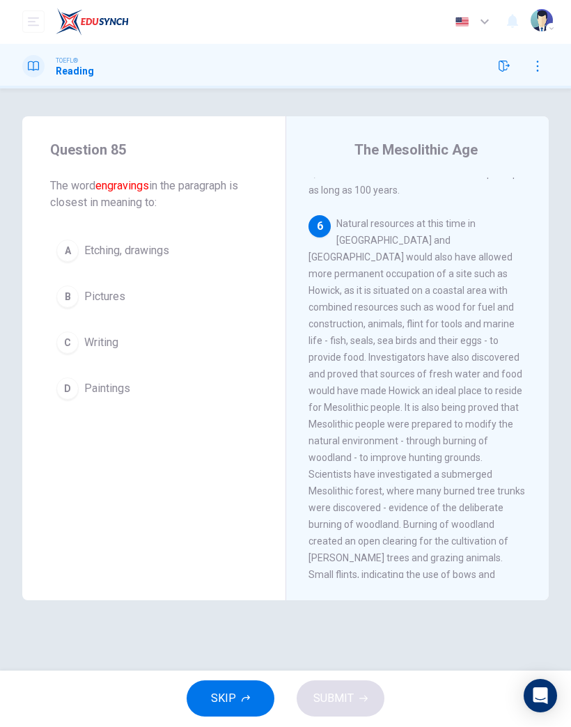
scroll to position [1069, 0]
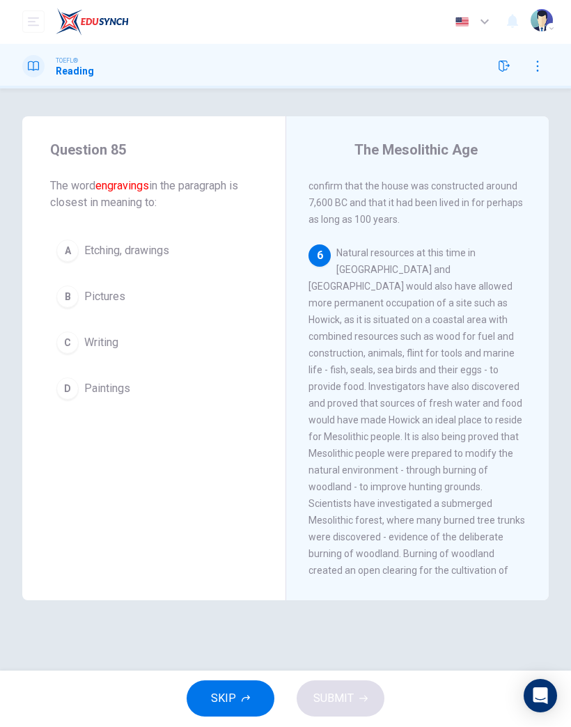
click at [123, 355] on button "C Writing" at bounding box center [153, 343] width 207 height 35
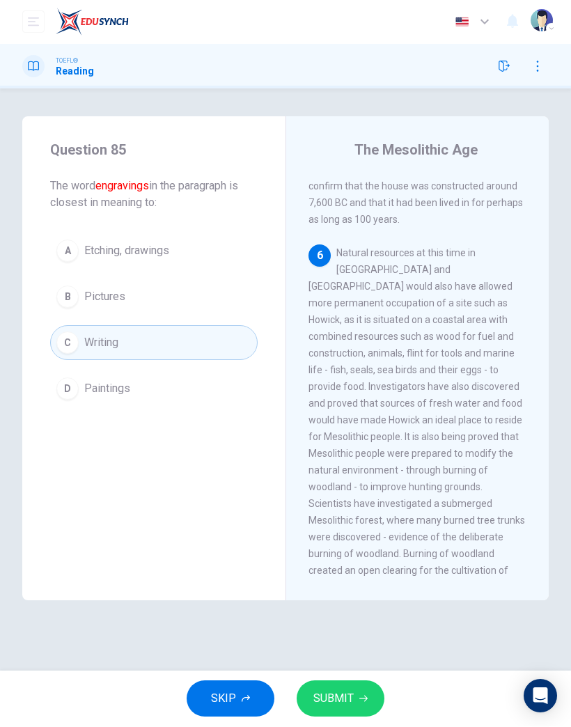
click at [337, 475] on button "SUBMIT" at bounding box center [341, 699] width 88 height 36
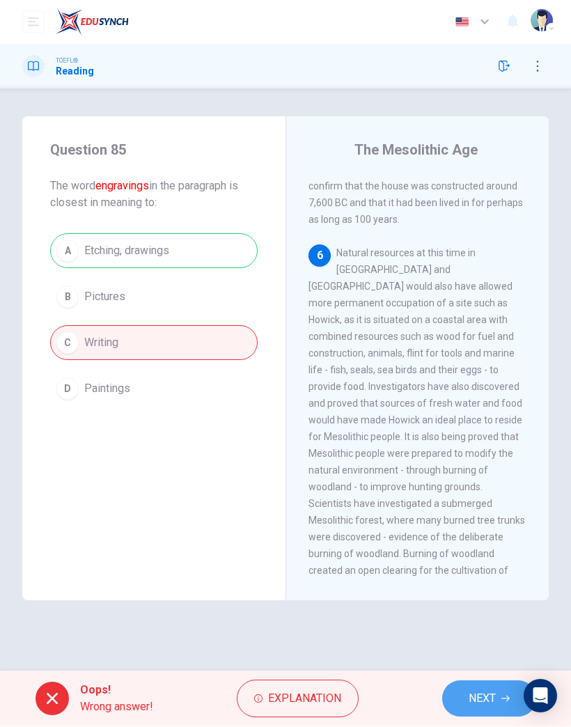
click at [480, 475] on button "NEXT" at bounding box center [489, 699] width 94 height 36
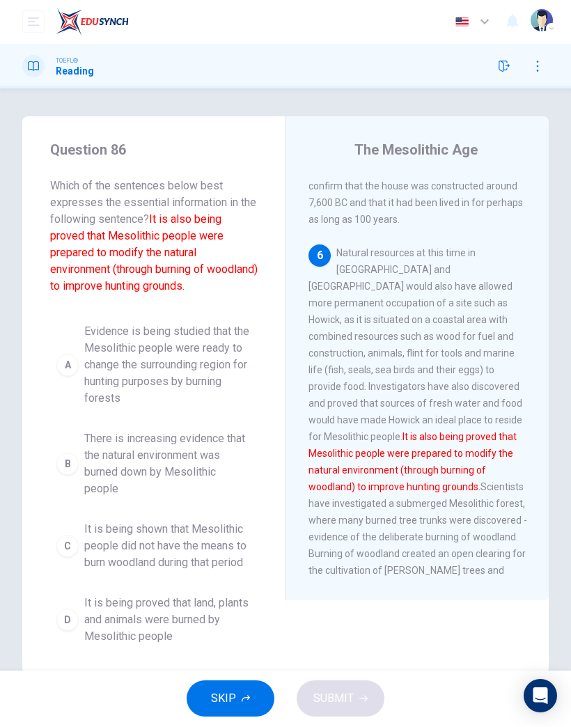
click at [193, 475] on span "There is increasing evidence that the natural environment was burned down by Me…" at bounding box center [167, 464] width 167 height 67
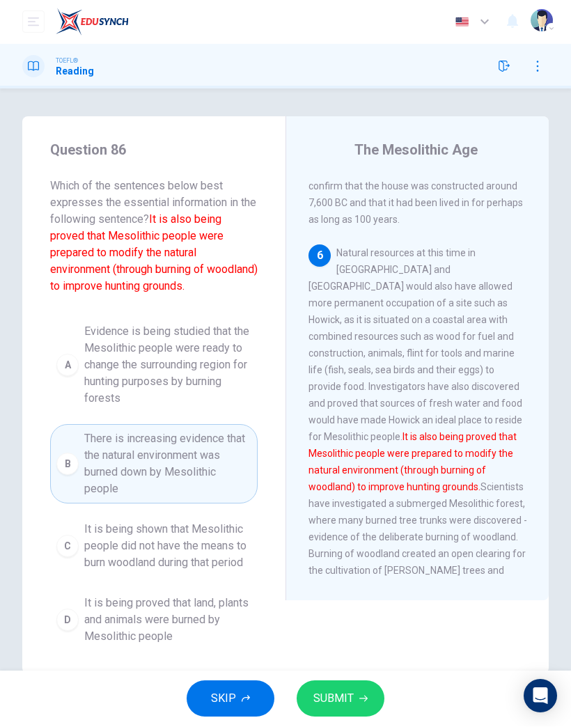
click at [244, 475] on span "It is being proved that land, plants and animals were burned by Mesolithic peop…" at bounding box center [167, 620] width 167 height 50
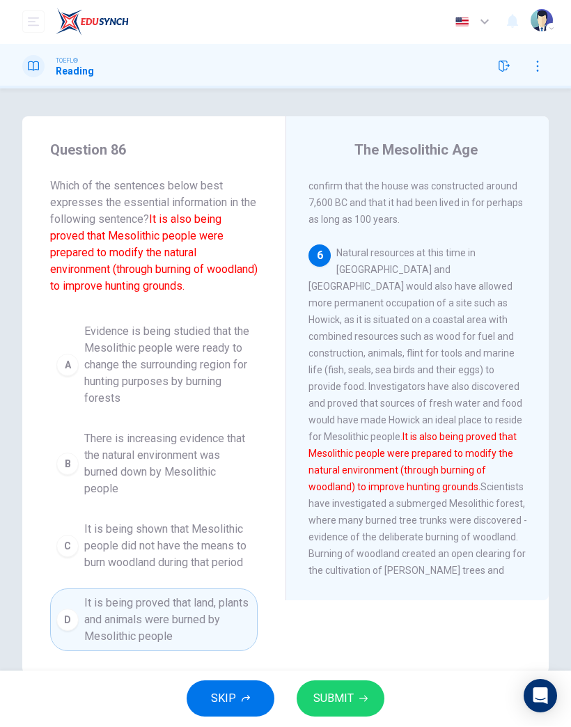
click at [338, 475] on span "SUBMIT" at bounding box center [333, 698] width 40 height 19
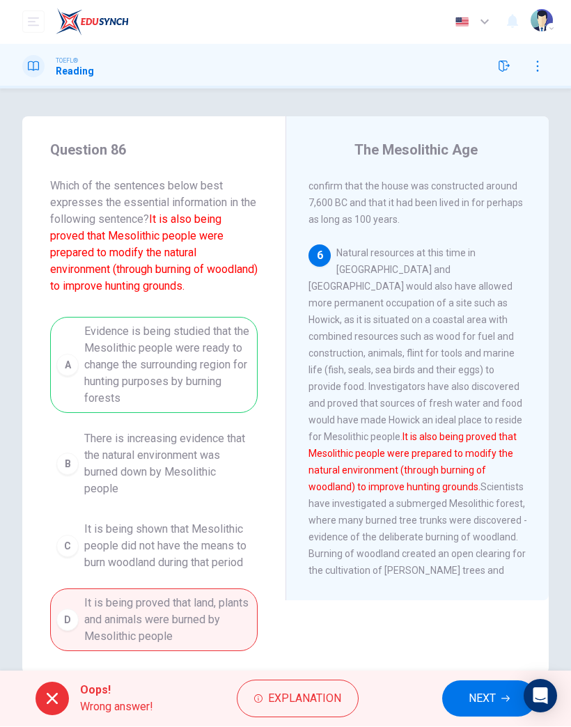
click at [460, 475] on button "NEXT" at bounding box center [489, 699] width 94 height 36
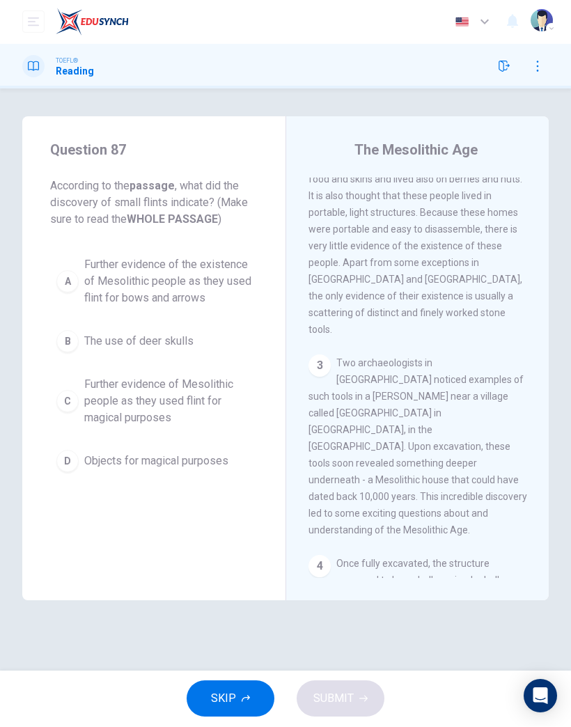
scroll to position [0, 0]
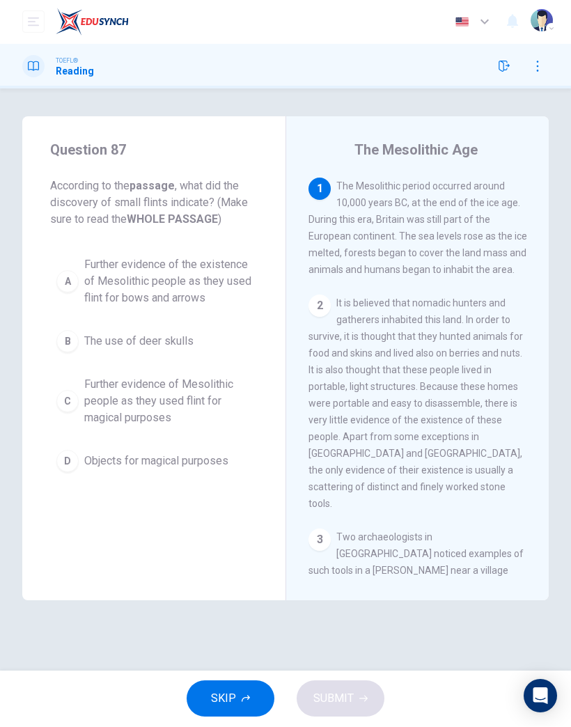
click at [183, 395] on span "Further evidence of Mesolithic people as they used flint for magical purposes" at bounding box center [167, 402] width 167 height 50
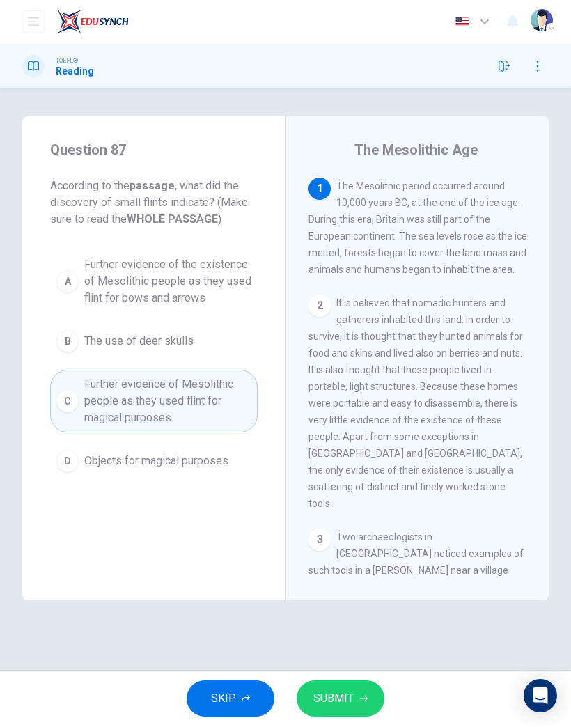
click at [341, 475] on span "SUBMIT" at bounding box center [333, 698] width 40 height 19
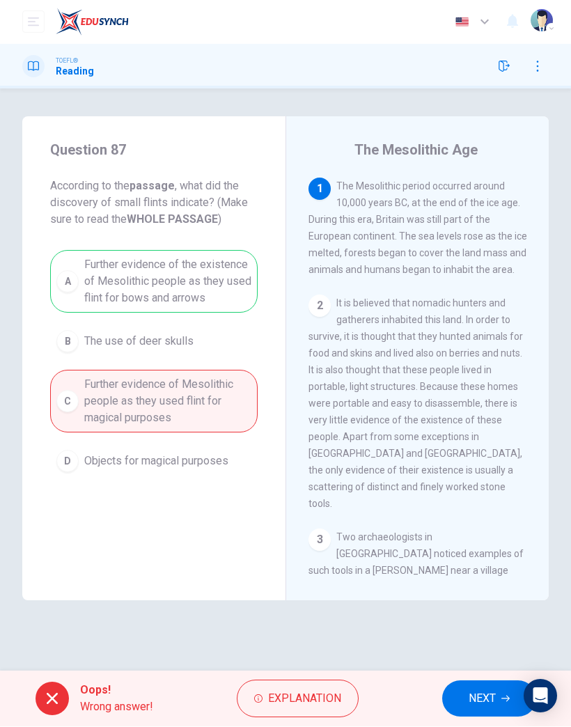
click at [466, 475] on button "NEXT" at bounding box center [489, 699] width 94 height 36
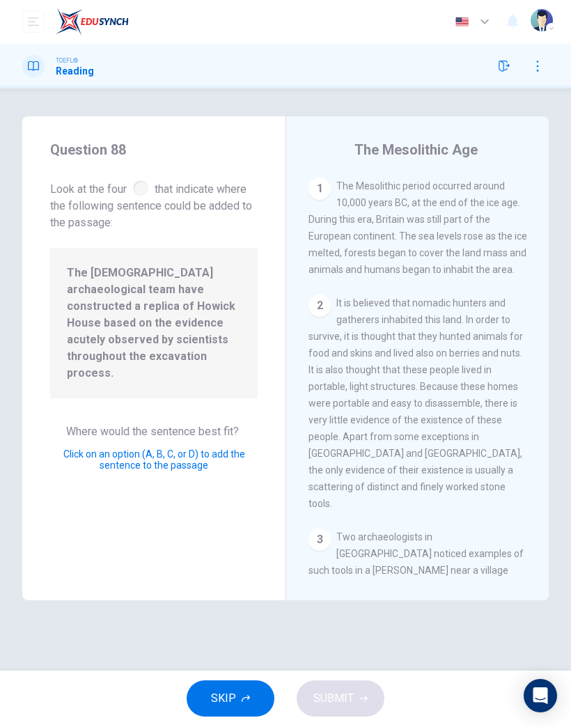
scroll to position [1242, 0]
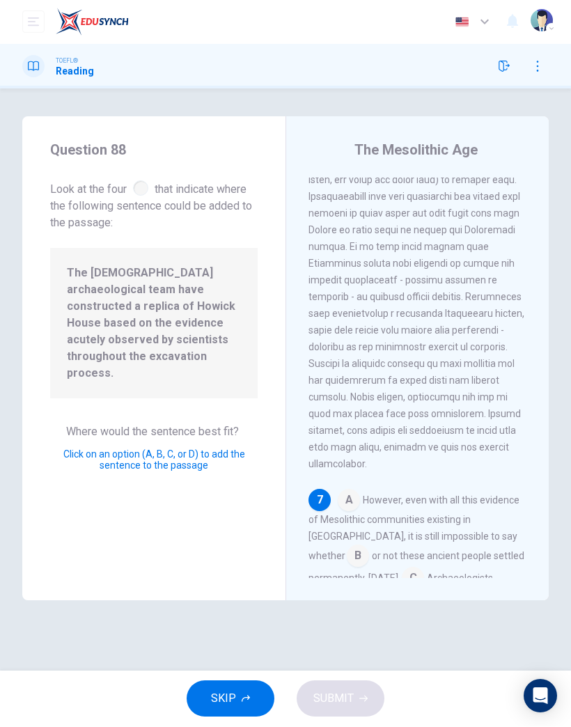
click at [349, 475] on input at bounding box center [349, 502] width 22 height 22
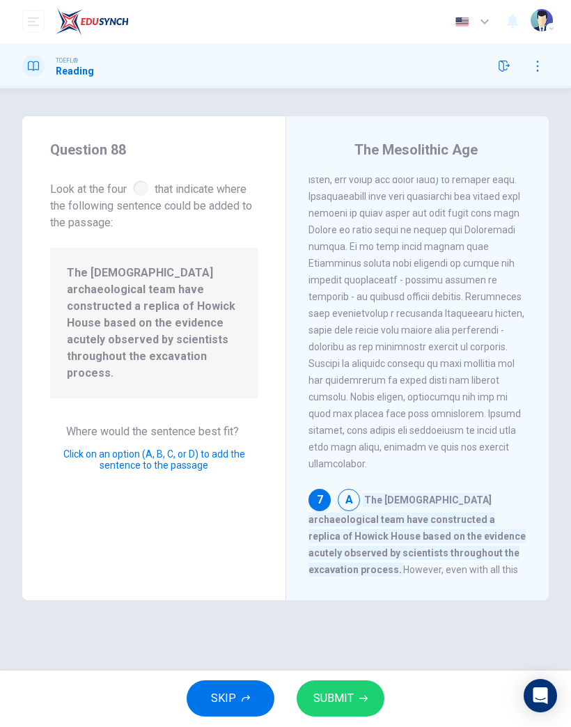
click at [369, 475] on input at bounding box center [358, 624] width 22 height 22
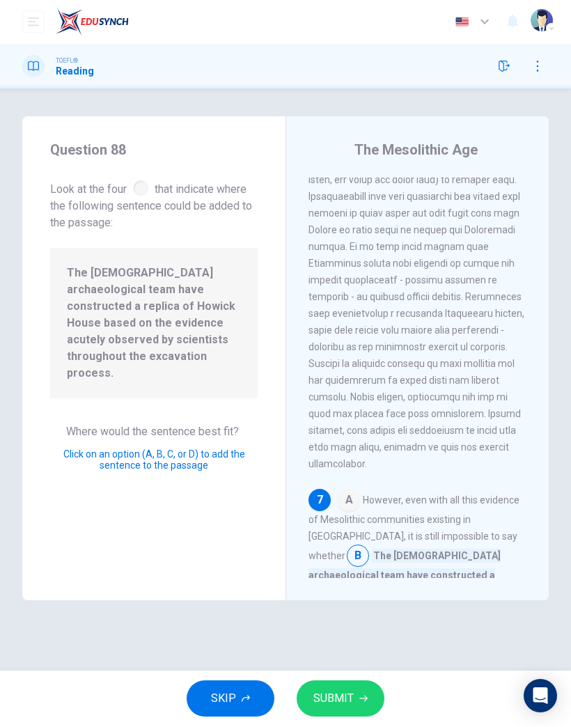
click at [354, 475] on input at bounding box center [349, 502] width 22 height 22
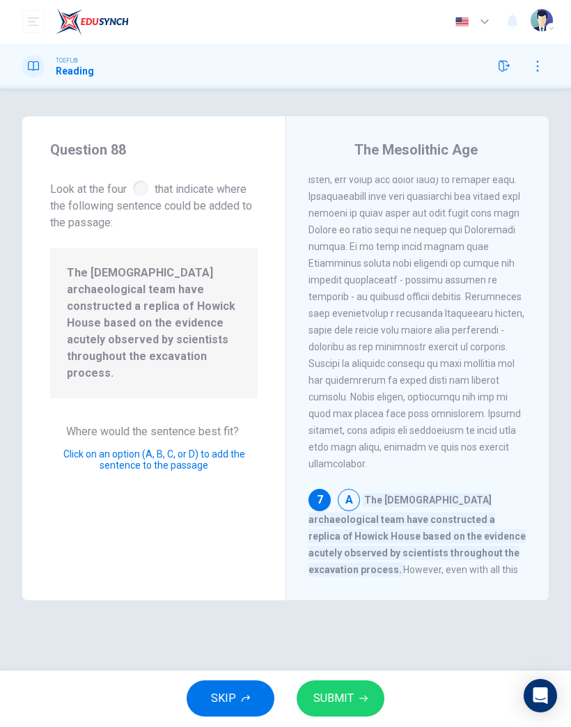
click at [353, 475] on button "SUBMIT" at bounding box center [341, 699] width 88 height 36
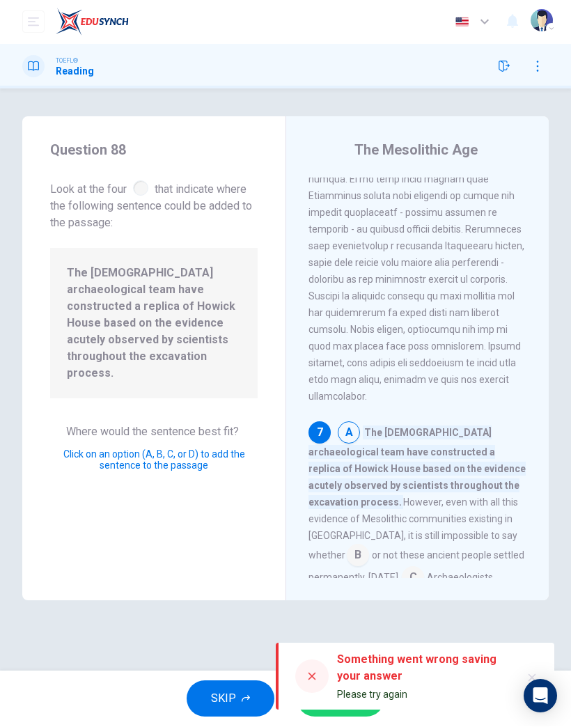
scroll to position [1309, 0]
click at [315, 475] on icon at bounding box center [311, 676] width 11 height 11
click at [322, 475] on div at bounding box center [311, 676] width 33 height 33
click at [532, 475] on button "button" at bounding box center [532, 678] width 22 height 22
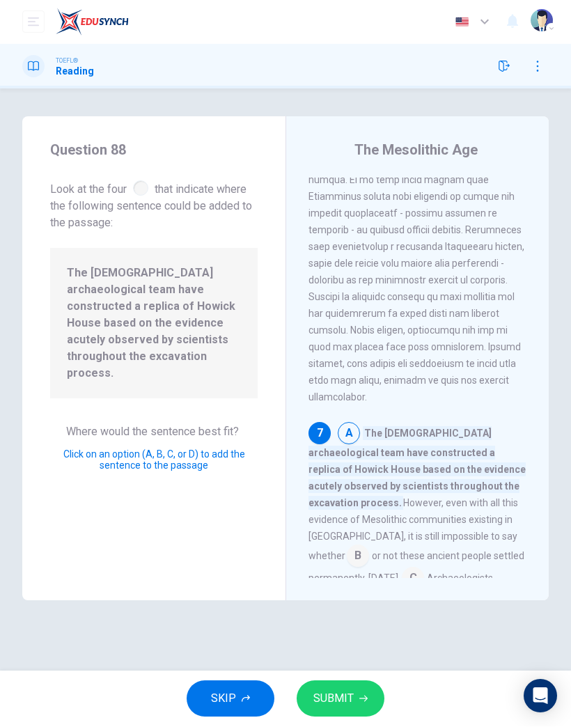
click at [369, 475] on input at bounding box center [358, 557] width 22 height 22
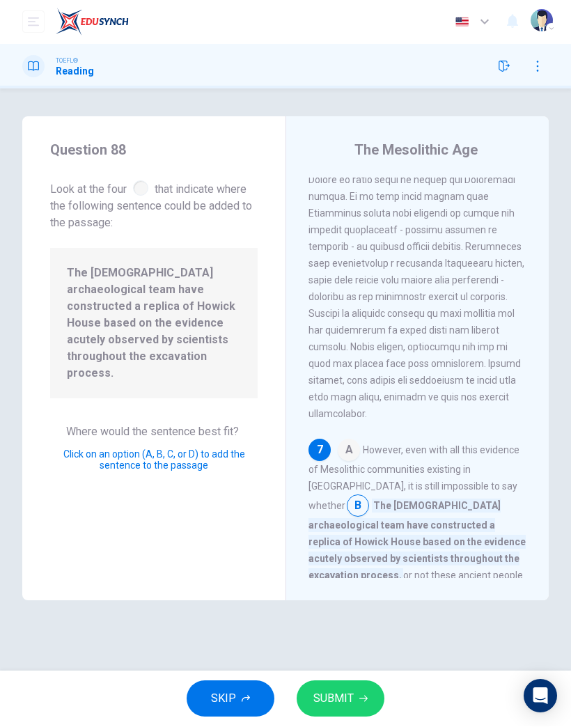
click at [357, 441] on input at bounding box center [349, 452] width 22 height 22
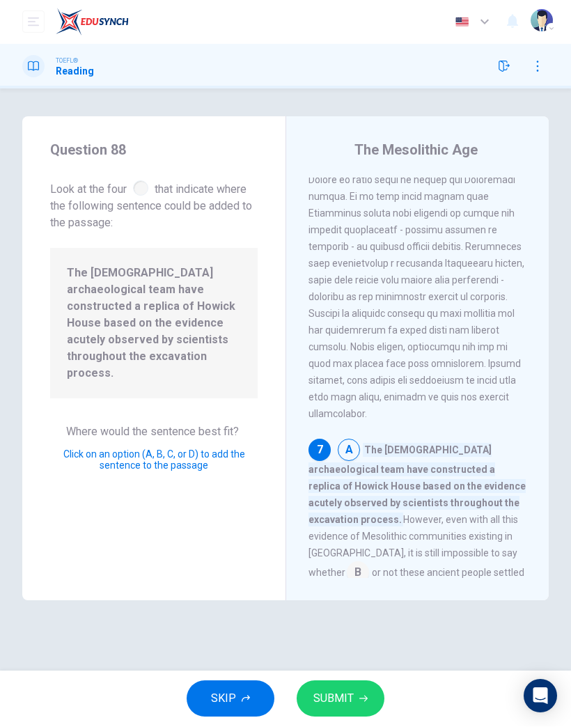
click at [351, 475] on span "SUBMIT" at bounding box center [333, 698] width 40 height 19
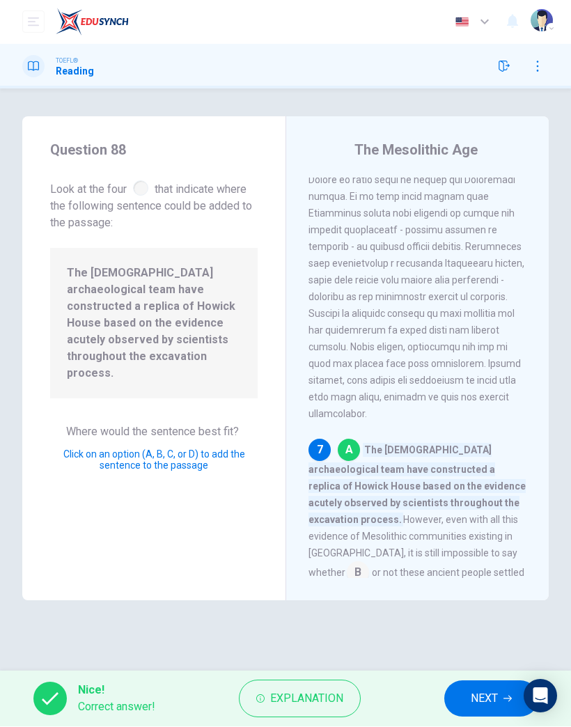
click at [485, 475] on span "NEXT" at bounding box center [484, 698] width 27 height 19
